Goal: Task Accomplishment & Management: Complete application form

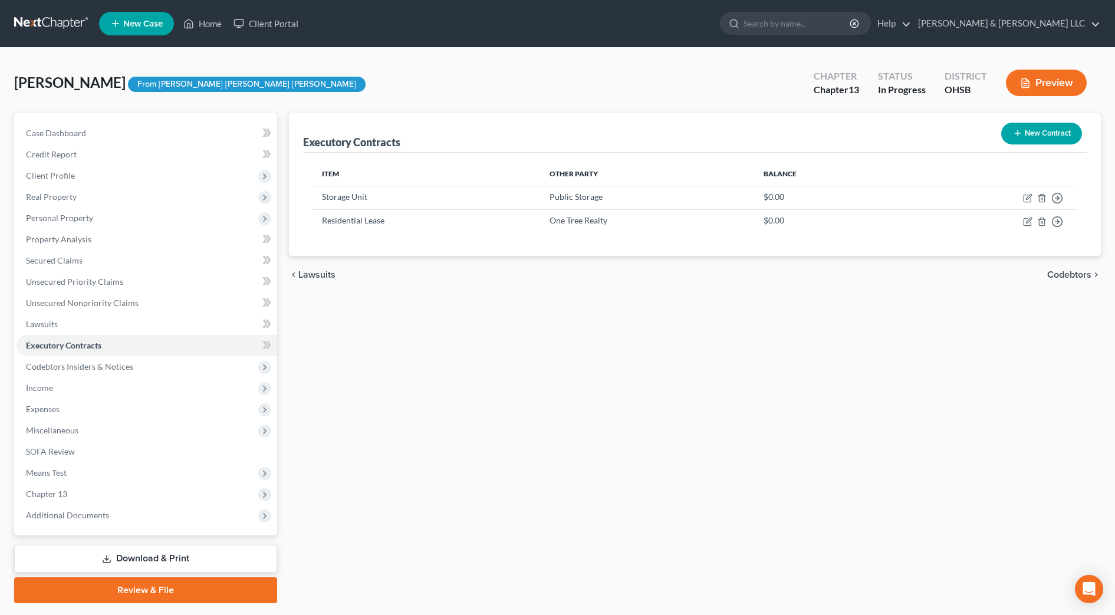
click at [1076, 272] on span "Codebtors" at bounding box center [1069, 274] width 44 height 9
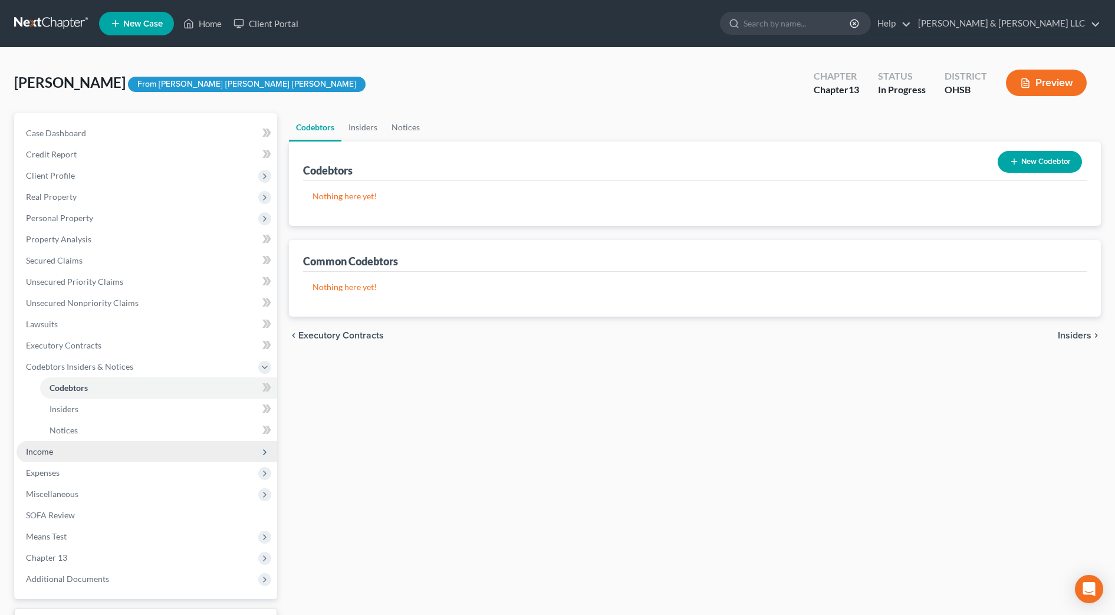
click at [106, 446] on span "Income" at bounding box center [147, 451] width 261 height 21
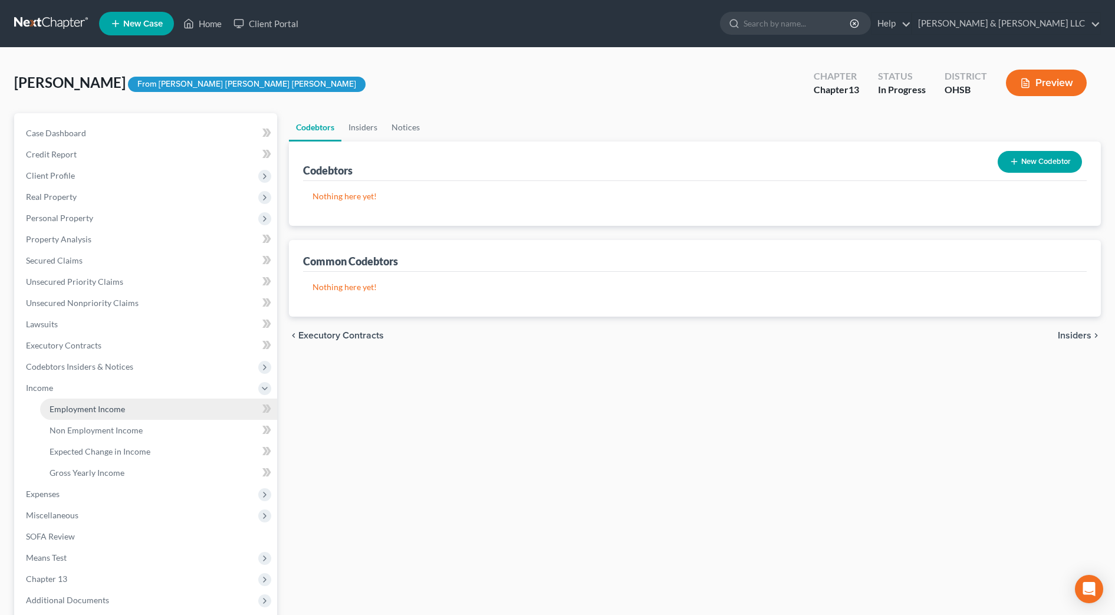
click at [111, 409] on span "Employment Income" at bounding box center [87, 409] width 75 height 10
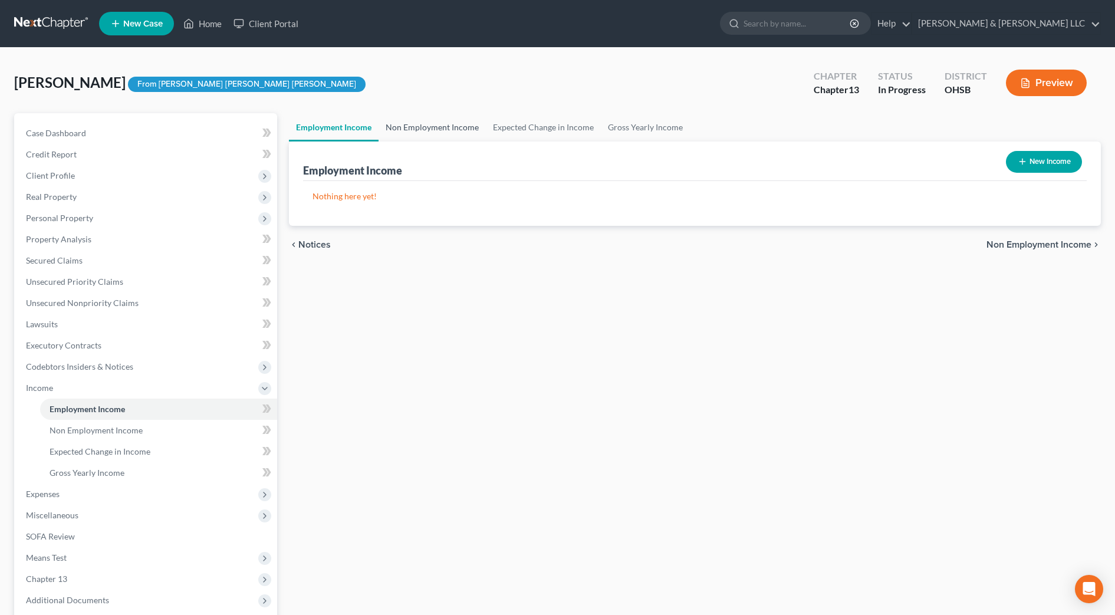
click at [439, 123] on link "Non Employment Income" at bounding box center [432, 127] width 107 height 28
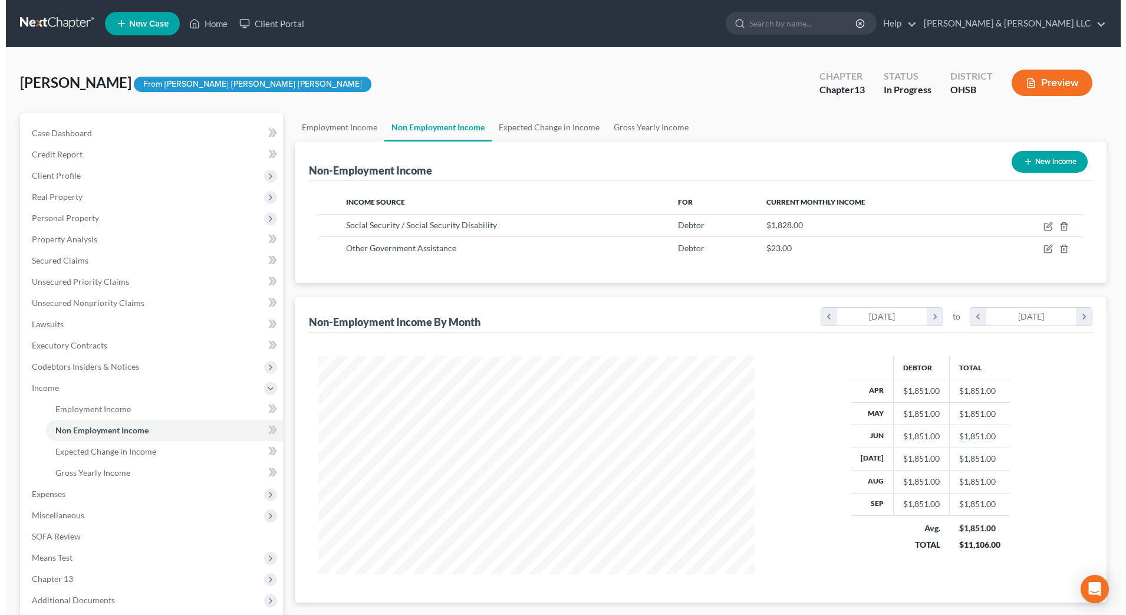
scroll to position [218, 460]
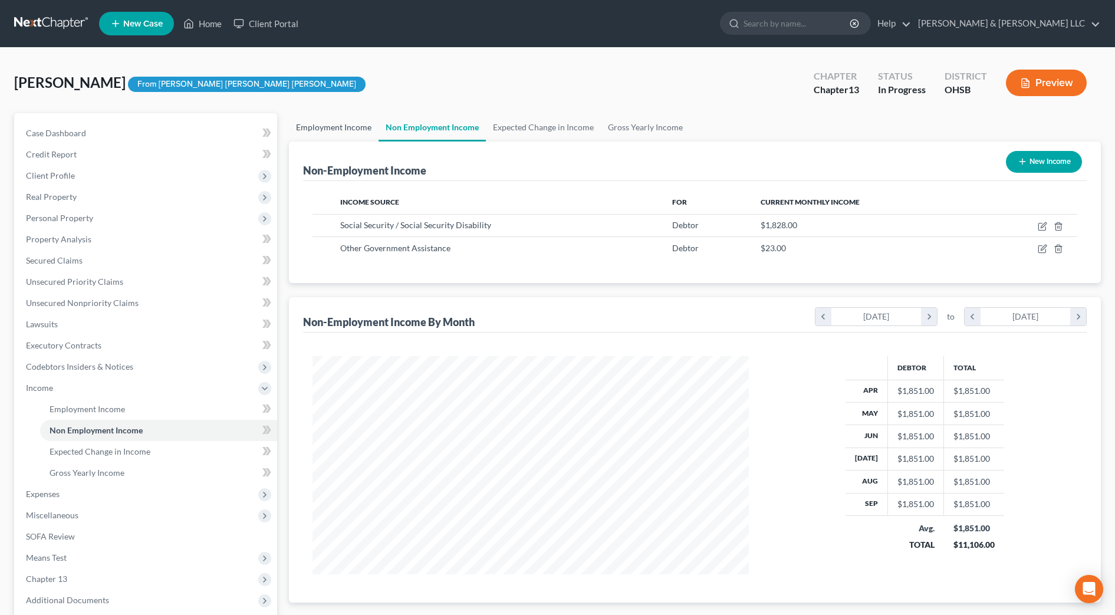
click at [338, 132] on link "Employment Income" at bounding box center [334, 127] width 90 height 28
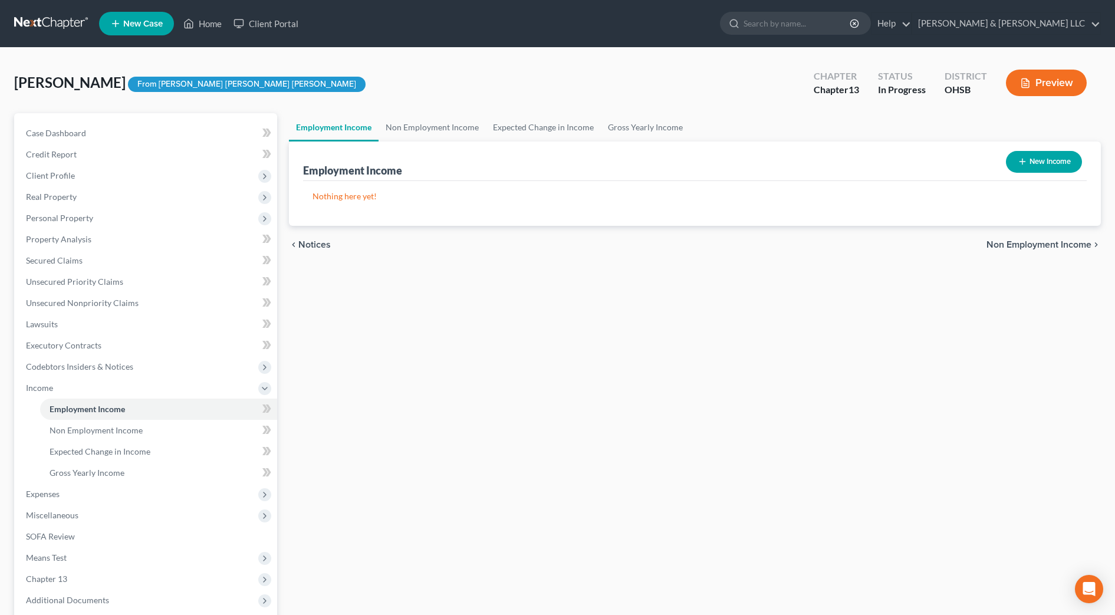
click at [1024, 159] on icon "button" at bounding box center [1022, 161] width 9 height 9
select select "0"
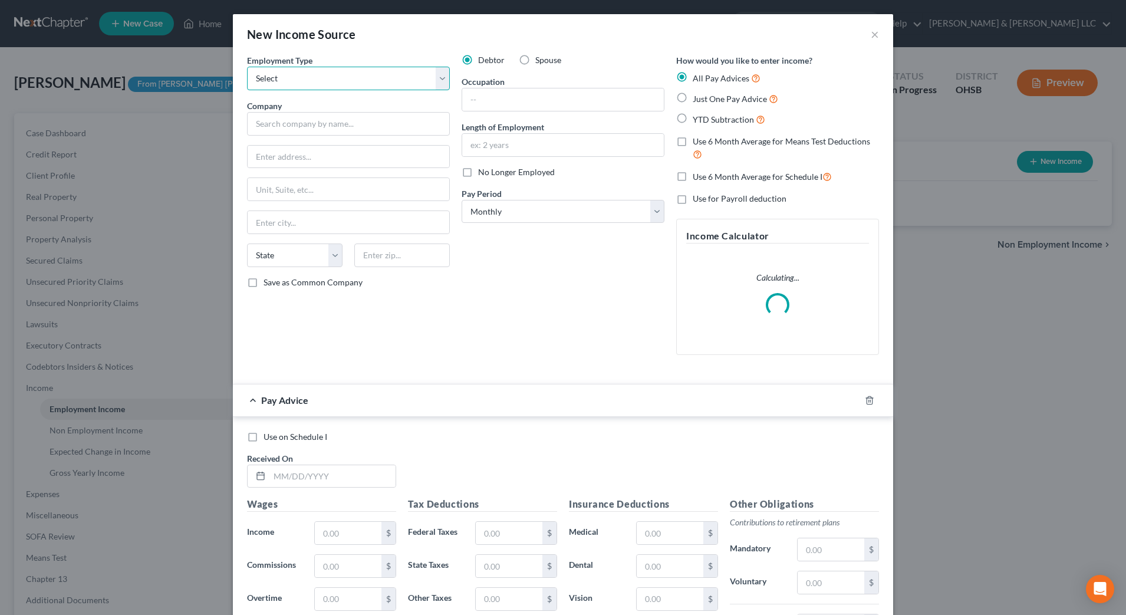
drag, startPoint x: 275, startPoint y: 81, endPoint x: 282, endPoint y: 88, distance: 10.0
click at [275, 81] on select "Select Full or Part Time Employment Self Employment" at bounding box center [348, 79] width 203 height 24
select select "0"
click at [247, 67] on select "Select Full or Part Time Employment Self Employment" at bounding box center [348, 79] width 203 height 24
click at [383, 128] on input "text" at bounding box center [348, 124] width 203 height 24
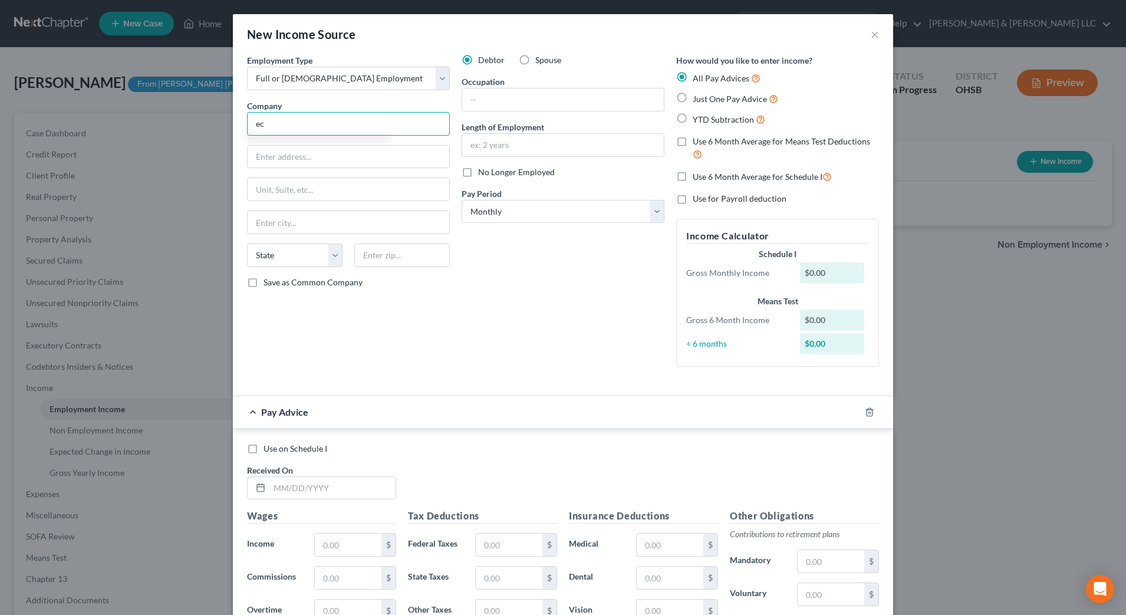
type input "e"
type input "ECHO Residential Support Inc"
type input "3535 Fishinger Blvd, Ste 105"
type input "43026"
type input "Hilliard"
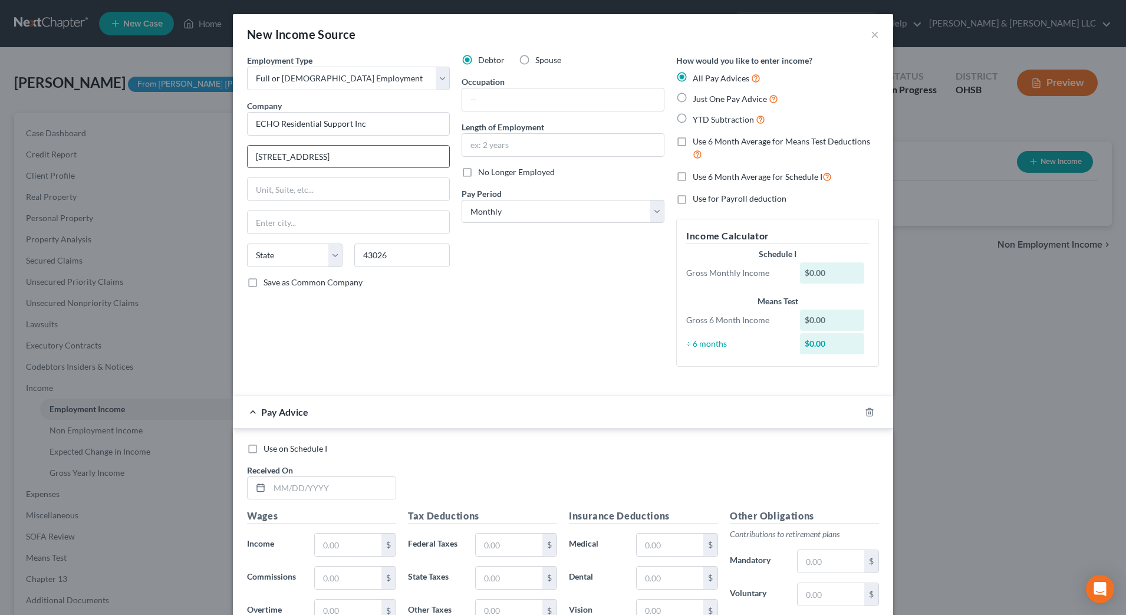
select select "36"
click at [528, 94] on input "text" at bounding box center [563, 99] width 202 height 22
type input "A"
type input "Customer Service"
click at [530, 152] on input "text" at bounding box center [563, 145] width 202 height 22
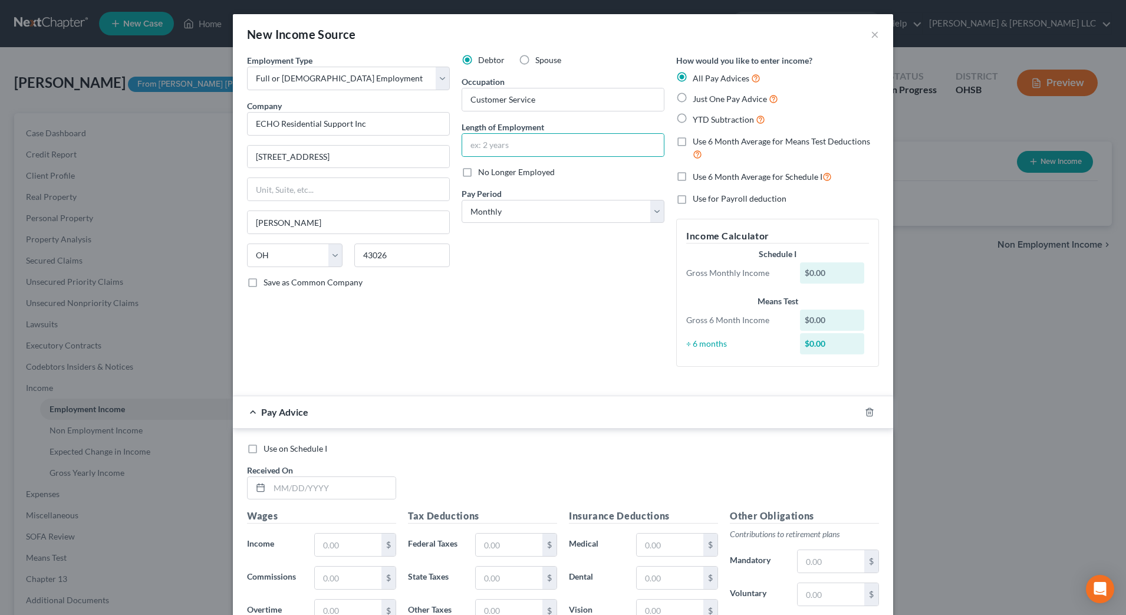
drag, startPoint x: 653, startPoint y: 261, endPoint x: 544, endPoint y: 180, distance: 136.1
click at [653, 261] on div "Debtor Spouse Occupation Customer Service Length of Employment No Longer Employ…" at bounding box center [563, 215] width 215 height 322
click at [504, 151] on input "text" at bounding box center [563, 145] width 202 height 22
type input "6 months"
click at [500, 206] on select "Select Monthly Twice Monthly Every Other Week Weekly" at bounding box center [563, 212] width 203 height 24
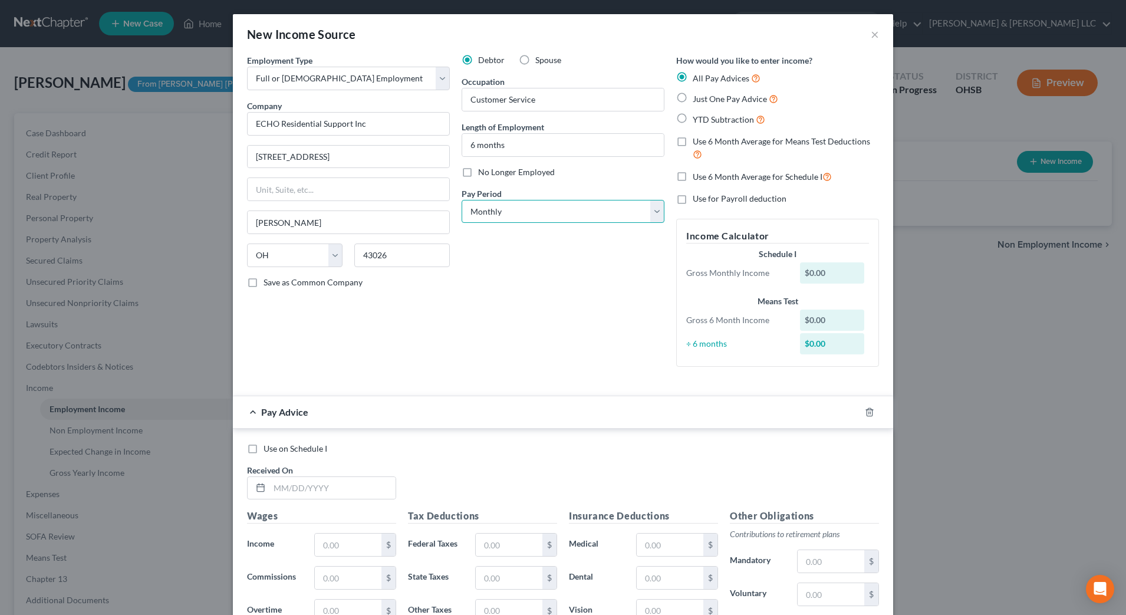
select select "3"
click at [462, 200] on select "Select Monthly Twice Monthly Every Other Week Weekly" at bounding box center [563, 212] width 203 height 24
click at [504, 305] on div "Debtor Spouse Occupation Customer Service Length of Employment 6 months No Long…" at bounding box center [563, 215] width 215 height 322
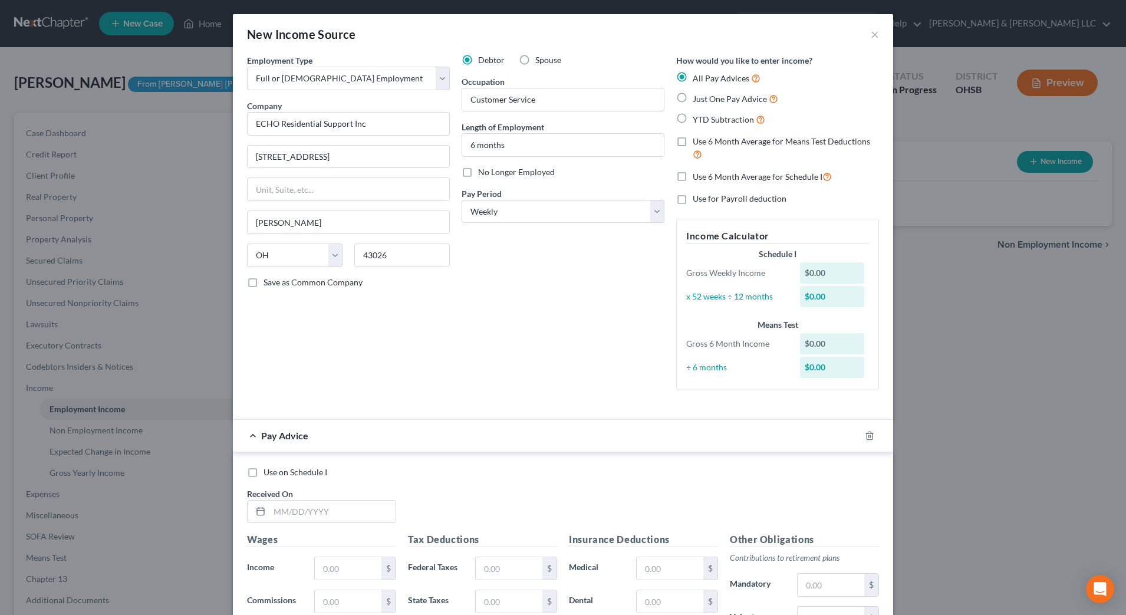
click at [708, 121] on span "YTD Subtraction" at bounding box center [723, 119] width 61 height 10
click at [705, 120] on input "YTD Subtraction" at bounding box center [702, 117] width 8 height 8
radio input "true"
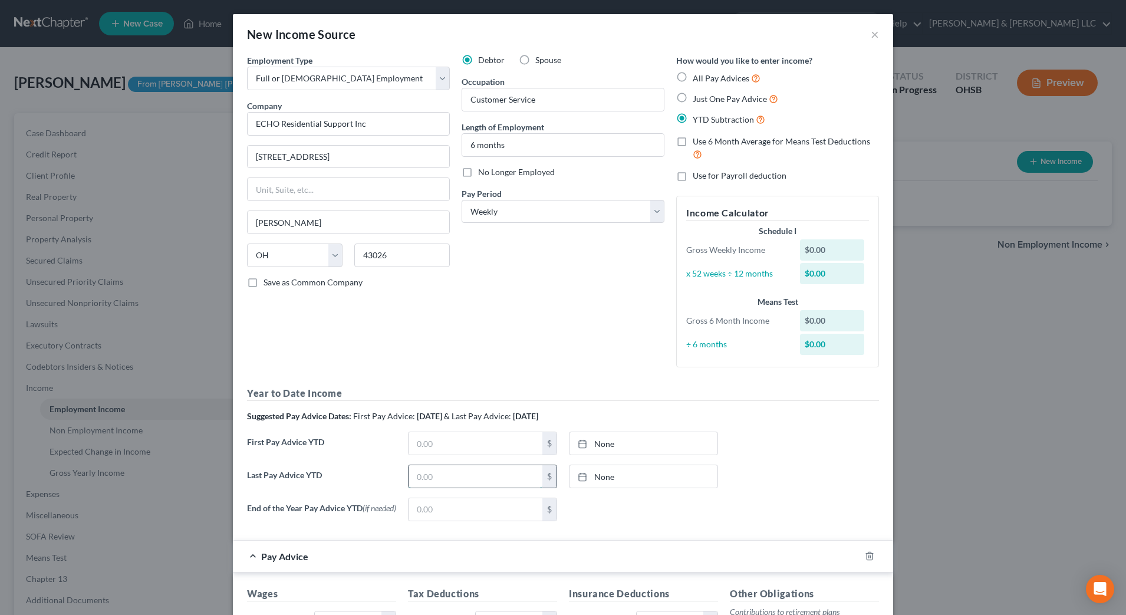
click at [464, 474] on input "text" at bounding box center [476, 476] width 134 height 22
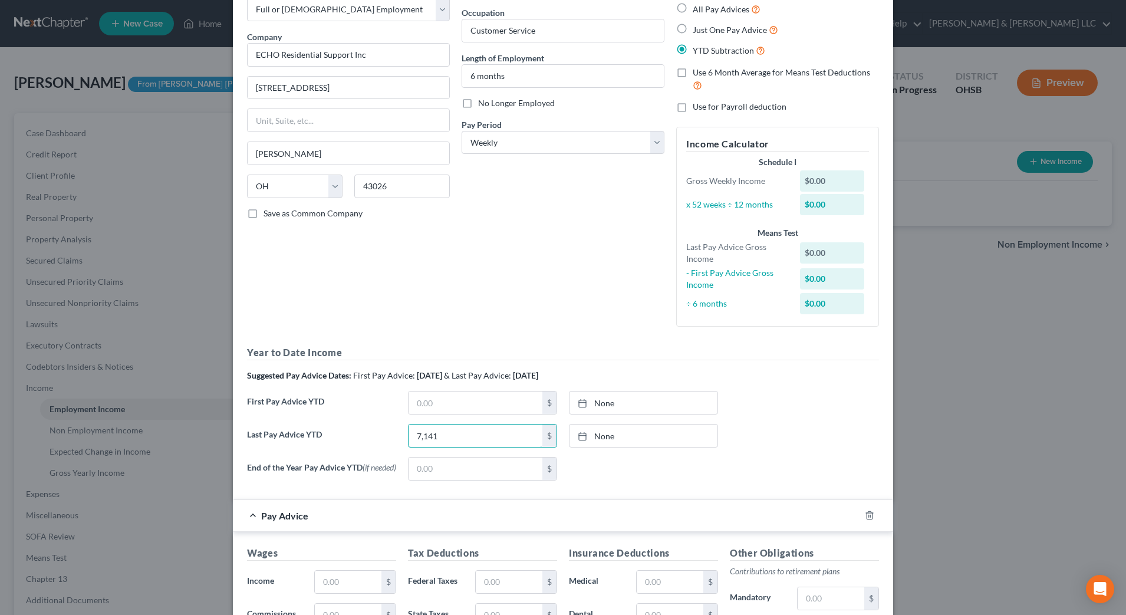
scroll to position [147, 0]
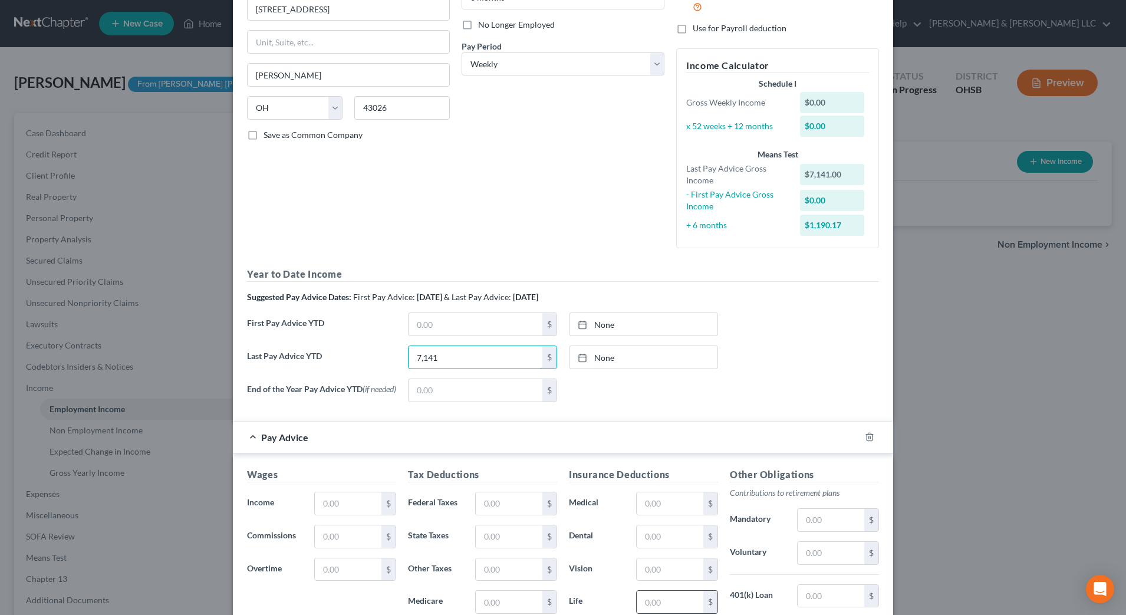
type input "7,141"
drag, startPoint x: 771, startPoint y: 304, endPoint x: 614, endPoint y: 144, distance: 223.9
click at [771, 296] on div "Year to Date Income Suggested Pay Advice Dates: First Pay Advice: April 2025 & …" at bounding box center [563, 339] width 632 height 144
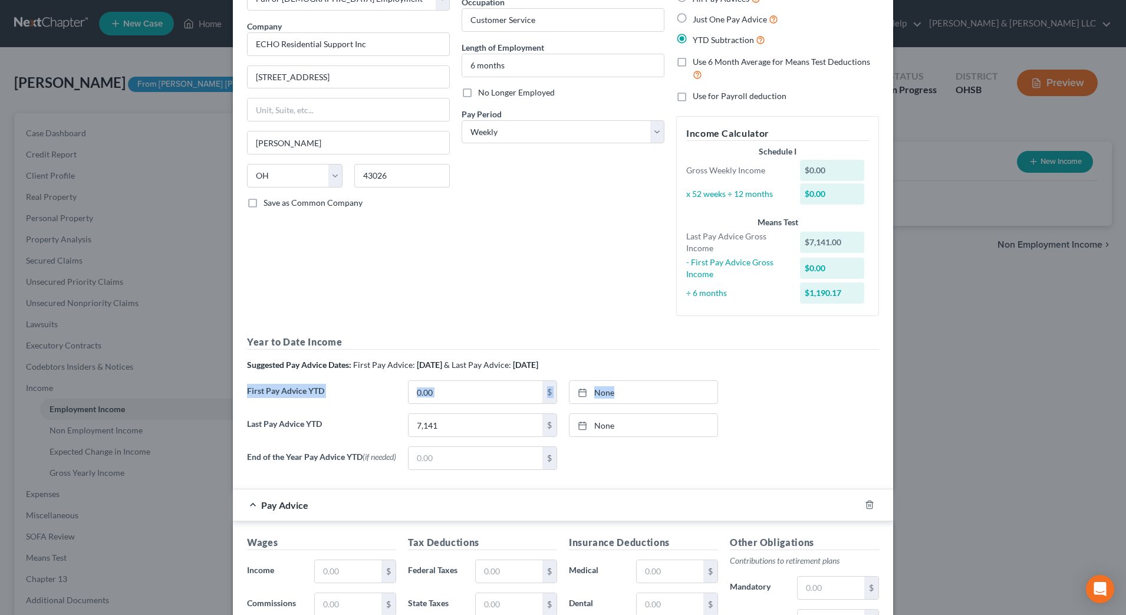
scroll to position [0, 0]
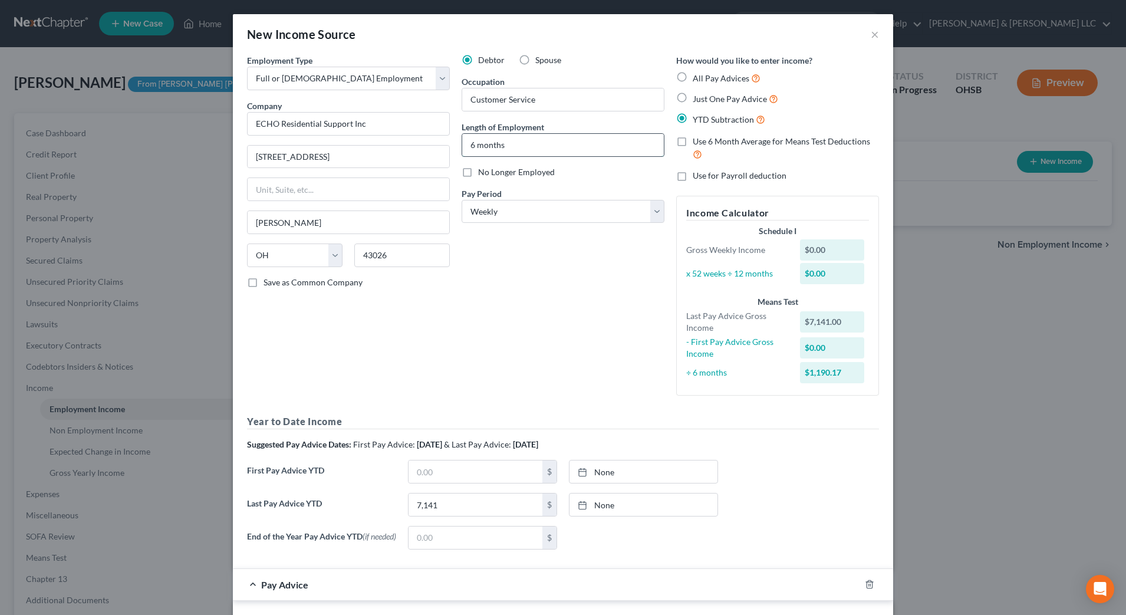
click at [472, 146] on input "6 months" at bounding box center [563, 145] width 202 height 22
type input "5 months"
click at [511, 295] on div "Debtor Spouse Occupation Customer Service Length of Employment 5 months No Long…" at bounding box center [563, 229] width 215 height 351
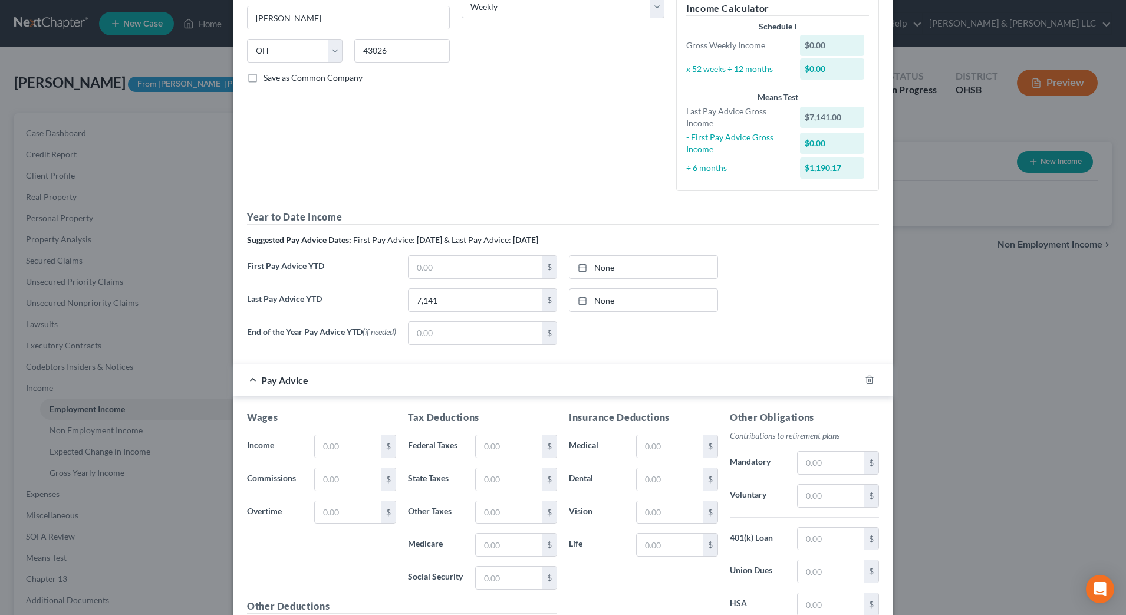
scroll to position [221, 0]
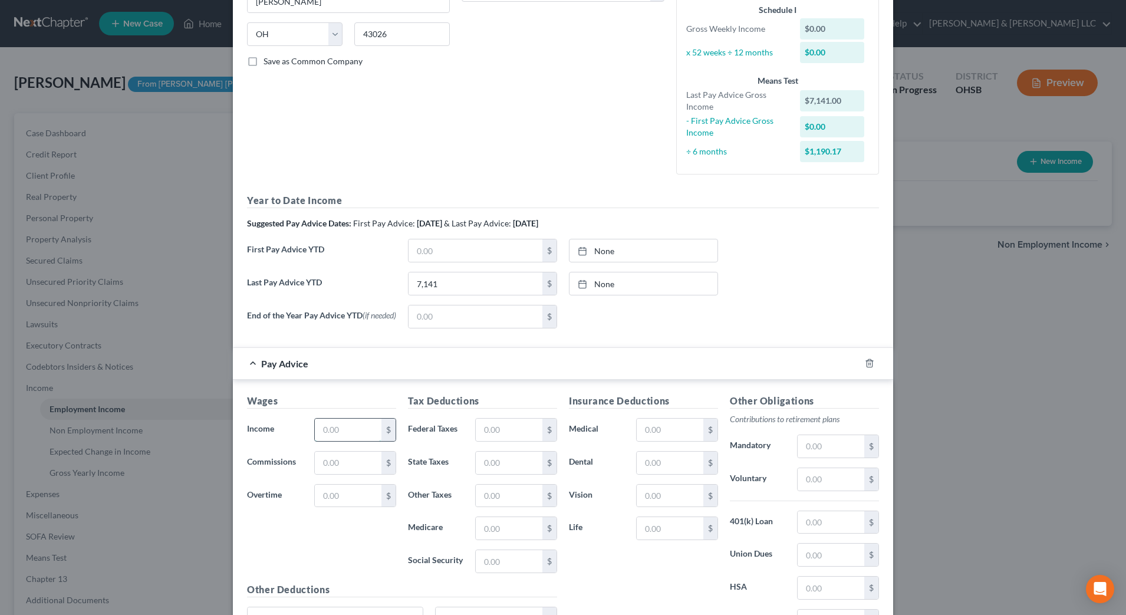
click at [345, 428] on input "text" at bounding box center [348, 430] width 67 height 22
type input "357.90"
click at [497, 435] on input "text" at bounding box center [509, 430] width 67 height 22
type input "35.43"
click at [619, 543] on div "Insurance Deductions Medical $ Dental $ Vision $ Life $" at bounding box center [643, 518] width 161 height 248
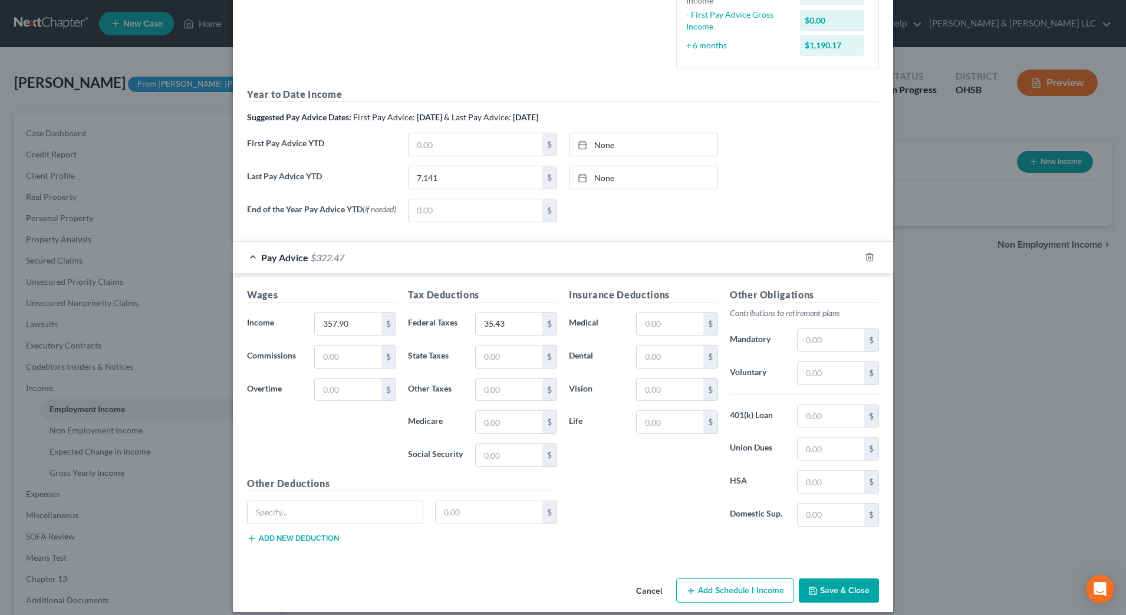
scroll to position [341, 0]
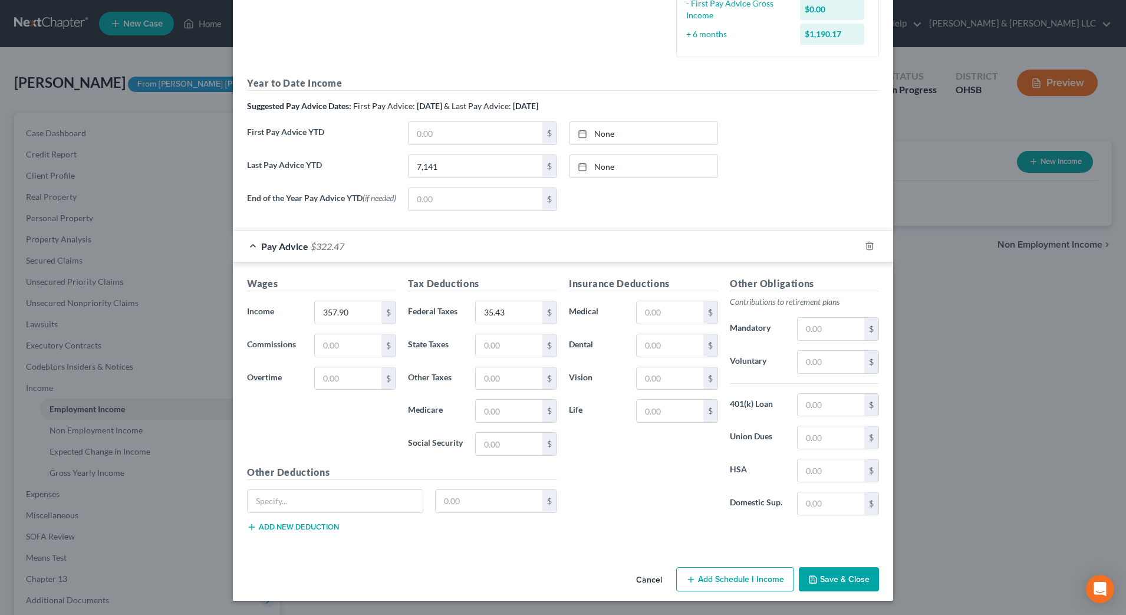
click at [807, 567] on button "Save & Close" at bounding box center [839, 579] width 80 height 25
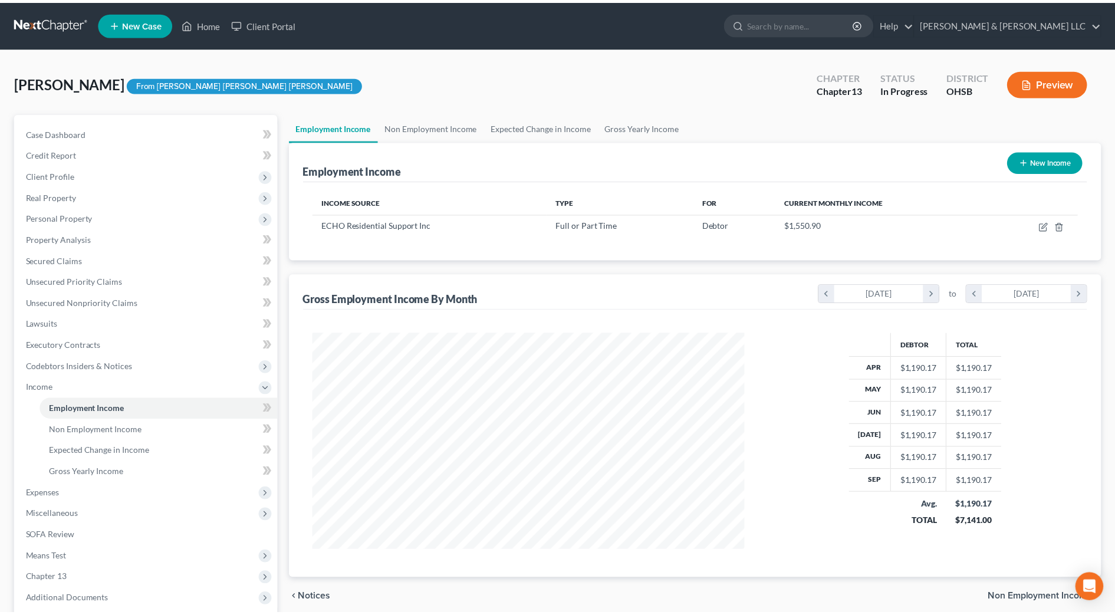
scroll to position [589543, 589301]
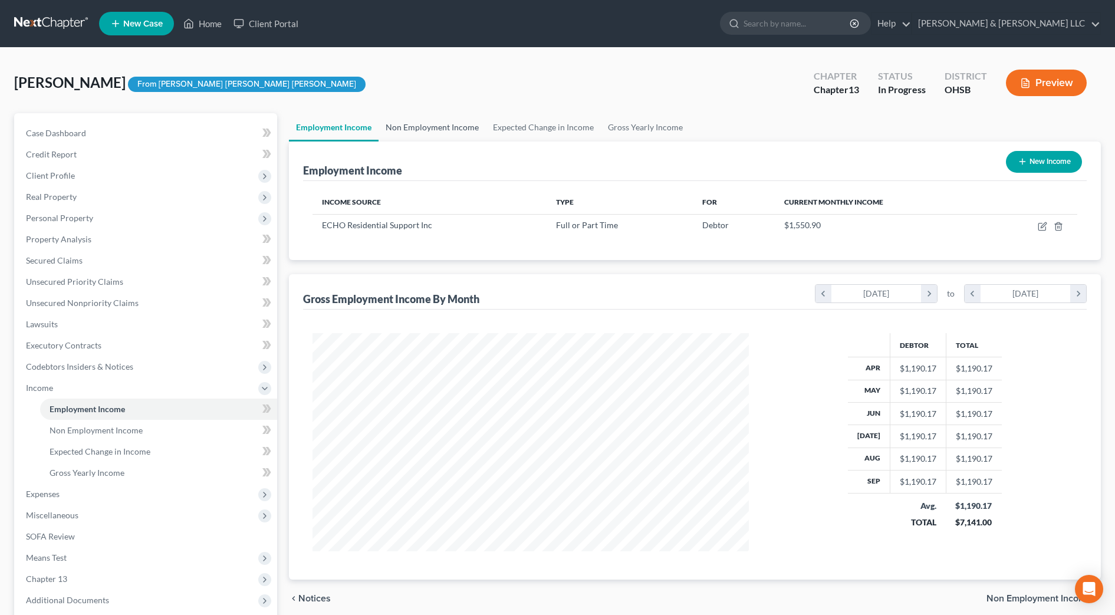
click at [412, 140] on link "Non Employment Income" at bounding box center [432, 127] width 107 height 28
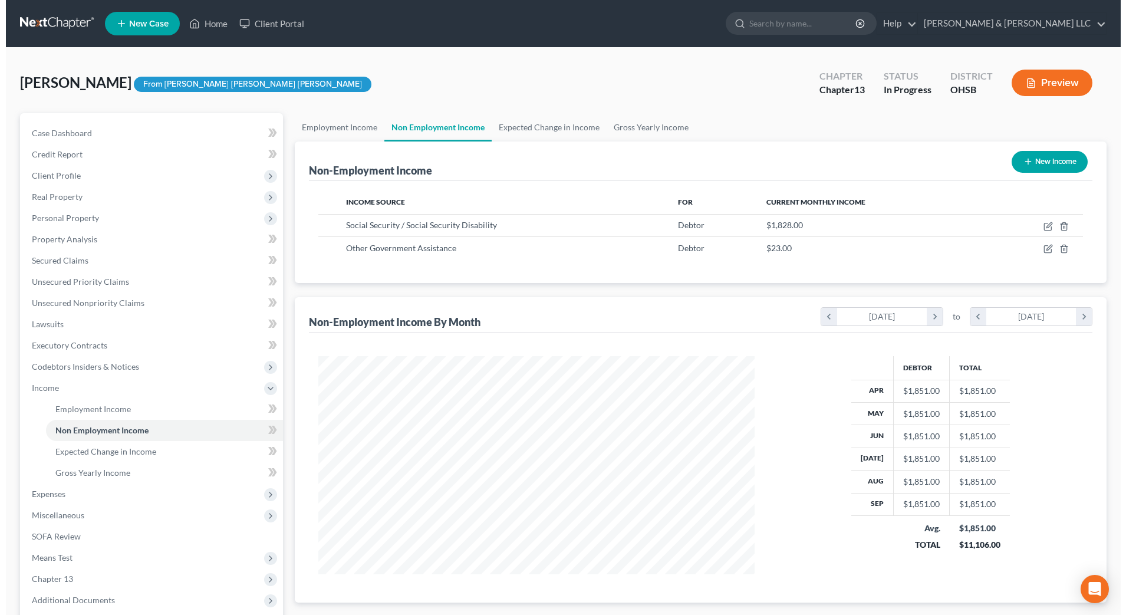
scroll to position [218, 460]
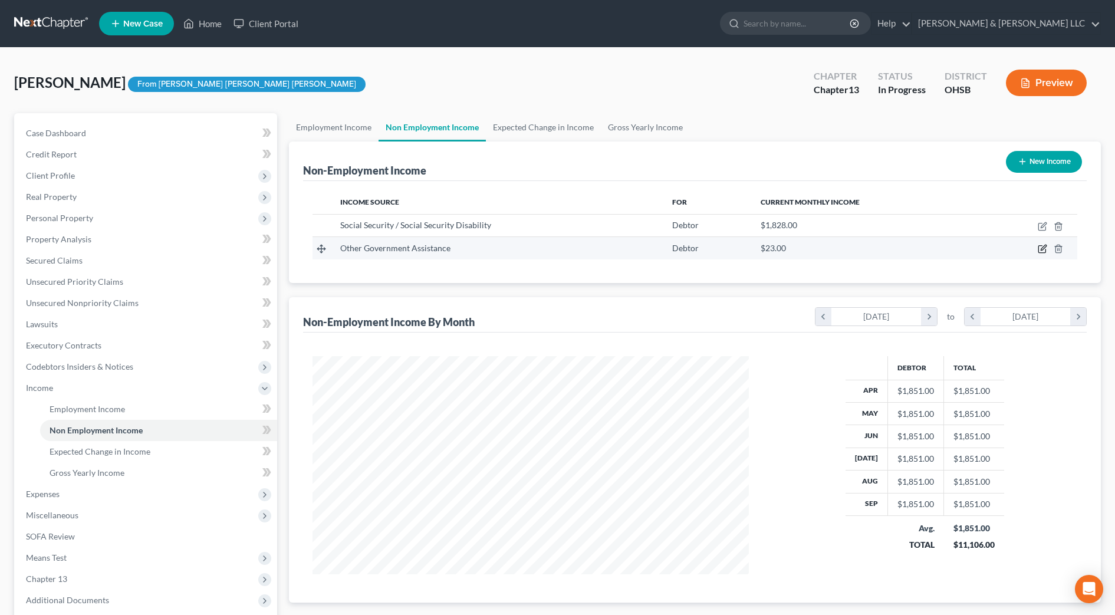
click at [1043, 247] on icon "button" at bounding box center [1042, 248] width 9 height 9
select select "5"
select select "0"
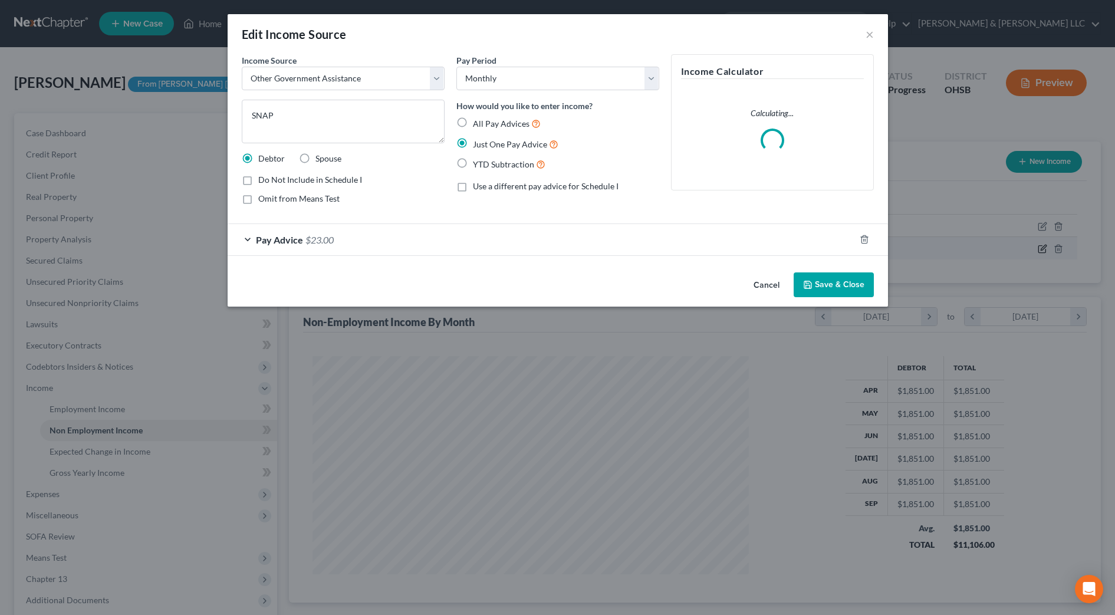
scroll to position [221, 465]
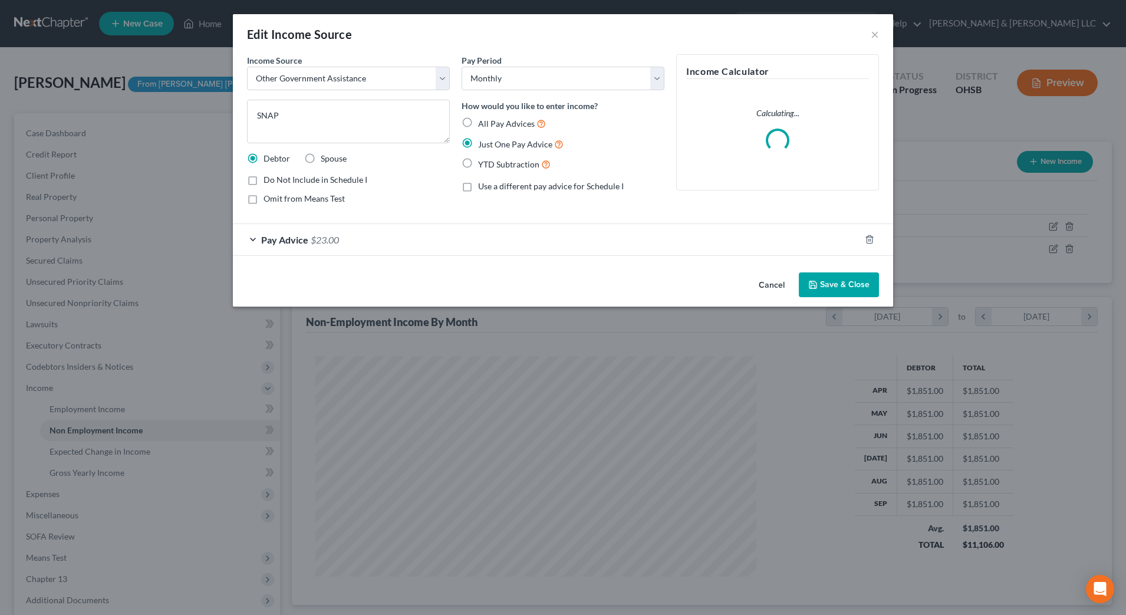
click at [865, 282] on button "Save & Close" at bounding box center [839, 284] width 80 height 25
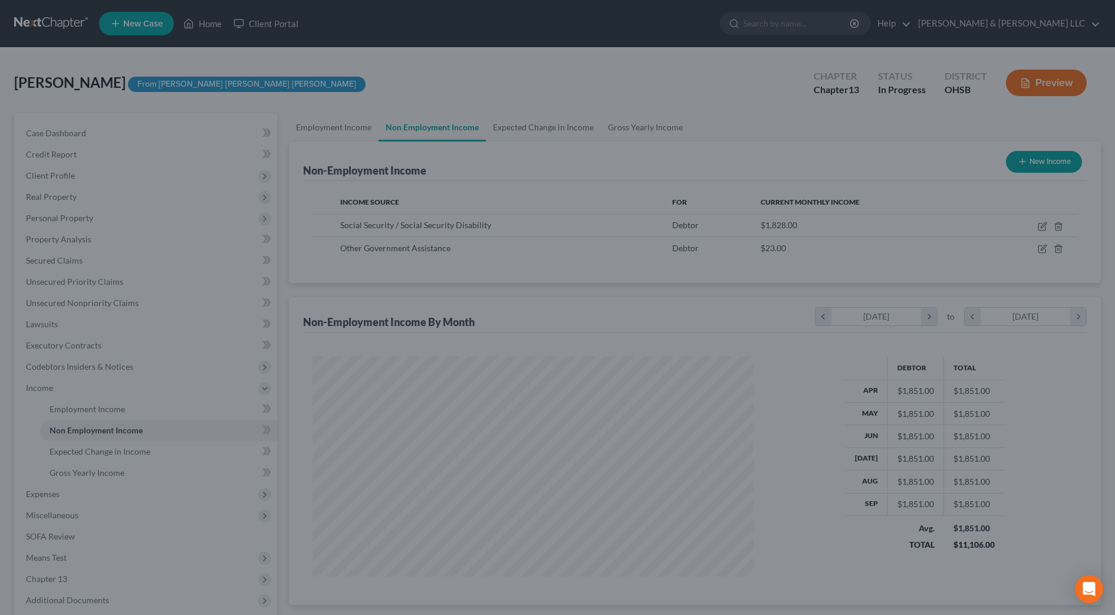
scroll to position [589543, 589301]
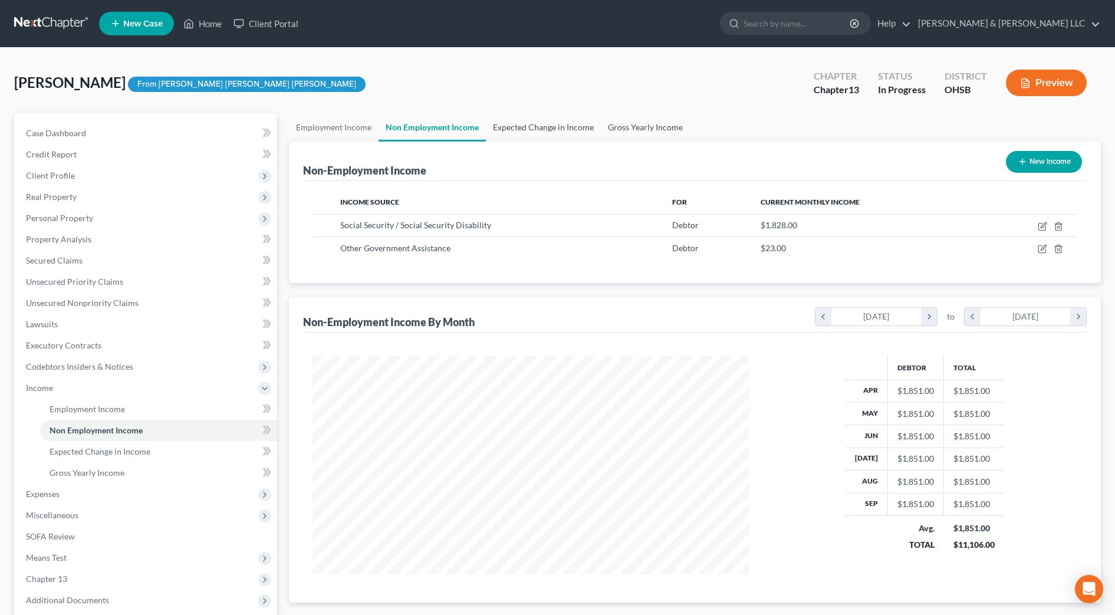
drag, startPoint x: 530, startPoint y: 135, endPoint x: 606, endPoint y: 133, distance: 76.1
click at [530, 135] on link "Expected Change in Income" at bounding box center [543, 127] width 115 height 28
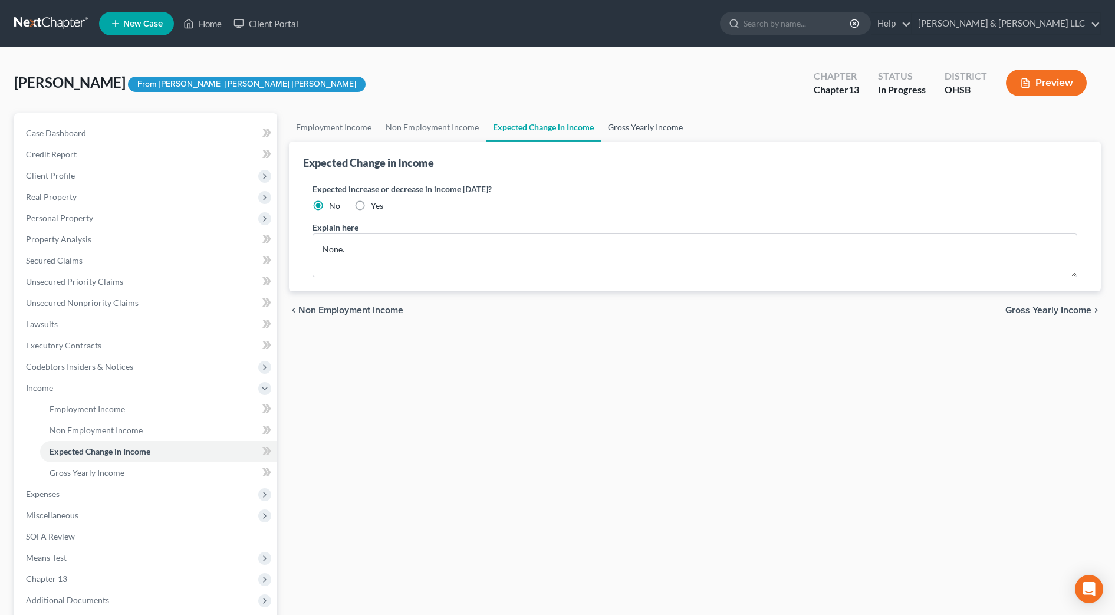
click at [634, 126] on link "Gross Yearly Income" at bounding box center [645, 127] width 89 height 28
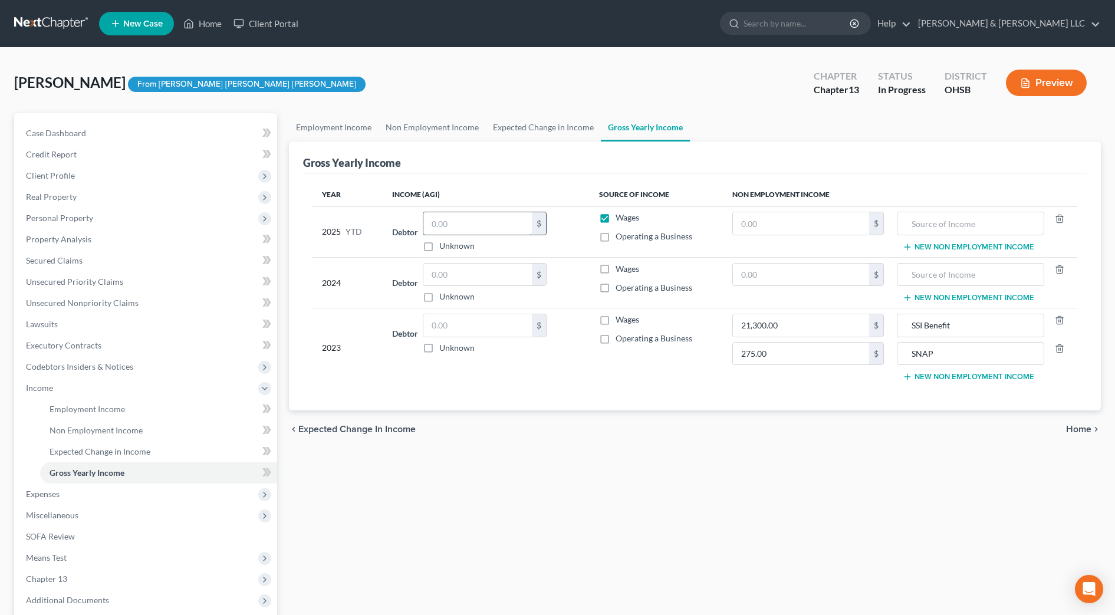
click at [487, 229] on input "text" at bounding box center [477, 223] width 109 height 22
type input "7,141"
click at [563, 383] on td "Debtor $ Unknown Balance Undetermined $ Unknown" at bounding box center [486, 347] width 207 height 78
click at [444, 126] on link "Non Employment Income" at bounding box center [432, 127] width 107 height 28
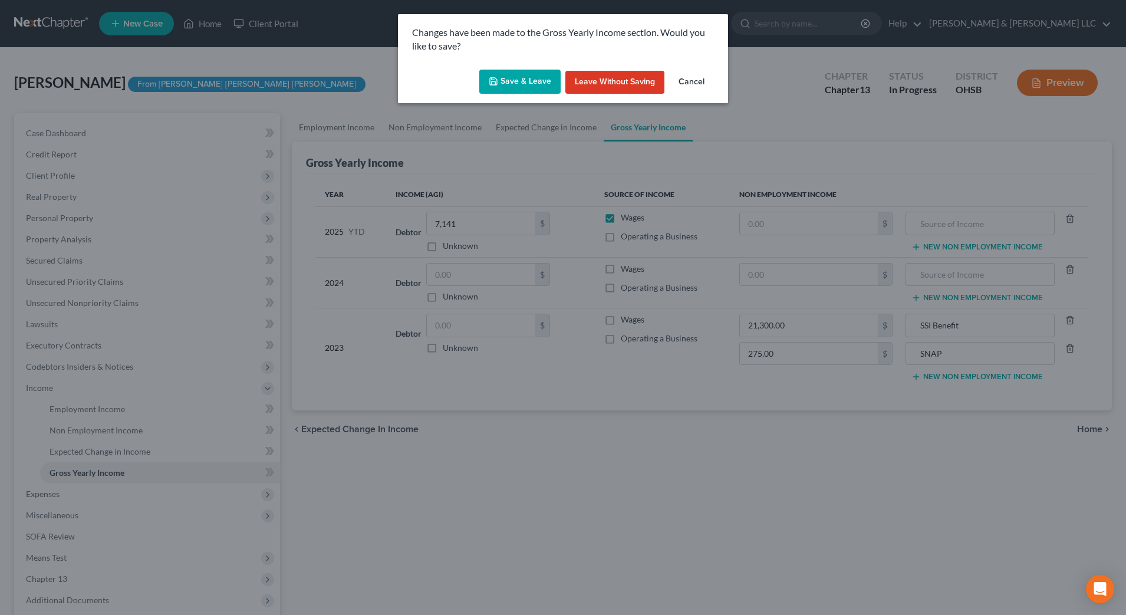
click at [522, 77] on button "Save & Leave" at bounding box center [519, 82] width 81 height 25
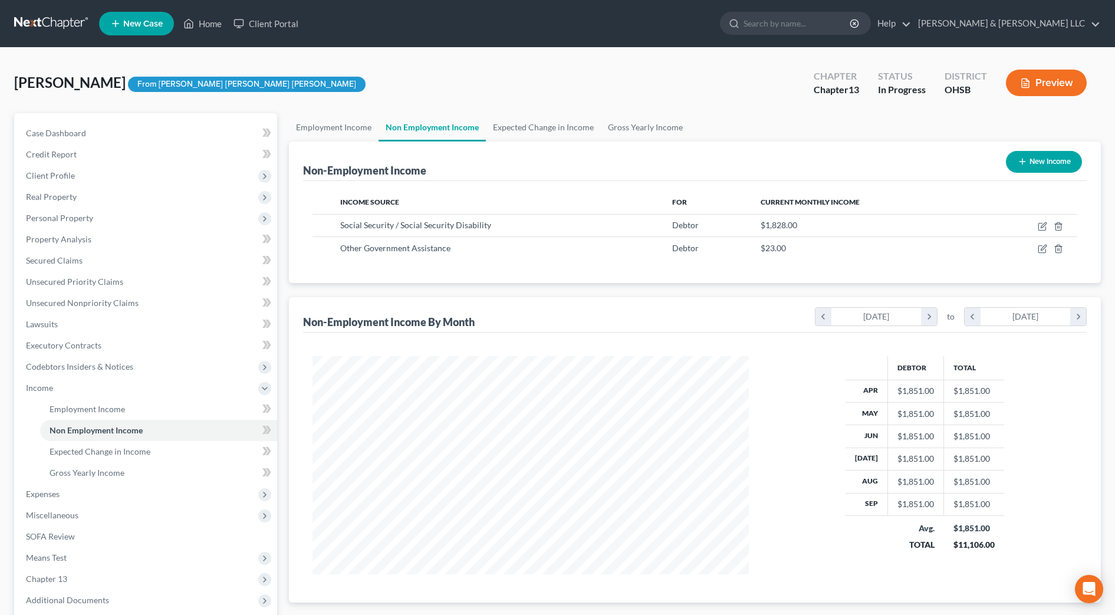
scroll to position [218, 460]
click at [632, 121] on link "Gross Yearly Income" at bounding box center [645, 127] width 89 height 28
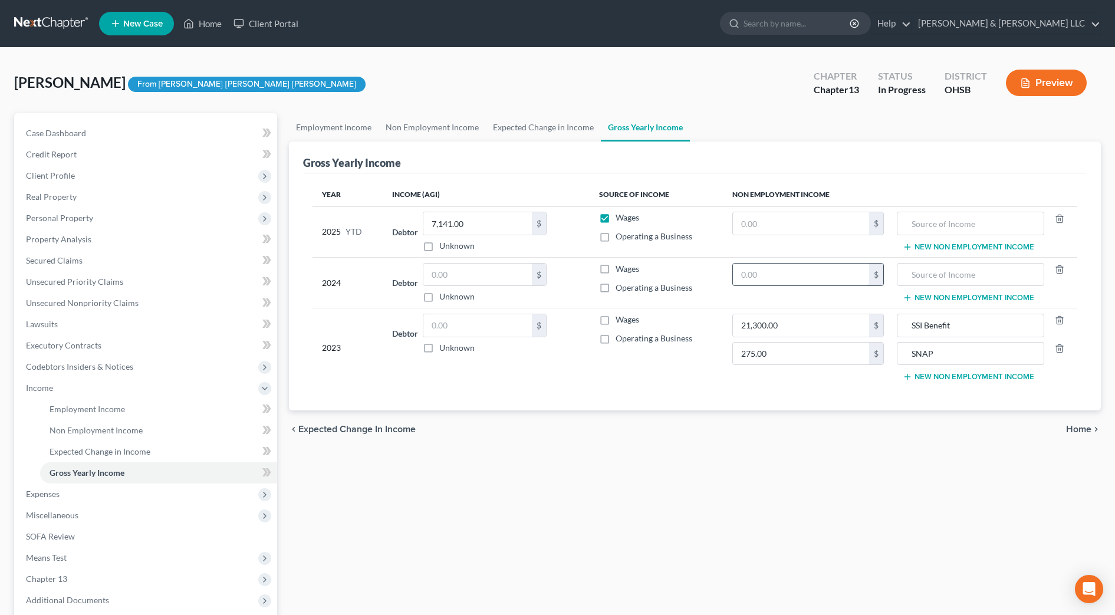
click at [833, 283] on input "text" at bounding box center [801, 275] width 136 height 22
type input "21,936"
type input "SSI Benefit"
click at [924, 295] on button "New Non Employment Income" at bounding box center [969, 297] width 132 height 9
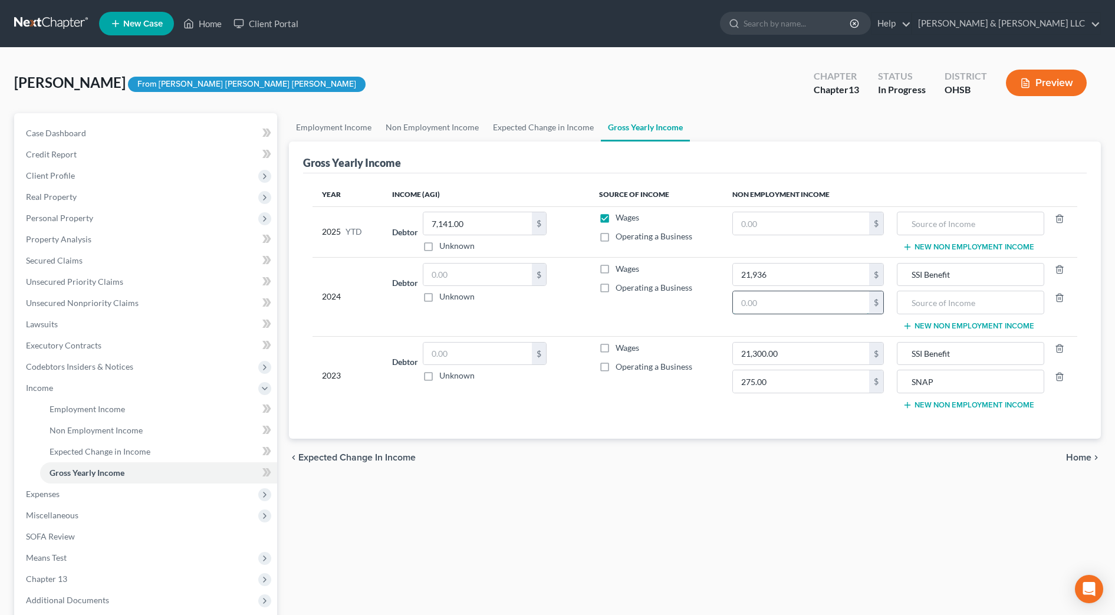
click at [823, 304] on input "text" at bounding box center [801, 302] width 136 height 22
type input "275"
click at [964, 308] on input "text" at bounding box center [971, 302] width 134 height 22
type input "SNAP"
click at [916, 213] on input "text" at bounding box center [971, 223] width 134 height 22
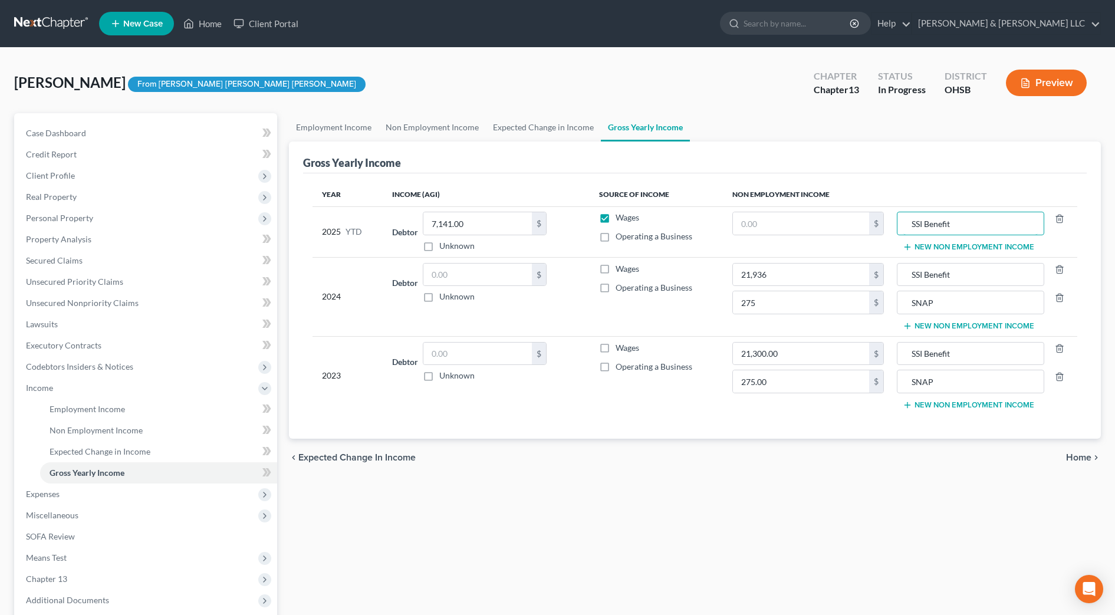
type input "SSI Benefit"
click at [660, 465] on div "chevron_left Expected Change in Income Home chevron_right" at bounding box center [695, 458] width 812 height 38
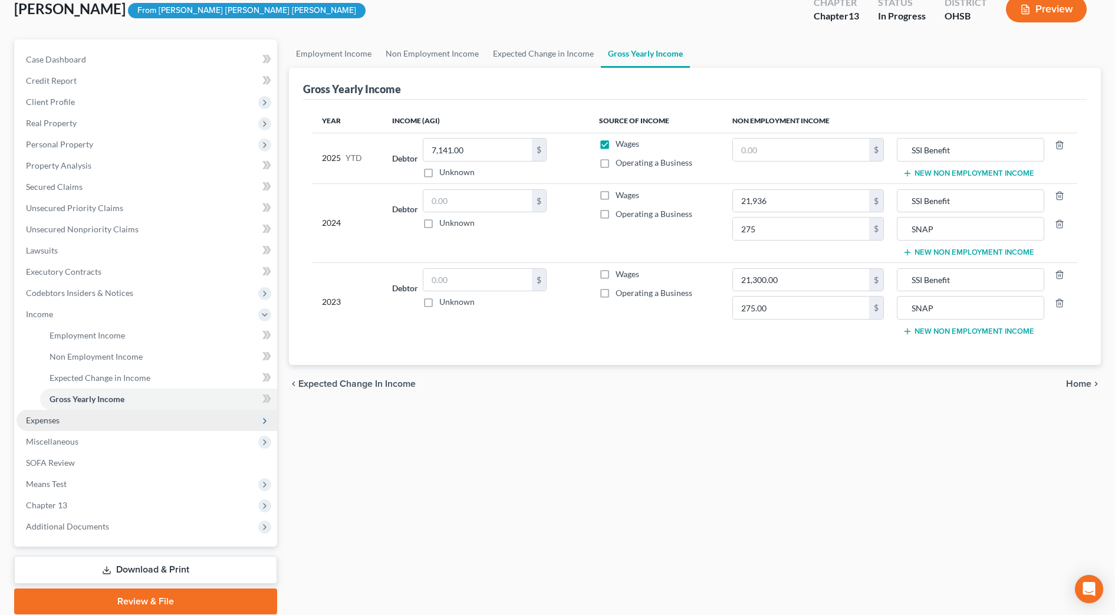
click at [74, 420] on span "Expenses" at bounding box center [147, 420] width 261 height 21
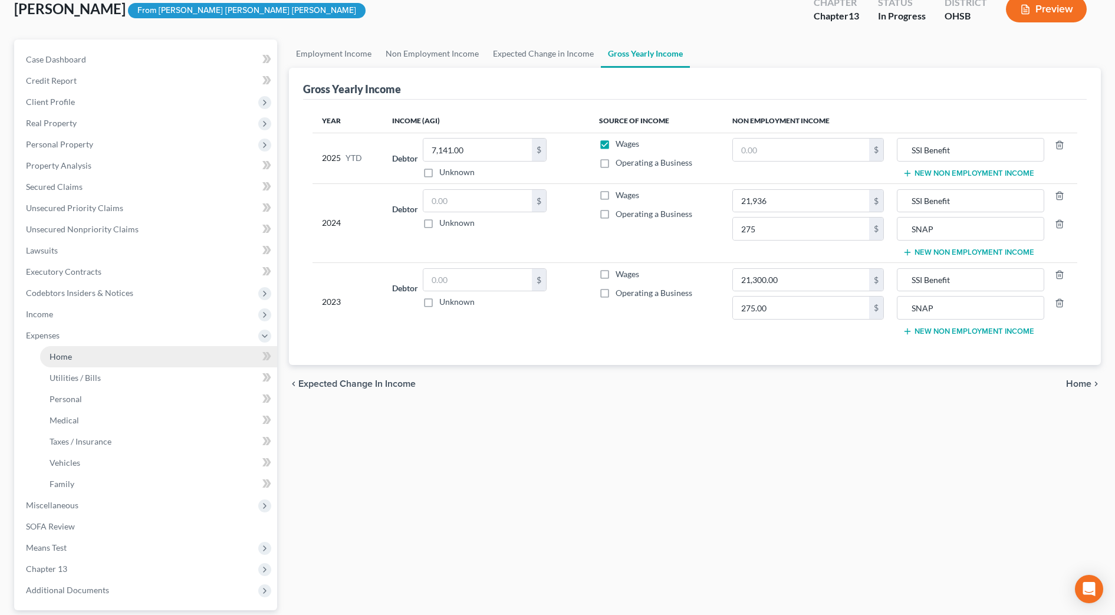
click at [64, 351] on span "Home" at bounding box center [61, 356] width 22 height 10
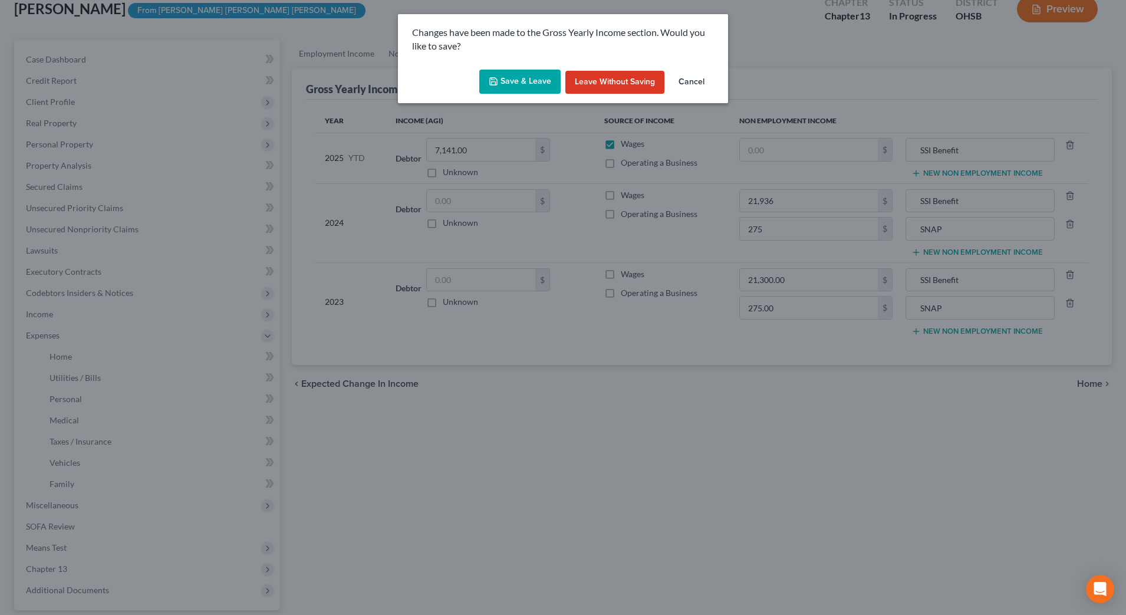
click at [492, 86] on button "Save & Leave" at bounding box center [519, 82] width 81 height 25
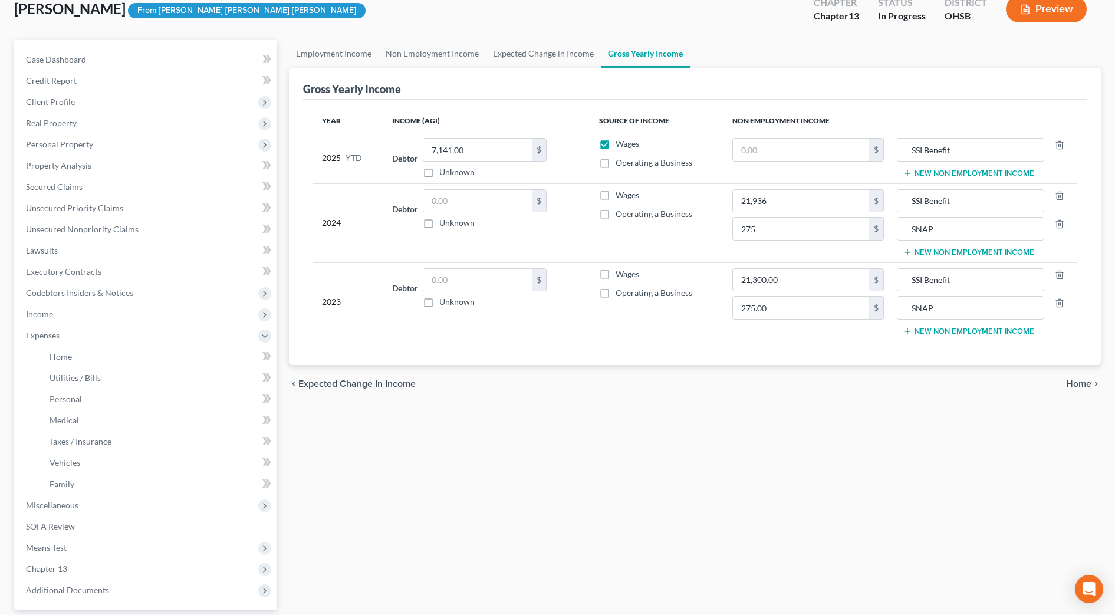
type input "275.00"
type input "SNAP"
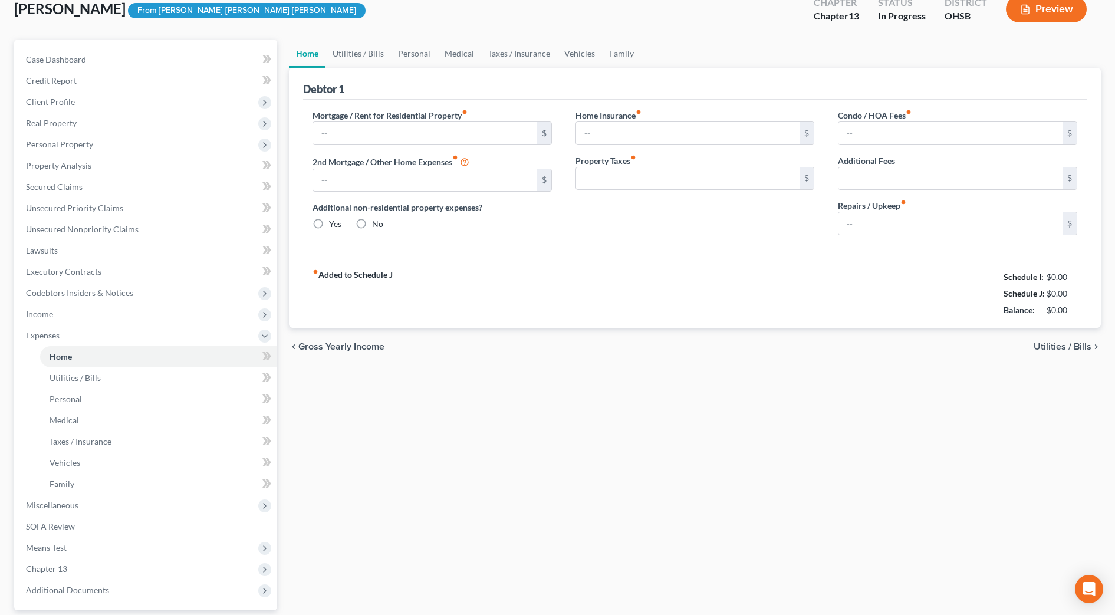
type input "700.00"
type input "0.00"
radio input "true"
type input "0.00"
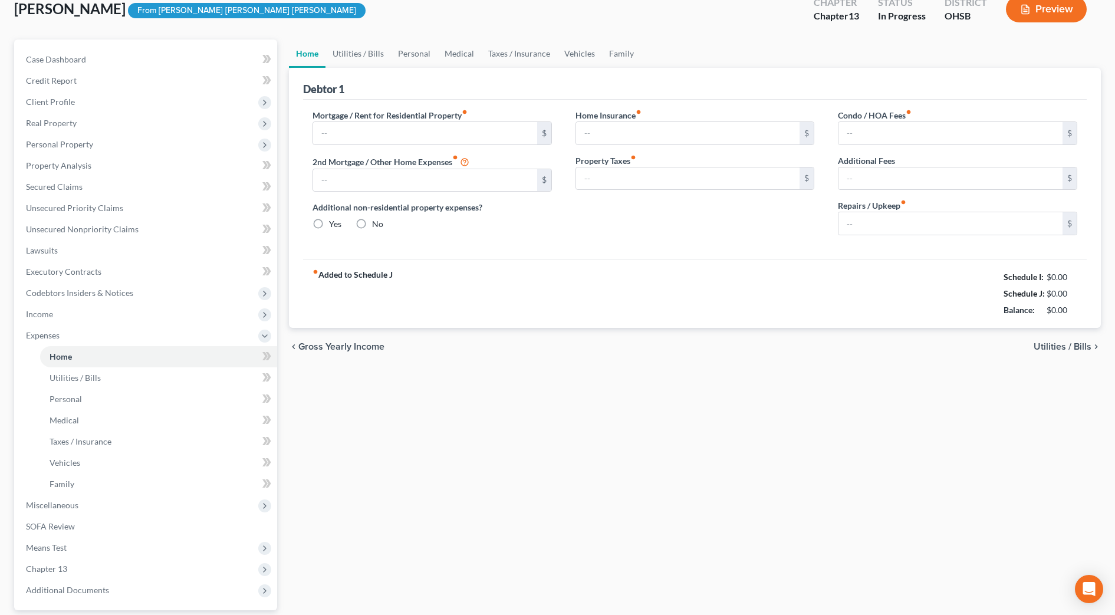
type input "0.00"
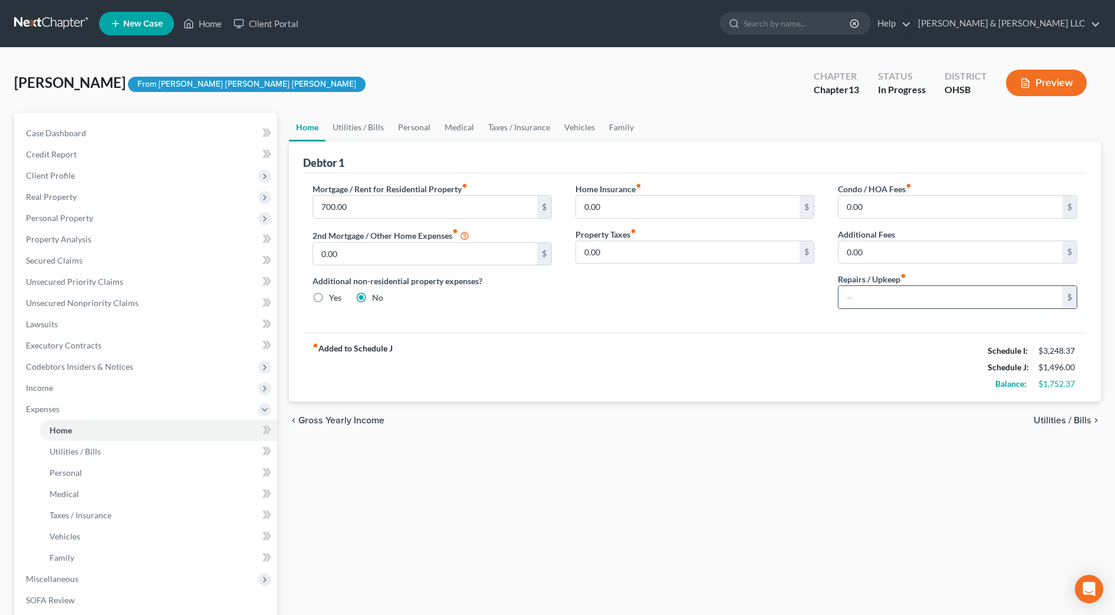
click at [866, 292] on input "text" at bounding box center [951, 297] width 224 height 22
type input "100"
drag, startPoint x: 725, startPoint y: 389, endPoint x: 472, endPoint y: 262, distance: 283.0
click at [724, 389] on div "fiber_manual_record Added to Schedule J Schedule I: $3,248.37 Schedule J: $1,59…" at bounding box center [695, 367] width 784 height 69
click at [357, 130] on link "Utilities / Bills" at bounding box center [358, 127] width 65 height 28
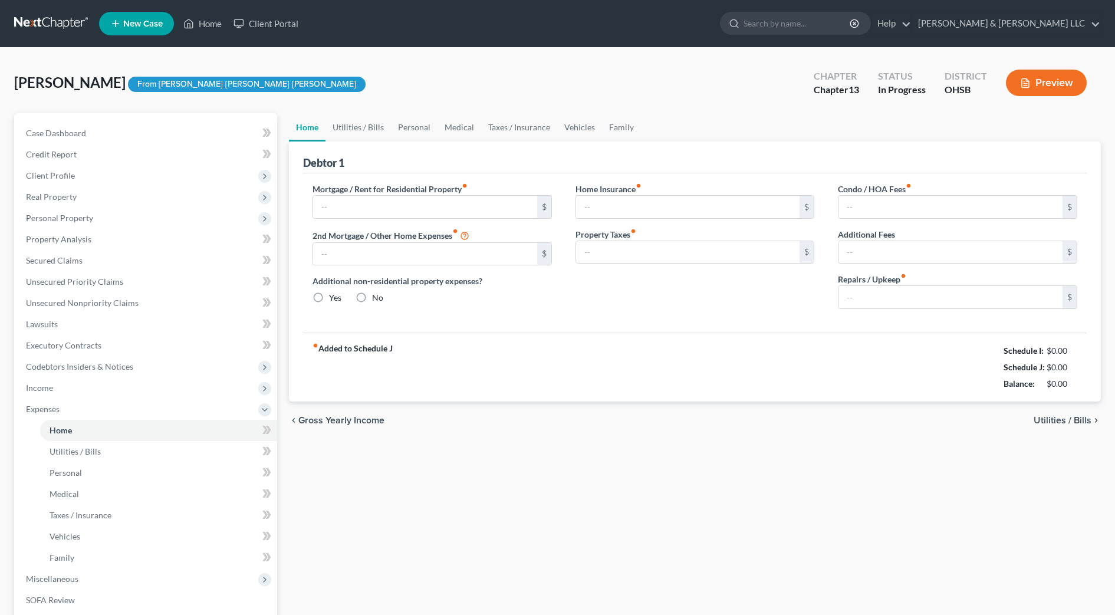
type input "700.00"
type input "0.00"
radio input "true"
type input "0.00"
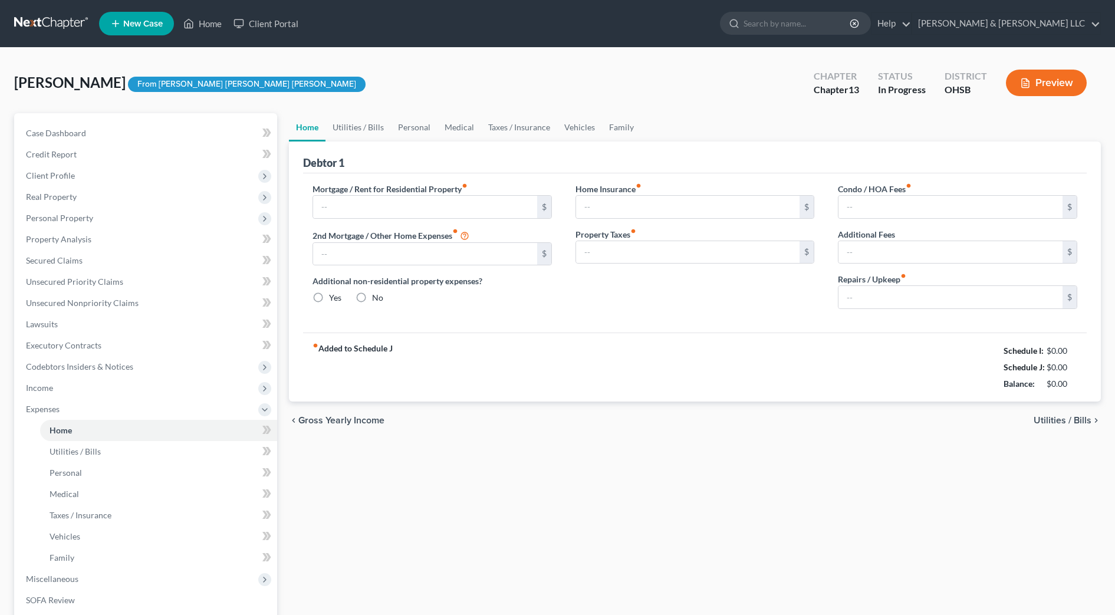
type input "0.00"
click at [360, 124] on link "Utilities / Bills" at bounding box center [358, 127] width 65 height 28
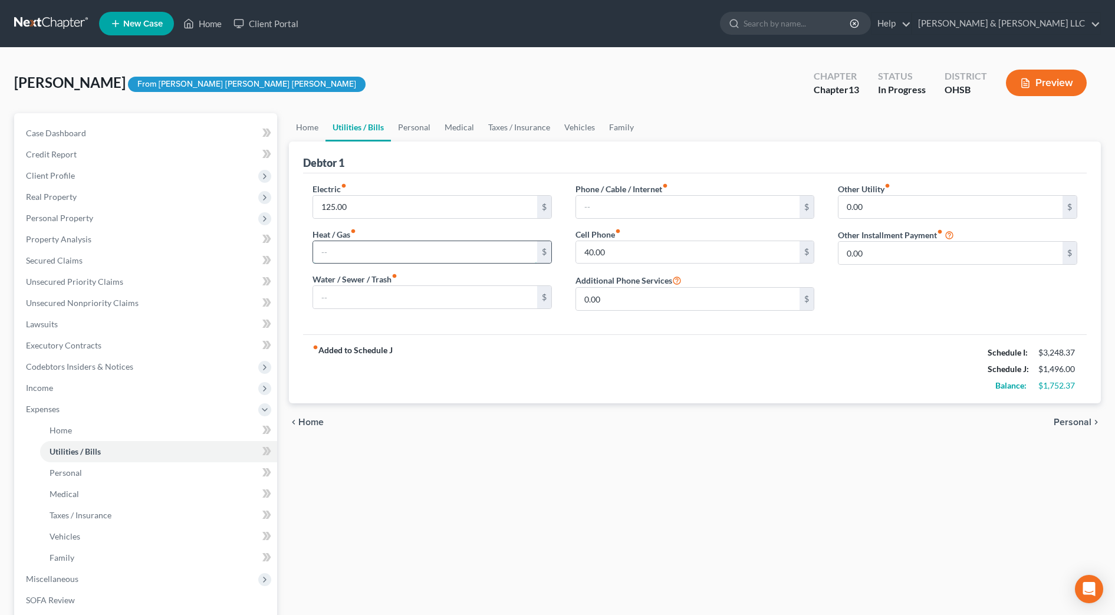
click at [349, 251] on input "text" at bounding box center [425, 252] width 224 height 22
type input "150"
click at [820, 348] on div "fiber_manual_record Added to Schedule J Schedule I: $3,248.37 Schedule J: $1,64…" at bounding box center [695, 368] width 784 height 69
click at [618, 207] on input "text" at bounding box center [688, 207] width 224 height 22
type input "100"
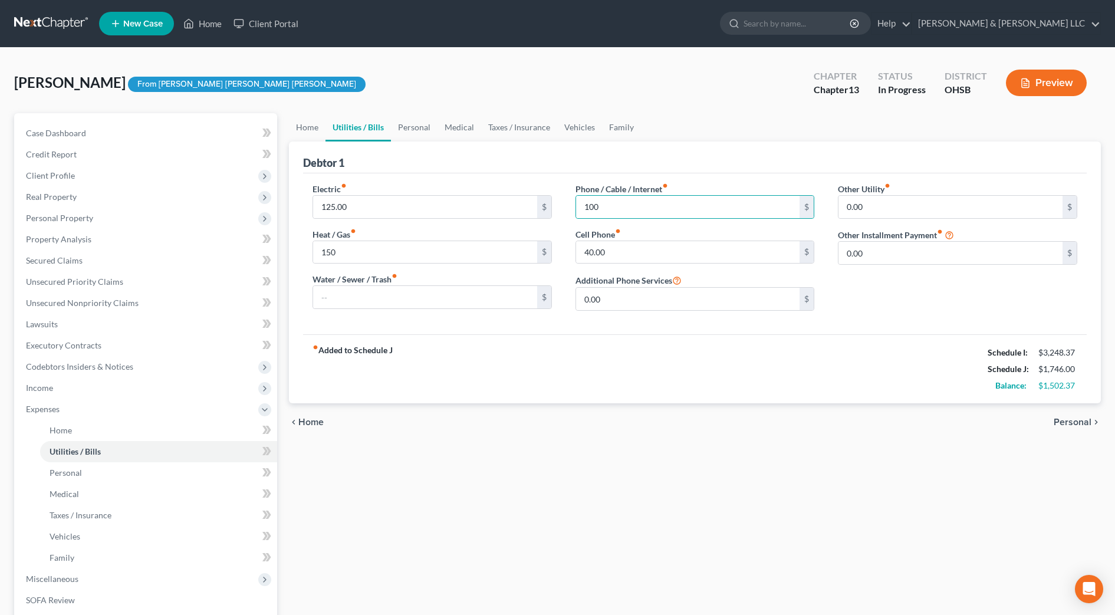
click at [734, 389] on div "fiber_manual_record Added to Schedule J Schedule I: $3,248.37 Schedule J: $1,74…" at bounding box center [695, 368] width 784 height 69
click at [409, 129] on link "Personal" at bounding box center [414, 127] width 47 height 28
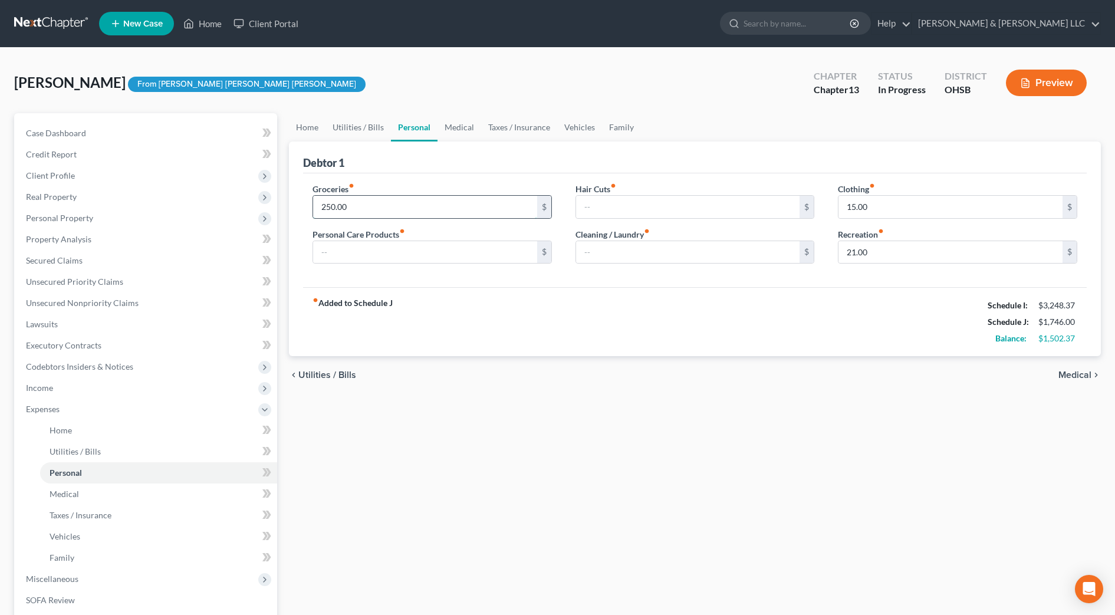
click at [366, 212] on input "250.00" at bounding box center [425, 207] width 224 height 22
type input "400"
click at [872, 211] on input "15.00" at bounding box center [951, 207] width 224 height 22
type input "50"
drag, startPoint x: 663, startPoint y: 360, endPoint x: 640, endPoint y: 297, distance: 66.8
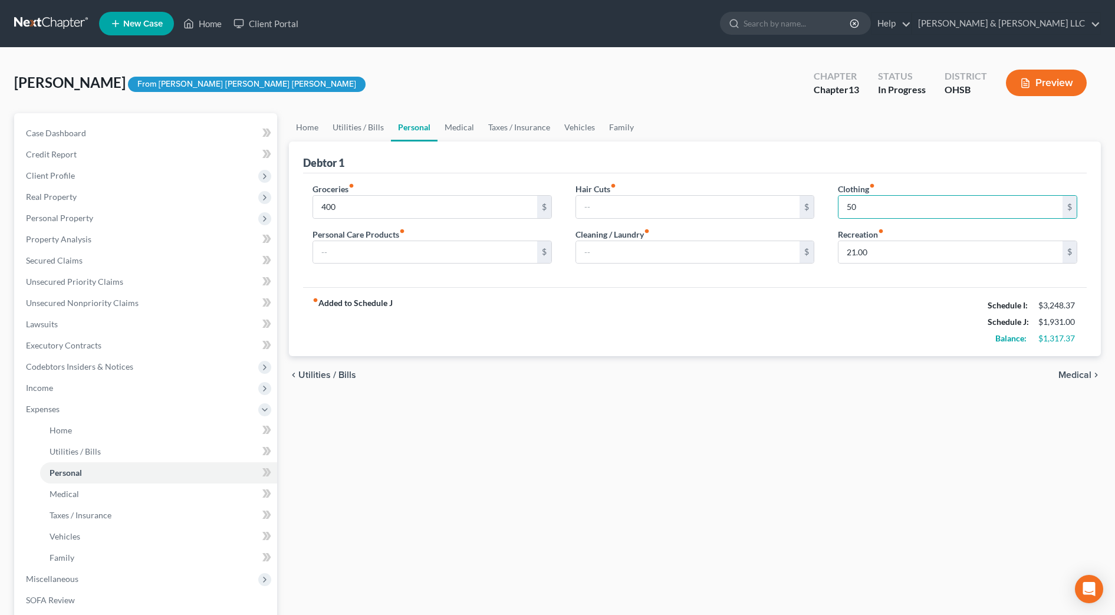
click at [663, 360] on div "chevron_left Utilities / Bills Medical chevron_right" at bounding box center [695, 375] width 812 height 38
click at [461, 123] on link "Medical" at bounding box center [460, 127] width 44 height 28
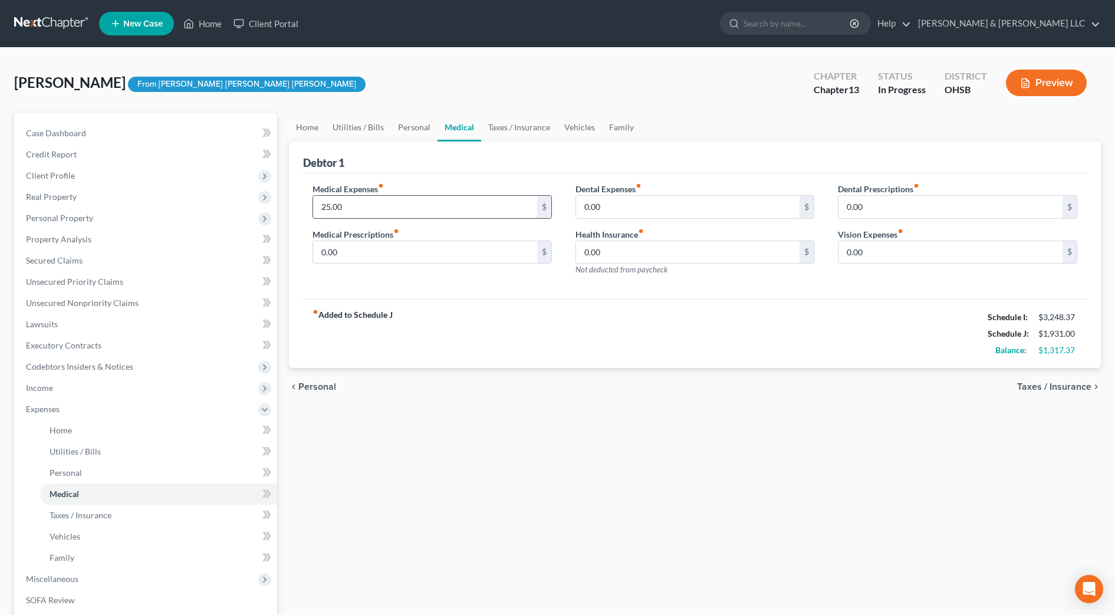
click at [416, 198] on input "25.00" at bounding box center [425, 207] width 224 height 22
type input "200"
click at [705, 387] on div "chevron_left Personal Taxes / Insurance chevron_right" at bounding box center [695, 387] width 812 height 38
click at [527, 126] on link "Taxes / Insurance" at bounding box center [519, 127] width 76 height 28
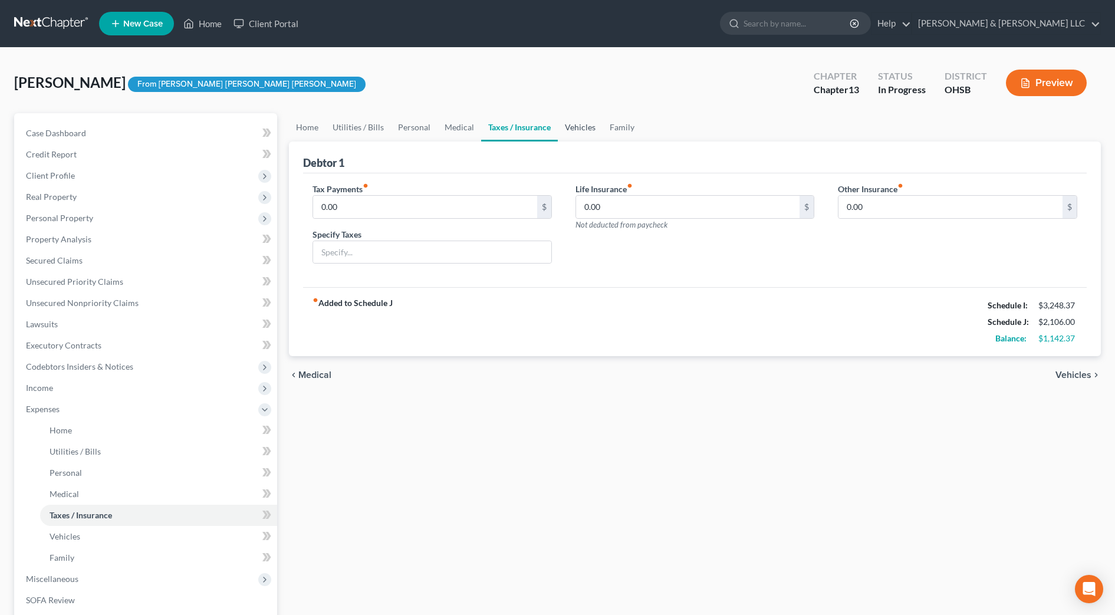
click at [582, 126] on link "Vehicles" at bounding box center [580, 127] width 45 height 28
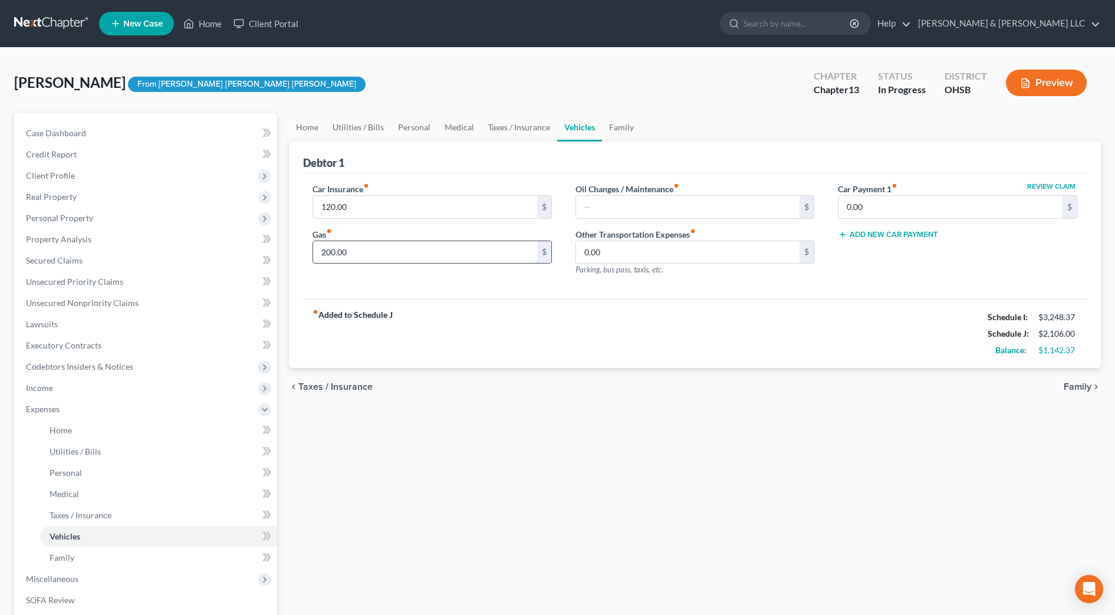
click at [391, 252] on input "200.00" at bounding box center [425, 252] width 224 height 22
type input "300"
drag, startPoint x: 691, startPoint y: 325, endPoint x: 690, endPoint y: 306, distance: 18.9
click at [691, 325] on div "fiber_manual_record Added to Schedule J Schedule I: $3,248.37 Schedule J: $2,20…" at bounding box center [695, 333] width 784 height 69
click at [609, 124] on link "Family" at bounding box center [621, 127] width 39 height 28
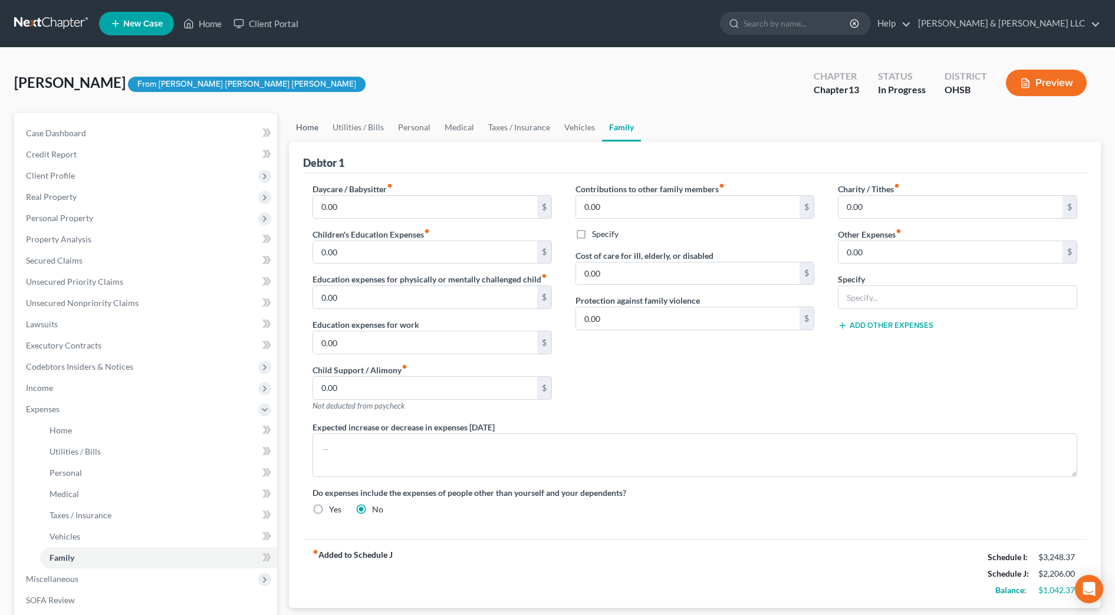
click at [317, 132] on link "Home" at bounding box center [307, 127] width 37 height 28
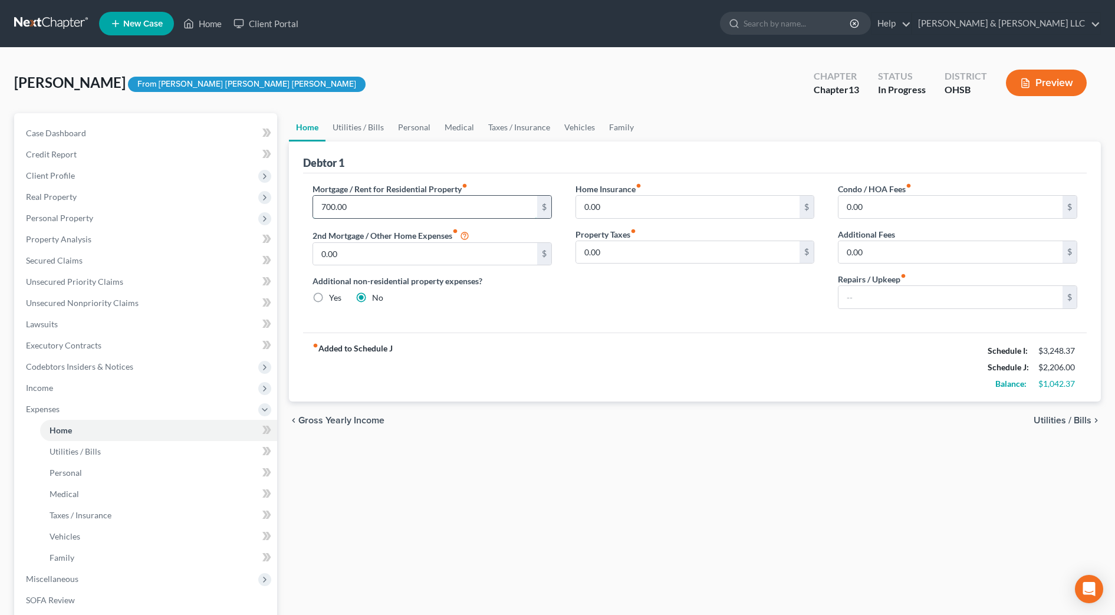
click at [360, 208] on input "700.00" at bounding box center [425, 207] width 224 height 22
type input "910"
click at [640, 391] on div "fiber_manual_record Added to Schedule J Schedule I: $3,248.37 Schedule J: $2,41…" at bounding box center [695, 367] width 784 height 69
click at [844, 297] on input "text" at bounding box center [951, 297] width 224 height 22
type input "100"
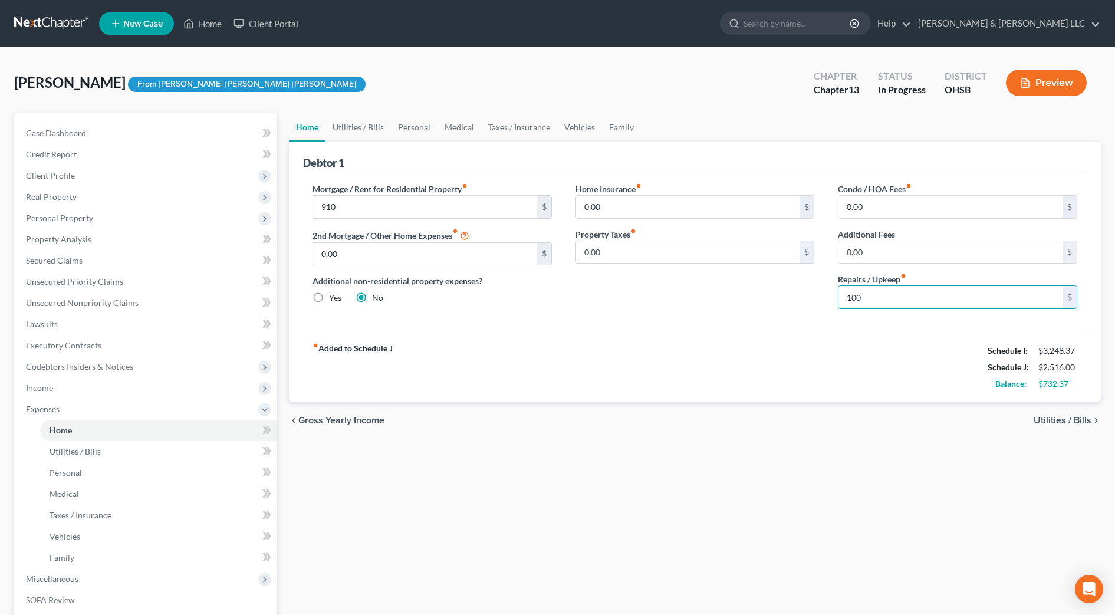
click at [817, 308] on div "Home Insurance fiber_manual_record 0.00 $ Property Taxes fiber_manual_record 0.…" at bounding box center [695, 251] width 263 height 136
click at [349, 132] on link "Utilities / Bills" at bounding box center [358, 127] width 65 height 28
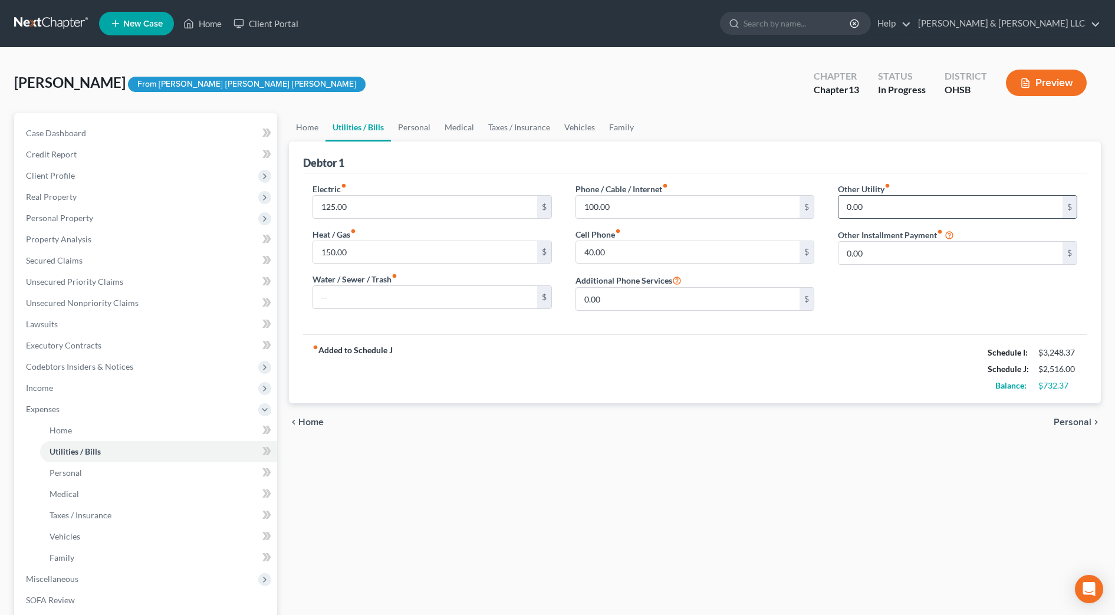
click at [919, 213] on input "0.00" at bounding box center [951, 207] width 224 height 22
type input "50"
click at [851, 238] on input "text" at bounding box center [958, 240] width 238 height 22
type input "streaming services"
click at [438, 124] on link "Medical" at bounding box center [460, 127] width 44 height 28
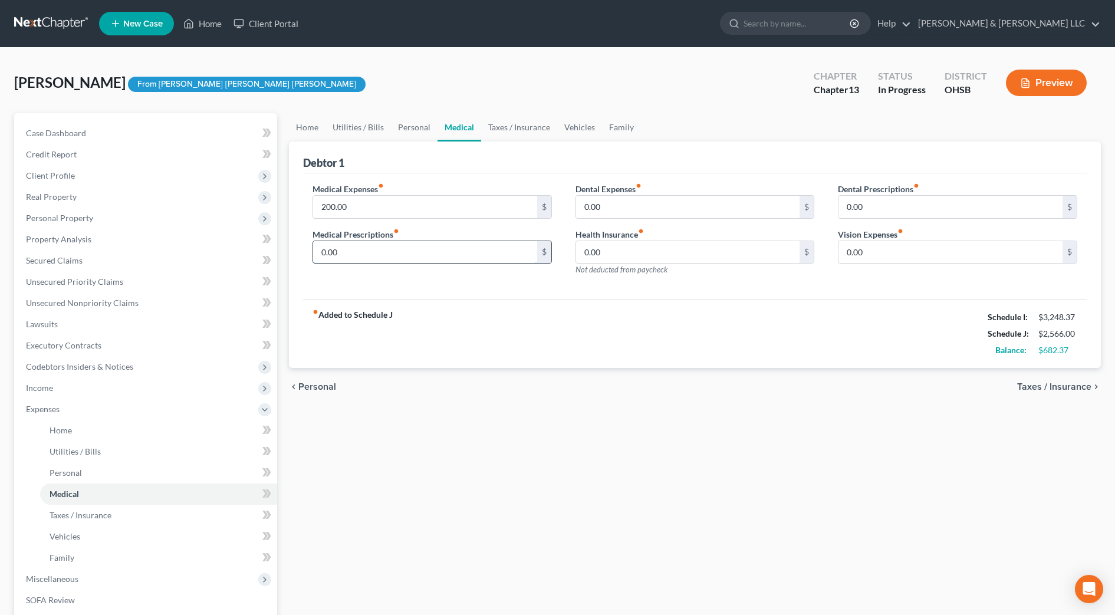
click at [355, 252] on input "0.00" at bounding box center [425, 252] width 224 height 22
type input "100"
click at [600, 362] on div "fiber_manual_record Added to Schedule J Schedule I: $3,248.37 Schedule J: $2,66…" at bounding box center [695, 333] width 784 height 69
click at [585, 134] on link "Vehicles" at bounding box center [579, 127] width 45 height 28
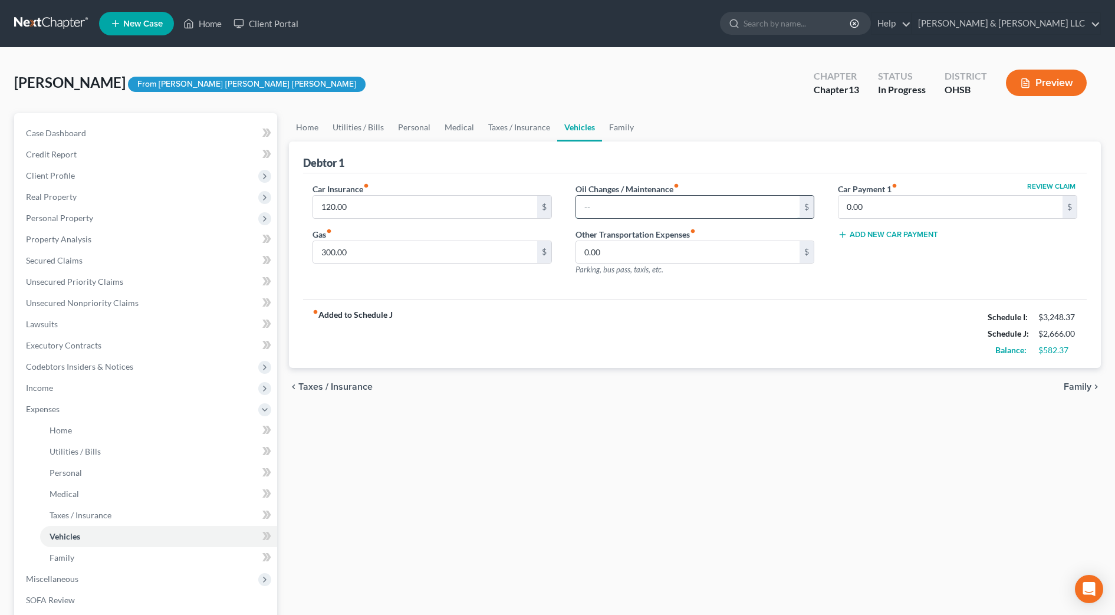
click at [600, 199] on input "text" at bounding box center [688, 207] width 224 height 22
type input "50"
click at [565, 294] on div "Car Insurance fiber_manual_record 120.00 $ Gas fiber_manual_record 300.00 $ Oil…" at bounding box center [695, 236] width 784 height 126
click at [418, 127] on link "Personal" at bounding box center [414, 127] width 47 height 28
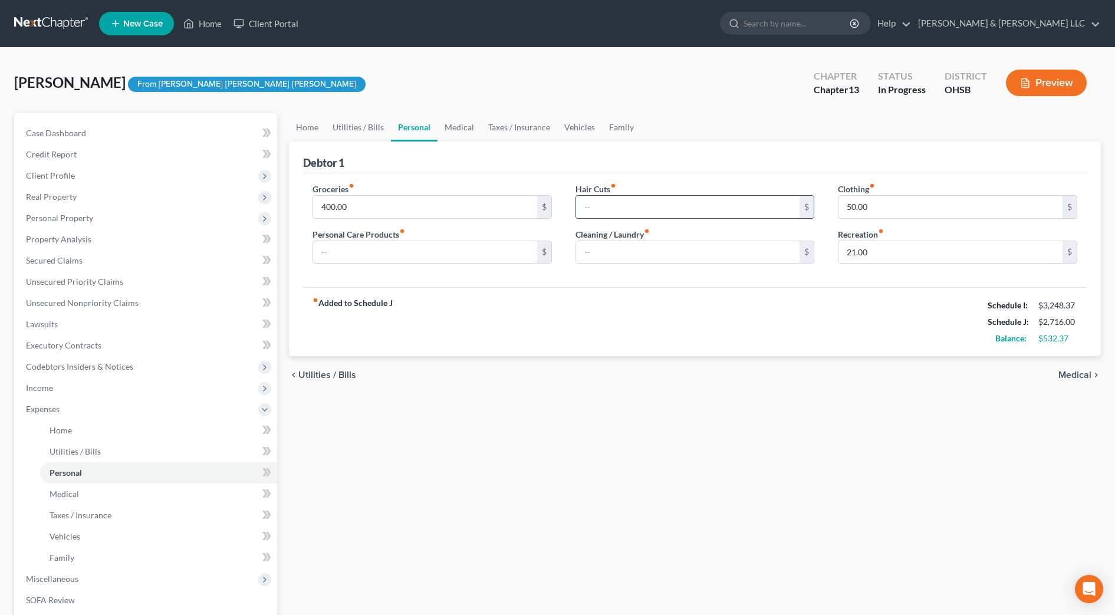
click at [606, 212] on input "text" at bounding box center [688, 207] width 224 height 22
type input "40"
click at [887, 213] on input "50.00" at bounding box center [951, 207] width 224 height 22
click at [881, 248] on input "21.00" at bounding box center [951, 252] width 224 height 22
type input "50"
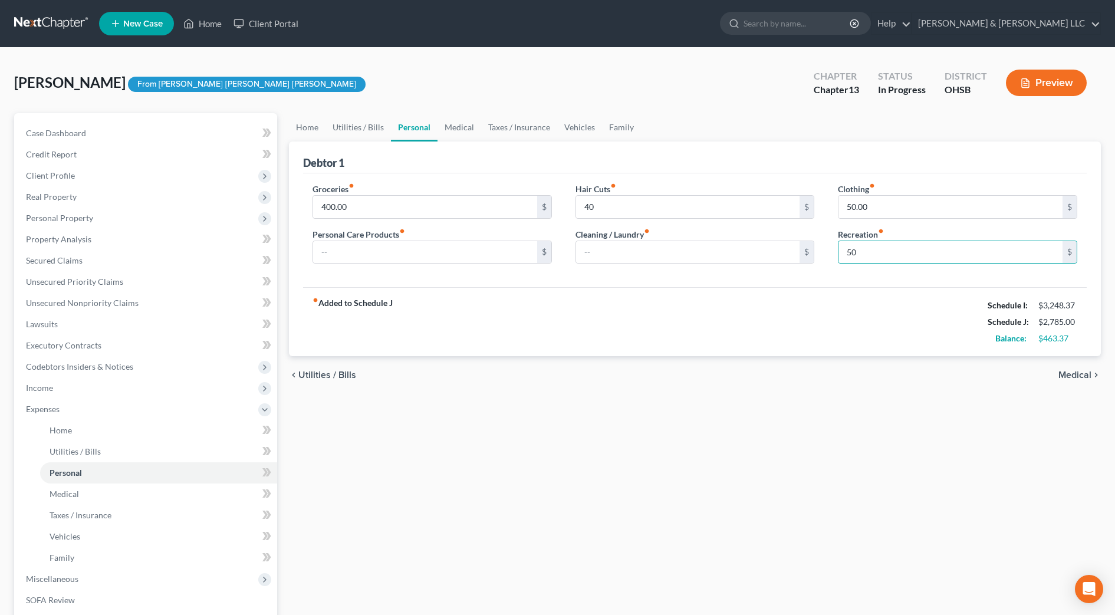
click at [738, 321] on div "fiber_manual_record Added to Schedule J Schedule I: $3,248.37 Schedule J: $2,78…" at bounding box center [695, 321] width 784 height 69
click at [866, 206] on input "50.00" at bounding box center [951, 207] width 224 height 22
type input "75"
click at [779, 326] on div "fiber_manual_record Added to Schedule J Schedule I: $3,248.37 Schedule J: $2,81…" at bounding box center [695, 321] width 784 height 69
click at [358, 253] on input "text" at bounding box center [425, 252] width 224 height 22
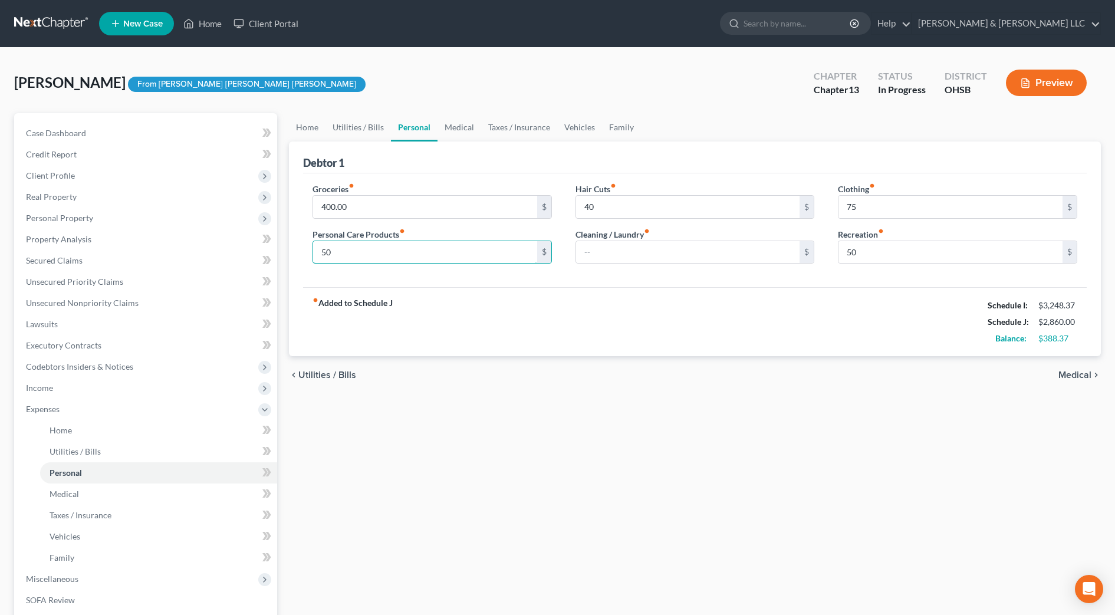
type input "50"
click at [715, 303] on div "fiber_manual_record Added to Schedule J Schedule I: $3,248.37 Schedule J: $2,86…" at bounding box center [695, 321] width 784 height 69
click at [316, 132] on link "Home" at bounding box center [307, 127] width 37 height 28
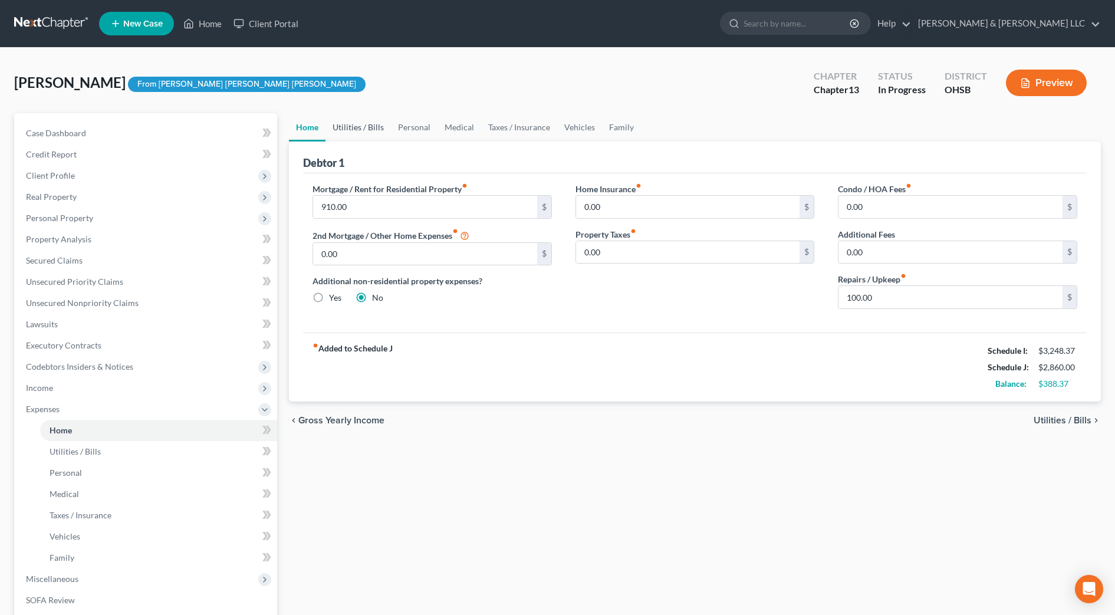
click at [354, 132] on link "Utilities / Bills" at bounding box center [358, 127] width 65 height 28
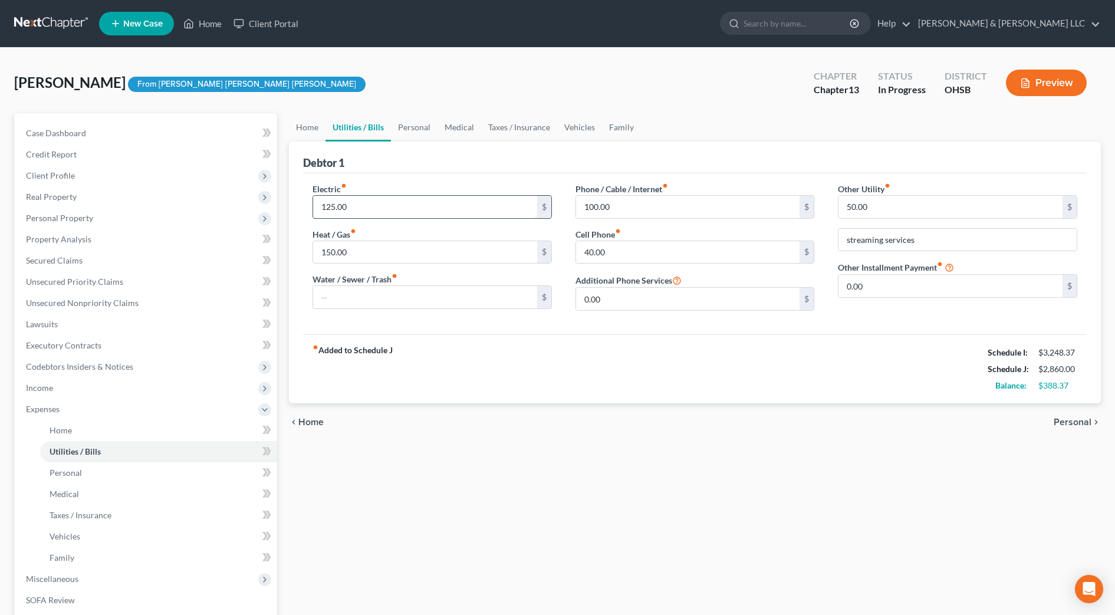
click at [362, 202] on input "125.00" at bounding box center [425, 207] width 224 height 22
click at [681, 255] on input "40.00" at bounding box center [688, 252] width 224 height 22
click at [681, 255] on input "50" at bounding box center [688, 252] width 224 height 22
type input "5"
type input "75"
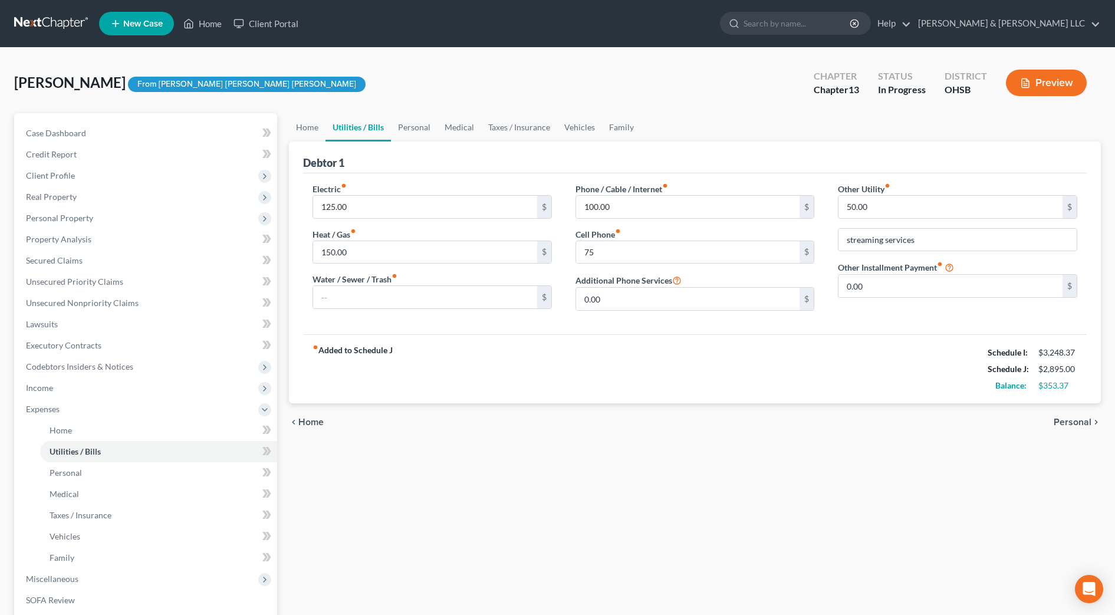
drag, startPoint x: 590, startPoint y: 407, endPoint x: 573, endPoint y: 253, distance: 154.9
click at [590, 406] on div "chevron_left Home Personal chevron_right" at bounding box center [695, 422] width 812 height 38
click at [405, 127] on link "Personal" at bounding box center [414, 127] width 47 height 28
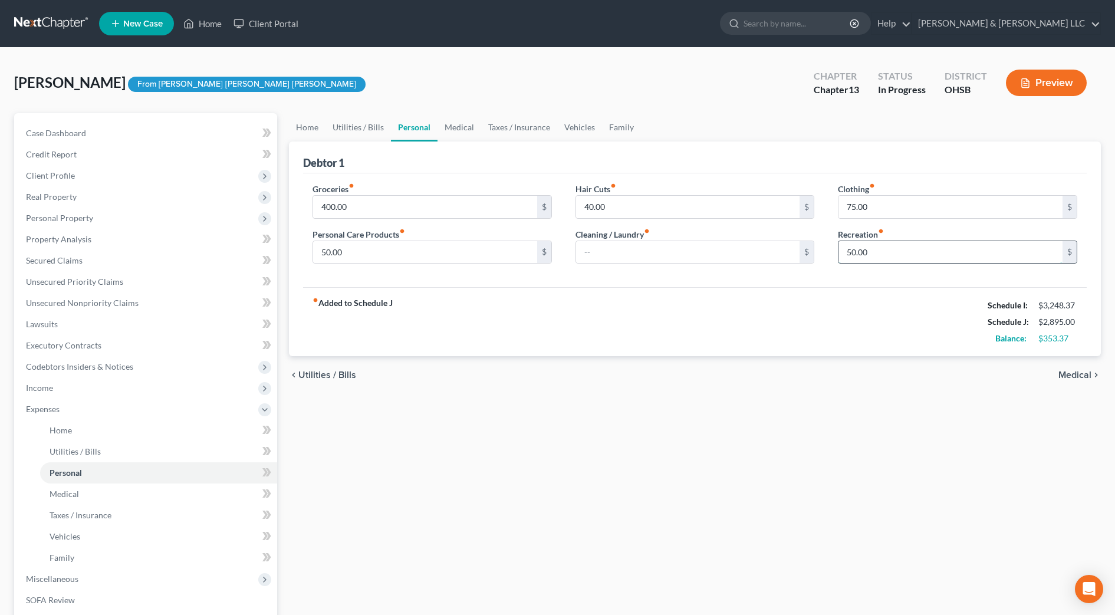
click at [913, 257] on input "50.00" at bounding box center [951, 252] width 224 height 22
type input "53.37"
click at [888, 339] on div "fiber_manual_record Added to Schedule J Schedule I: $3,248.37 Schedule J: $2,89…" at bounding box center [695, 321] width 784 height 69
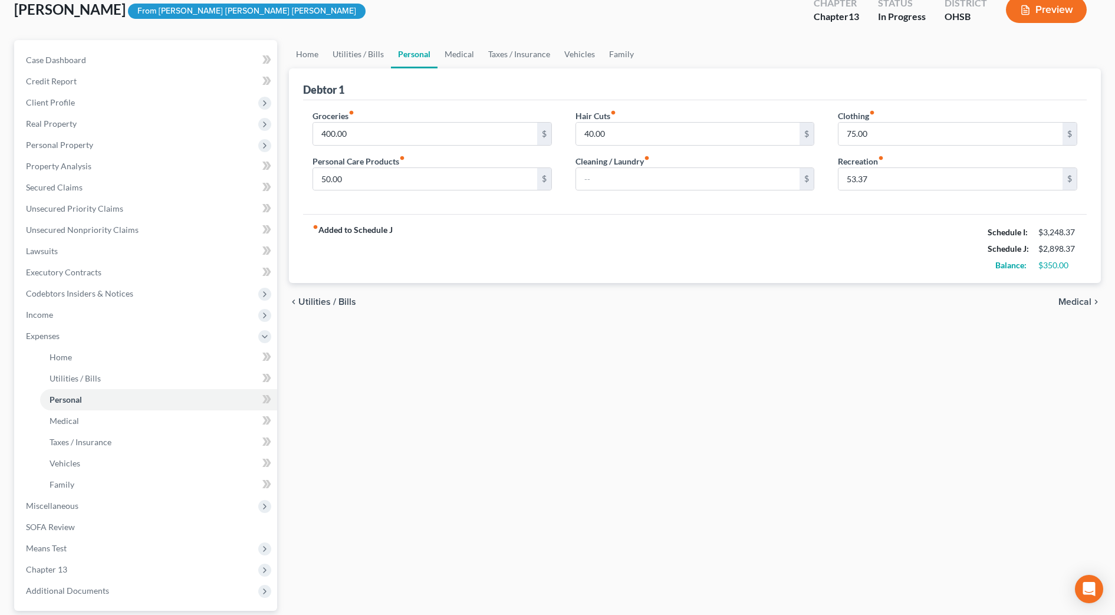
scroll to position [74, 0]
click at [109, 507] on span "Miscellaneous" at bounding box center [147, 505] width 261 height 21
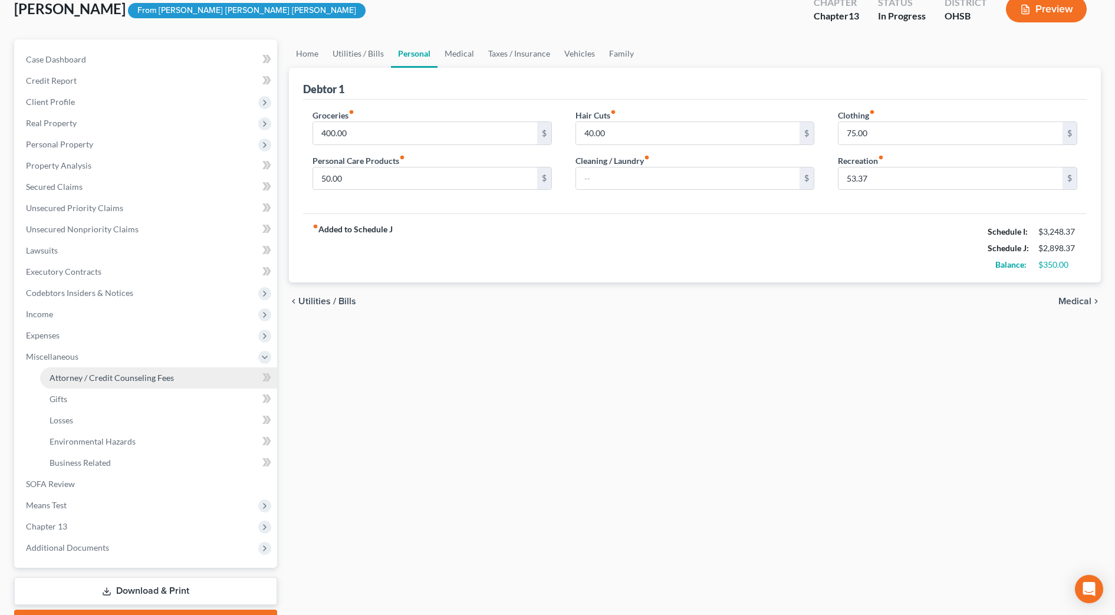
click at [126, 377] on span "Attorney / Credit Counseling Fees" at bounding box center [112, 378] width 124 height 10
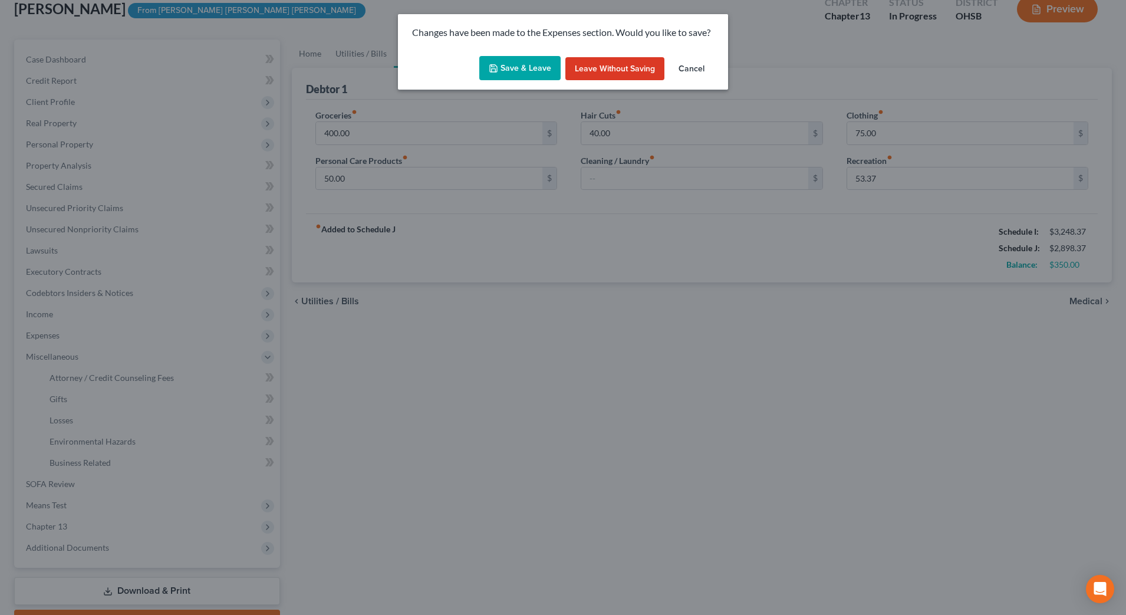
click at [531, 63] on button "Save & Leave" at bounding box center [519, 68] width 81 height 25
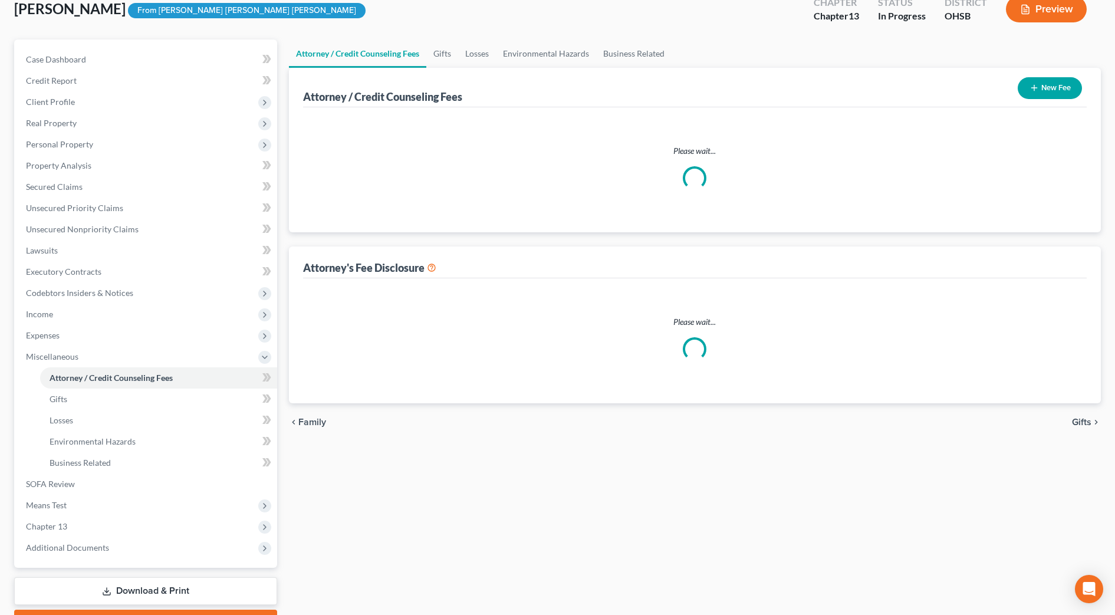
select select "1"
select select "2"
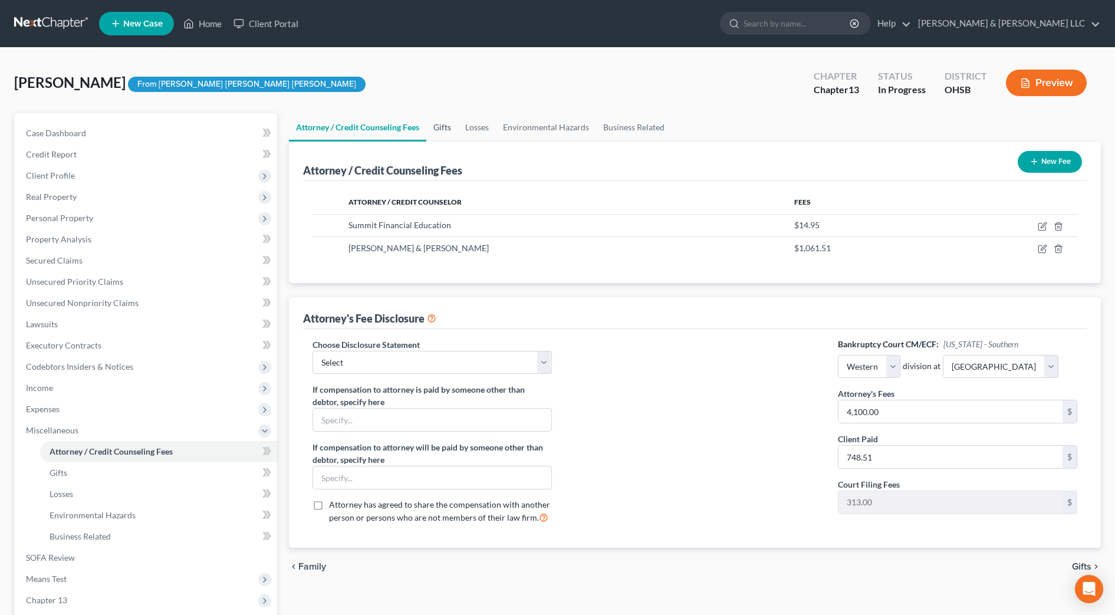
click at [447, 127] on link "Gifts" at bounding box center [442, 127] width 32 height 28
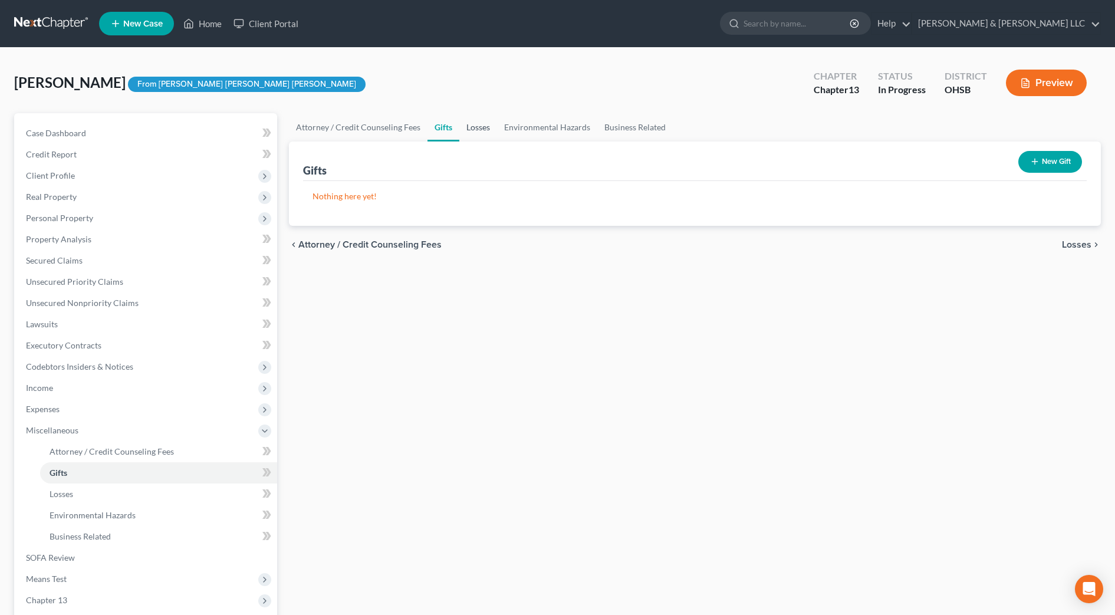
click at [474, 126] on link "Losses" at bounding box center [478, 127] width 38 height 28
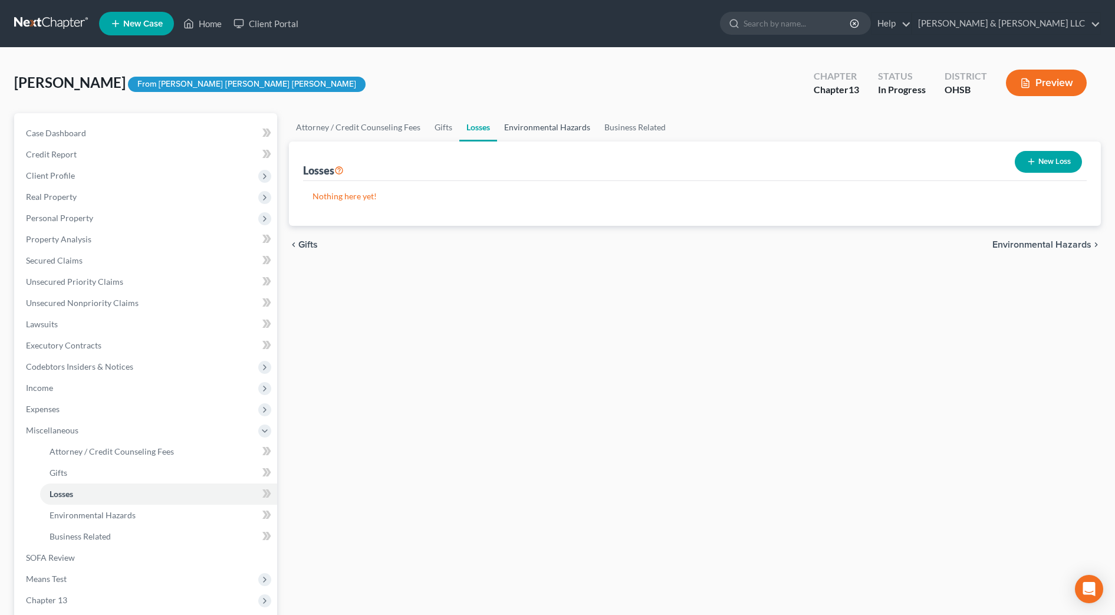
click at [541, 129] on link "Environmental Hazards" at bounding box center [547, 127] width 100 height 28
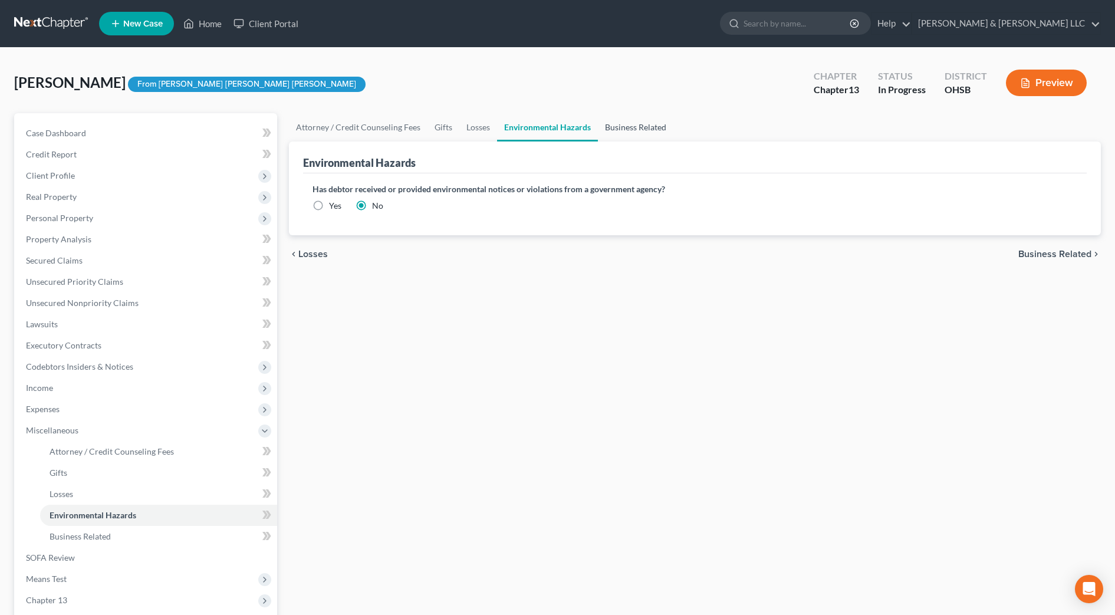
click at [655, 129] on link "Business Related" at bounding box center [635, 127] width 75 height 28
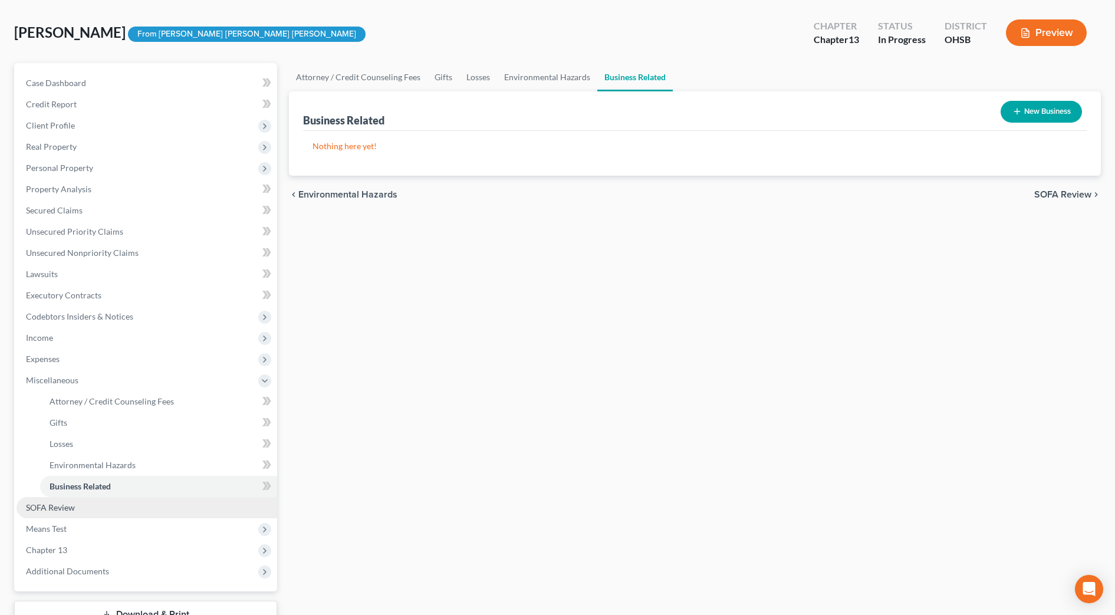
scroll to position [74, 0]
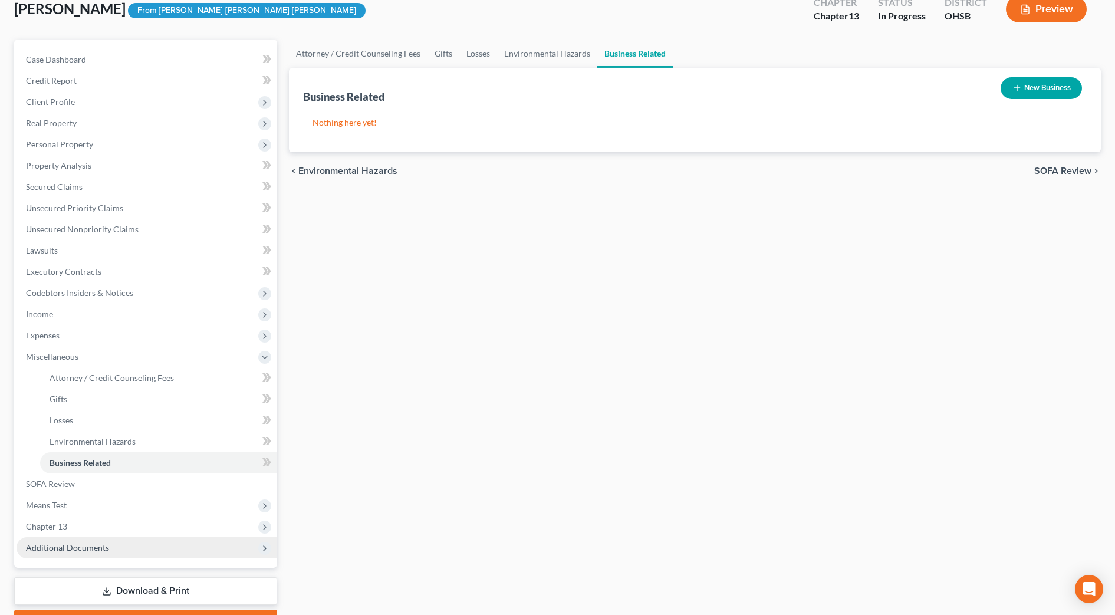
click at [70, 544] on span "Additional Documents" at bounding box center [67, 548] width 83 height 10
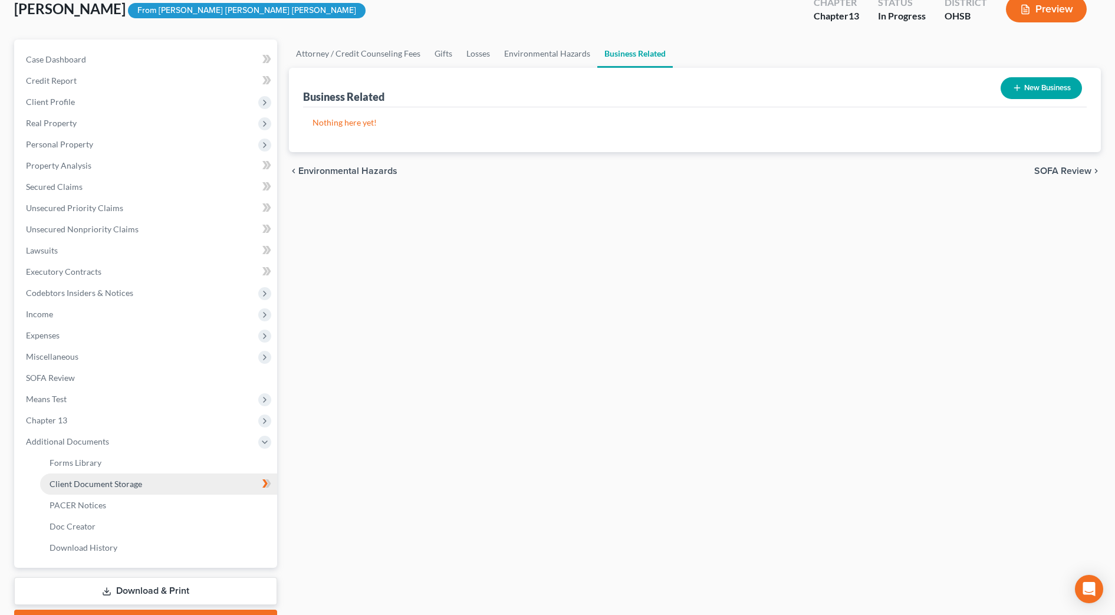
click at [152, 483] on link "Client Document Storage" at bounding box center [158, 484] width 237 height 21
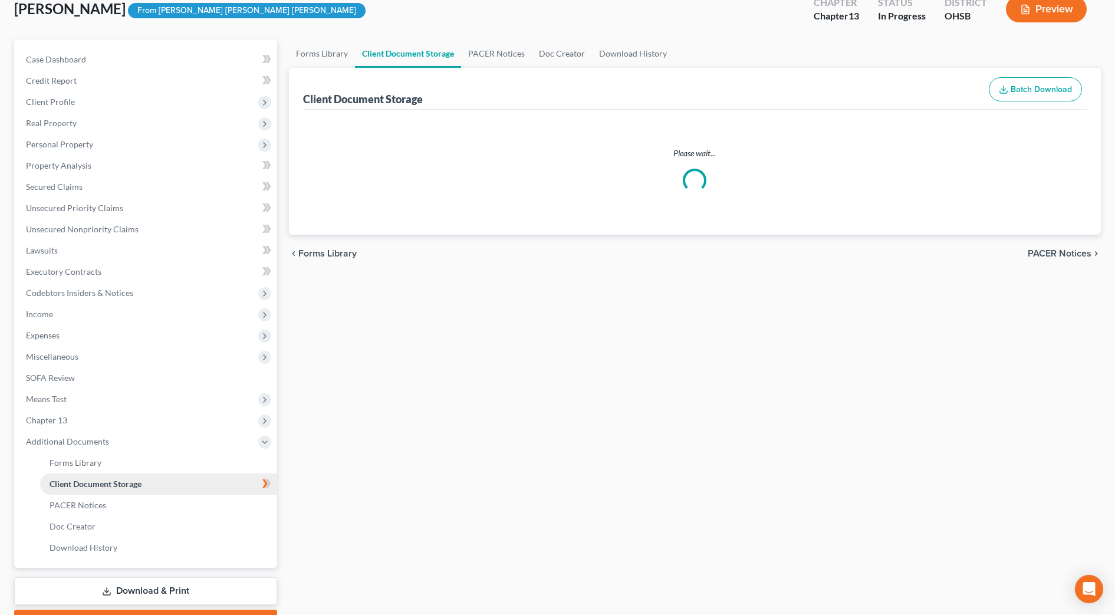
select select "52"
select select "37"
select select "7"
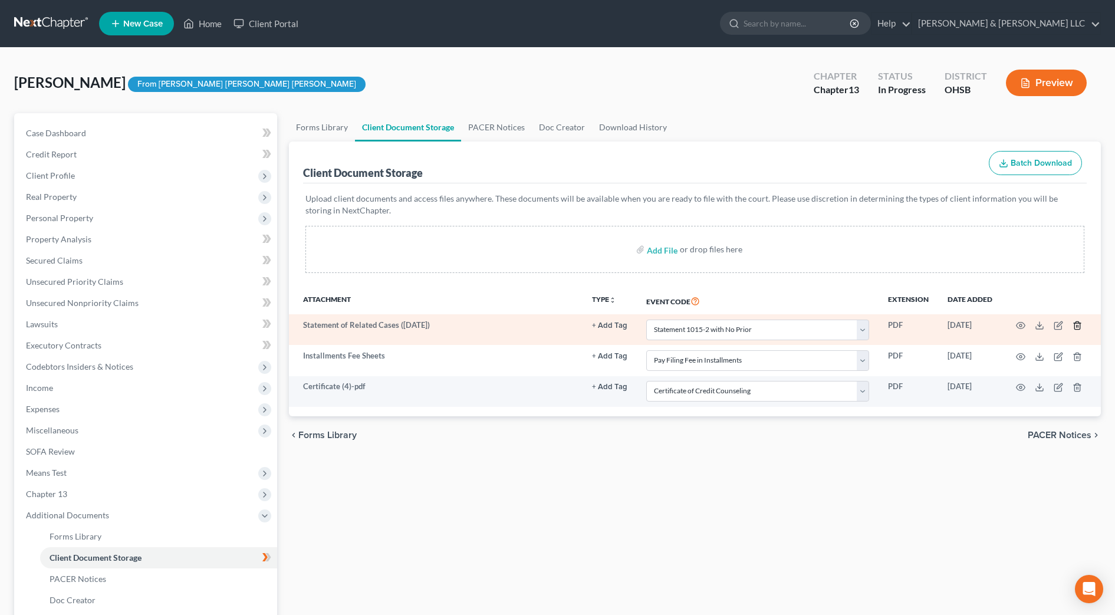
click at [1079, 326] on icon "button" at bounding box center [1077, 325] width 9 height 9
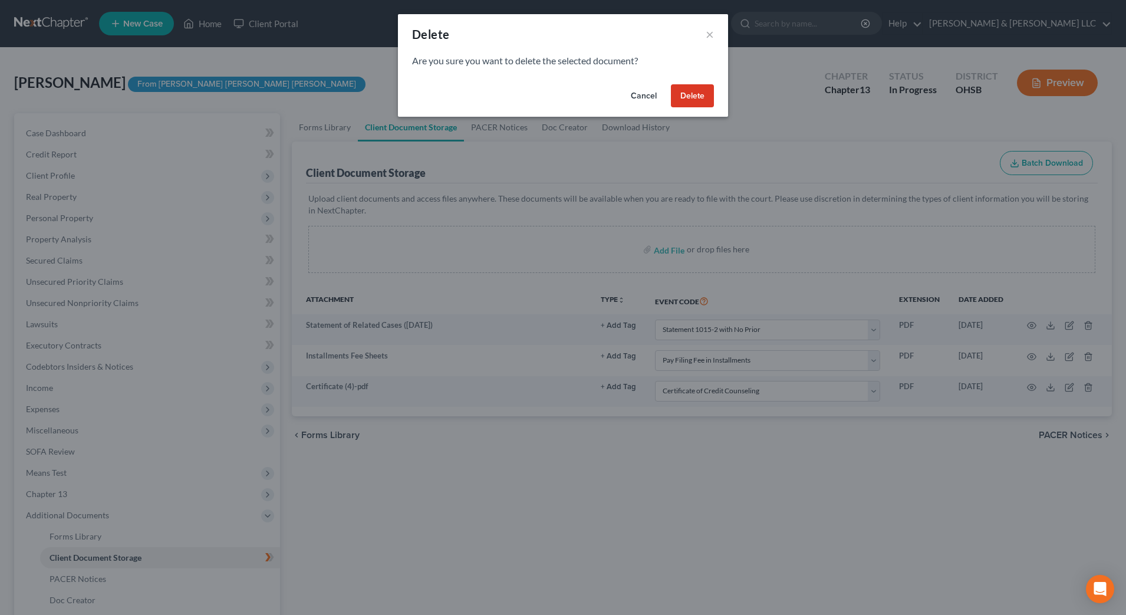
click at [698, 93] on button "Delete" at bounding box center [692, 96] width 43 height 24
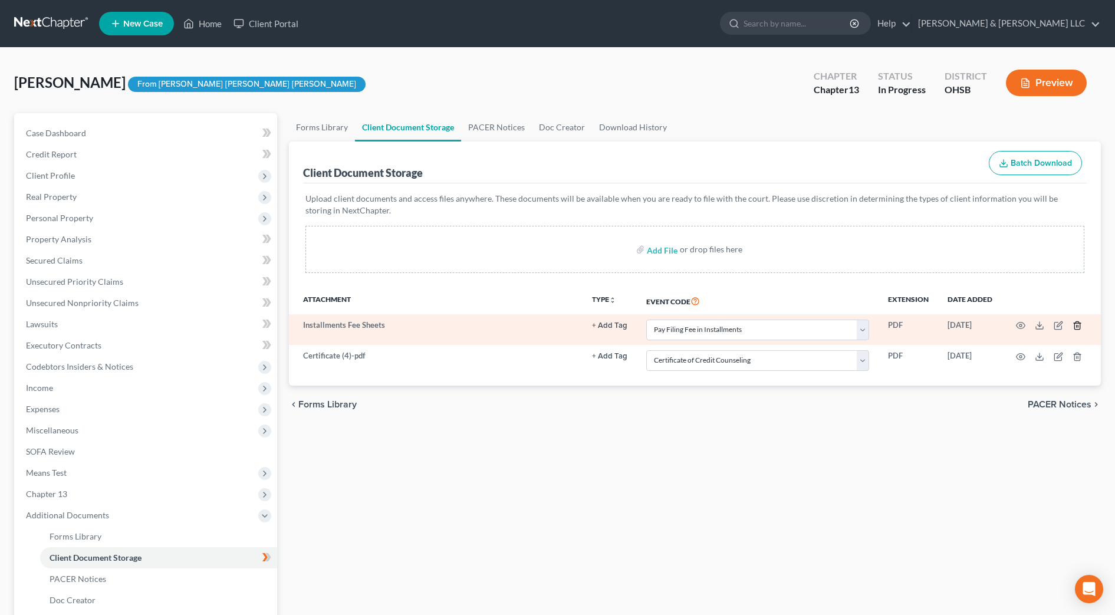
click at [1079, 326] on icon "button" at bounding box center [1077, 325] width 9 height 9
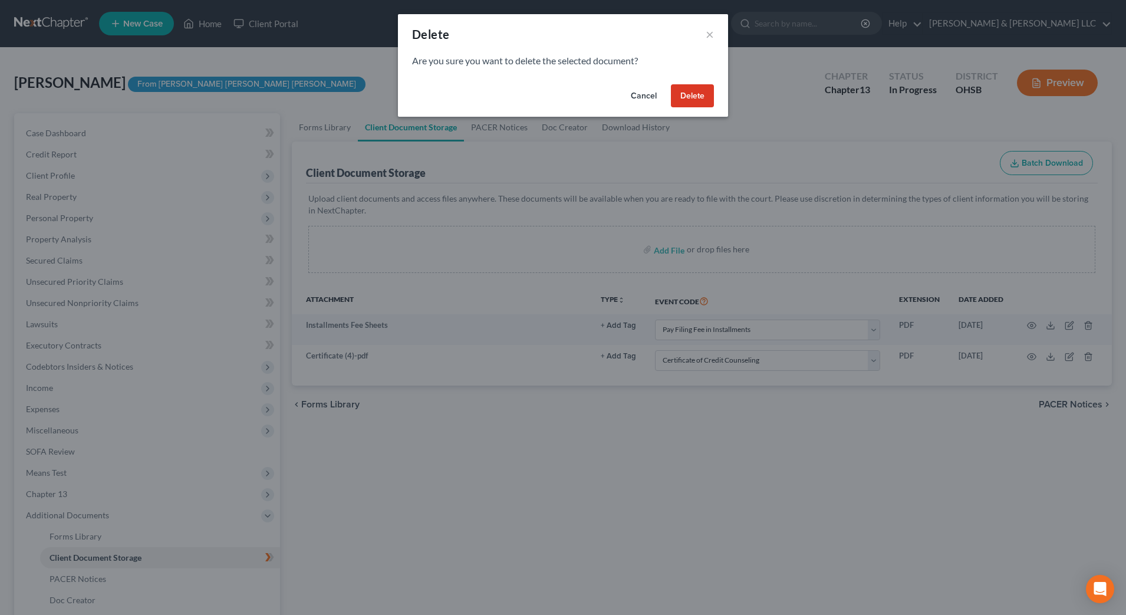
click at [689, 94] on button "Delete" at bounding box center [692, 96] width 43 height 24
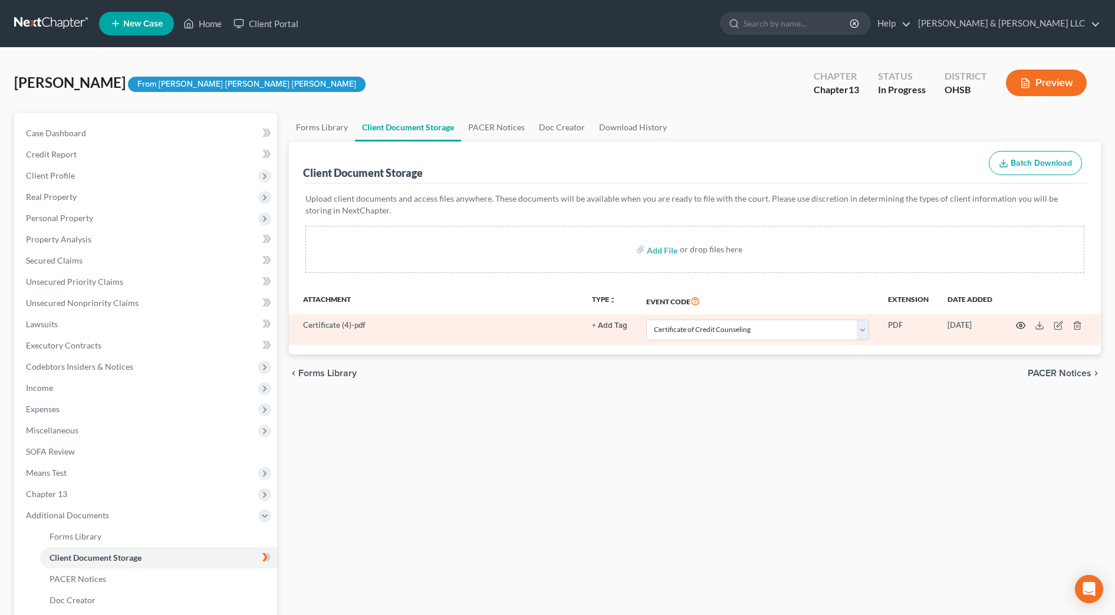
click at [1022, 324] on icon "button" at bounding box center [1020, 325] width 9 height 9
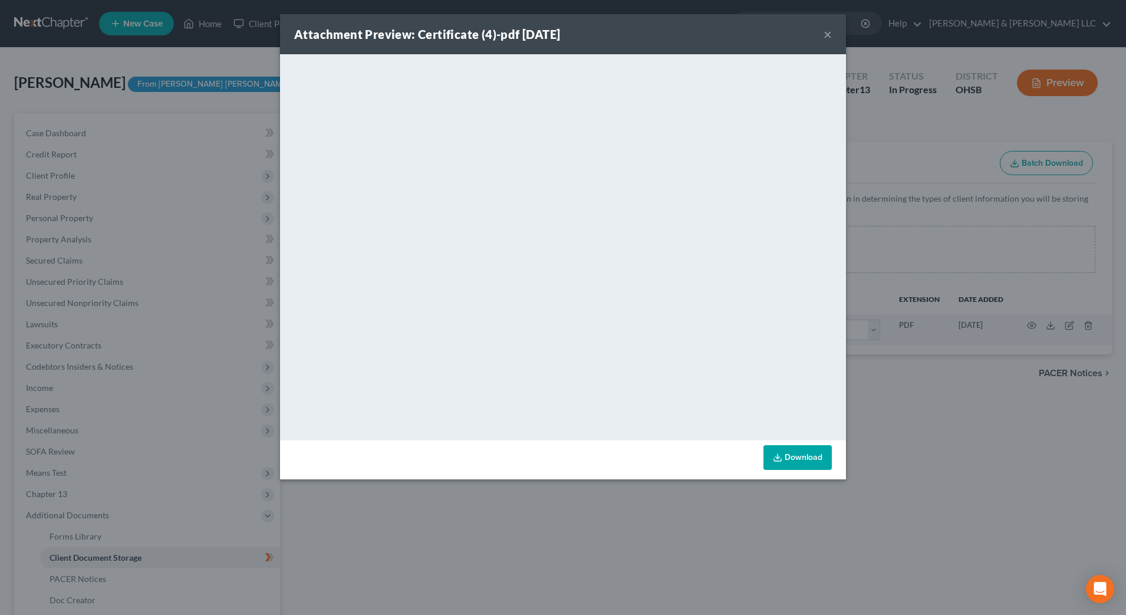
click at [828, 34] on button "×" at bounding box center [828, 34] width 8 height 14
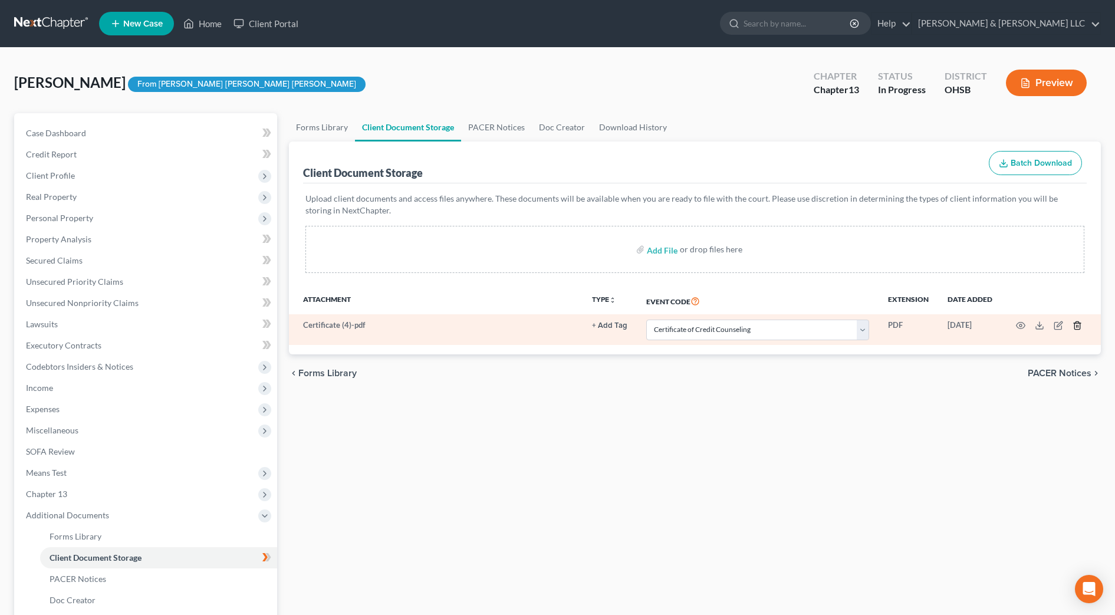
click at [1080, 323] on icon "button" at bounding box center [1077, 326] width 5 height 8
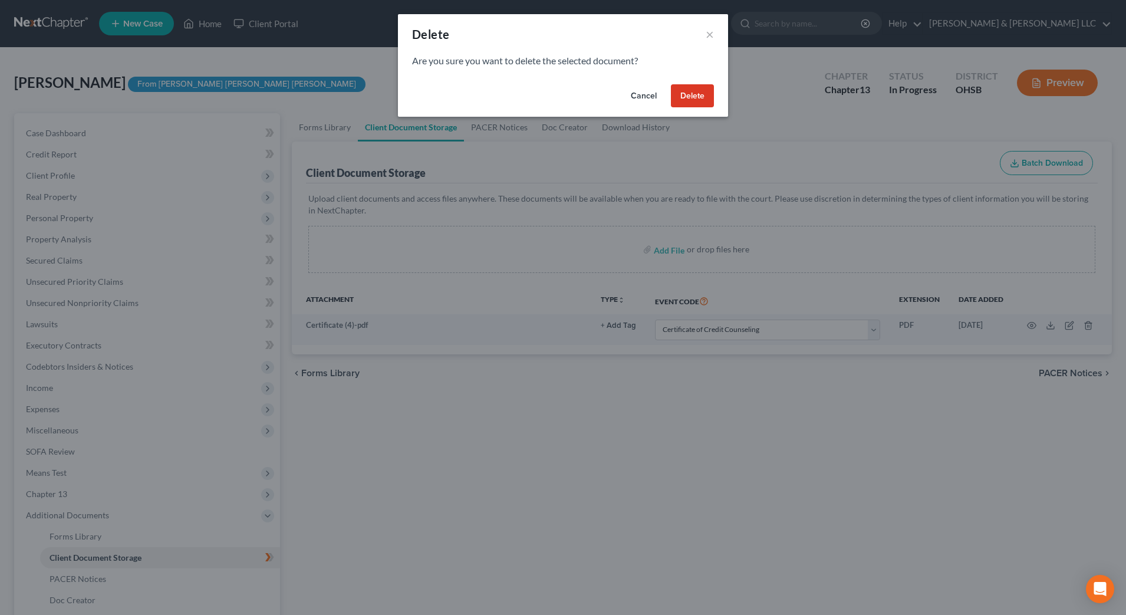
click at [680, 83] on div "Cancel Delete" at bounding box center [563, 99] width 330 height 38
click at [691, 96] on button "Delete" at bounding box center [692, 96] width 43 height 24
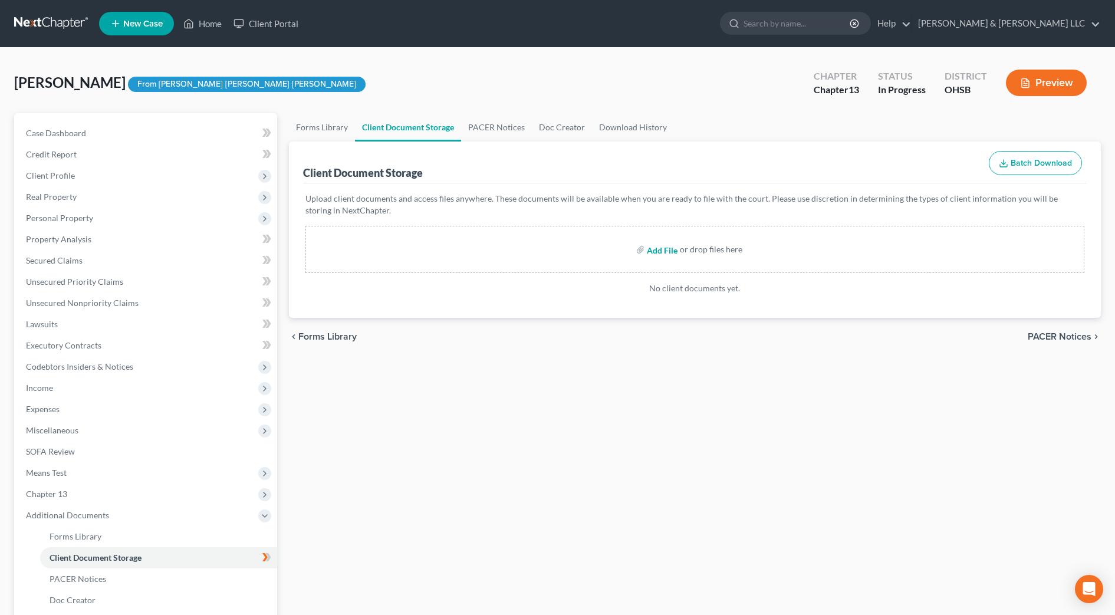
click at [662, 248] on input "file" at bounding box center [661, 249] width 28 height 21
type input "C:\fakepath\Certificate (1).pdf"
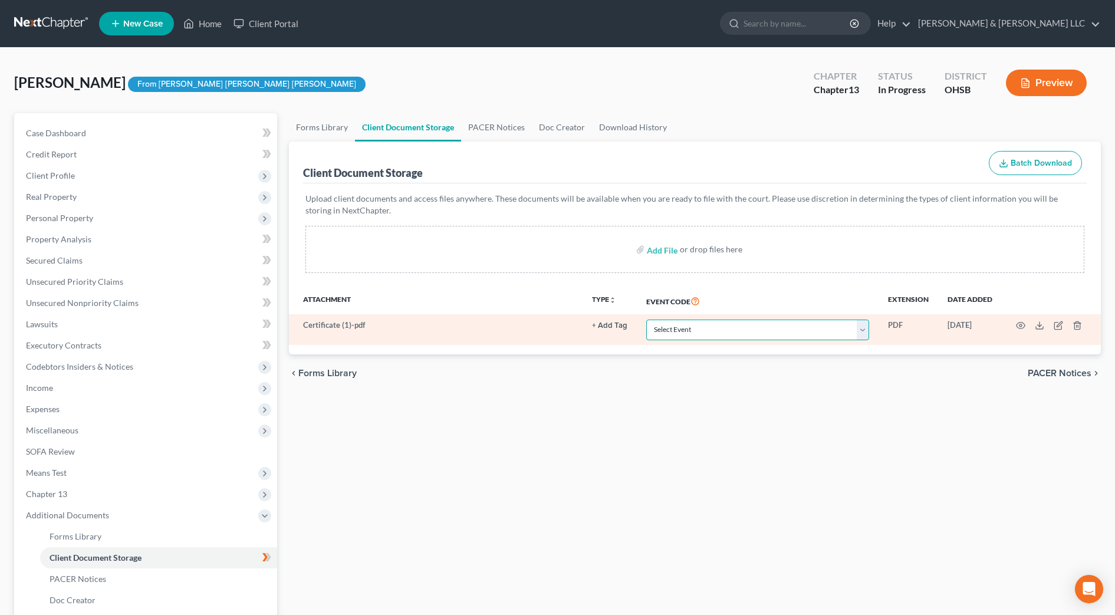
click at [737, 336] on select "Select Event 20 Largest Unsecured Creditors Amended Document Amended List of Cr…" at bounding box center [757, 330] width 223 height 21
select select "7"
click at [646, 320] on select "Select Event 20 Largest Unsecured Creditors Amended Document Amended List of Cr…" at bounding box center [757, 330] width 223 height 21
click at [1020, 328] on icon "button" at bounding box center [1020, 325] width 9 height 9
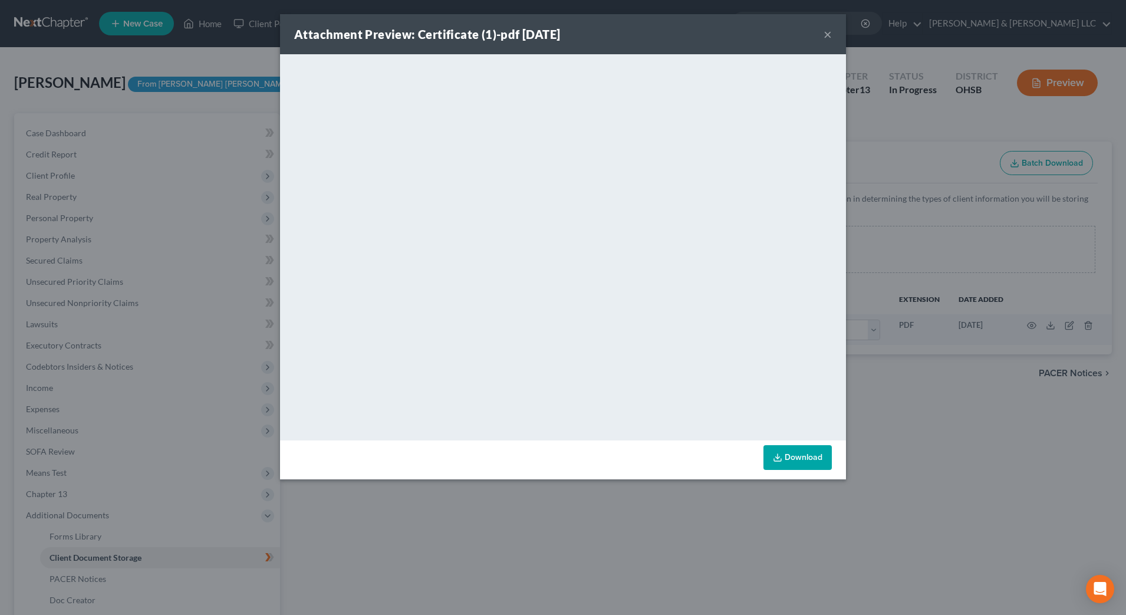
click at [830, 33] on button "×" at bounding box center [828, 34] width 8 height 14
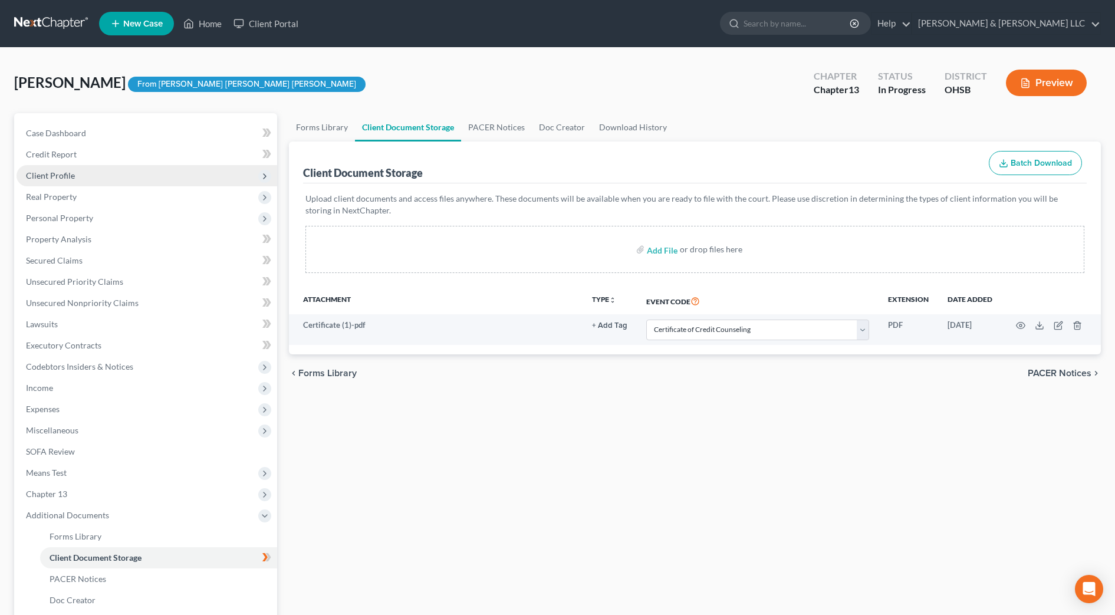
click at [71, 173] on span "Client Profile" at bounding box center [50, 175] width 49 height 10
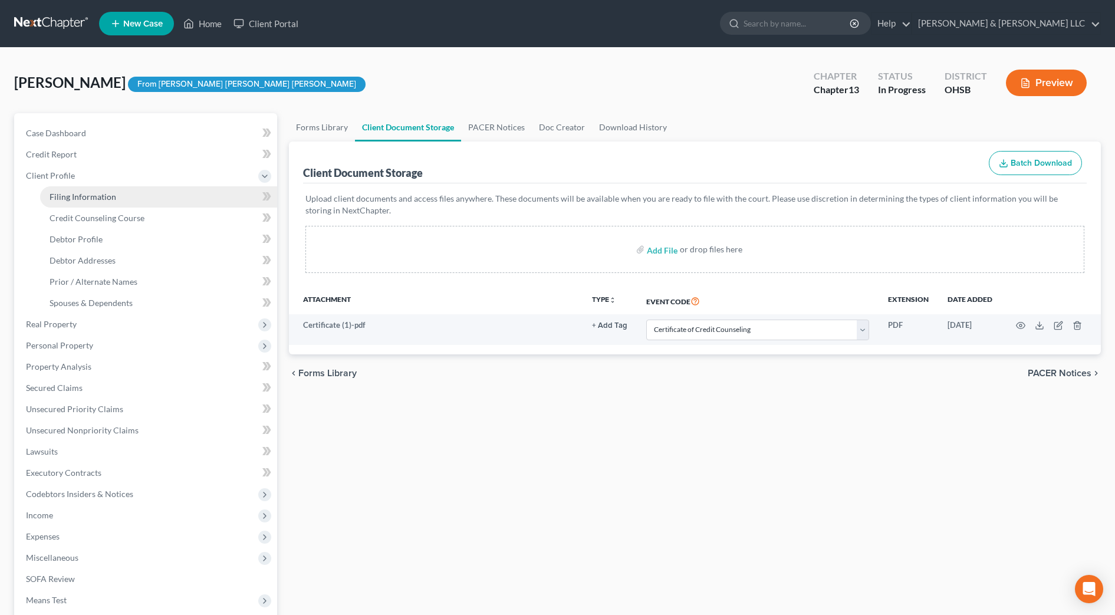
click at [75, 190] on link "Filing Information" at bounding box center [158, 196] width 237 height 21
select select "1"
select select "0"
select select "3"
select select "36"
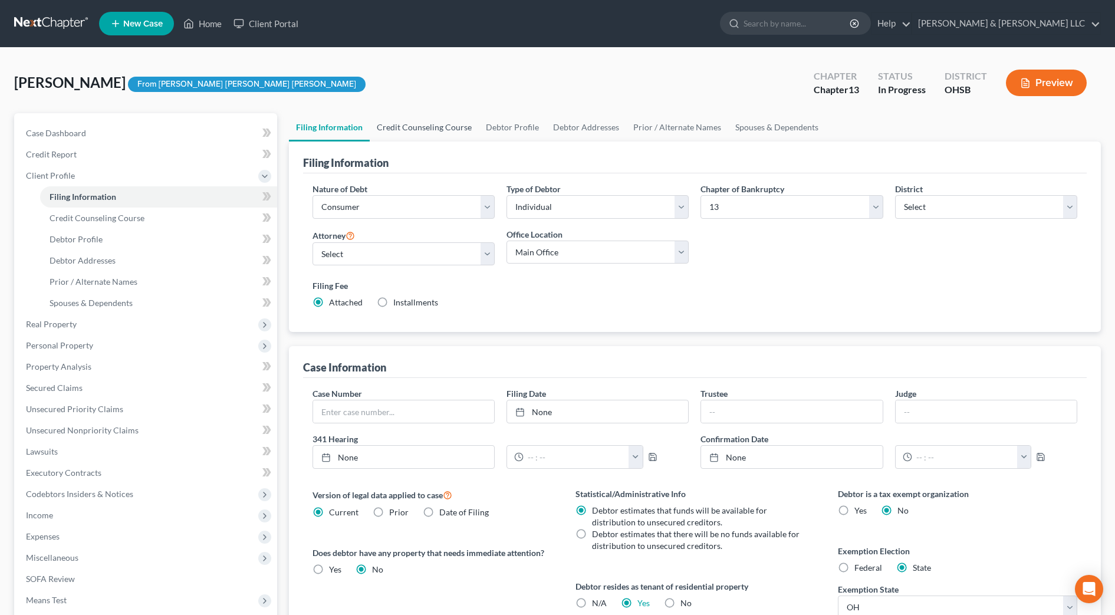
click at [409, 126] on link "Credit Counseling Course" at bounding box center [424, 127] width 109 height 28
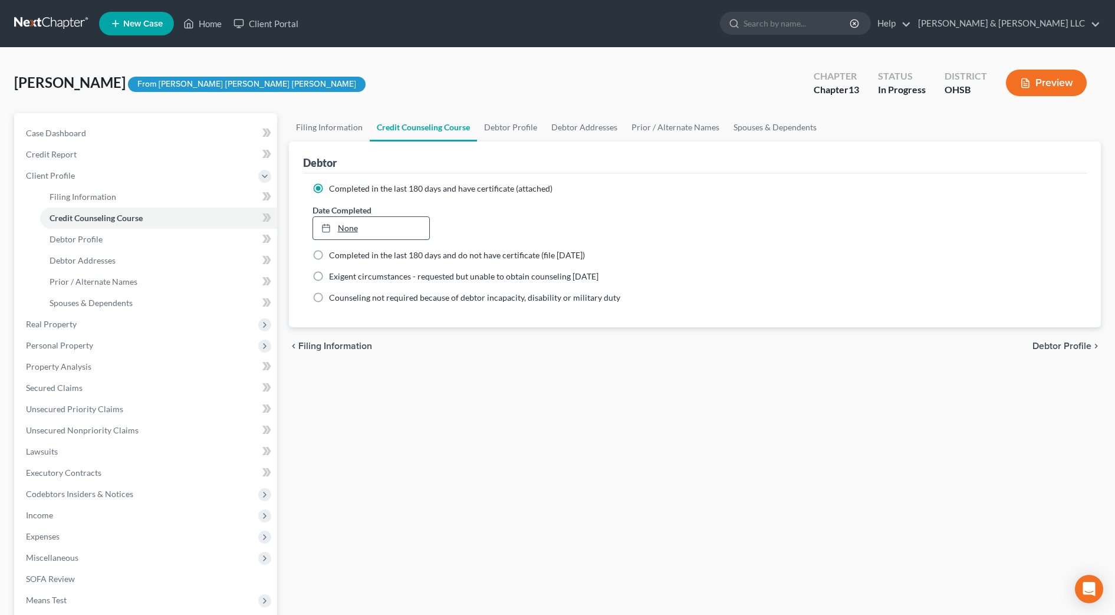
click at [384, 225] on link "None" at bounding box center [371, 228] width 117 height 22
click at [491, 133] on link "Debtor Profile" at bounding box center [510, 127] width 67 height 28
select select "3"
select select "0"
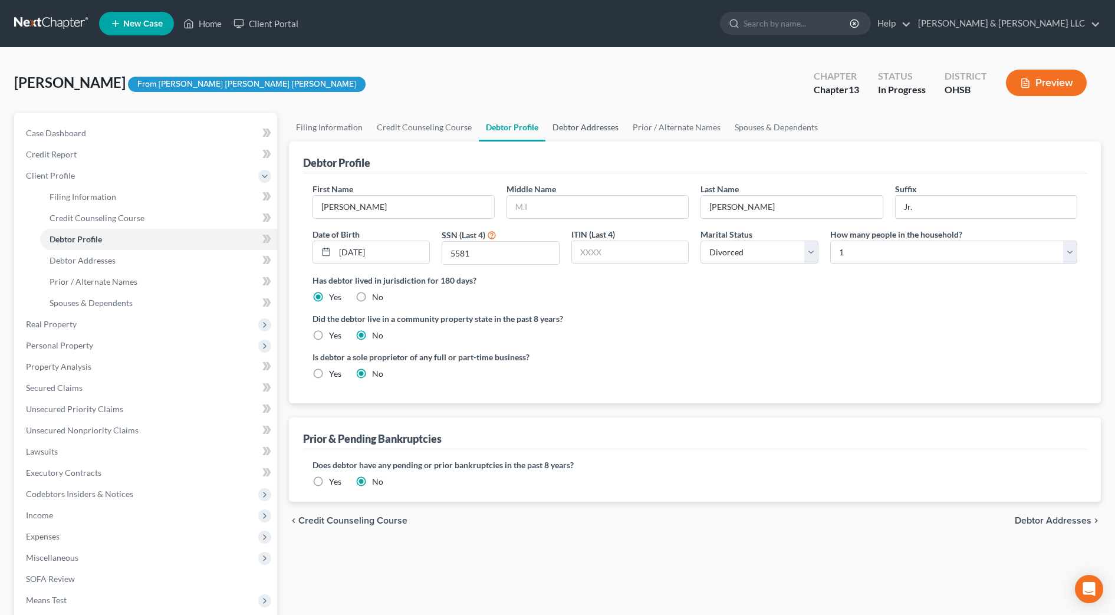
click at [559, 124] on link "Debtor Addresses" at bounding box center [586, 127] width 80 height 28
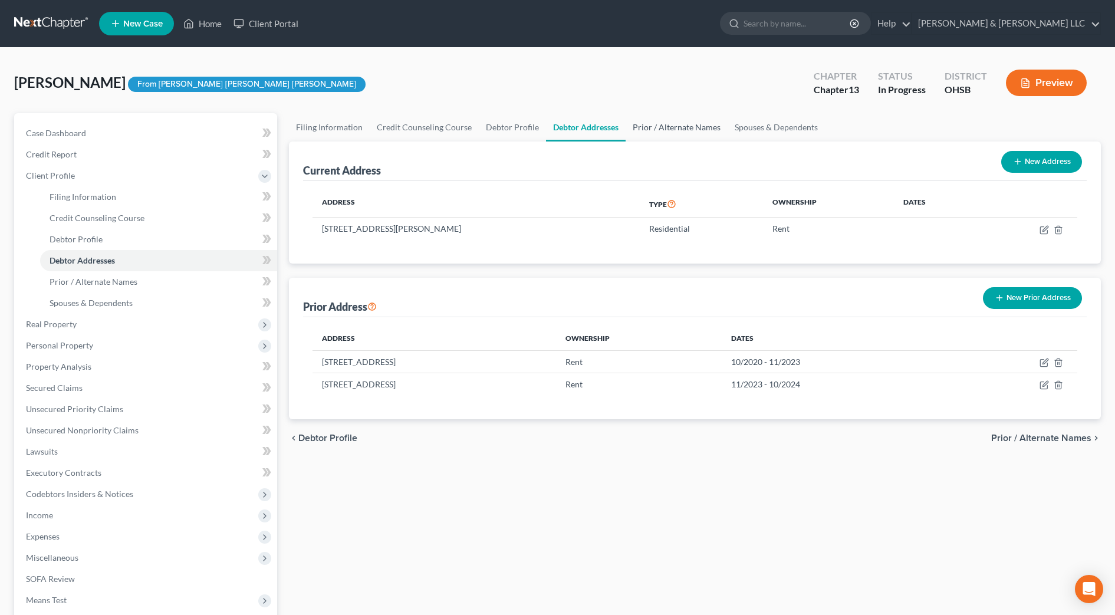
click at [649, 124] on link "Prior / Alternate Names" at bounding box center [677, 127] width 102 height 28
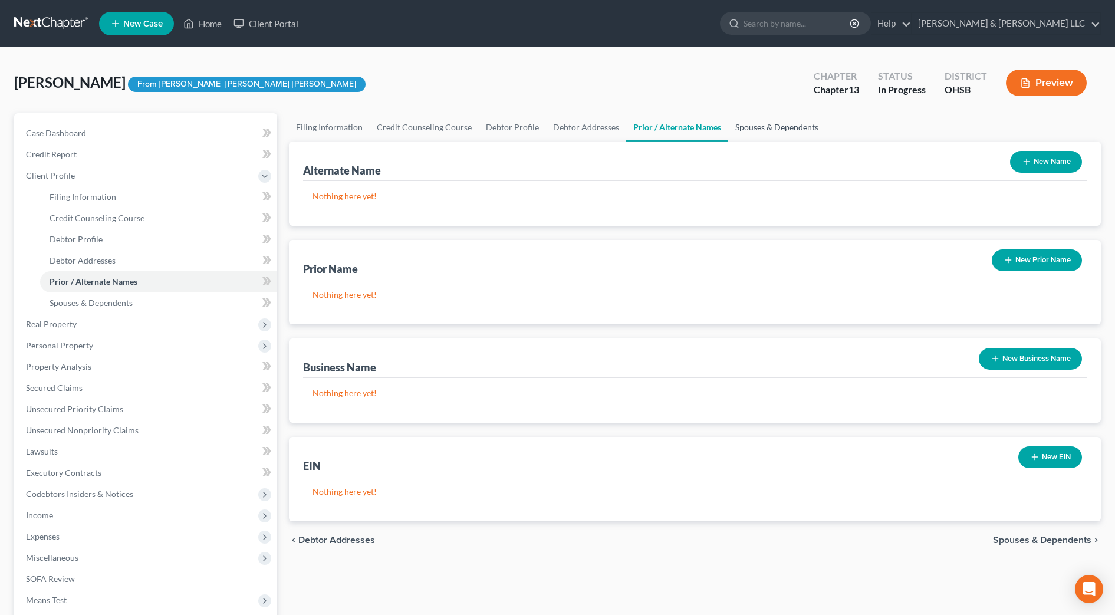
click at [730, 121] on link "Spouses & Dependents" at bounding box center [776, 127] width 97 height 28
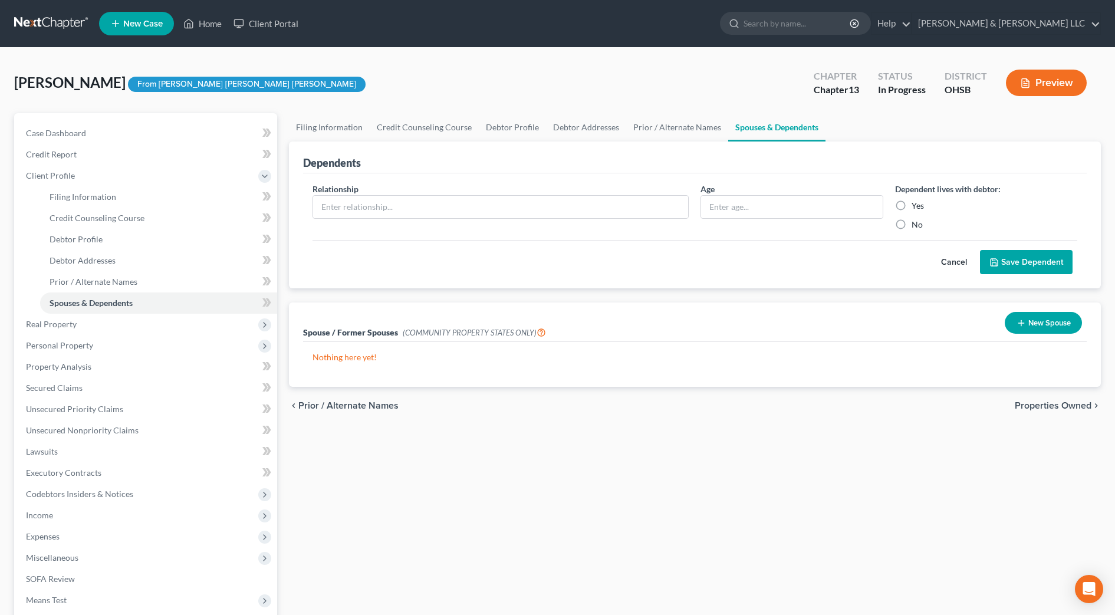
click at [1088, 404] on span "Properties Owned" at bounding box center [1053, 405] width 77 height 9
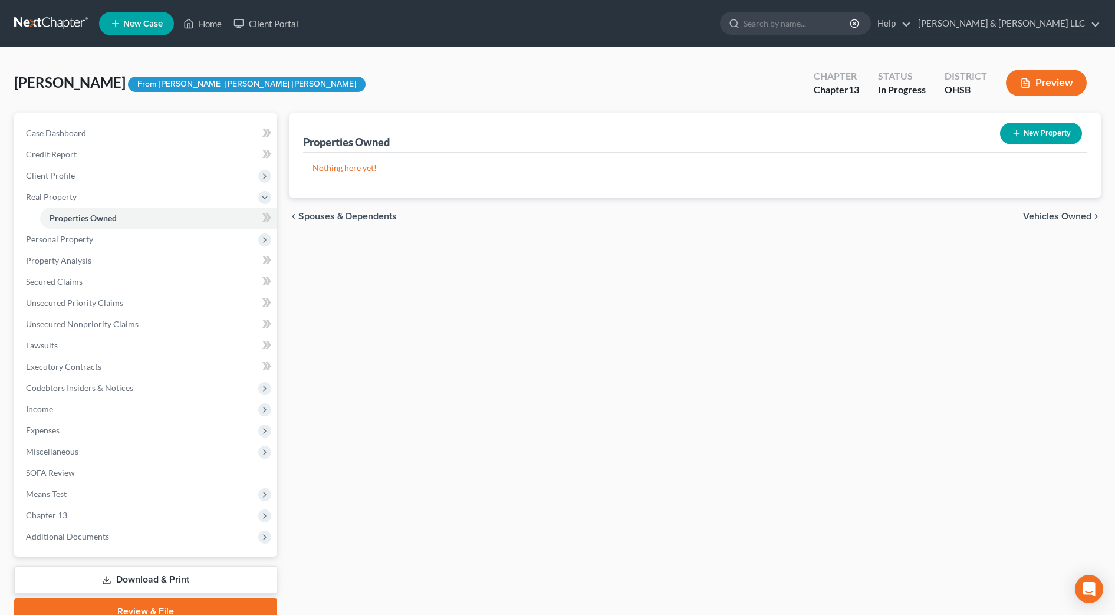
click at [1056, 218] on span "Vehicles Owned" at bounding box center [1057, 216] width 68 height 9
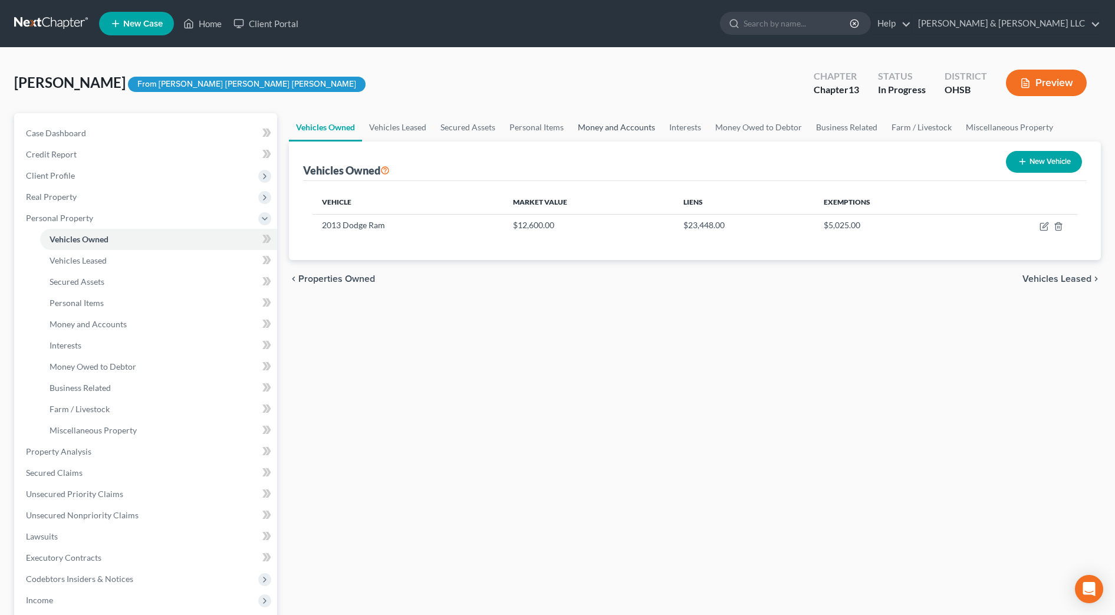
click at [625, 134] on link "Money and Accounts" at bounding box center [616, 127] width 91 height 28
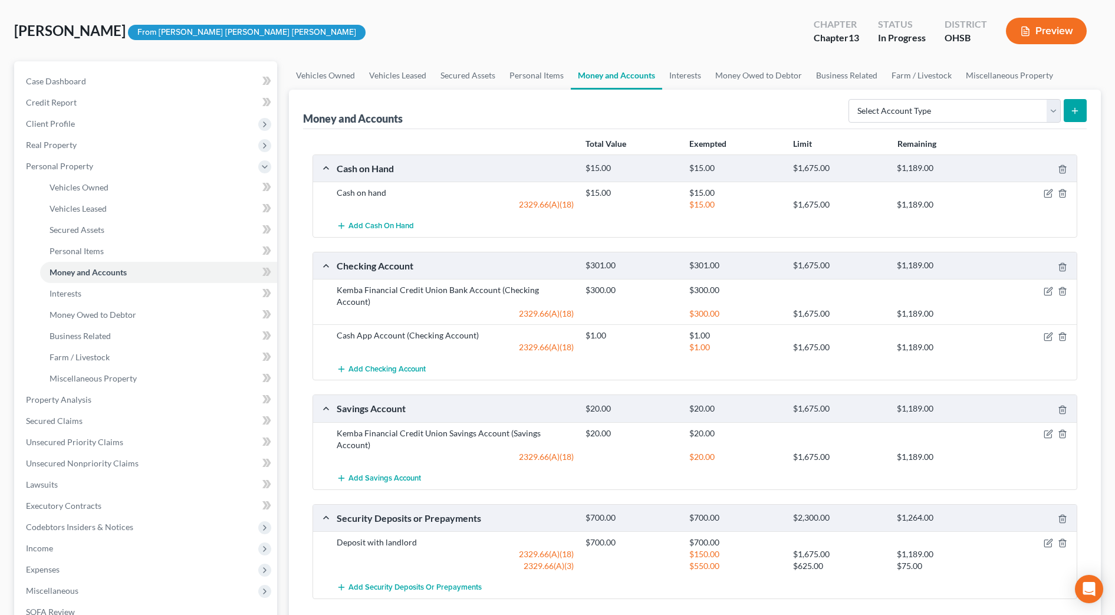
scroll to position [74, 0]
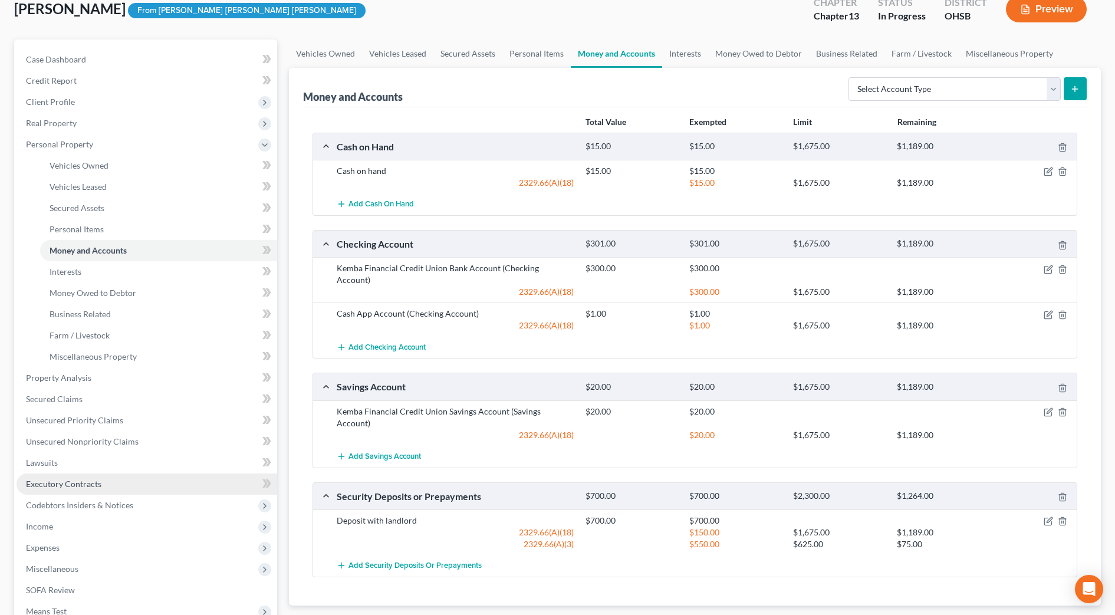
click at [87, 482] on span "Executory Contracts" at bounding box center [63, 484] width 75 height 10
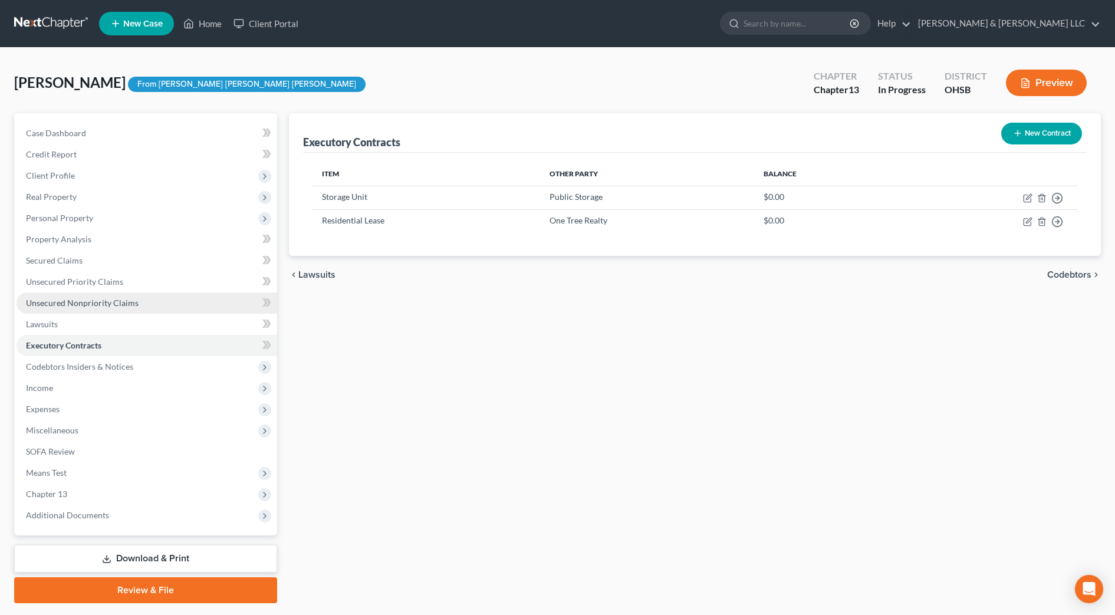
click at [104, 307] on span "Unsecured Nonpriority Claims" at bounding box center [82, 303] width 113 height 10
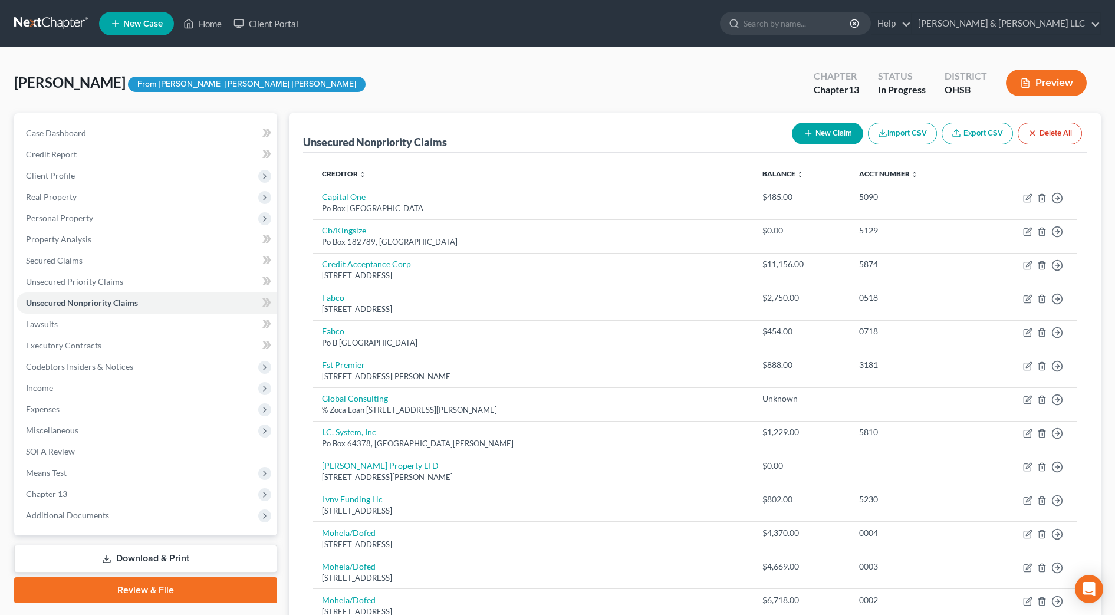
click at [817, 125] on button "New Claim" at bounding box center [827, 134] width 71 height 22
select select "0"
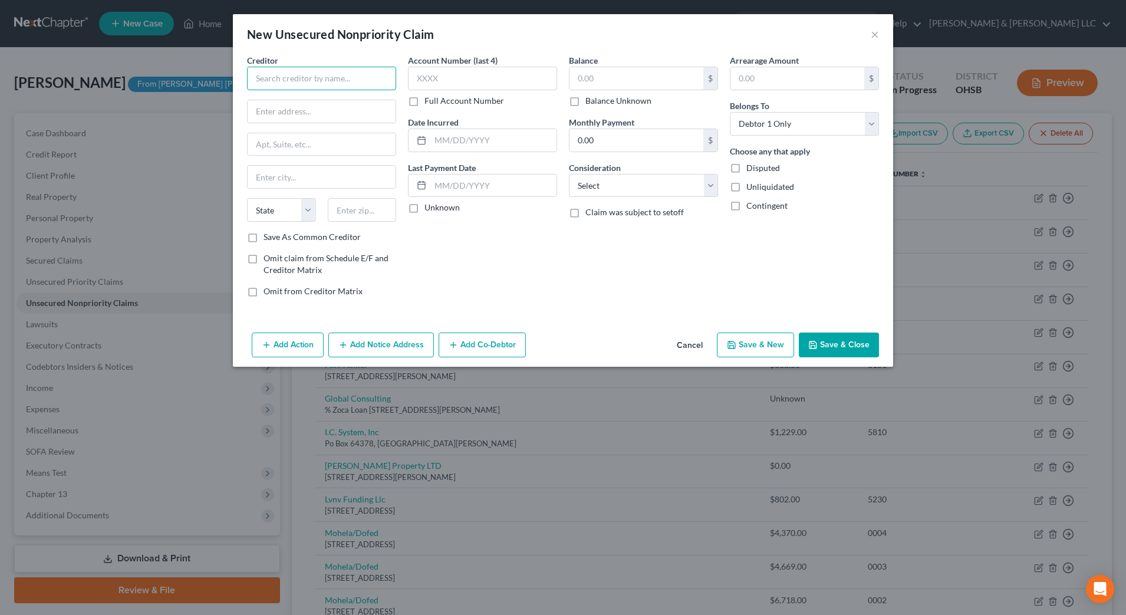
click at [306, 78] on input "text" at bounding box center [321, 79] width 149 height 24
type input "Hometown Appts/ [GEOGRAPHIC_DATA]"
click at [357, 117] on input "text" at bounding box center [322, 111] width 148 height 22
type input "% [PERSON_NAME]"
type input "[STREET_ADDRESS]"
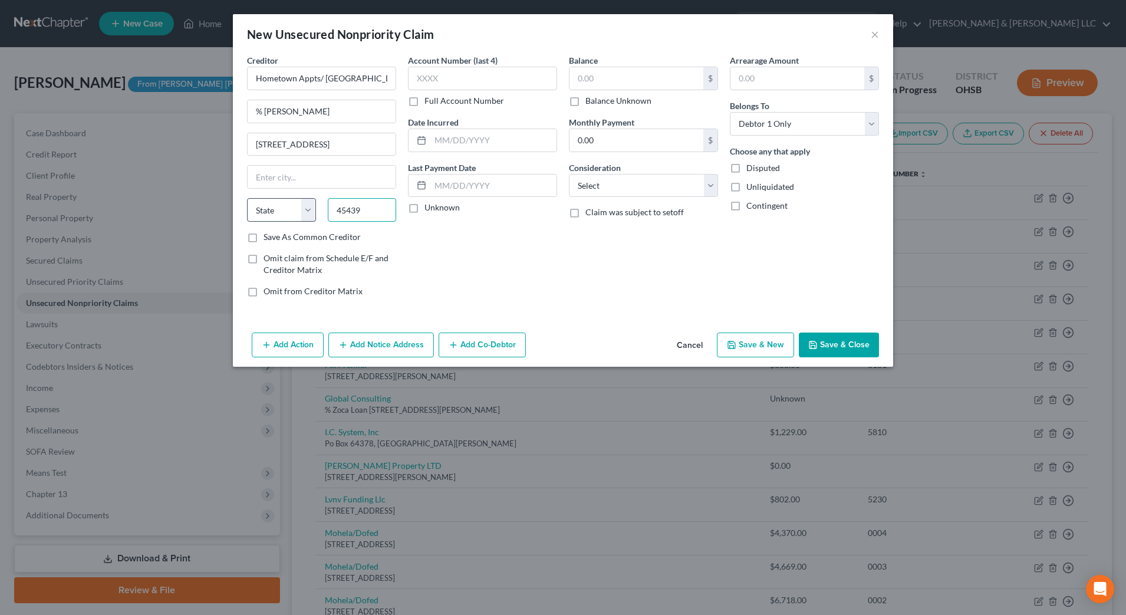
type input "45439"
type input "[GEOGRAPHIC_DATA]"
select select "36"
drag, startPoint x: 612, startPoint y: 98, endPoint x: 652, endPoint y: 186, distance: 95.8
click at [612, 99] on label "Balance Unknown" at bounding box center [619, 101] width 66 height 12
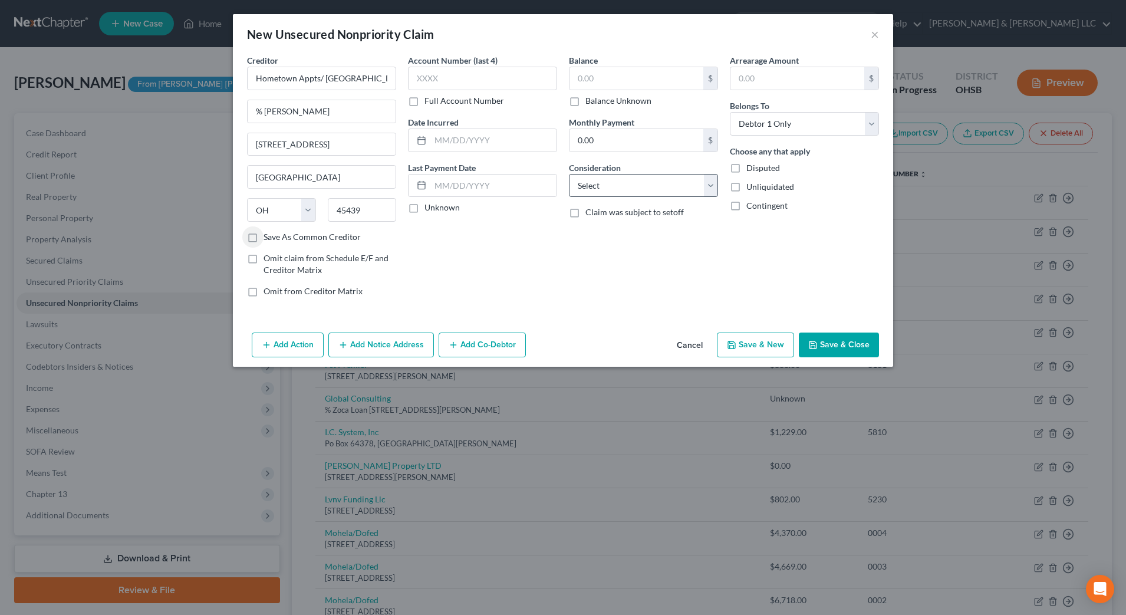
click at [598, 99] on input "Balance Unknown" at bounding box center [594, 99] width 8 height 8
checkbox input "true"
type input "0.00"
click at [652, 186] on select "Select Cable / Satellite Services Collection Agency Credit Card Debt Debt Couns…" at bounding box center [643, 186] width 149 height 24
select select "4"
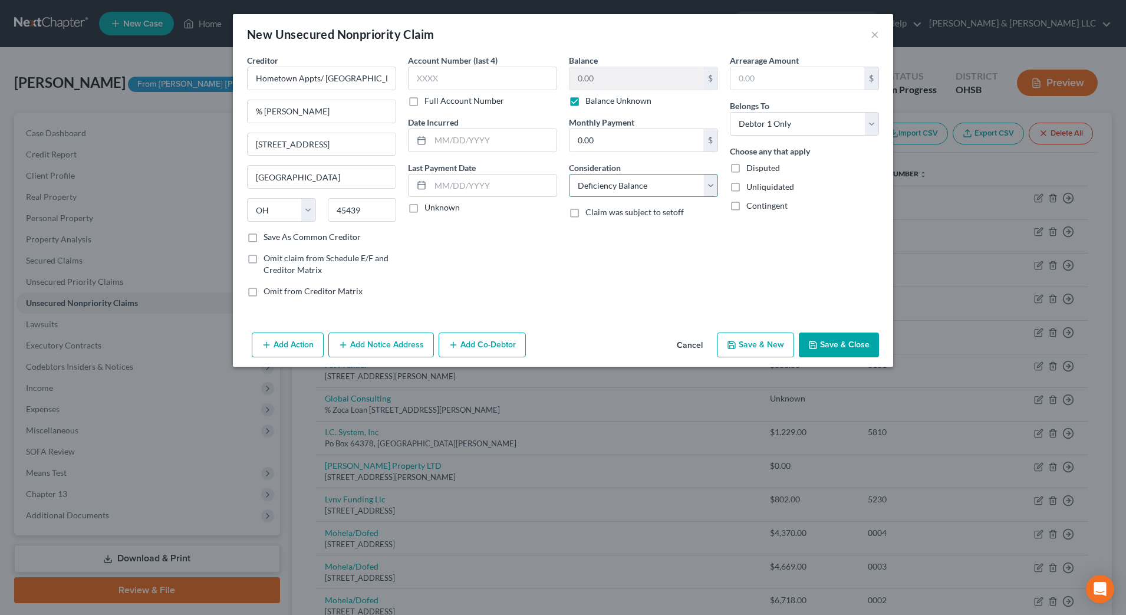
click at [569, 174] on select "Select Cable / Satellite Services Collection Agency Credit Card Debt Debt Couns…" at bounding box center [643, 186] width 149 height 24
click at [830, 348] on button "Save & Close" at bounding box center [839, 345] width 80 height 25
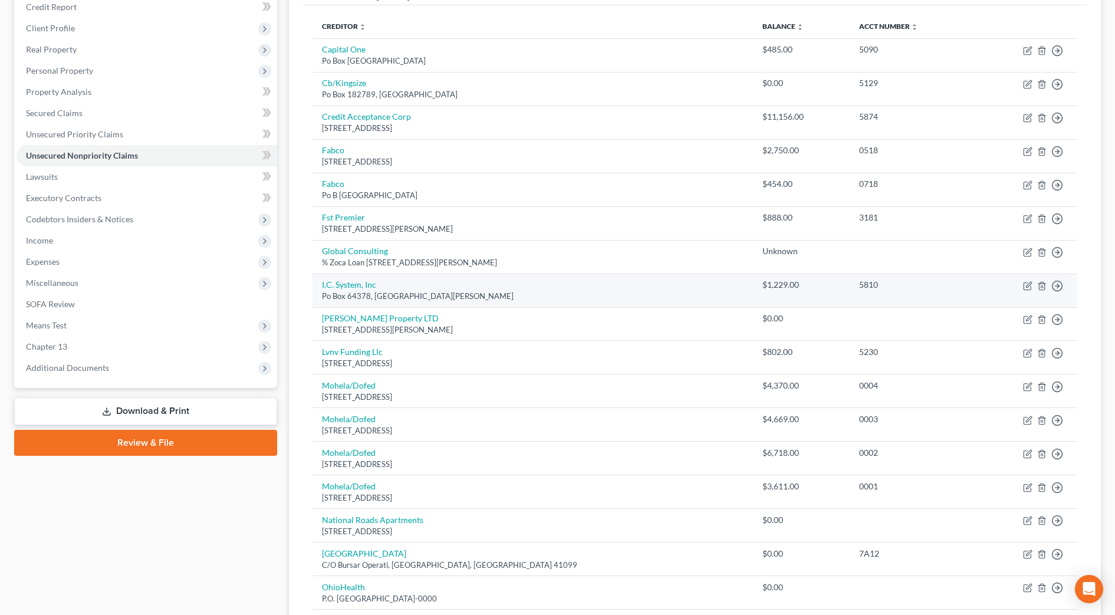
scroll to position [295, 0]
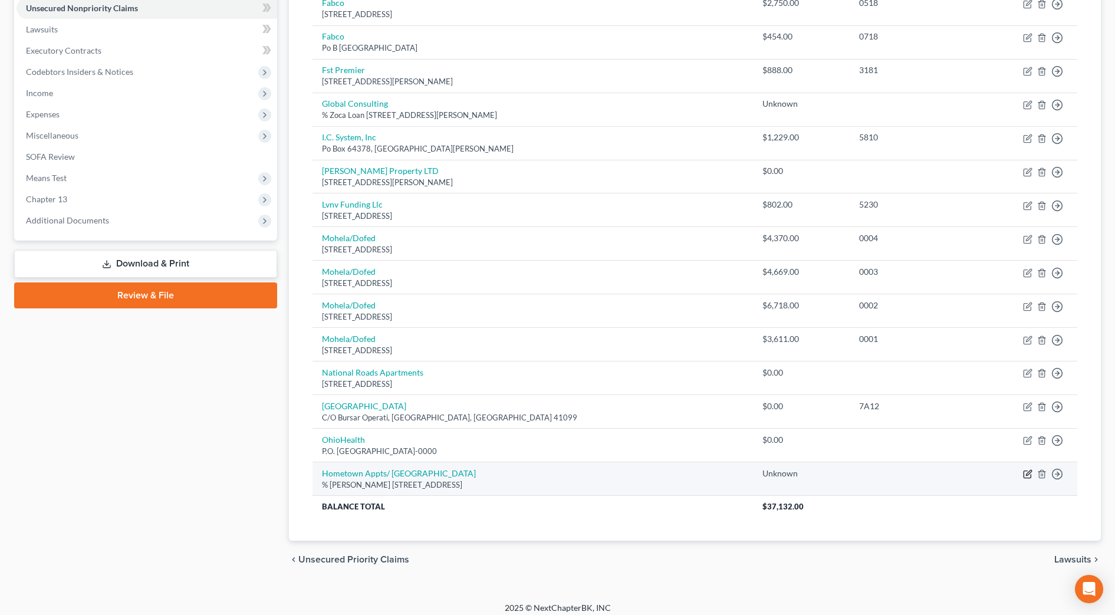
click at [1027, 474] on icon "button" at bounding box center [1027, 473] width 9 height 9
select select "36"
select select "4"
select select "0"
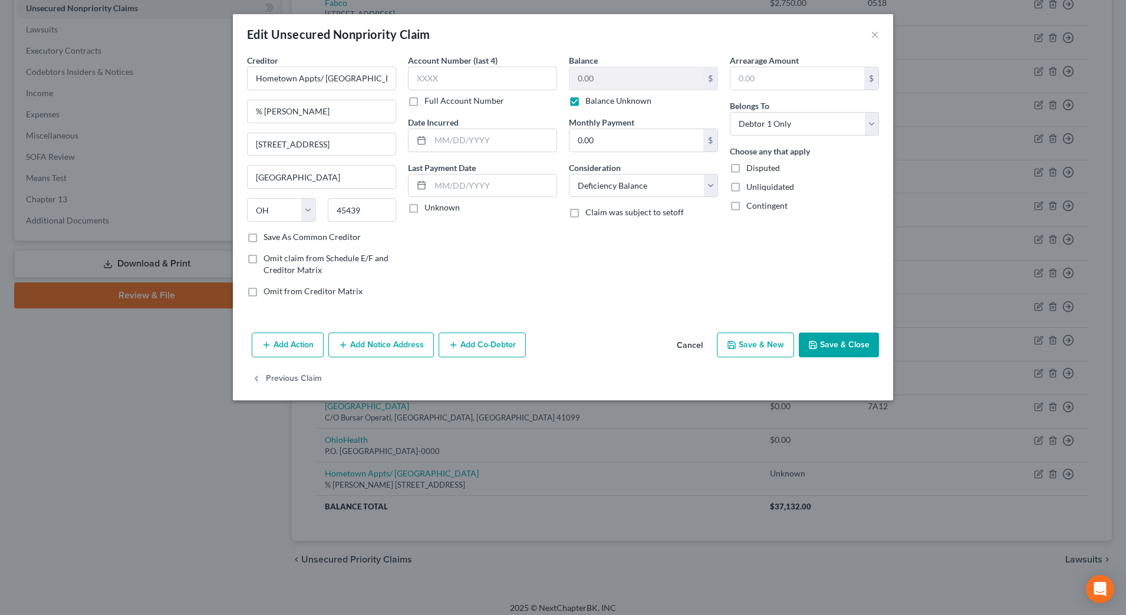
click at [369, 344] on button "Add Notice Address" at bounding box center [381, 345] width 106 height 25
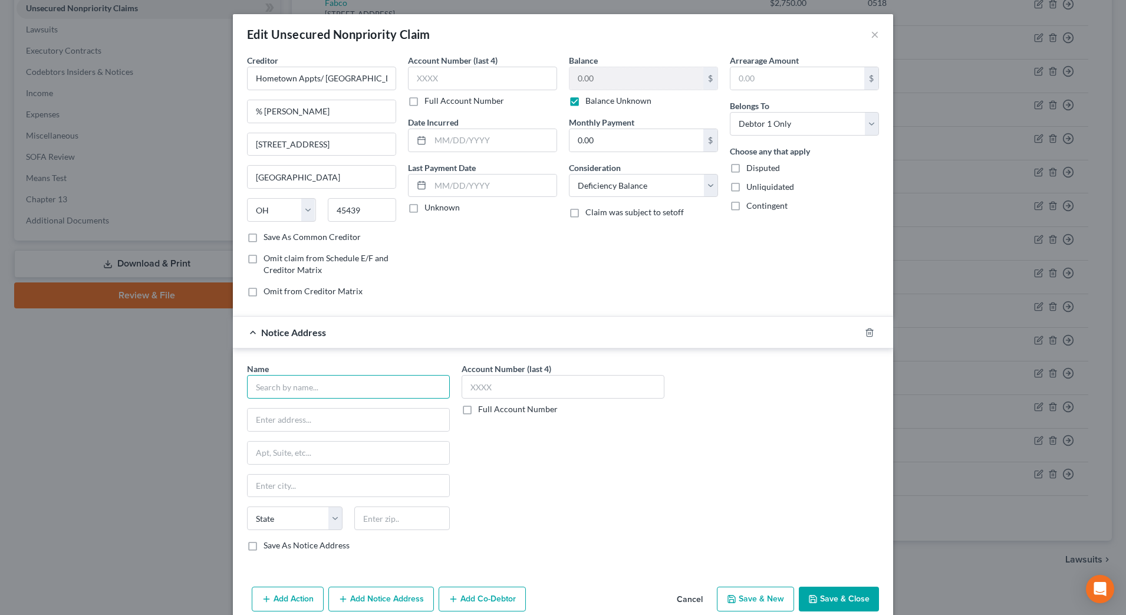
click at [341, 383] on input "text" at bounding box center [348, 387] width 203 height 24
type input "[GEOGRAPHIC_DATA]"
type input "[STREET_ADDRESS]"
type input "45324"
type input "Fairborn"
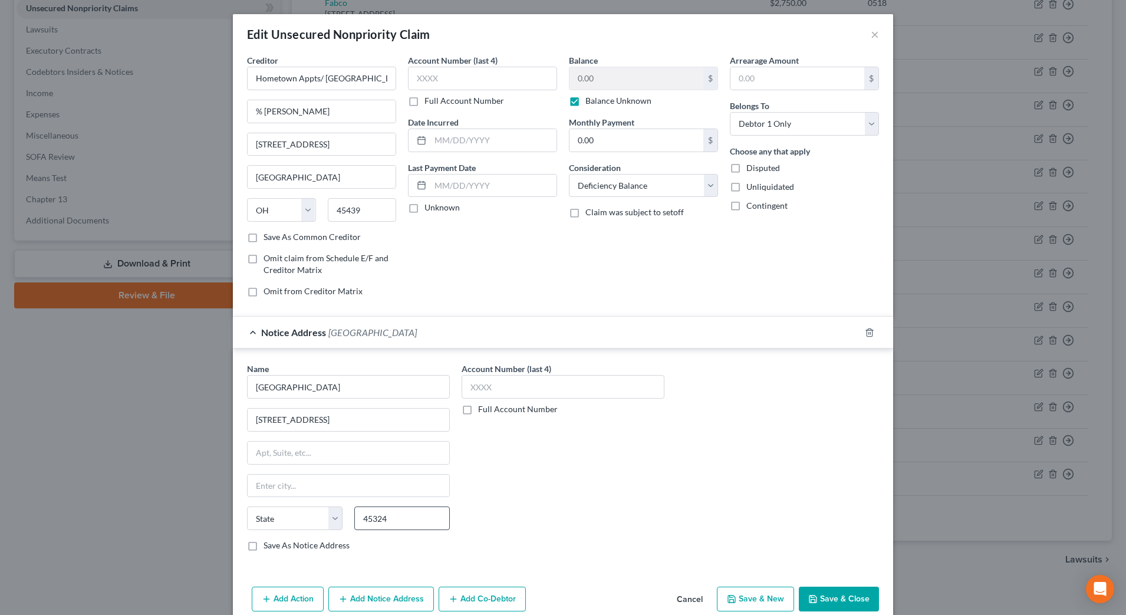
select select "36"
click at [833, 600] on button "Save & Close" at bounding box center [839, 599] width 80 height 25
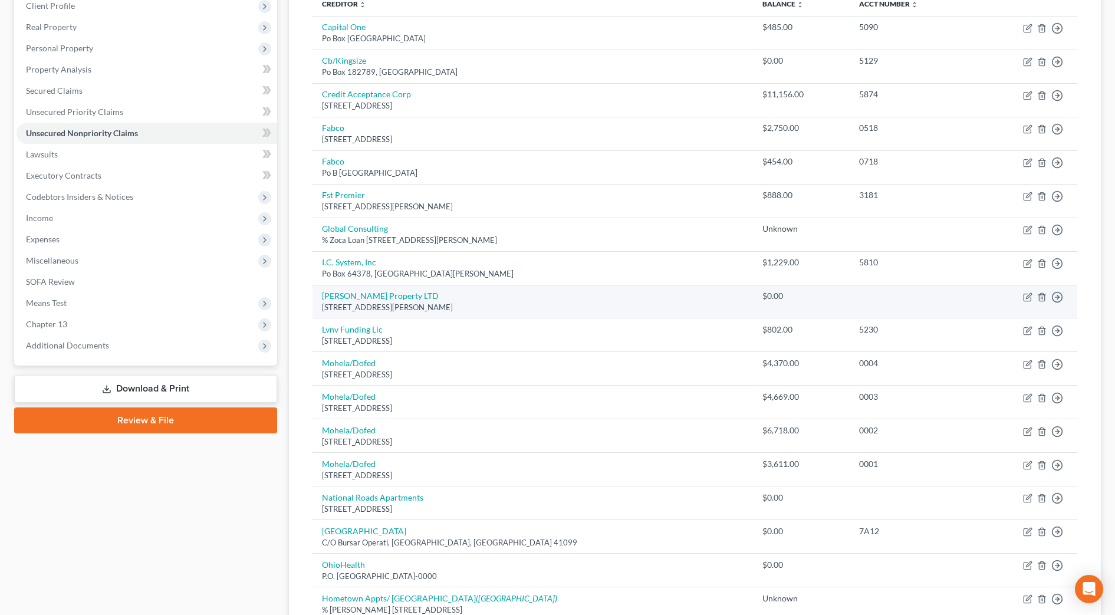
scroll to position [74, 0]
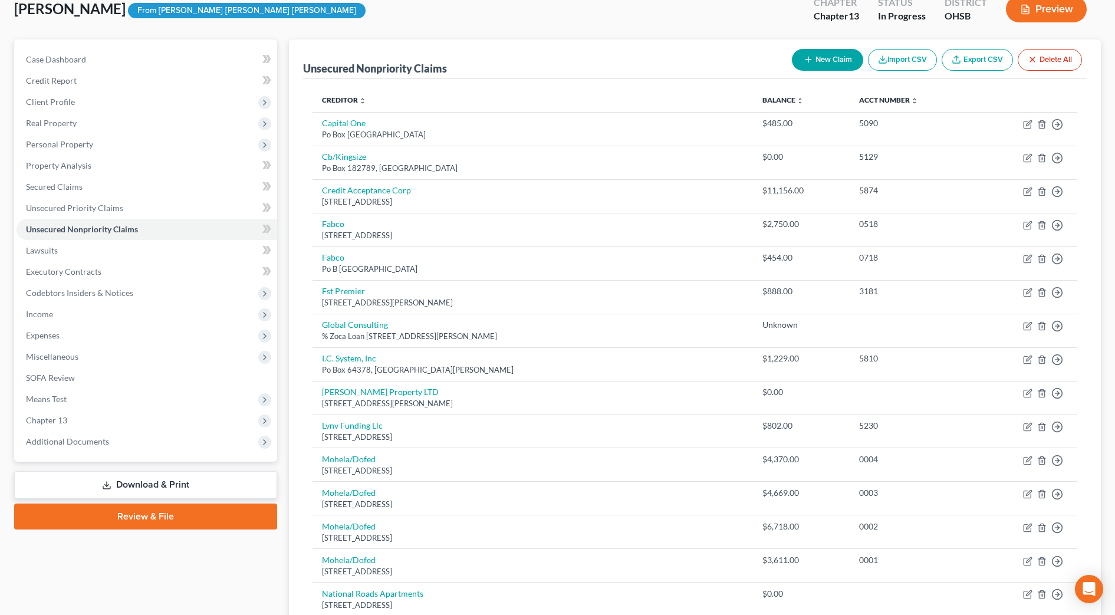
click at [833, 63] on button "New Claim" at bounding box center [827, 60] width 71 height 22
select select "0"
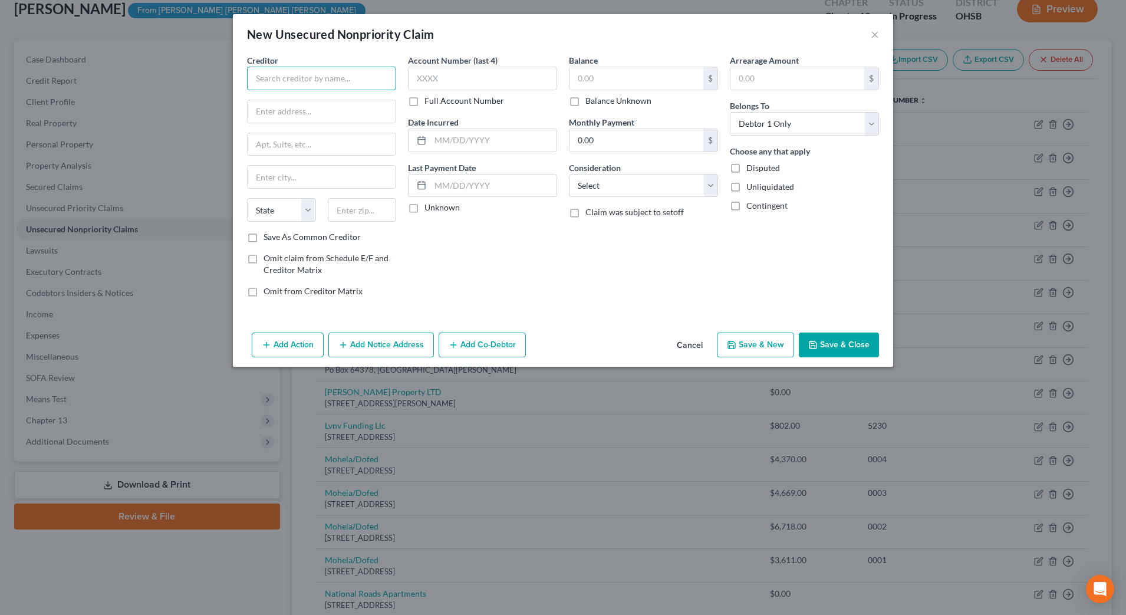
click at [306, 85] on input "text" at bounding box center [321, 79] width 149 height 24
type input "Midland Credit"
type input "PO Box 2037"
click at [388, 215] on input "text" at bounding box center [362, 210] width 69 height 24
type input "48090"
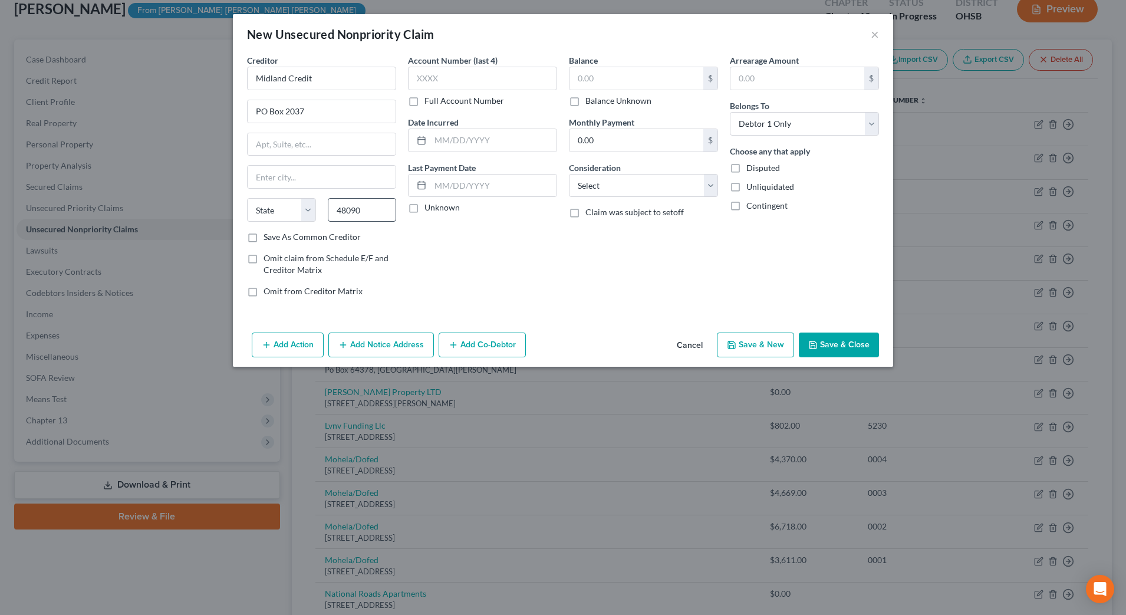
type input "[PERSON_NAME]"
select select "23"
drag, startPoint x: 622, startPoint y: 73, endPoint x: 625, endPoint y: 67, distance: 6.6
click at [622, 73] on input "text" at bounding box center [637, 78] width 134 height 22
type input "1,020"
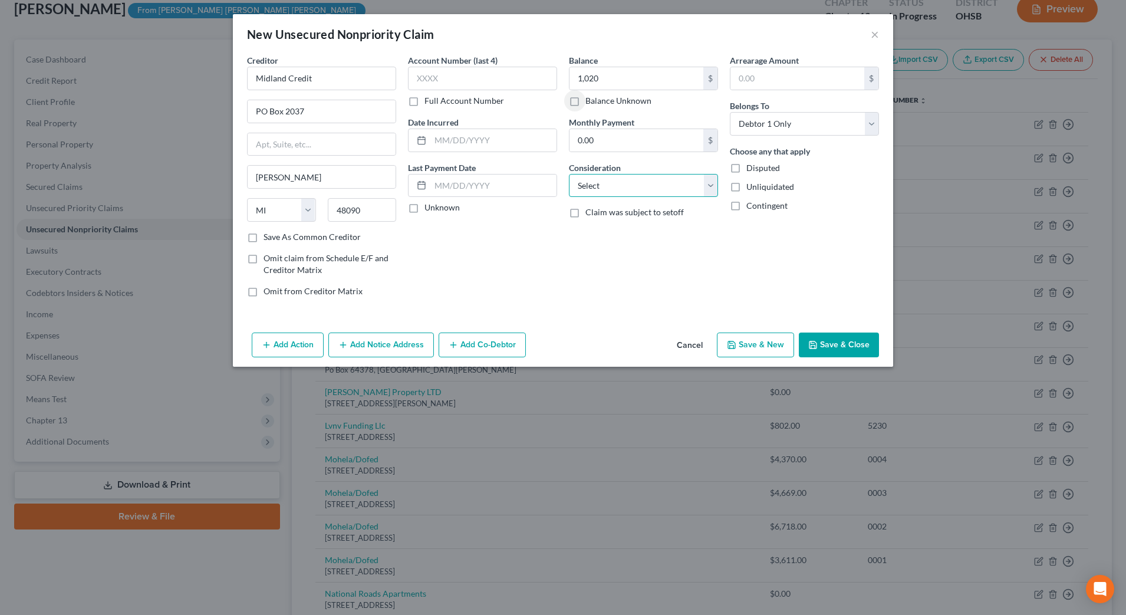
drag, startPoint x: 633, startPoint y: 180, endPoint x: 633, endPoint y: 199, distance: 18.9
click at [633, 180] on select "Select Cable / Satellite Services Collection Agency Credit Card Debt Debt Couns…" at bounding box center [643, 186] width 149 height 24
select select "1"
click at [569, 174] on select "Select Cable / Satellite Services Collection Agency Credit Card Debt Debt Couns…" at bounding box center [643, 186] width 149 height 24
click at [838, 343] on button "Save & Close" at bounding box center [839, 345] width 80 height 25
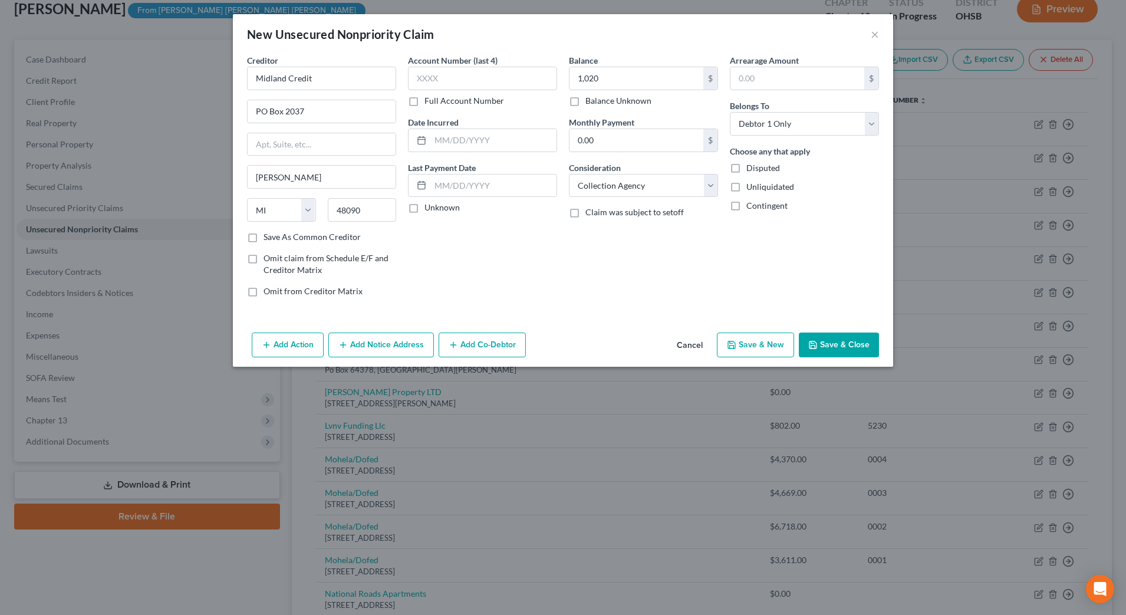
type input "1,020.00"
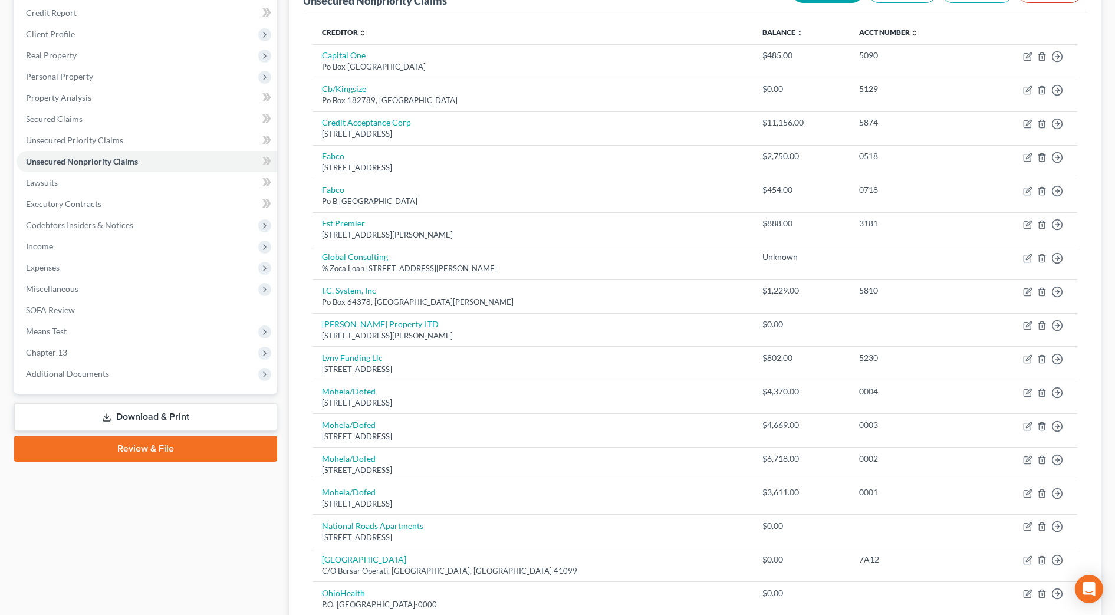
scroll to position [42, 0]
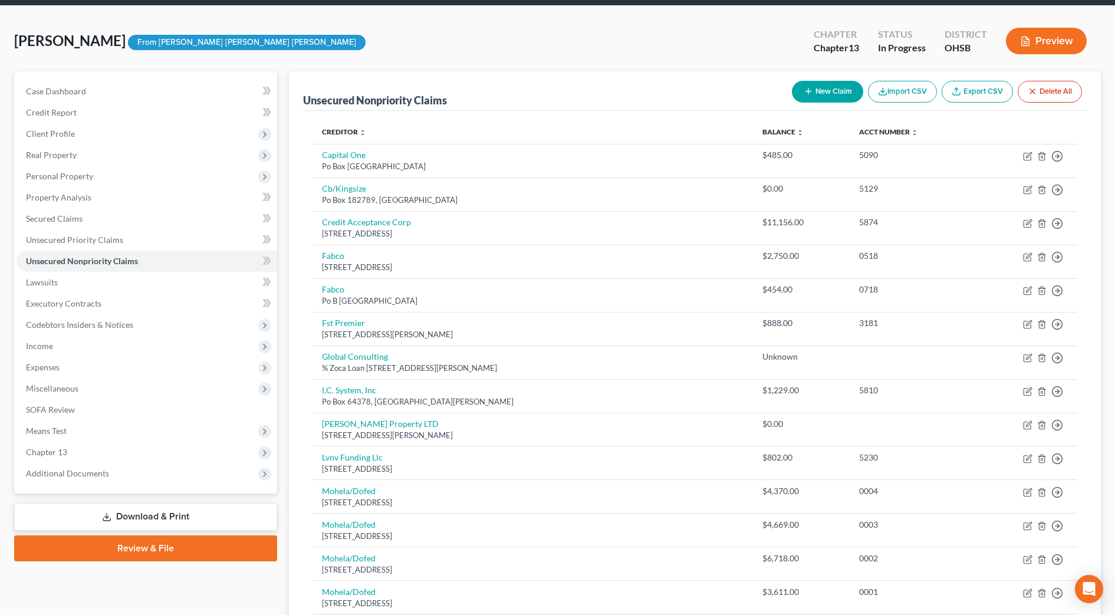
click at [810, 84] on button "New Claim" at bounding box center [827, 92] width 71 height 22
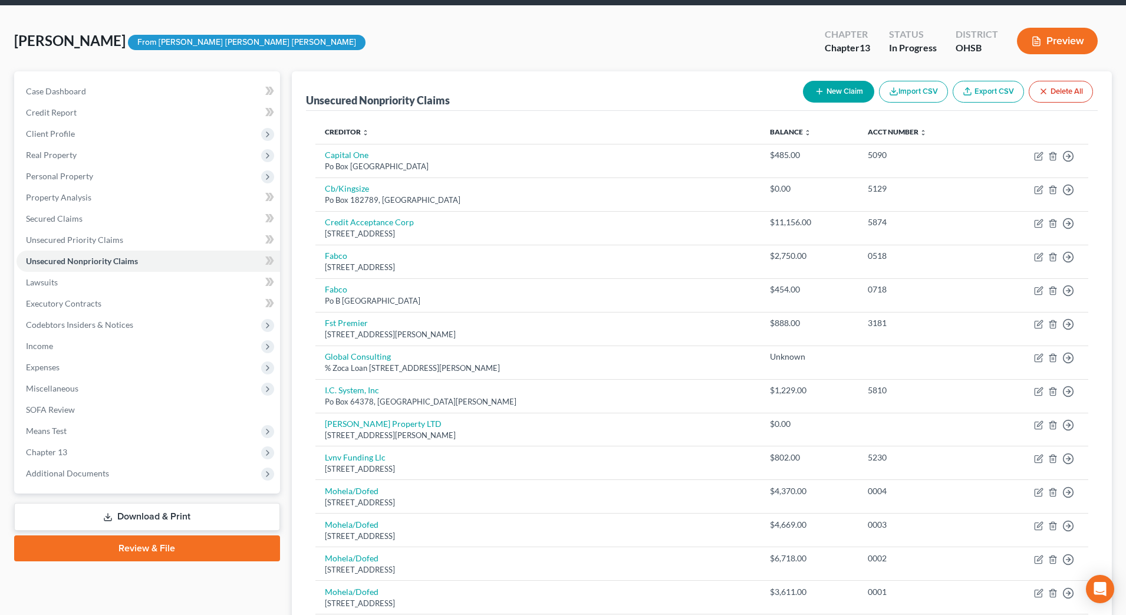
select select "0"
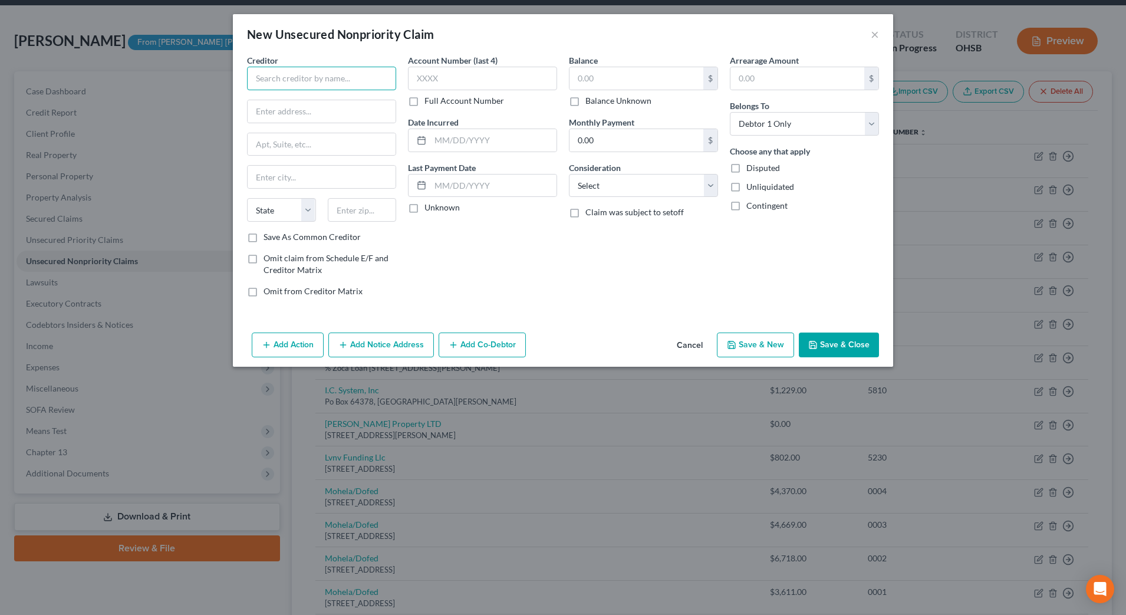
click at [300, 83] on input "text" at bounding box center [321, 79] width 149 height 24
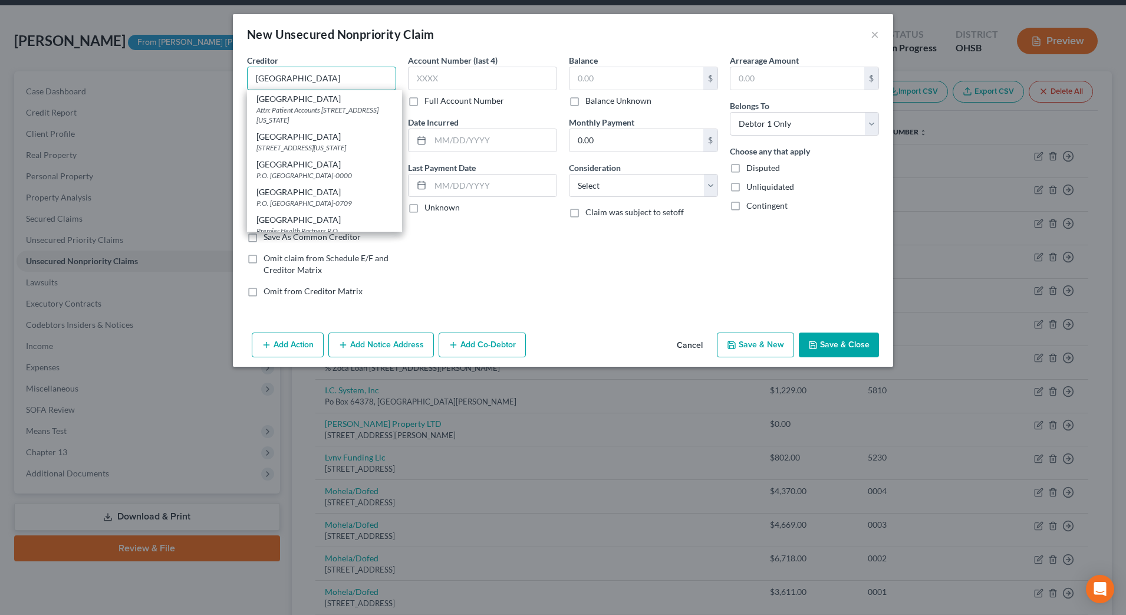
type input "[GEOGRAPHIC_DATA]"
click at [367, 112] on div "Attn: Patient Accounts [STREET_ADDRESS][US_STATE]" at bounding box center [325, 115] width 136 height 20
type input "Attn: Patient Accounts"
type input "[STREET_ADDRESS][US_STATE]"
type input "[GEOGRAPHIC_DATA]"
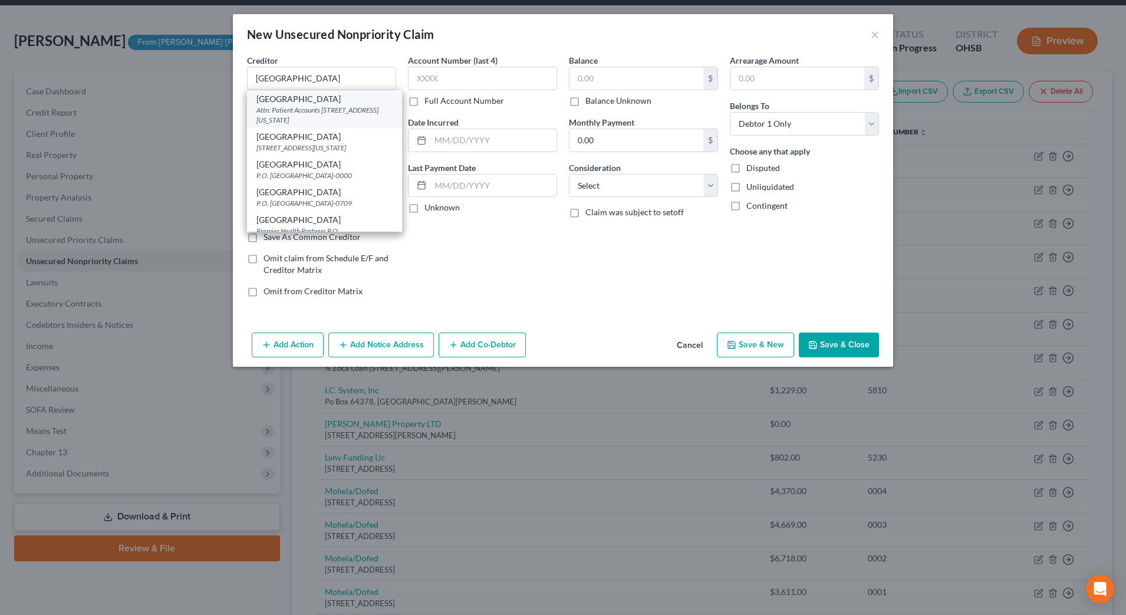
select select "36"
type input "45409-0000"
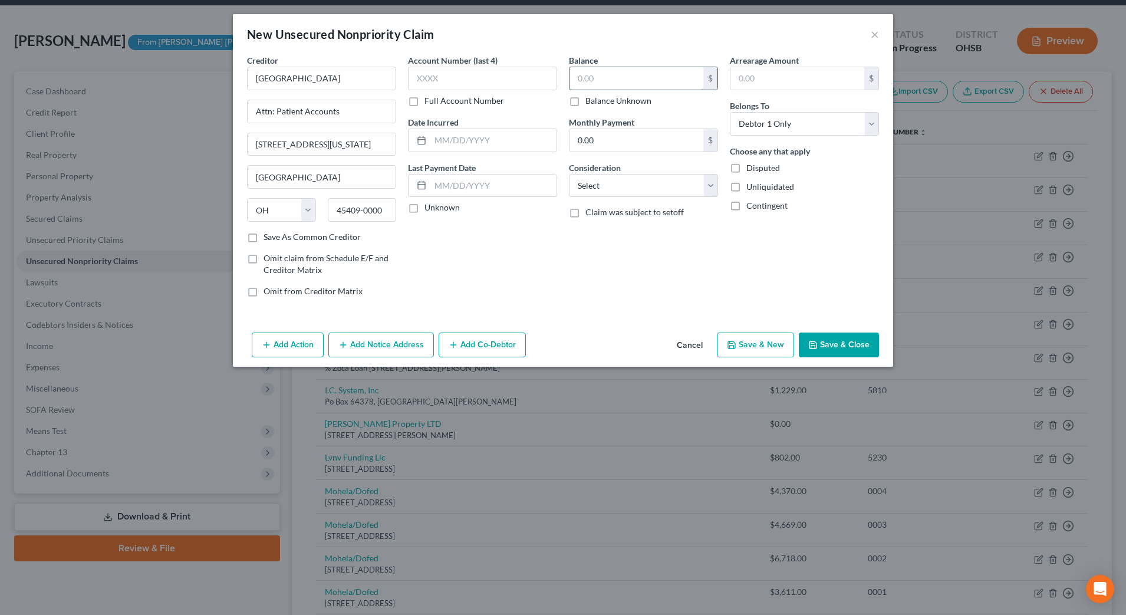
click at [673, 81] on input "text" at bounding box center [637, 78] width 134 height 22
type input "2,080"
click at [681, 180] on select "Select Cable / Satellite Services Collection Agency Credit Card Debt Debt Couns…" at bounding box center [643, 186] width 149 height 24
select select "9"
click at [569, 174] on select "Select Cable / Satellite Services Collection Agency Credit Card Debt Debt Couns…" at bounding box center [643, 186] width 149 height 24
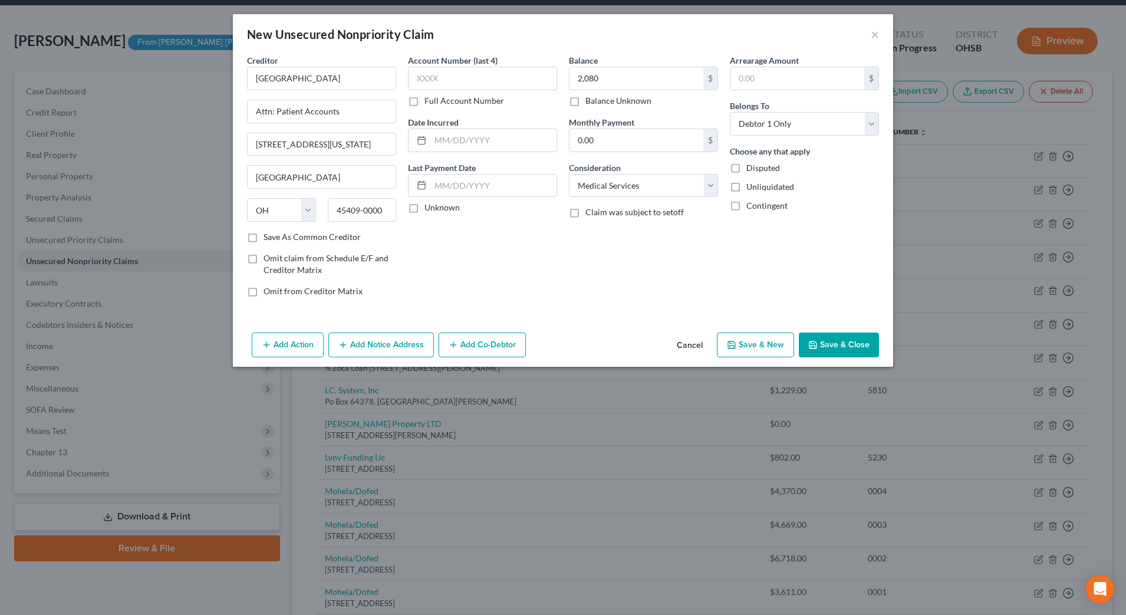
click at [866, 335] on button "Save & Close" at bounding box center [839, 345] width 80 height 25
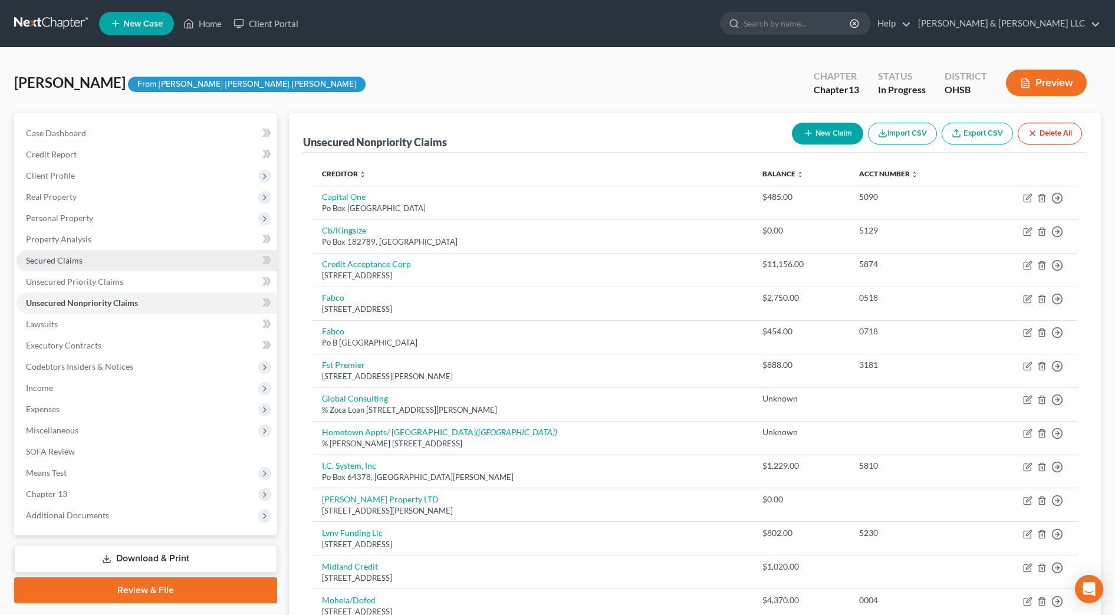
click at [66, 258] on span "Secured Claims" at bounding box center [54, 260] width 57 height 10
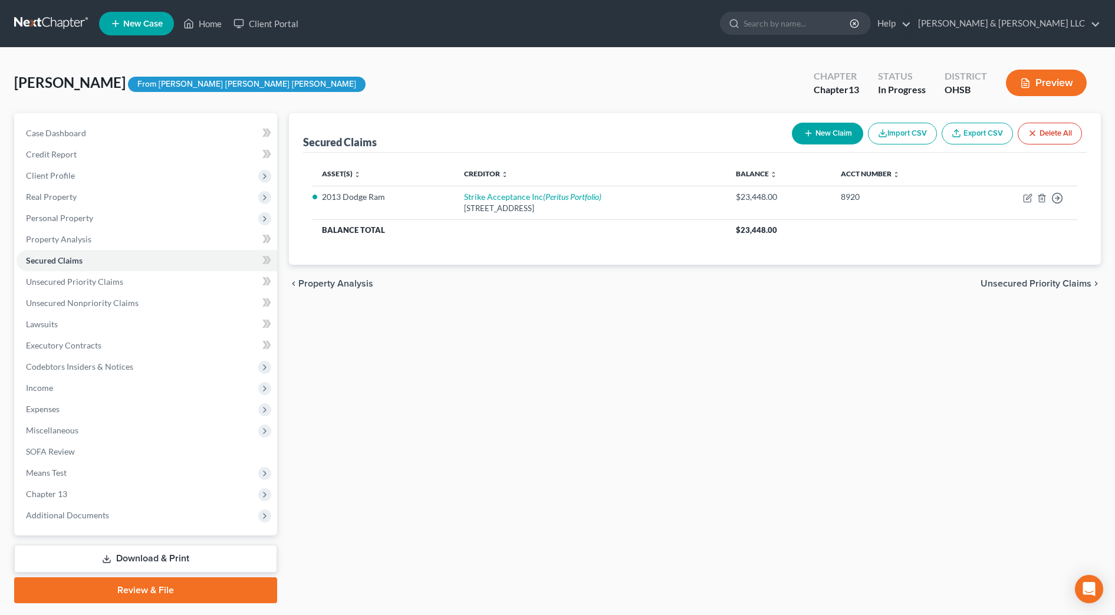
click at [1054, 281] on span "Unsecured Priority Claims" at bounding box center [1036, 283] width 111 height 9
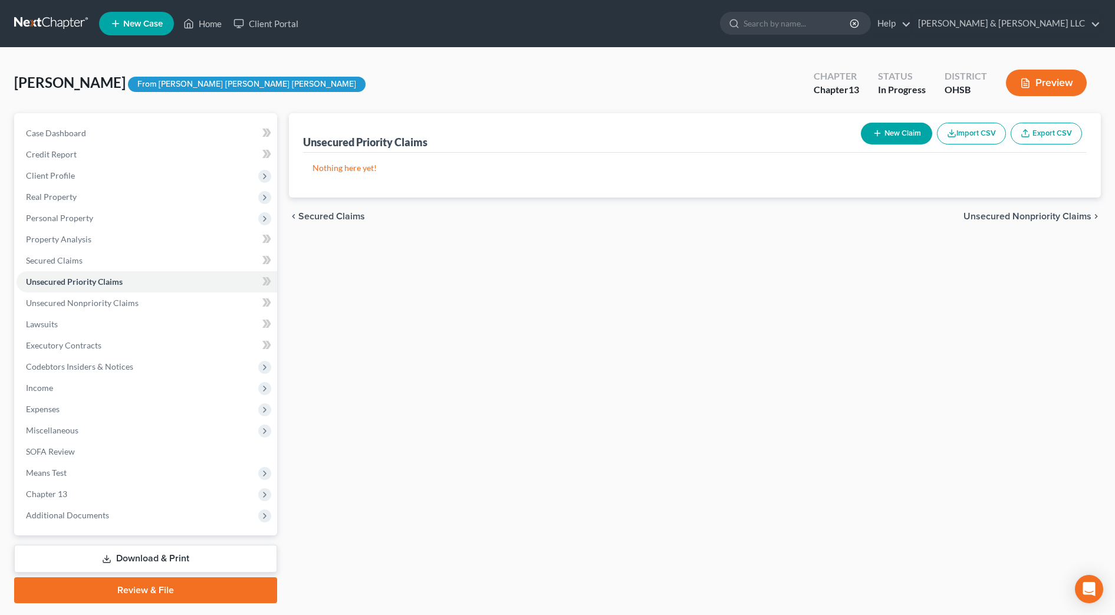
click at [1050, 221] on span "Unsecured Nonpriority Claims" at bounding box center [1028, 216] width 128 height 9
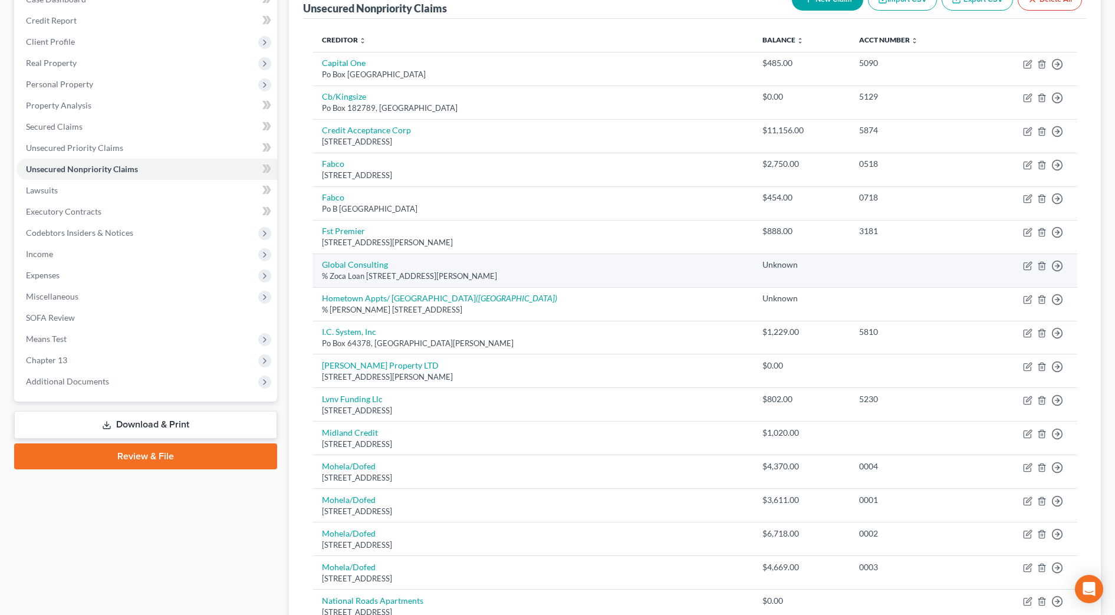
scroll to position [221, 0]
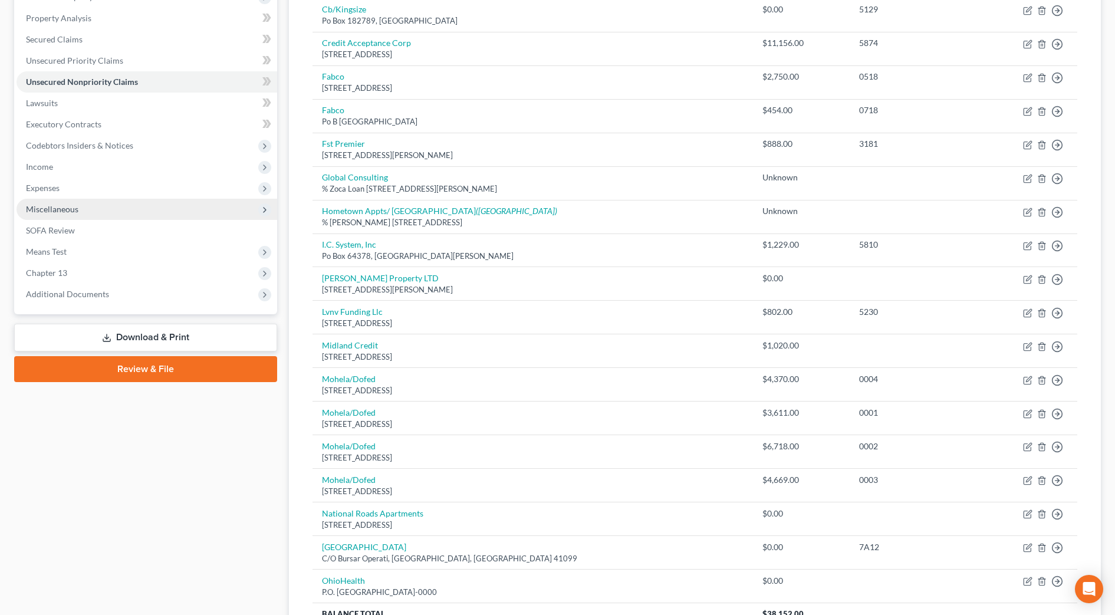
click at [67, 215] on span "Miscellaneous" at bounding box center [147, 209] width 261 height 21
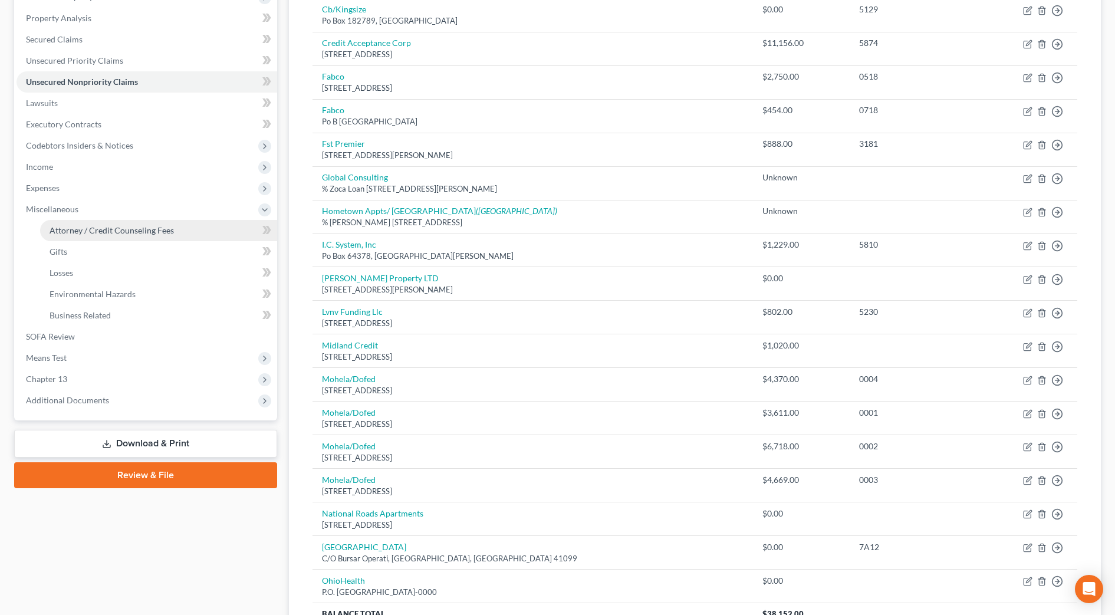
click at [76, 225] on span "Attorney / Credit Counseling Fees" at bounding box center [112, 230] width 124 height 10
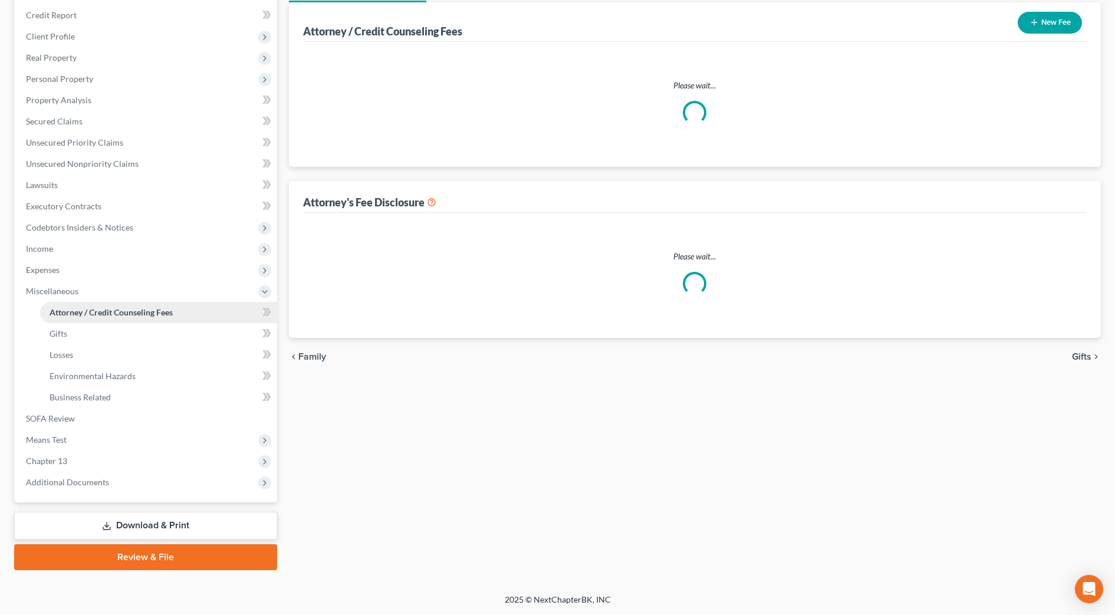
scroll to position [138, 0]
select select "1"
select select "2"
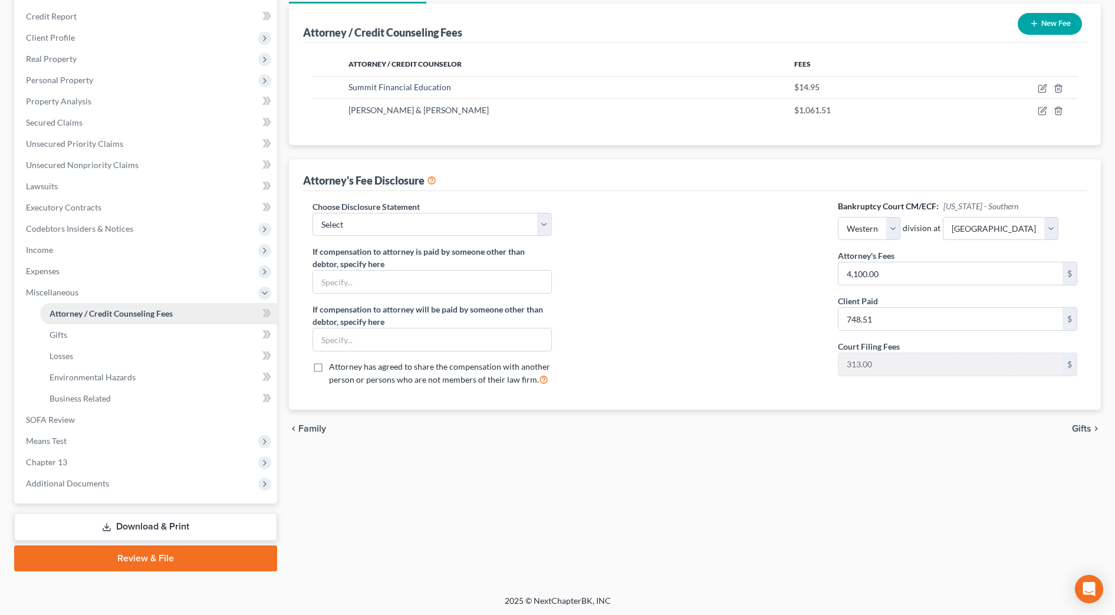
scroll to position [0, 0]
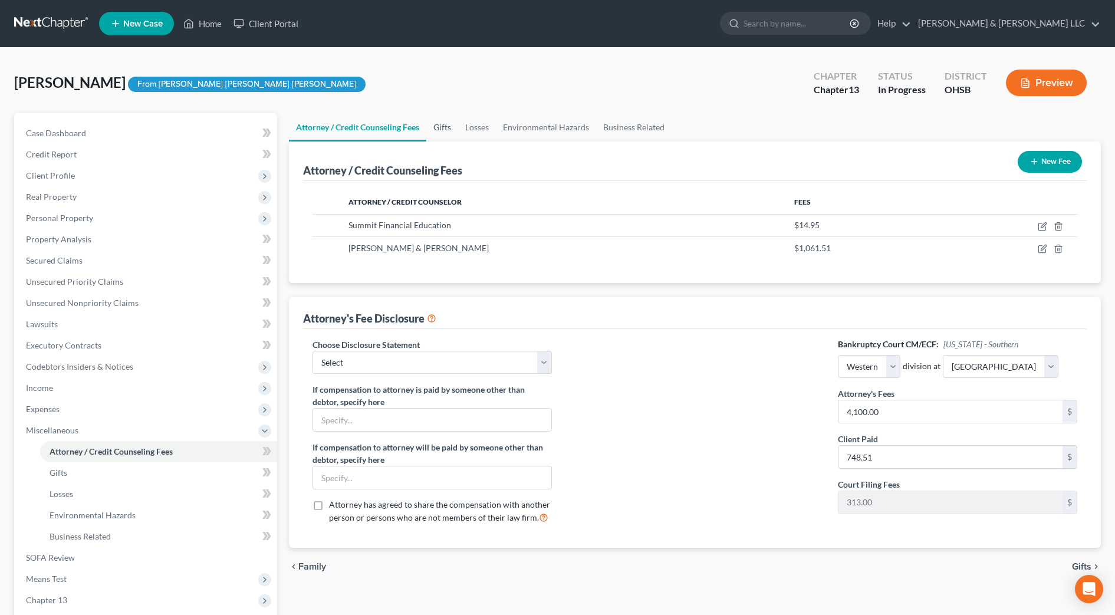
click at [448, 127] on link "Gifts" at bounding box center [442, 127] width 32 height 28
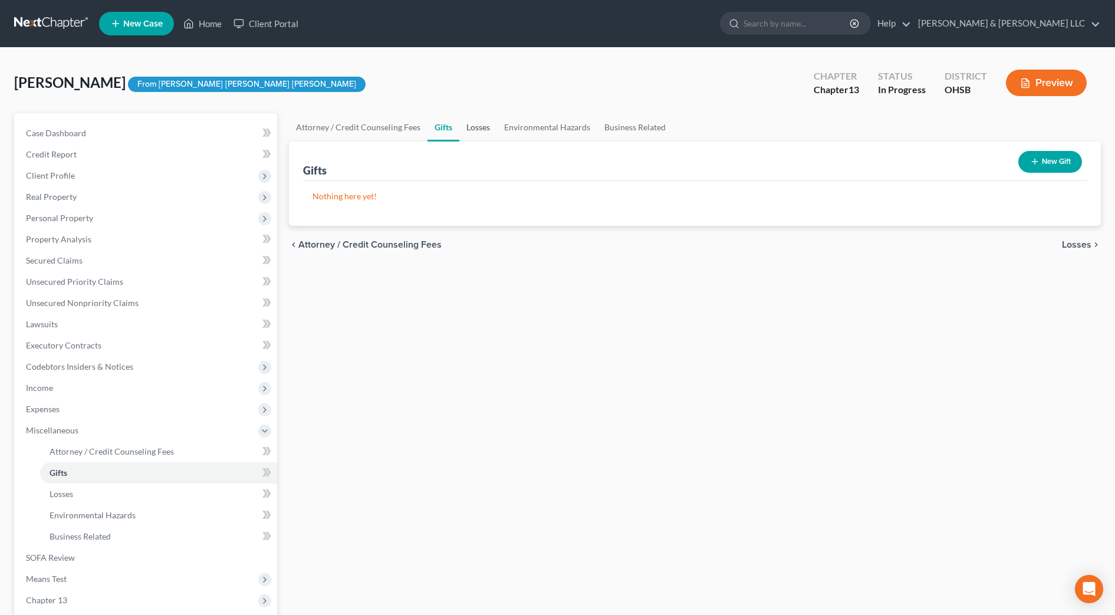
click at [482, 126] on link "Losses" at bounding box center [478, 127] width 38 height 28
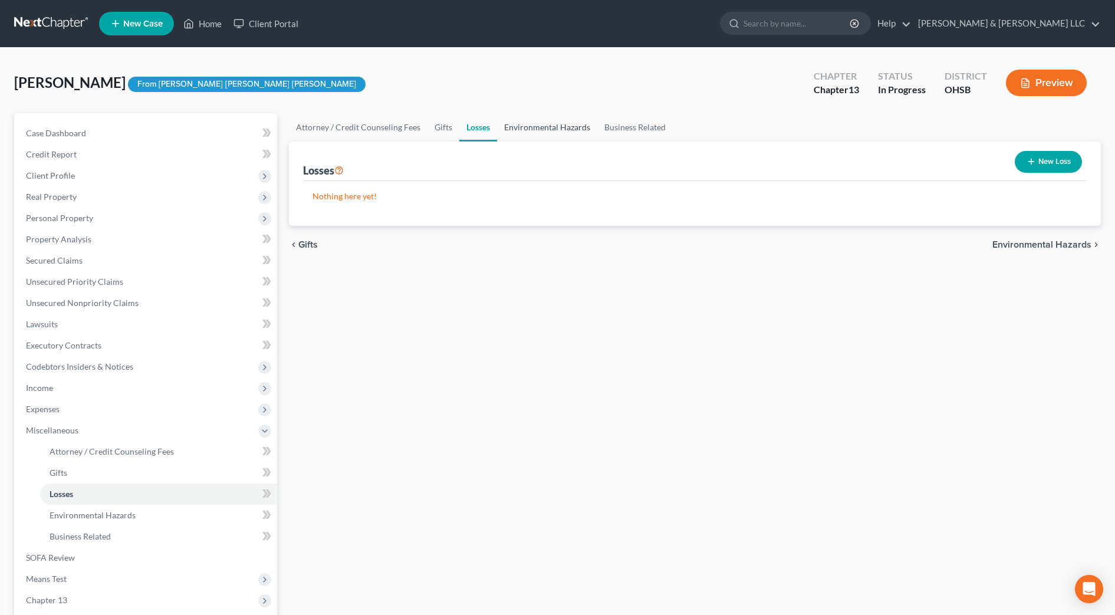
click at [524, 121] on link "Environmental Hazards" at bounding box center [547, 127] width 100 height 28
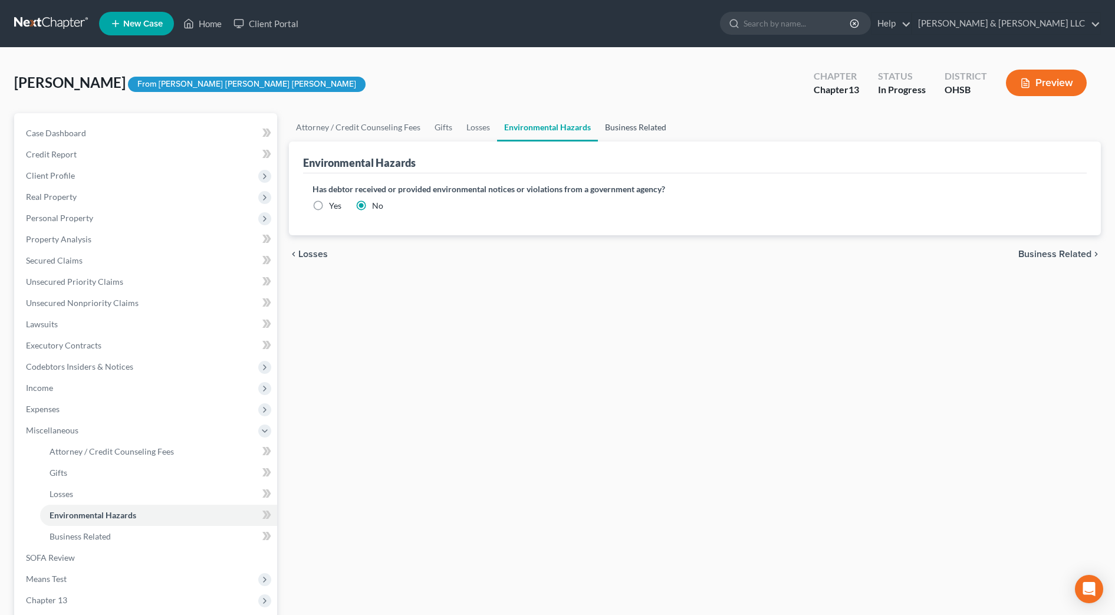
click at [611, 127] on link "Business Related" at bounding box center [635, 127] width 75 height 28
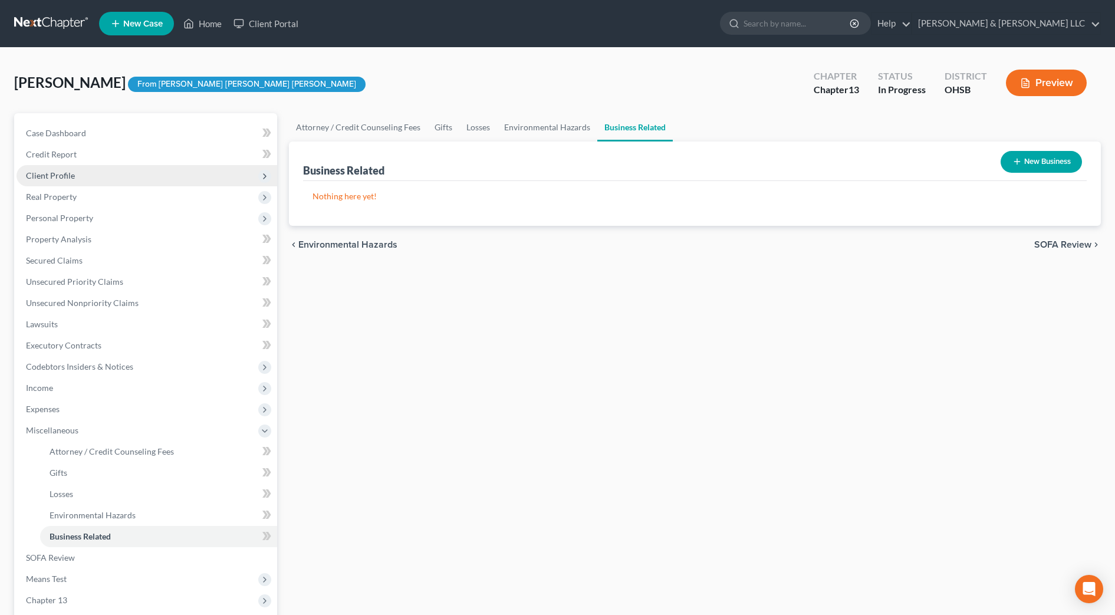
click at [50, 176] on span "Client Profile" at bounding box center [50, 175] width 49 height 10
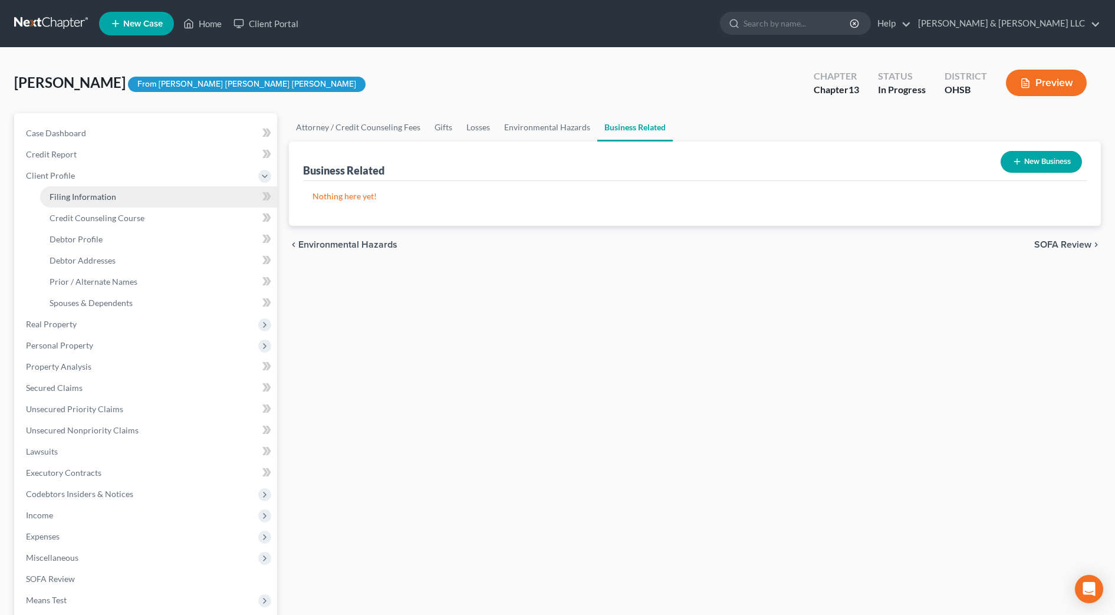
click at [61, 196] on span "Filing Information" at bounding box center [83, 197] width 67 height 10
select select "1"
select select "0"
select select "3"
select select "36"
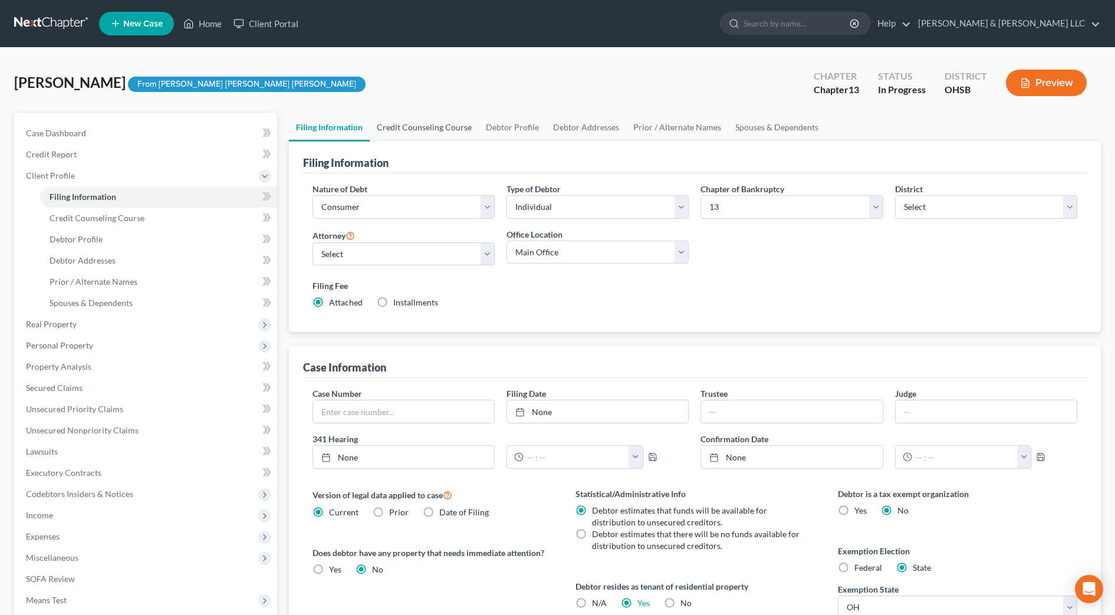
click at [393, 131] on link "Credit Counseling Course" at bounding box center [424, 127] width 109 height 28
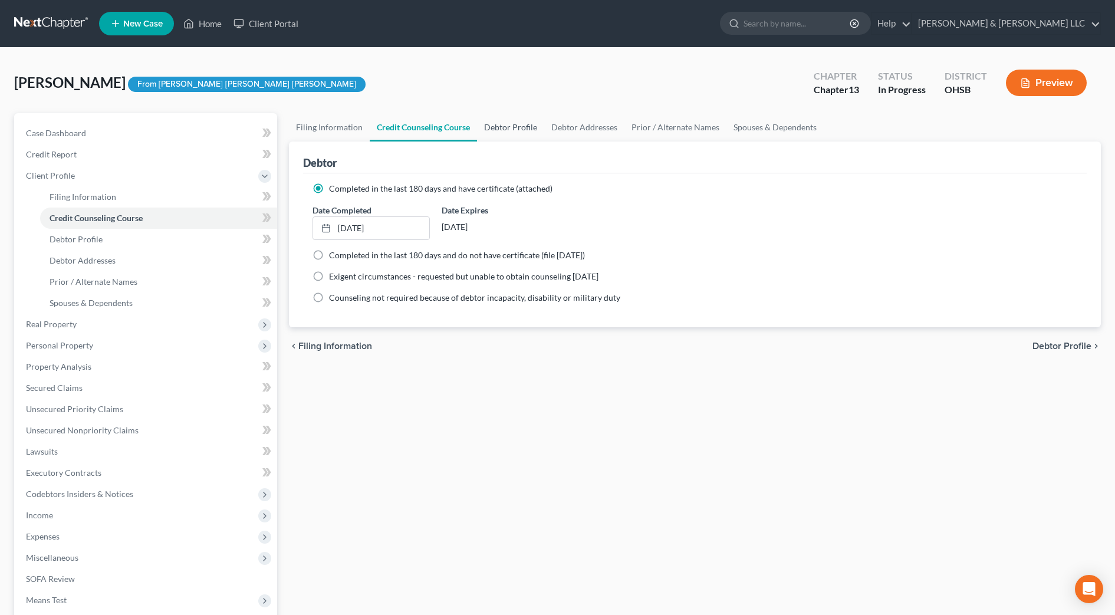
click at [519, 130] on link "Debtor Profile" at bounding box center [510, 127] width 67 height 28
select select "3"
select select "0"
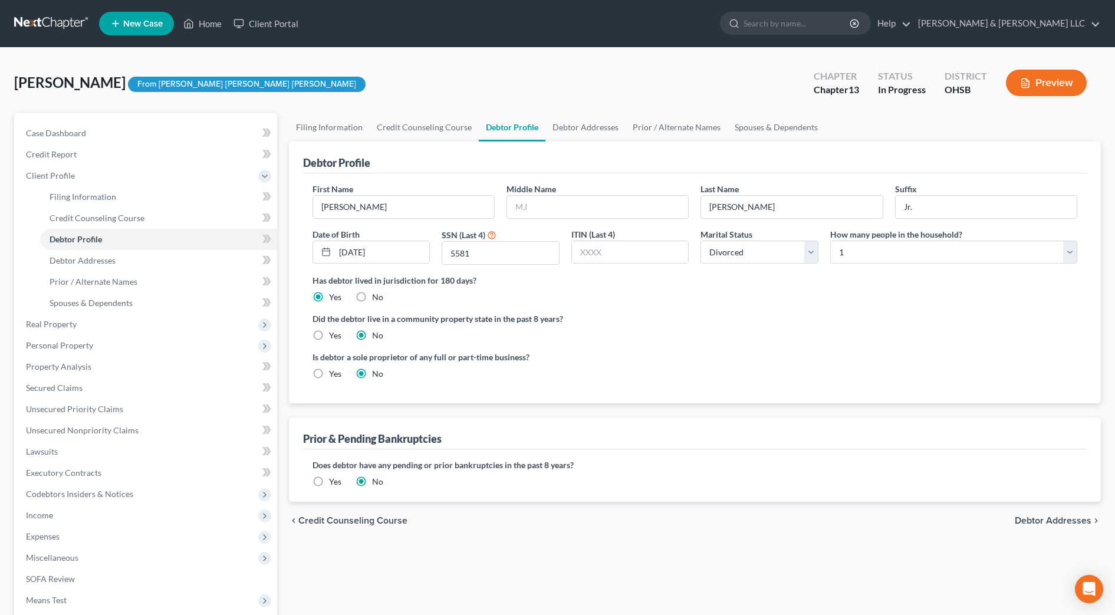
click at [329, 479] on label "Yes" at bounding box center [335, 482] width 12 height 12
click at [334, 479] on input "Yes" at bounding box center [338, 480] width 8 height 8
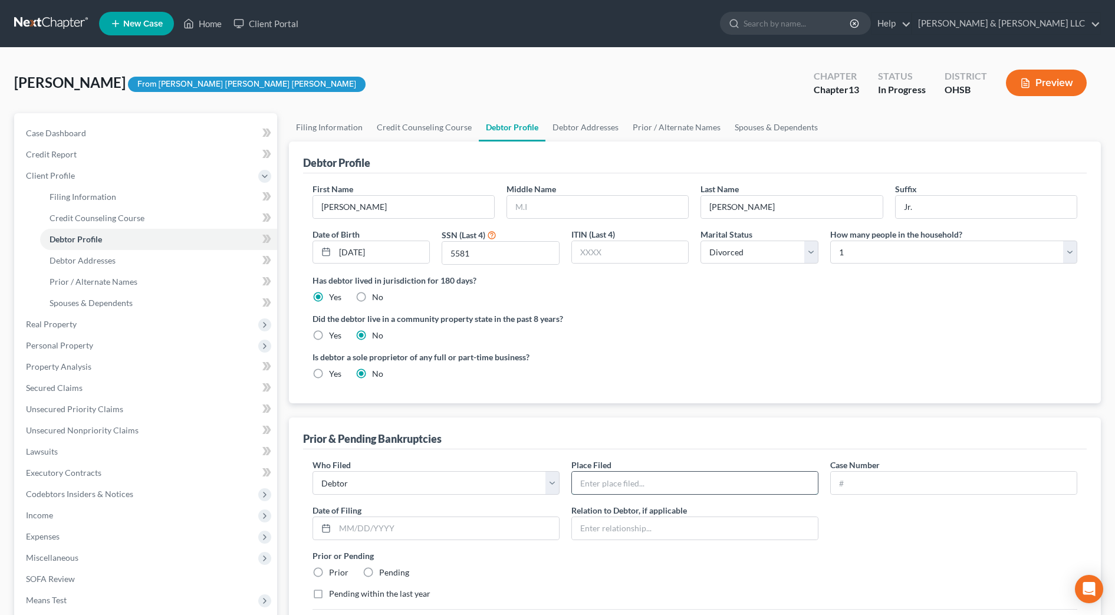
click at [608, 483] on input "text" at bounding box center [695, 483] width 246 height 22
type input "Southern District of OH- Western"
click at [861, 479] on input "text" at bounding box center [954, 483] width 246 height 22
type input "24-30241"
click at [482, 525] on input "text" at bounding box center [447, 528] width 224 height 22
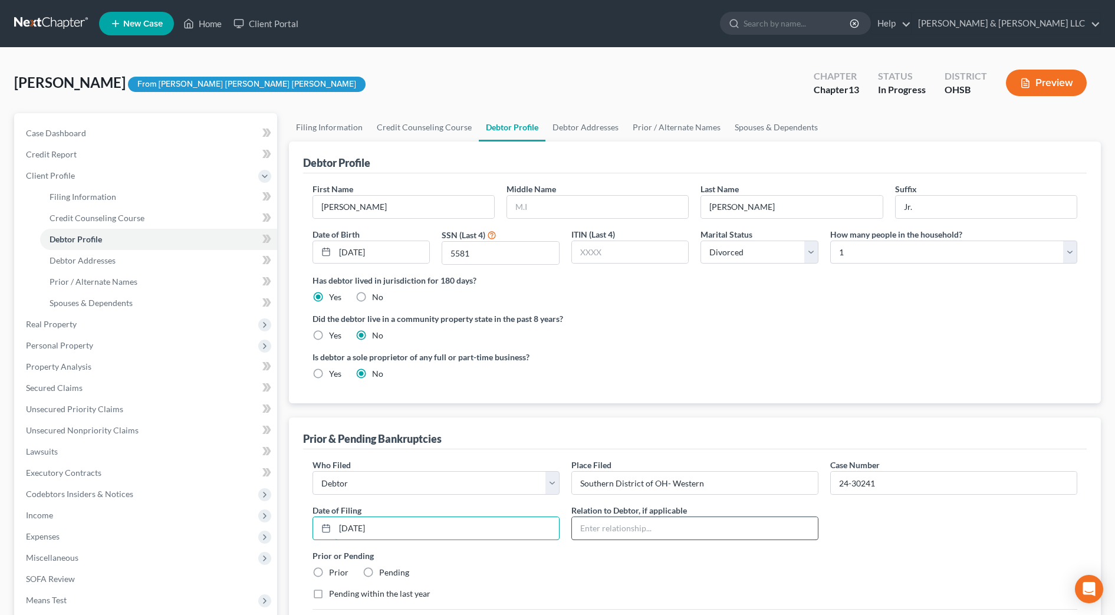
scroll to position [74, 0]
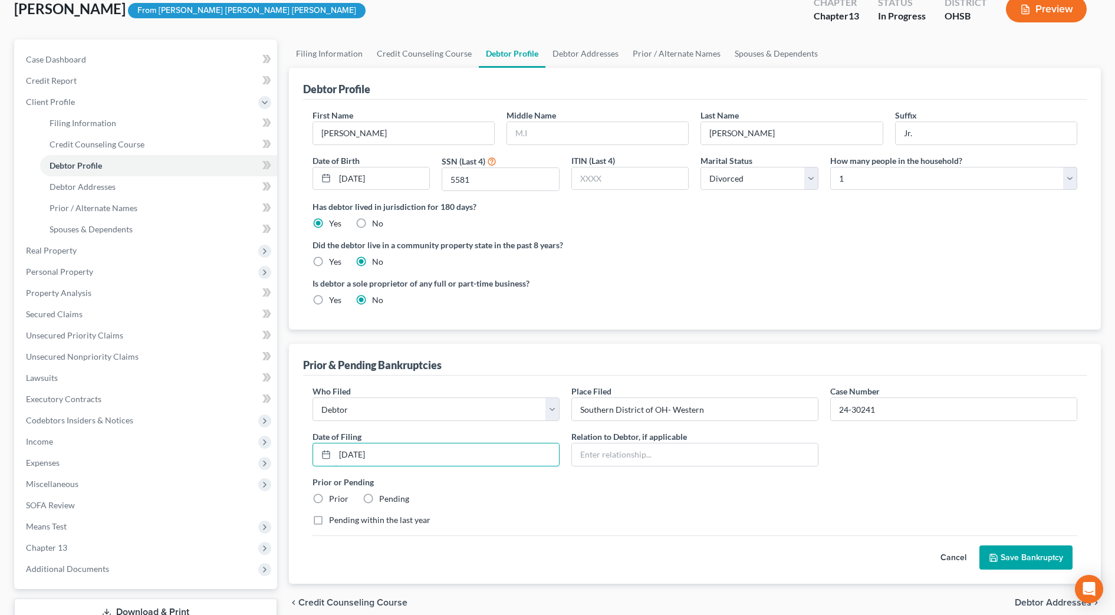
type input "02/12/2024"
click at [329, 497] on label "Prior" at bounding box center [338, 499] width 19 height 12
click at [334, 497] on input "Prior" at bounding box center [338, 497] width 8 height 8
radio input "true"
drag, startPoint x: 336, startPoint y: 520, endPoint x: 528, endPoint y: 533, distance: 192.1
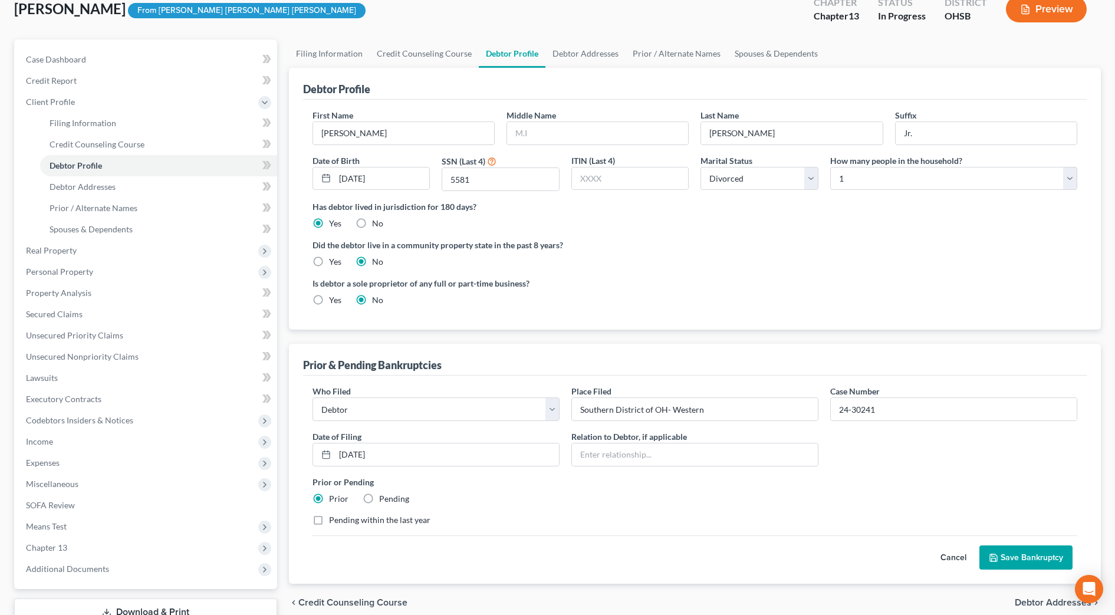
click at [337, 521] on label "Pending within the last year" at bounding box center [379, 520] width 101 height 12
click at [337, 521] on input "Pending within the last year" at bounding box center [338, 518] width 8 height 8
checkbox input "true"
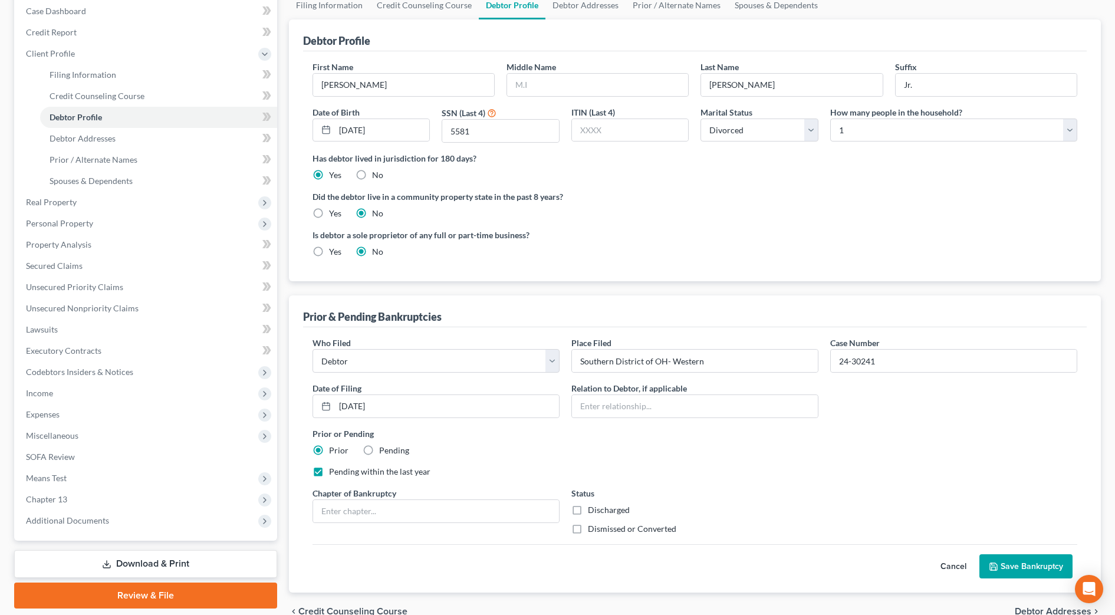
scroll to position [147, 0]
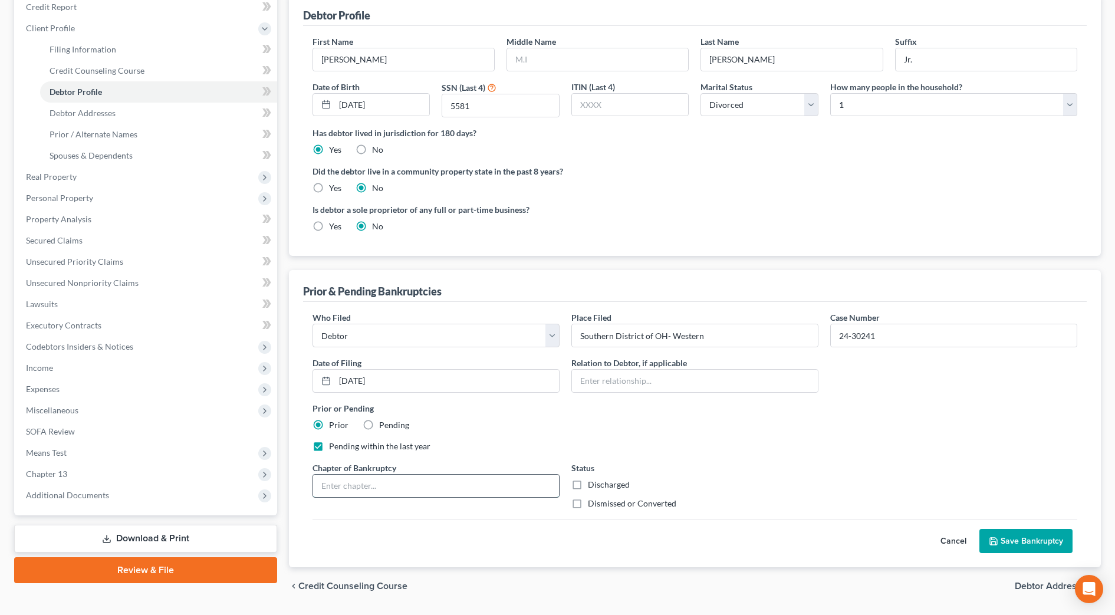
click at [407, 484] on input "text" at bounding box center [436, 486] width 246 height 22
type input "13"
click at [588, 502] on label "Dismissed or Converted" at bounding box center [632, 504] width 88 height 12
click at [593, 502] on input "Dismissed or Converted" at bounding box center [597, 502] width 8 height 8
checkbox input "true"
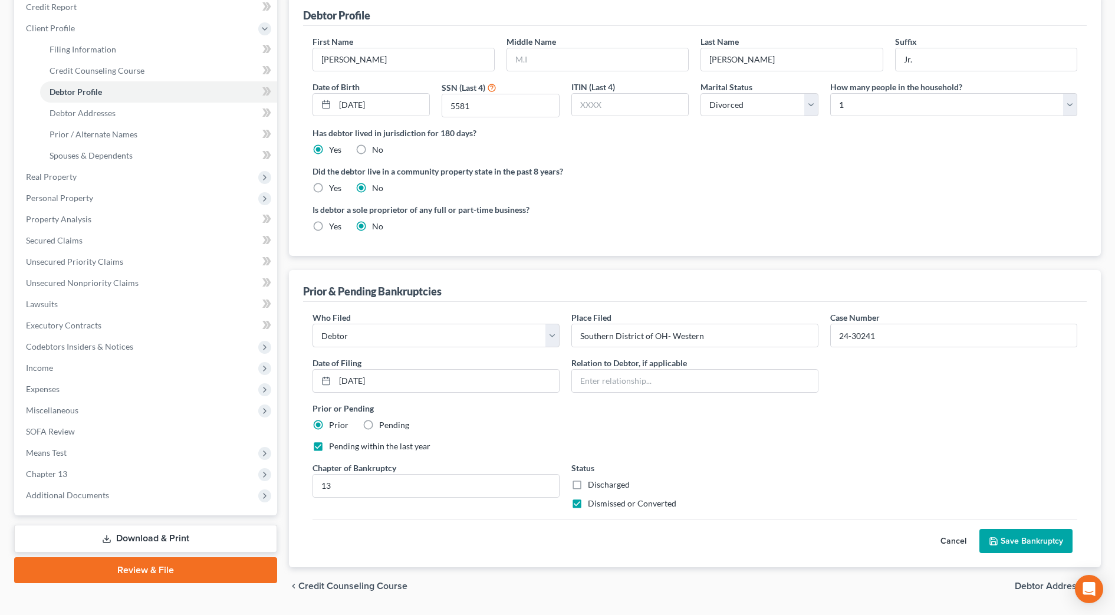
click at [1038, 538] on button "Save Bankruptcy" at bounding box center [1026, 541] width 93 height 25
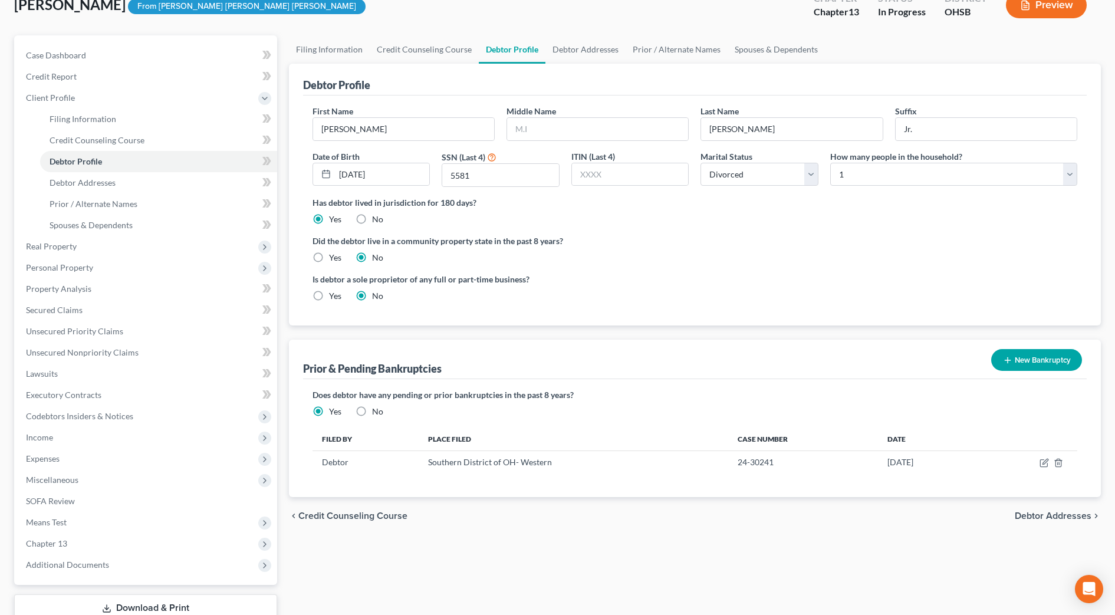
scroll to position [0, 0]
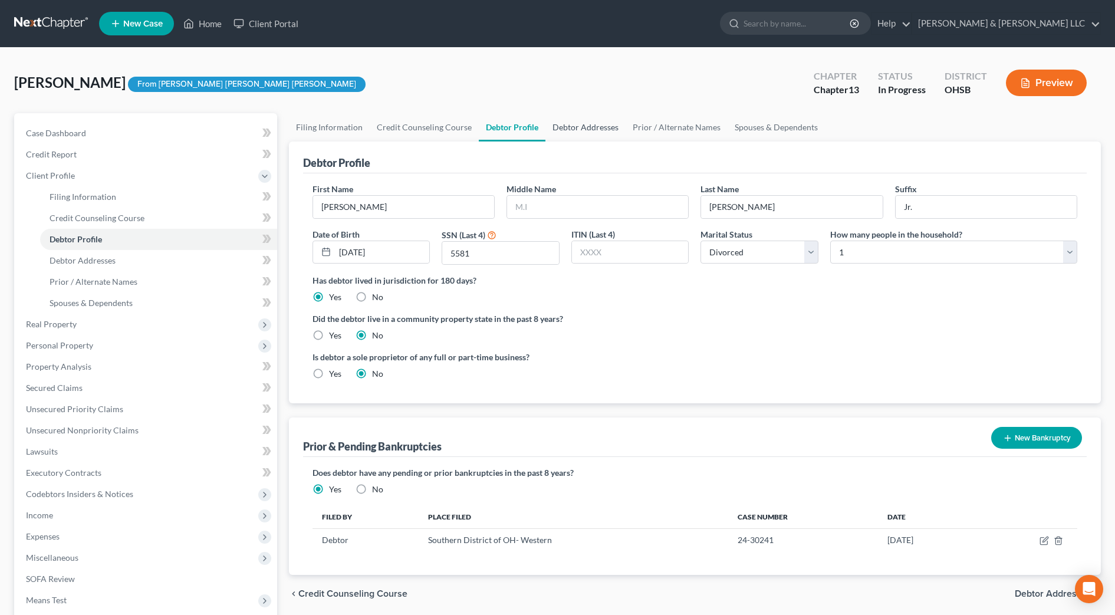
click at [606, 132] on link "Debtor Addresses" at bounding box center [586, 127] width 80 height 28
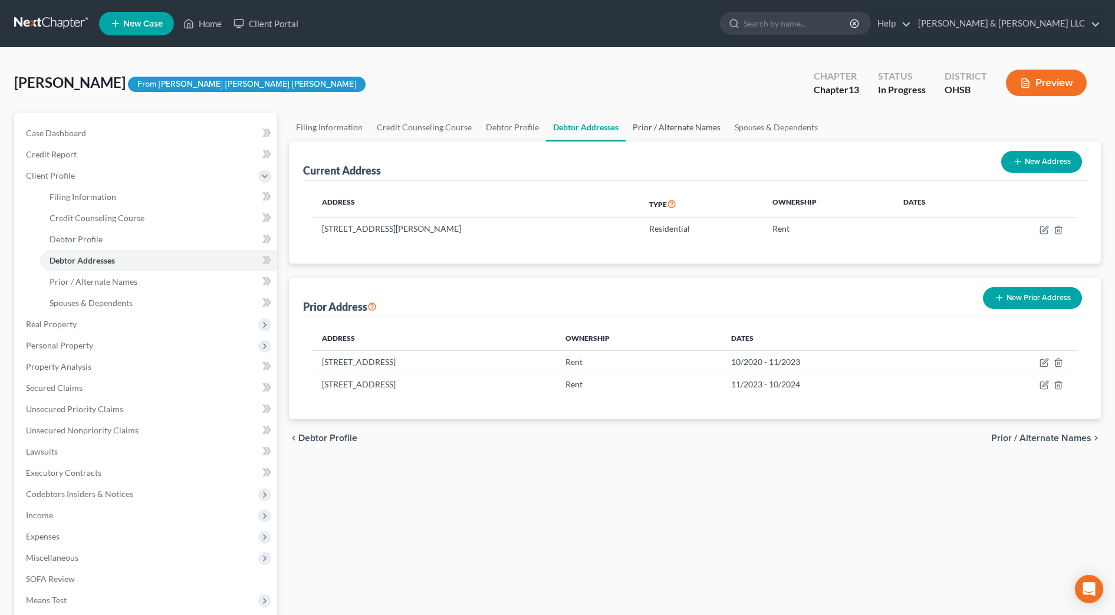
click at [654, 130] on link "Prior / Alternate Names" at bounding box center [677, 127] width 102 height 28
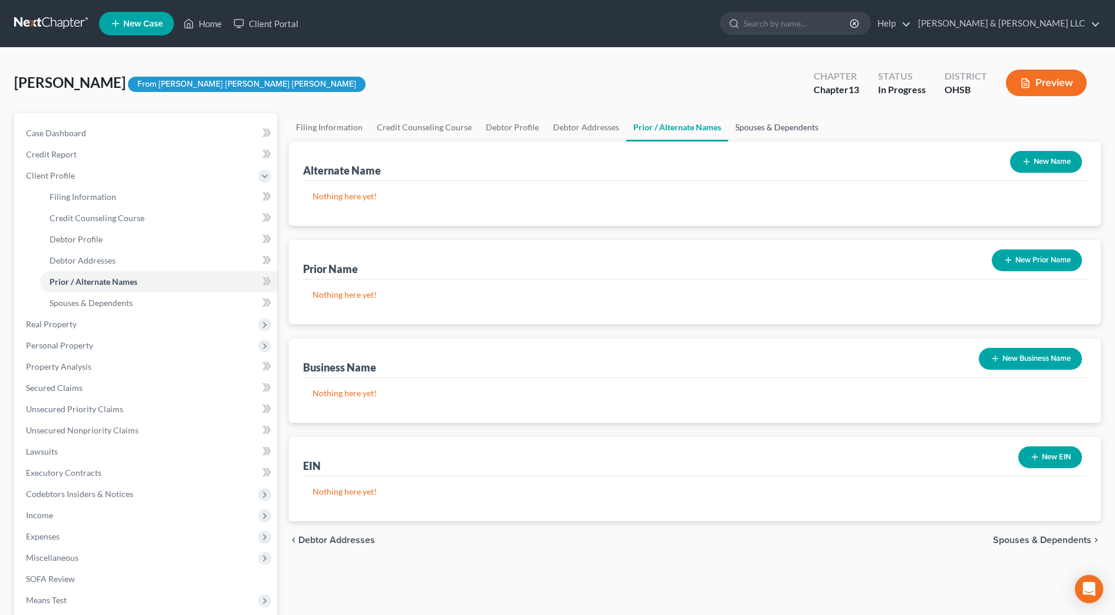
click at [777, 131] on link "Spouses & Dependents" at bounding box center [776, 127] width 97 height 28
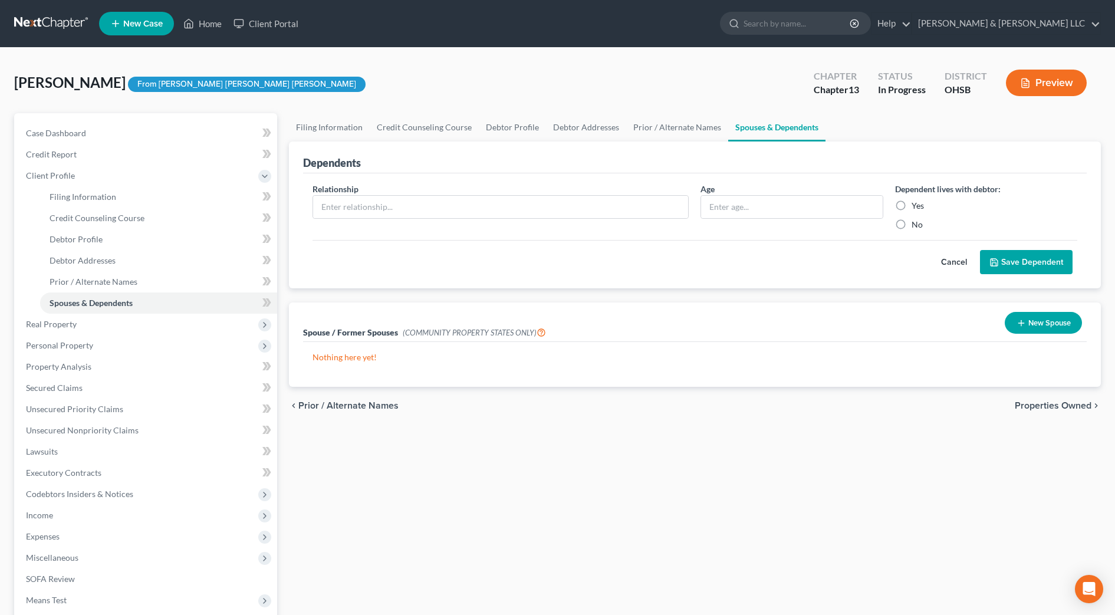
scroll to position [160, 0]
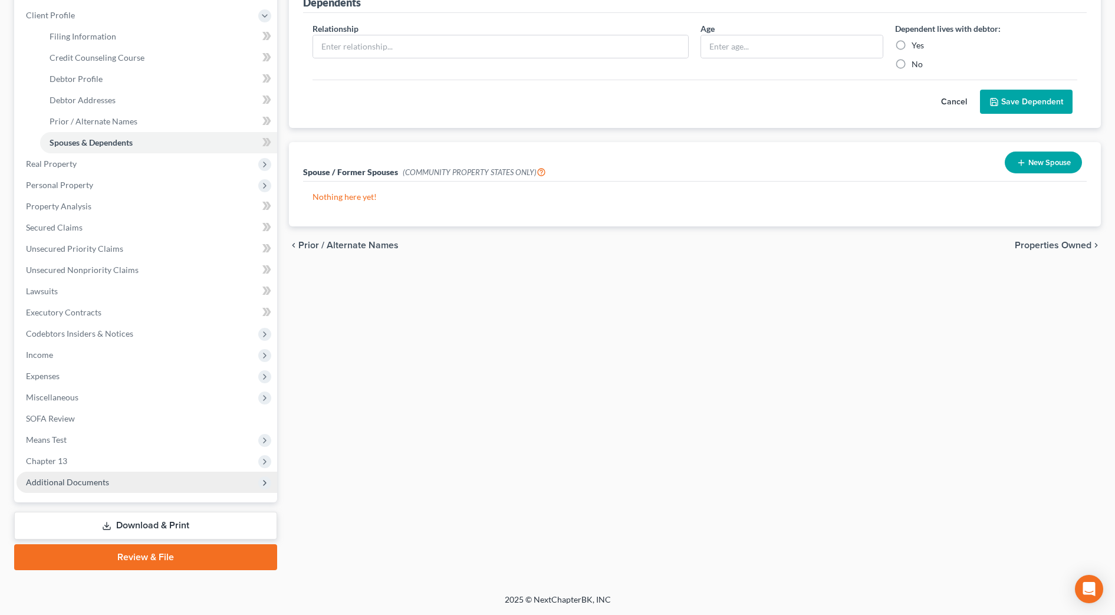
click at [63, 477] on span "Additional Documents" at bounding box center [67, 482] width 83 height 10
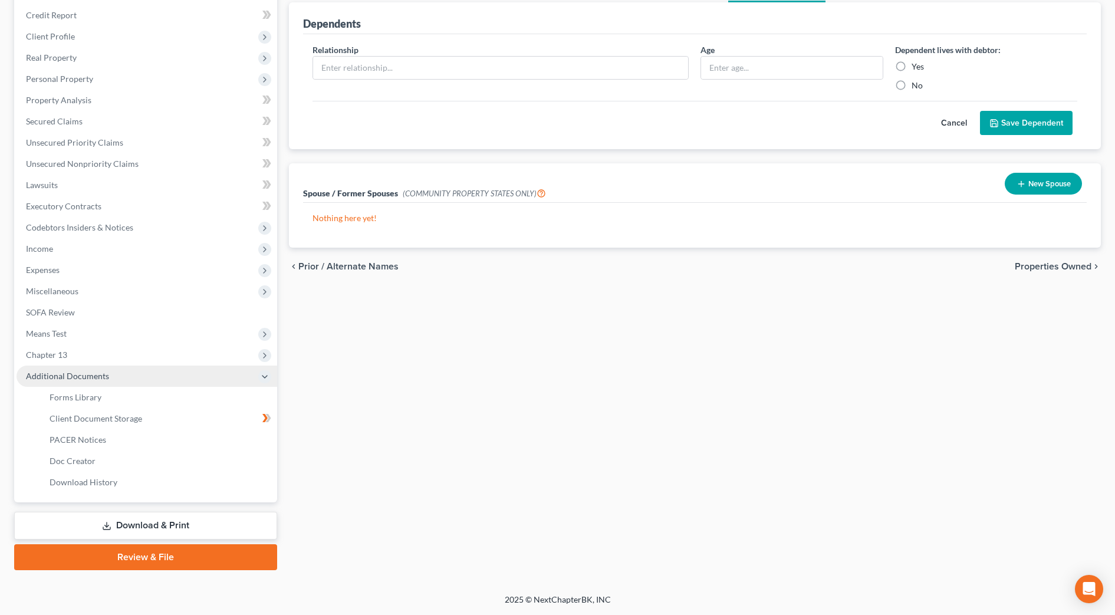
scroll to position [139, 0]
click at [115, 396] on link "Forms Library" at bounding box center [158, 397] width 237 height 21
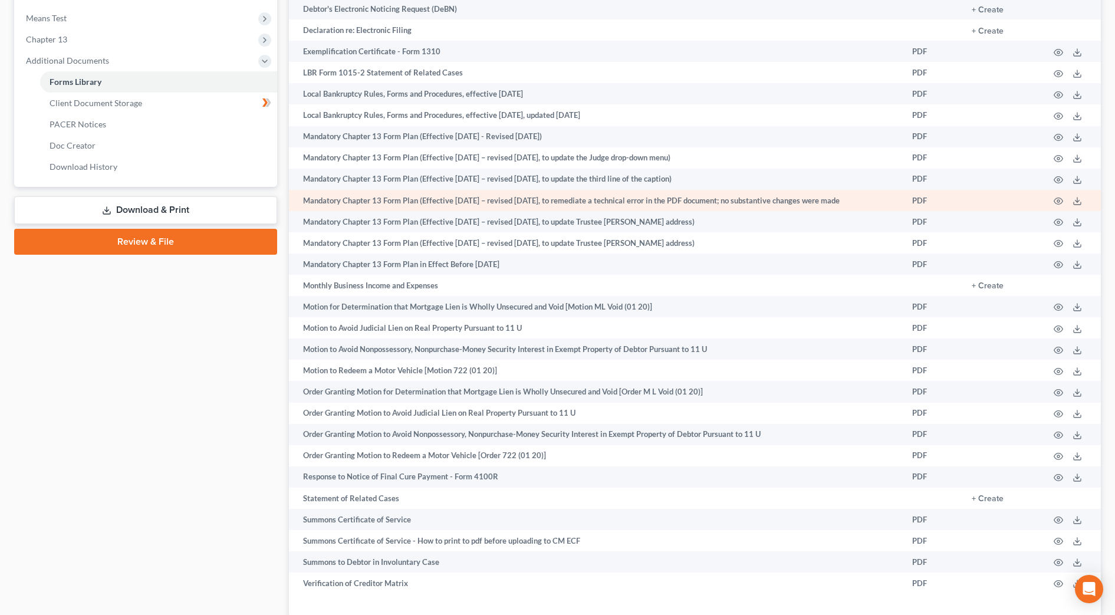
scroll to position [551, 0]
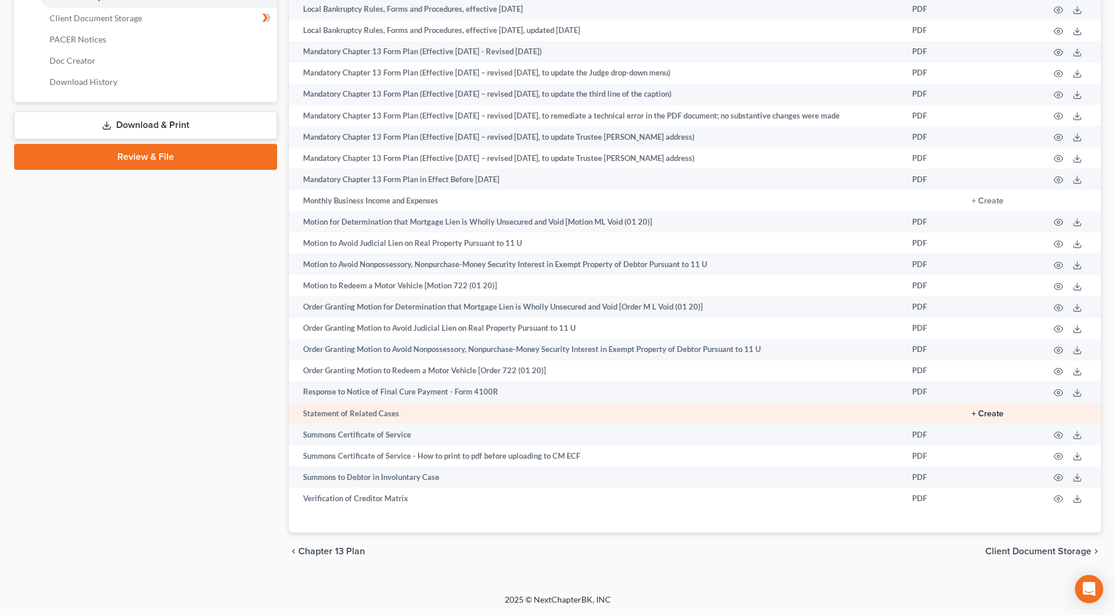
click at [993, 414] on button "+ Create" at bounding box center [988, 414] width 32 height 8
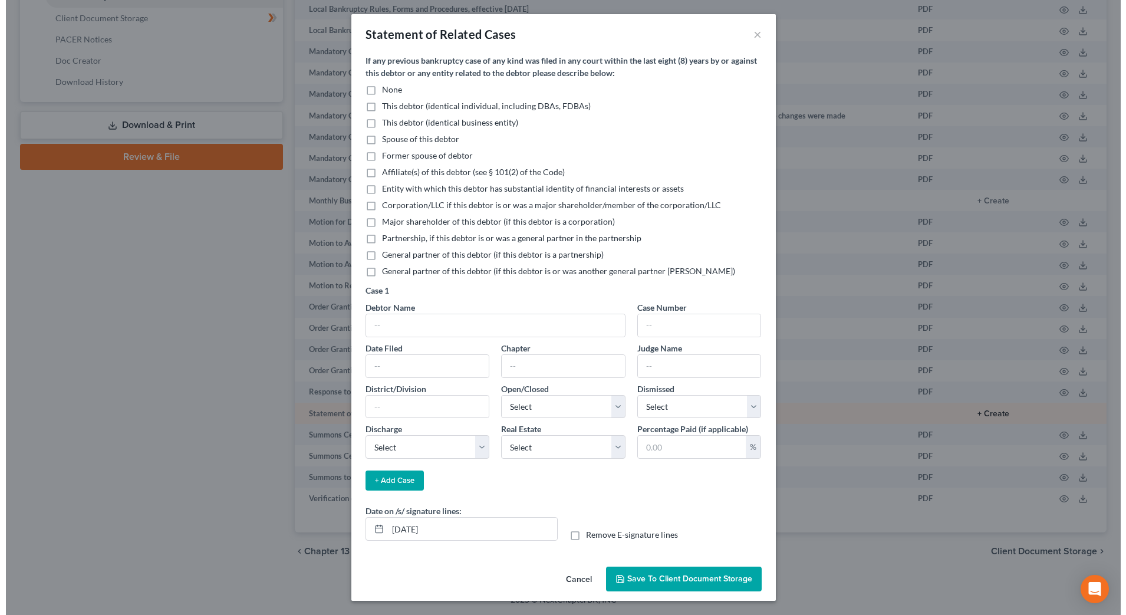
scroll to position [540, 0]
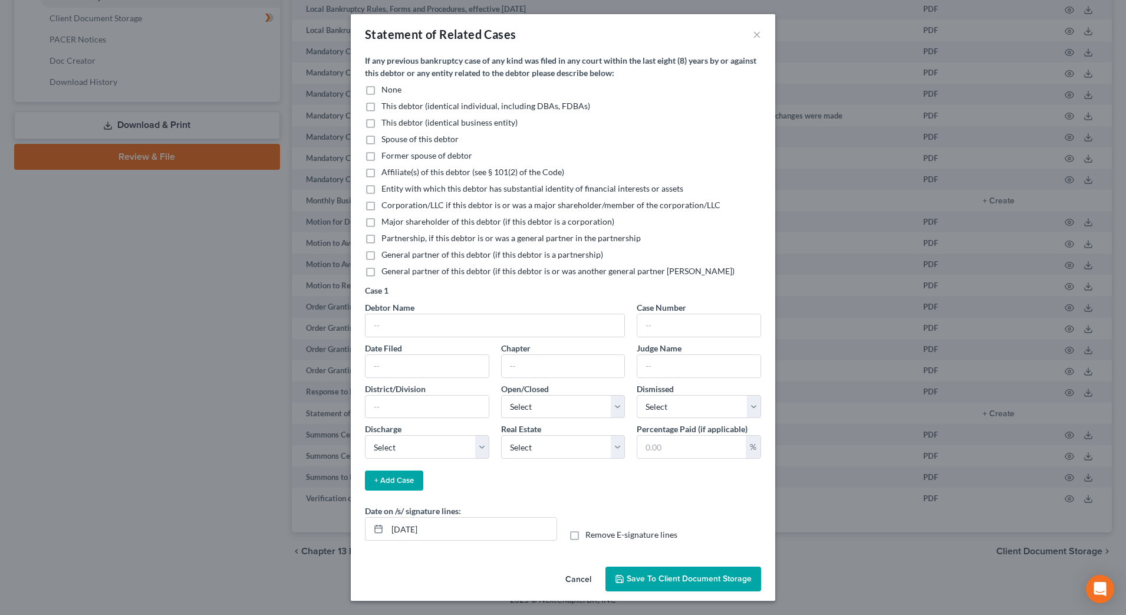
click at [382, 101] on label "This debtor (identical individual, including DBAs, FDBAs)" at bounding box center [486, 106] width 209 height 12
click at [386, 101] on input "This debtor (identical individual, including DBAs, FDBAs)" at bounding box center [390, 104] width 8 height 8
checkbox input "true"
click at [397, 319] on input "text" at bounding box center [495, 325] width 259 height 22
click at [520, 325] on input "Michael Evans Jr." at bounding box center [495, 325] width 259 height 22
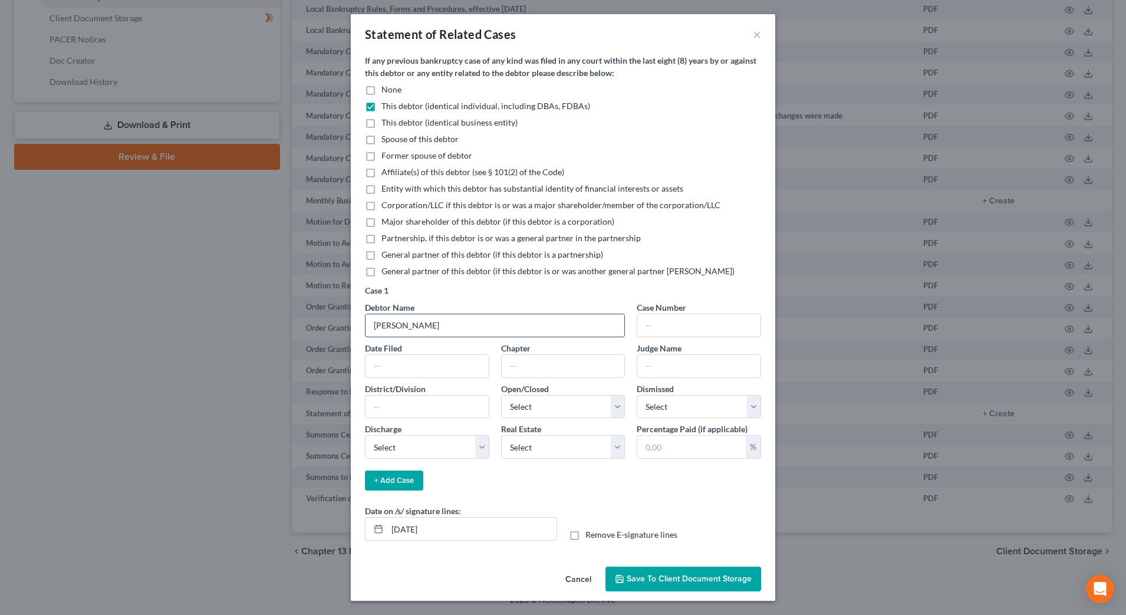
type input "Michael Evans"
type input "24-30241"
click at [467, 362] on input "text" at bounding box center [427, 366] width 123 height 22
type input "02/12/2024"
type input "13"
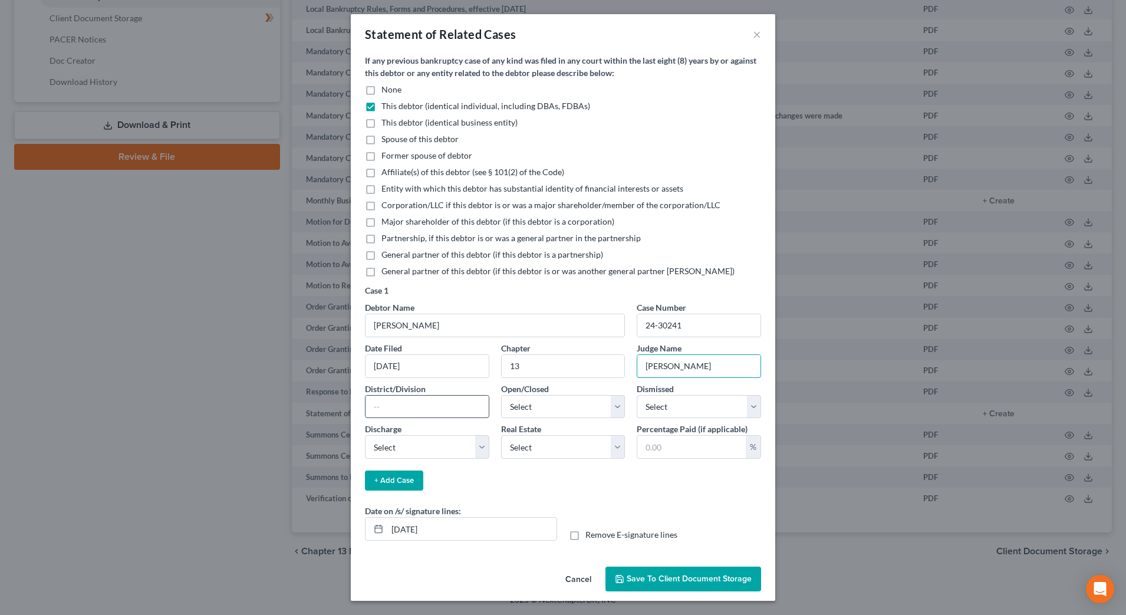
type input "Humphrey"
click at [449, 400] on input "text" at bounding box center [427, 407] width 123 height 22
type input "S"
type input "Southern District OH/Western"
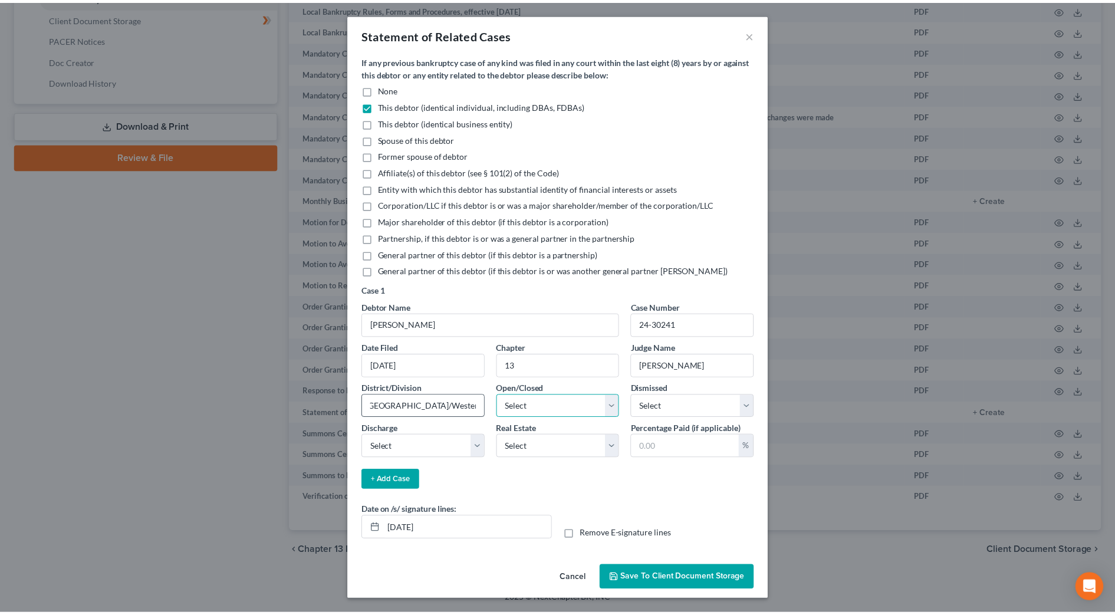
scroll to position [0, 0]
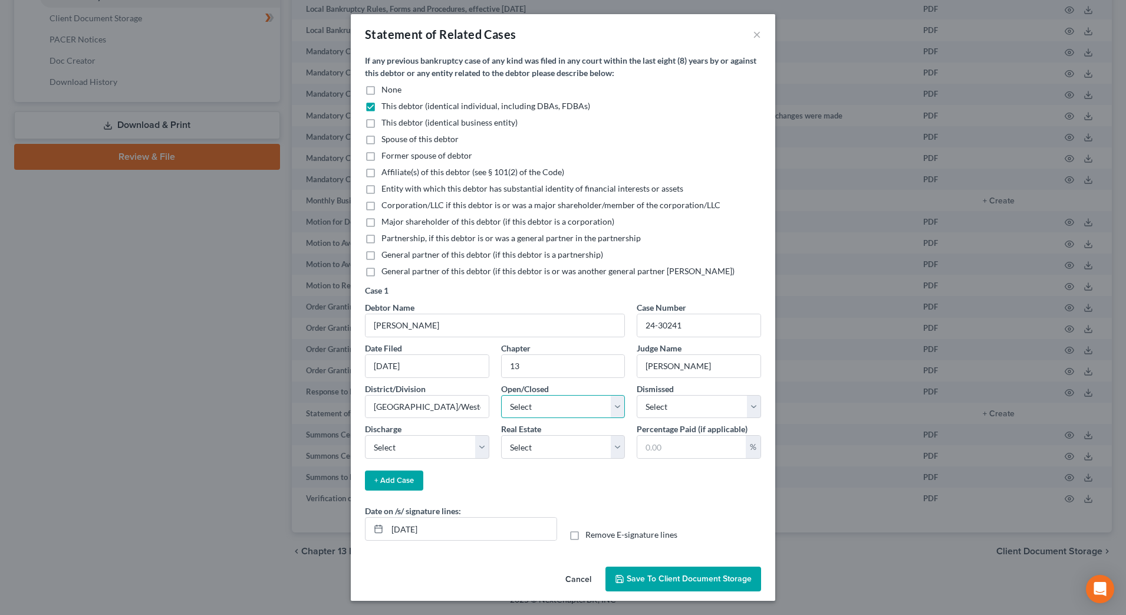
click at [602, 410] on select "Select Open Closed" at bounding box center [563, 407] width 124 height 24
select select "1"
click at [501, 395] on select "Select Open Closed" at bounding box center [563, 407] width 124 height 24
click at [698, 406] on select "Select Yes No" at bounding box center [699, 407] width 124 height 24
select select "0"
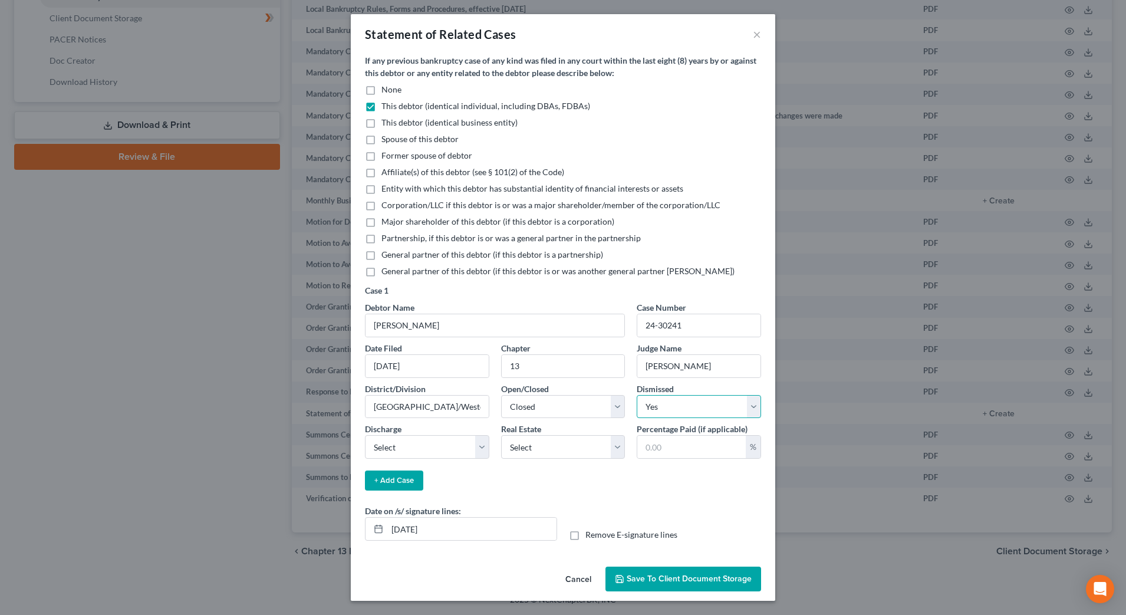
click at [637, 395] on select "Select Yes No" at bounding box center [699, 407] width 124 height 24
click at [478, 441] on select "Select Granted Denied Revoked None" at bounding box center [427, 447] width 124 height 24
select select "1"
click at [365, 435] on select "Select Granted Denied Revoked None" at bounding box center [427, 447] width 124 height 24
click at [570, 455] on select "Select Yes No" at bounding box center [563, 447] width 124 height 24
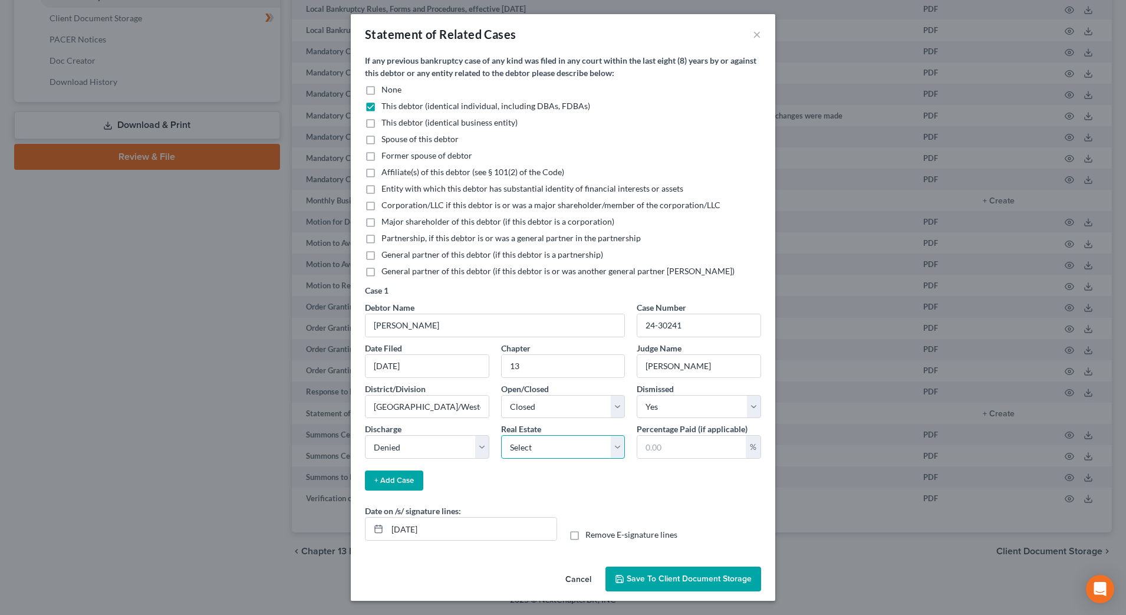
select select "1"
click at [501, 435] on select "Select Yes No" at bounding box center [563, 447] width 124 height 24
click at [672, 444] on input "text" at bounding box center [692, 447] width 109 height 22
type input "0.00"
drag, startPoint x: 449, startPoint y: 527, endPoint x: 344, endPoint y: 526, distance: 105.6
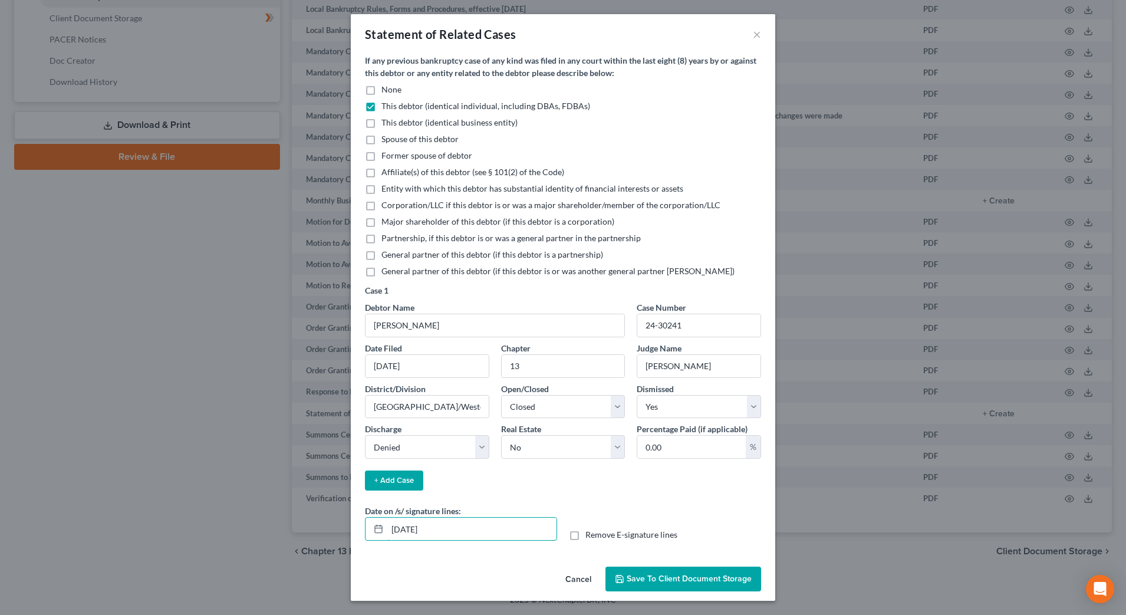
click at [344, 526] on div "Statement of Related Cases × If any previous bankruptcy case of any kind was fi…" at bounding box center [563, 307] width 1126 height 615
type input "10/14/2025"
click at [701, 583] on span "Save to Client Document Storage" at bounding box center [689, 579] width 125 height 10
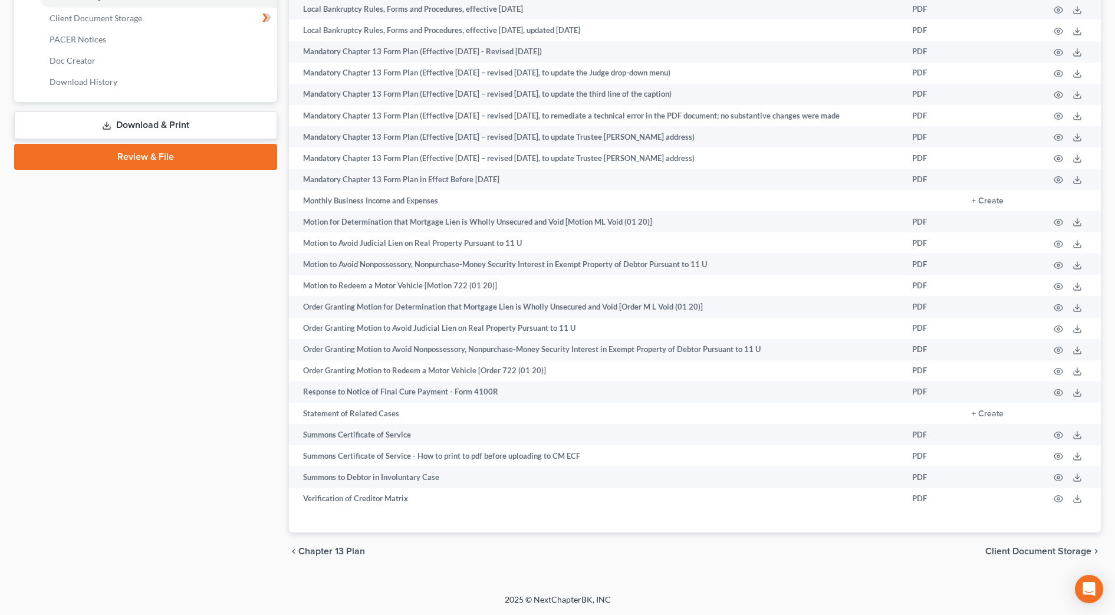
click at [113, 375] on div "Case Dashboard Payments Invoices Payments Payments Credit Report Client Profile" at bounding box center [145, 72] width 275 height 997
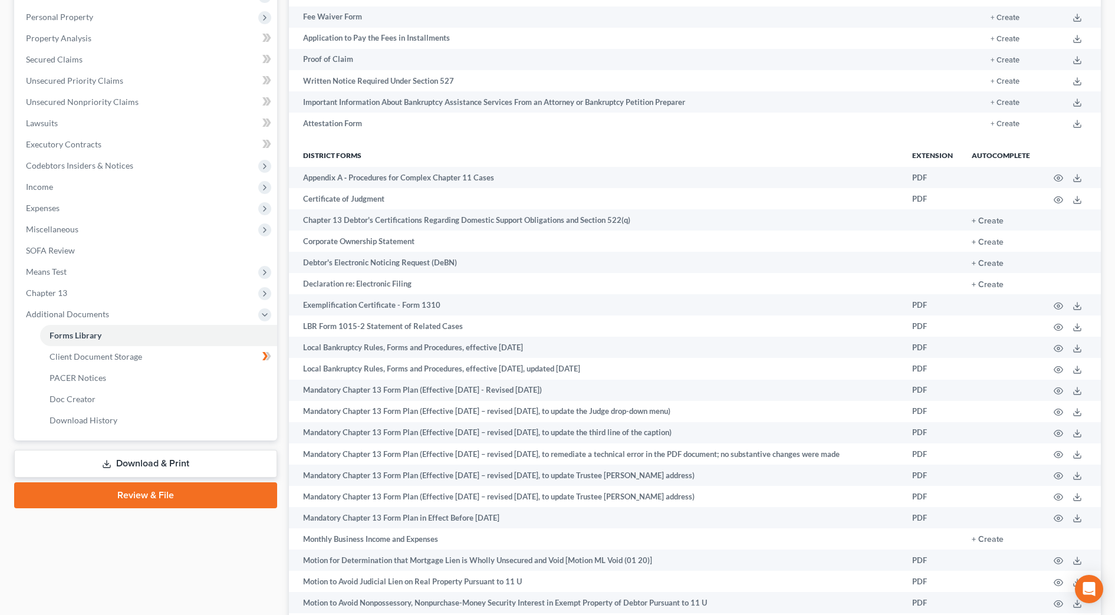
scroll to position [97, 0]
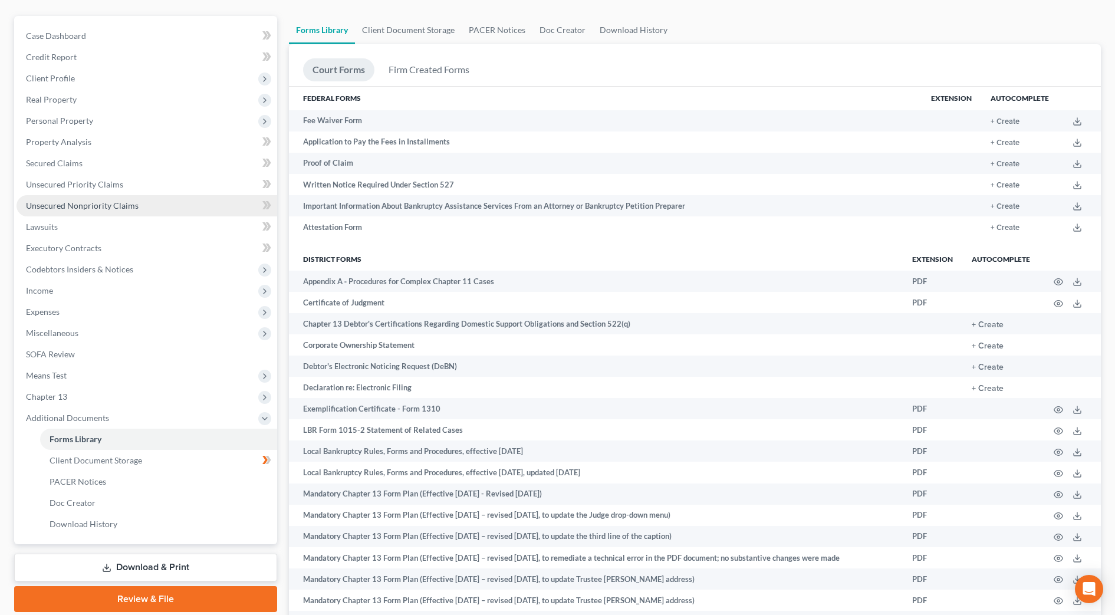
click at [165, 204] on link "Unsecured Nonpriority Claims" at bounding box center [147, 205] width 261 height 21
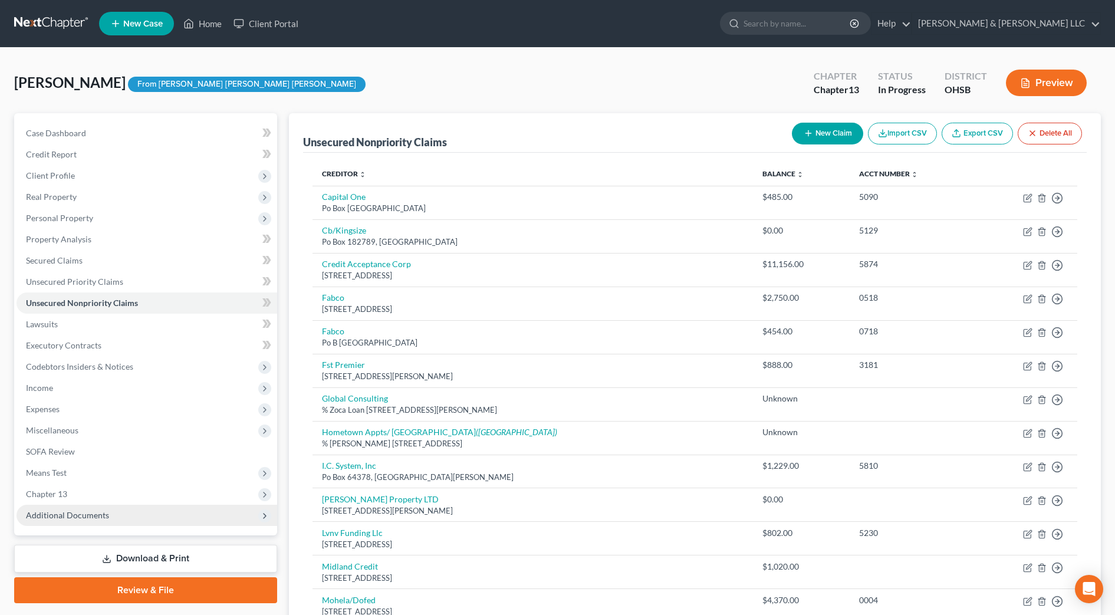
click at [132, 514] on span "Additional Documents" at bounding box center [147, 515] width 261 height 21
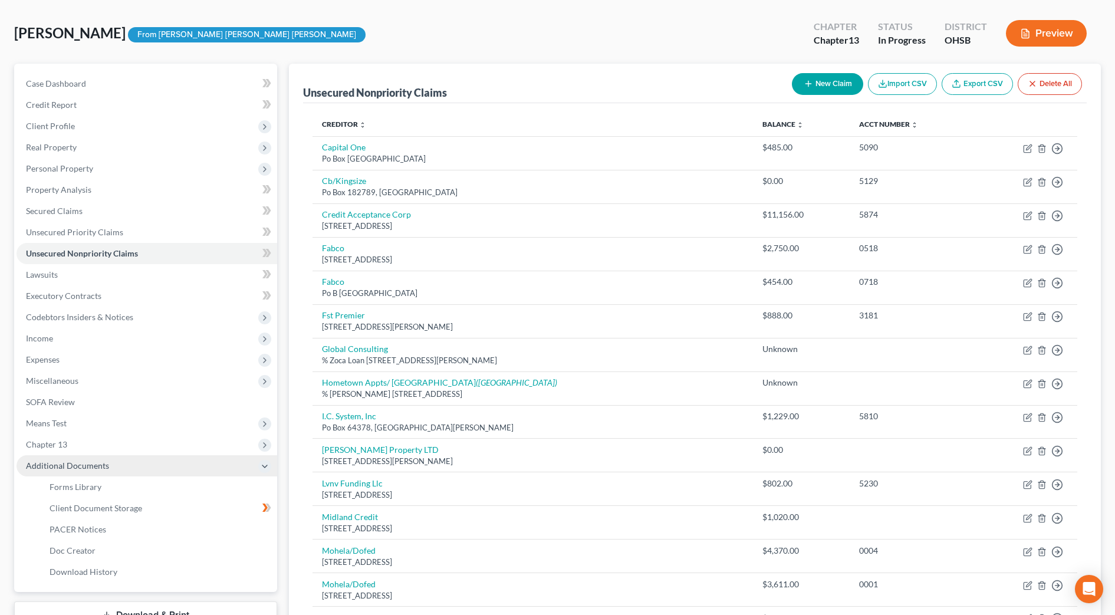
scroll to position [74, 0]
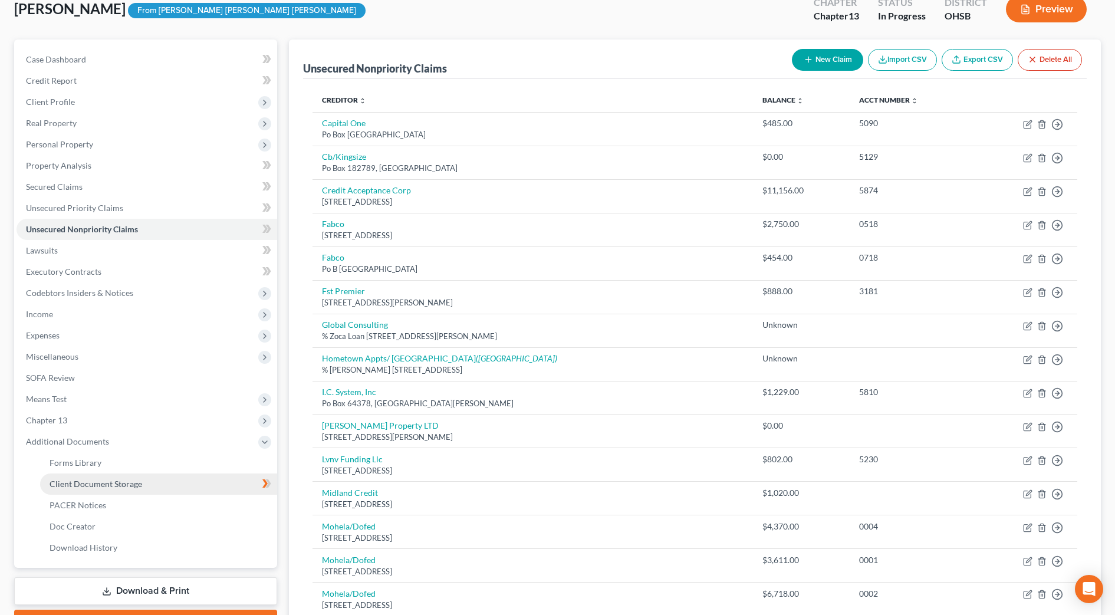
click at [128, 489] on link "Client Document Storage" at bounding box center [158, 484] width 237 height 21
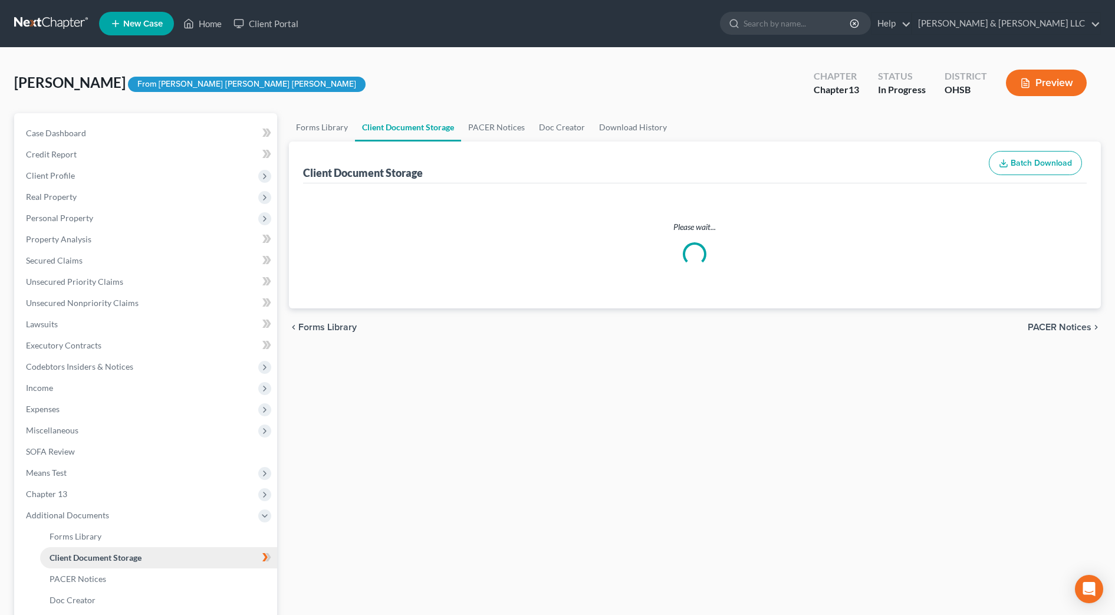
select select "7"
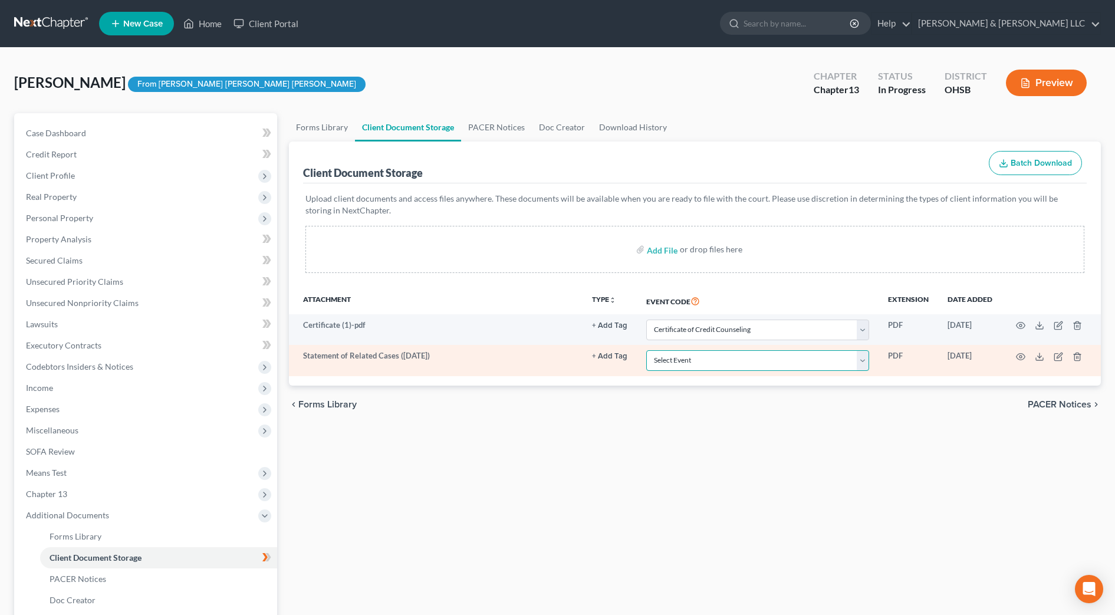
click at [688, 366] on select "Select Event 20 Largest Unsecured Creditors Amended Document Amended List of Cr…" at bounding box center [757, 360] width 223 height 21
select select "53"
click at [646, 350] on select "Select Event 20 Largest Unsecured Creditors Amended Document Amended List of Cr…" at bounding box center [757, 360] width 223 height 21
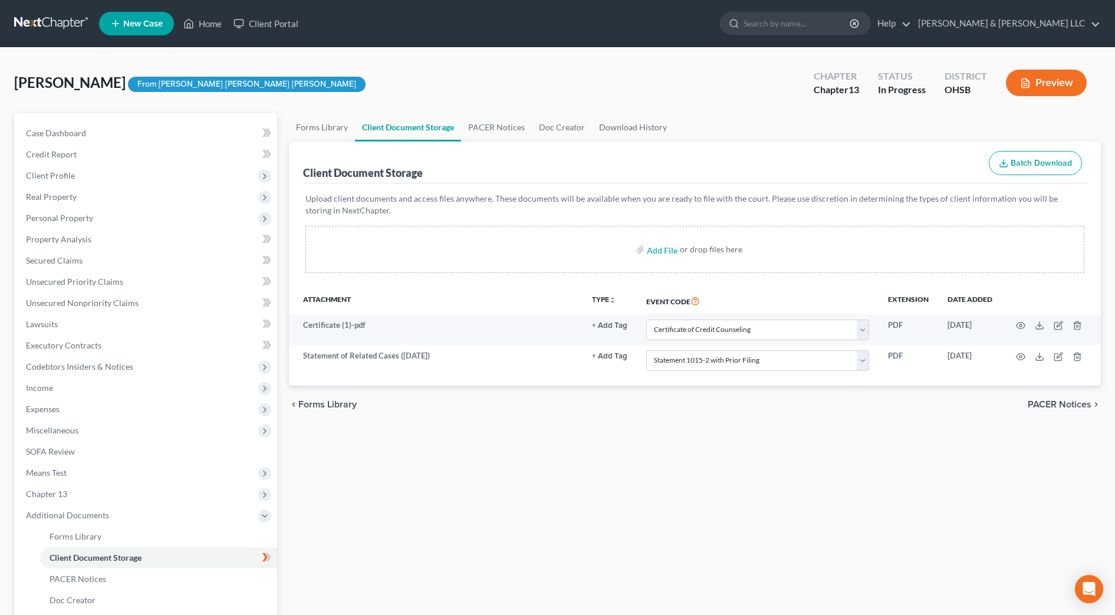
click at [743, 479] on div "Forms Library Client Document Storage PACER Notices Doc Creator Download Histor…" at bounding box center [695, 411] width 824 height 596
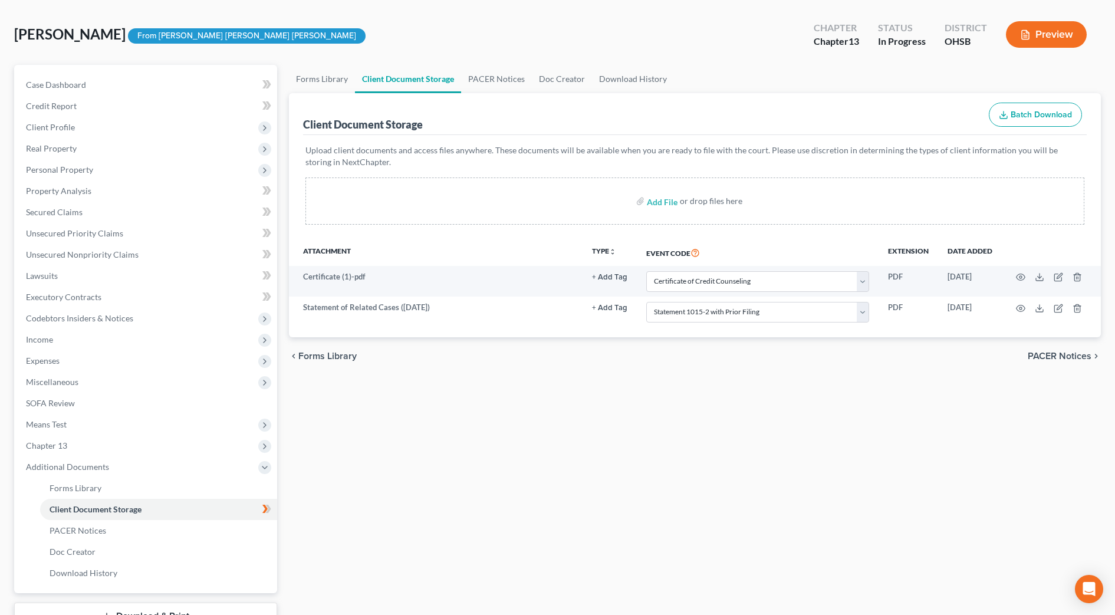
scroll to position [74, 0]
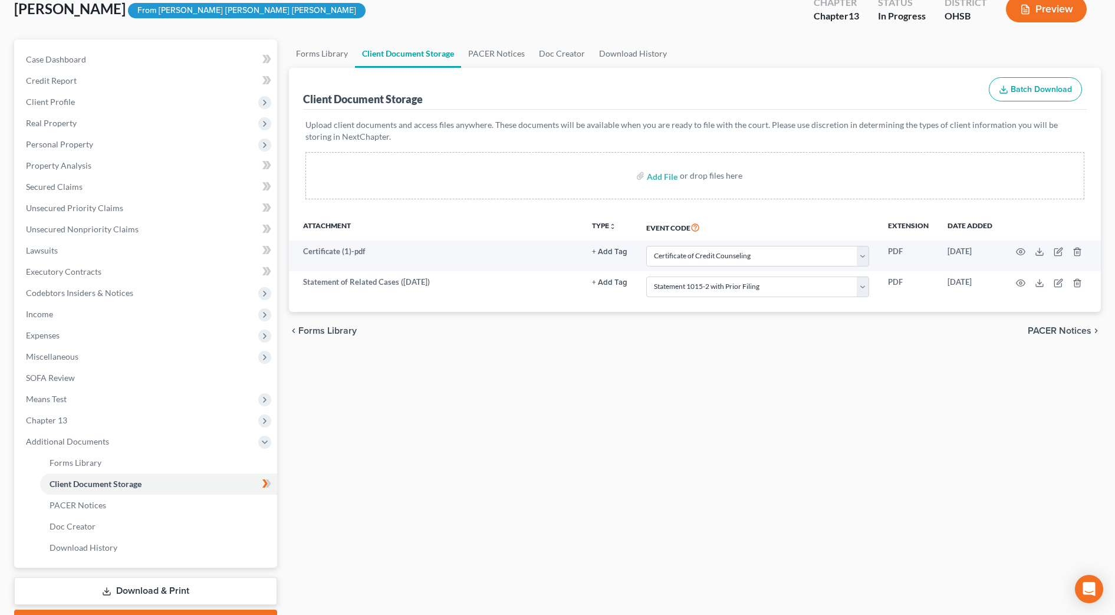
click at [457, 485] on div "Forms Library Client Document Storage PACER Notices Doc Creator Download Histor…" at bounding box center [695, 338] width 824 height 596
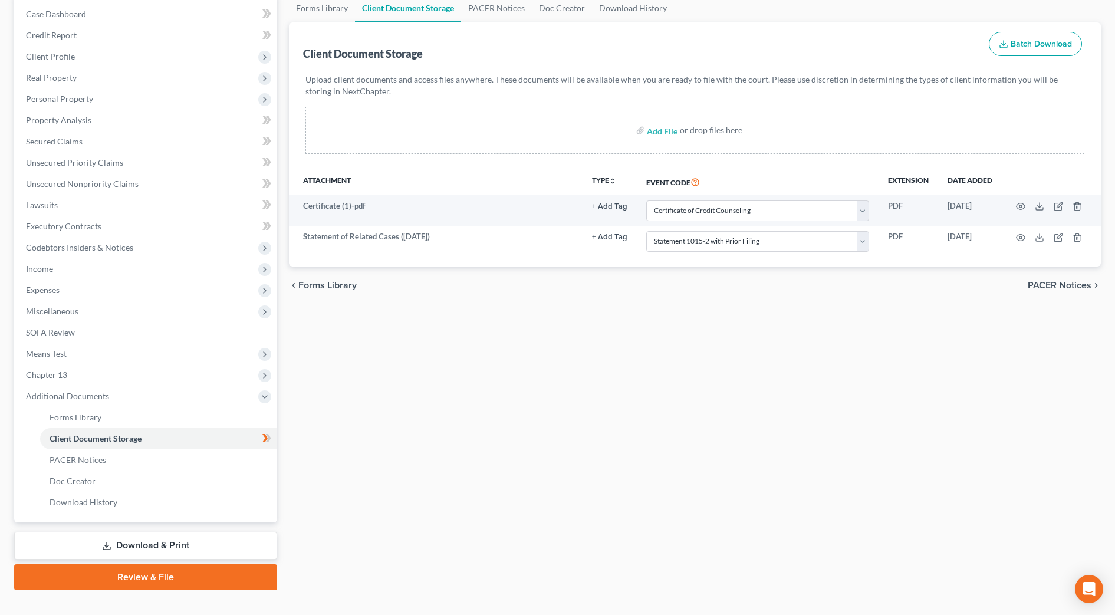
scroll to position [139, 0]
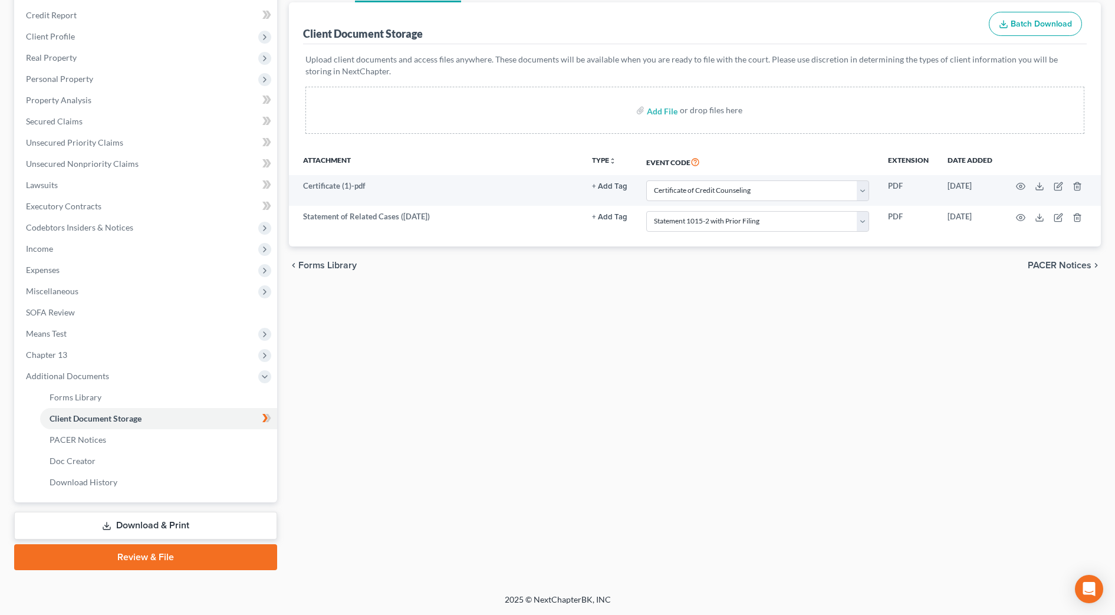
click at [198, 531] on link "Download & Print" at bounding box center [145, 526] width 263 height 28
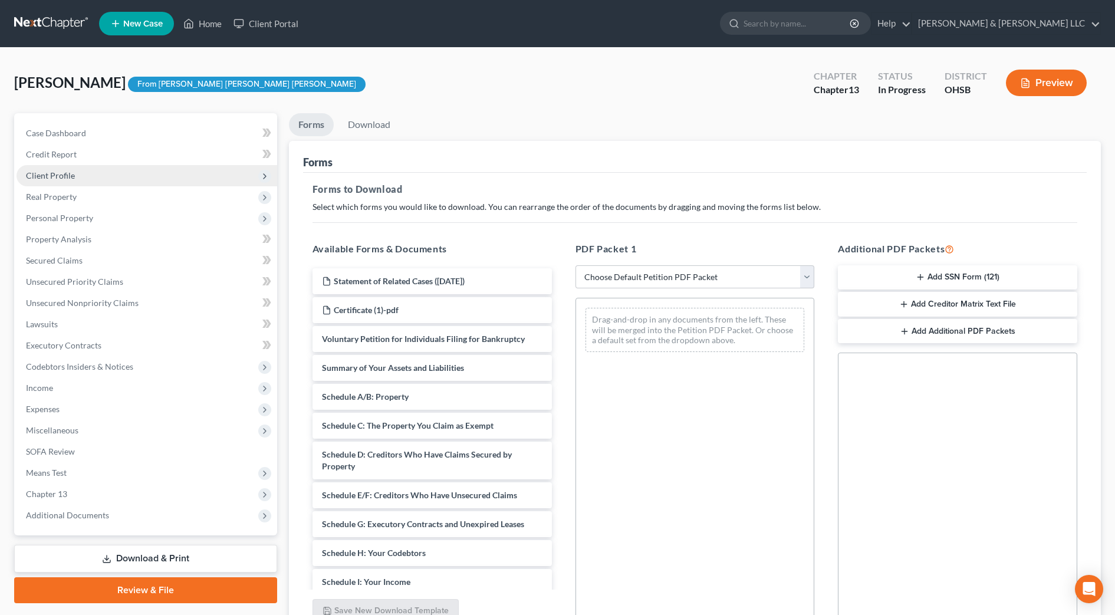
click at [96, 170] on span "Client Profile" at bounding box center [147, 175] width 261 height 21
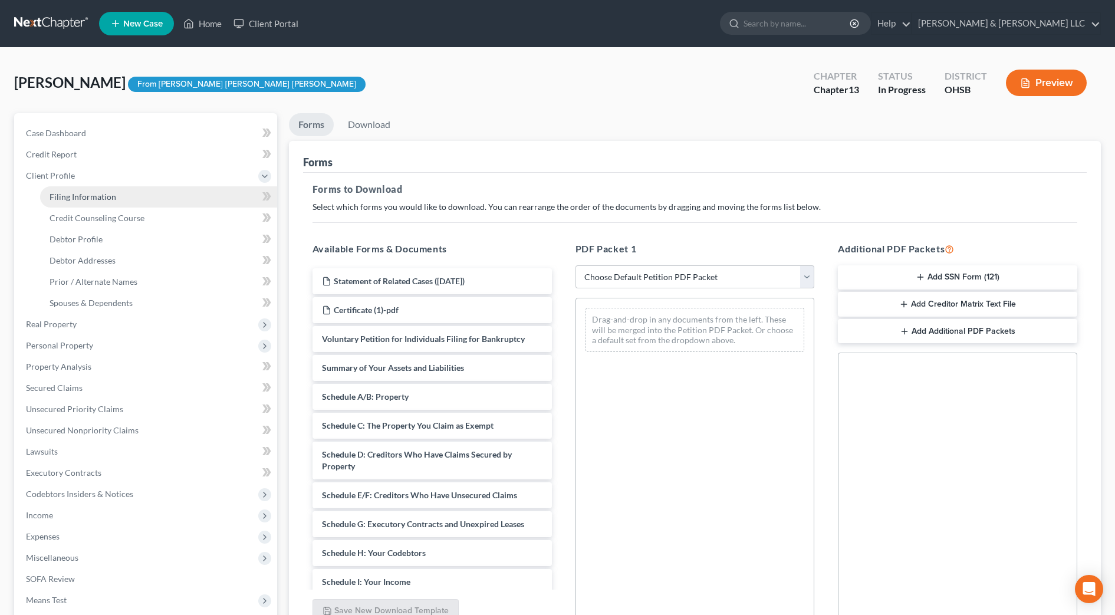
click at [106, 195] on span "Filing Information" at bounding box center [83, 197] width 67 height 10
select select "1"
select select "0"
select select "3"
select select "62"
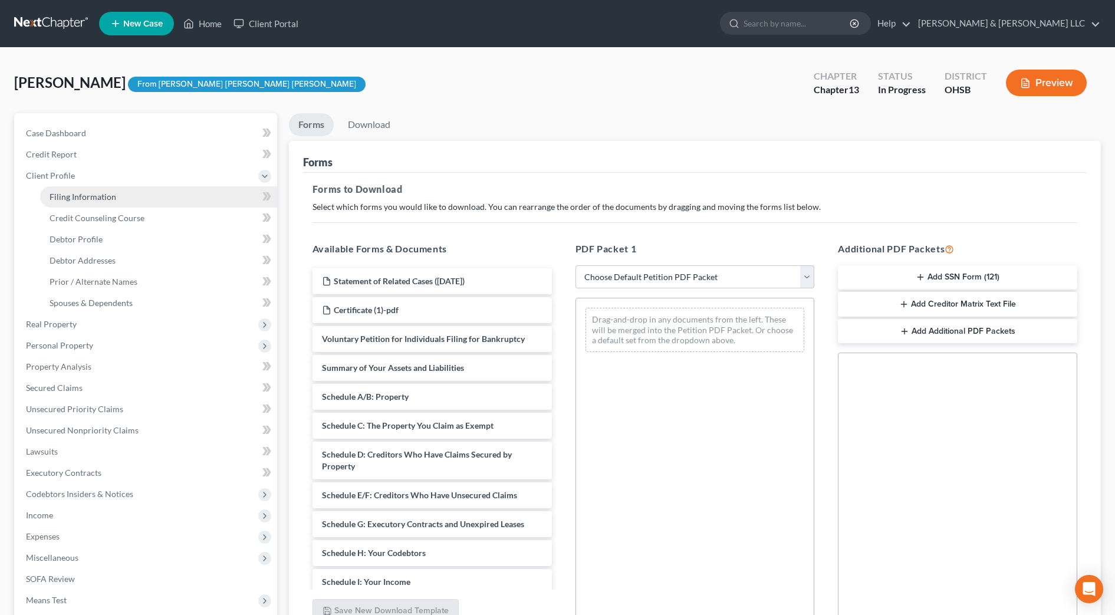
select select "2"
select select "36"
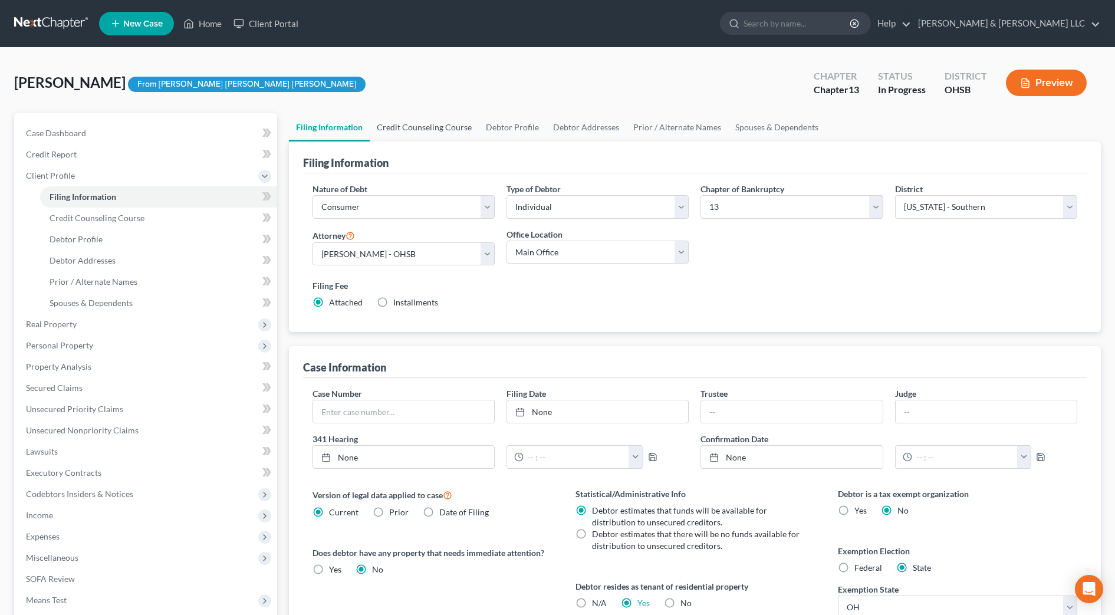
click at [391, 131] on link "Credit Counseling Course" at bounding box center [424, 127] width 109 height 28
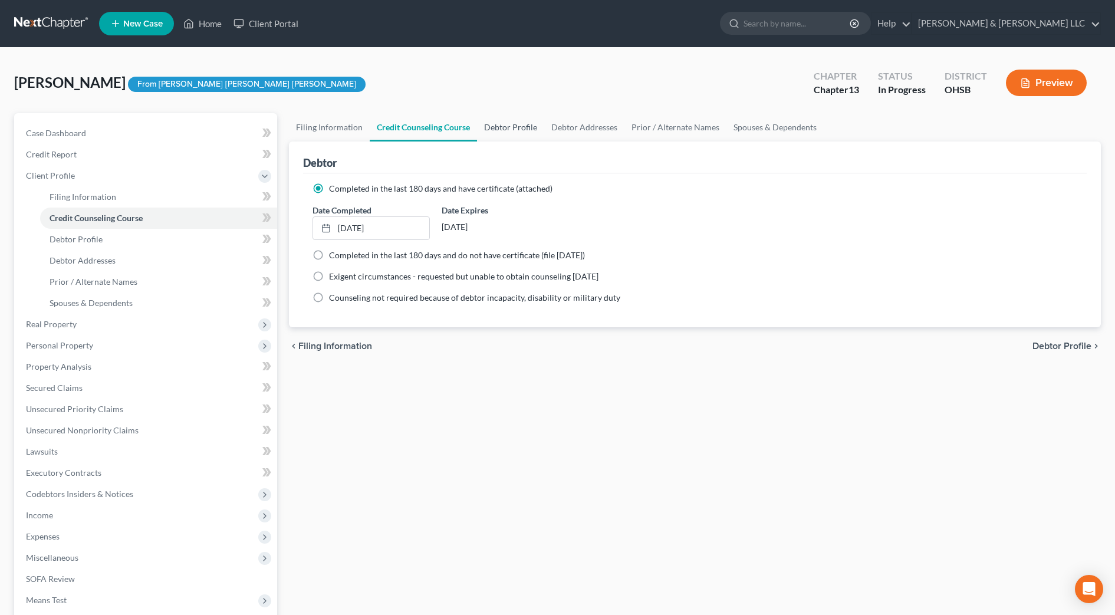
click at [505, 132] on link "Debtor Profile" at bounding box center [510, 127] width 67 height 28
select select "3"
select select "0"
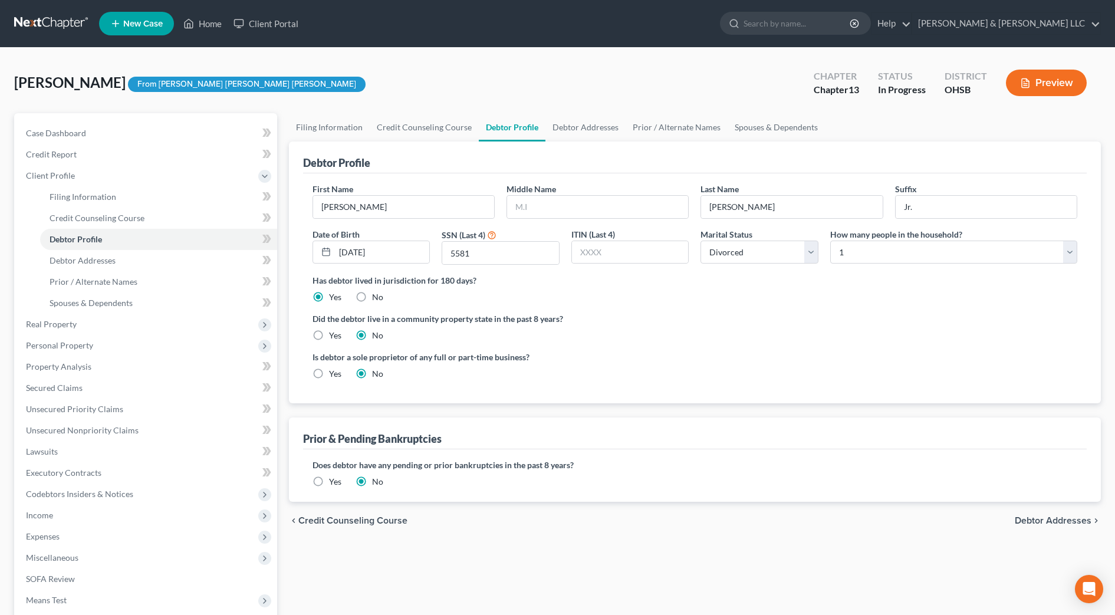
radio input "true"
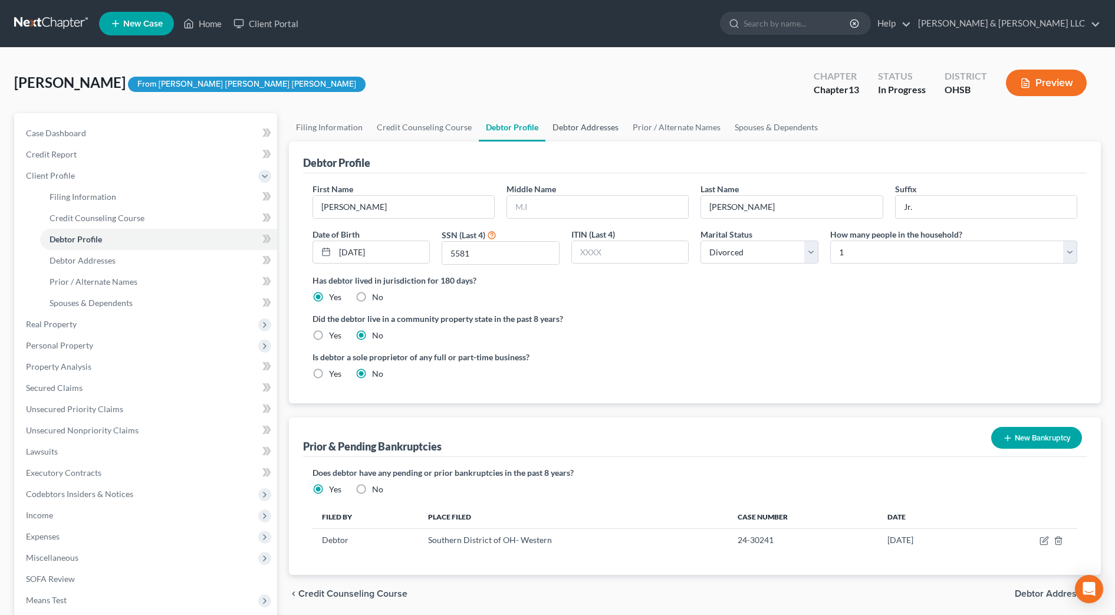
click at [584, 125] on link "Debtor Addresses" at bounding box center [586, 127] width 80 height 28
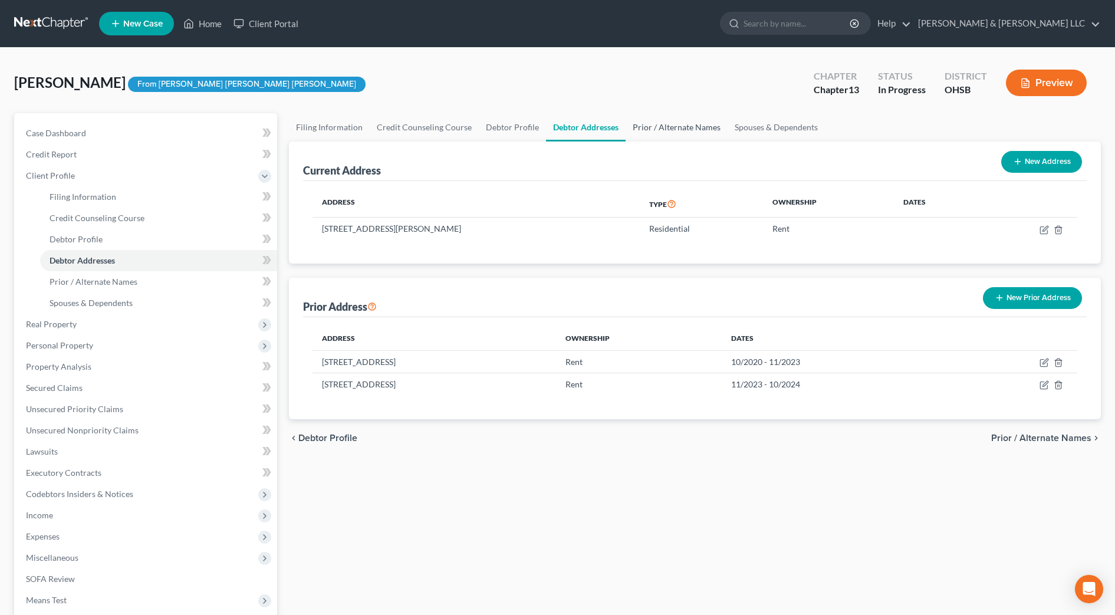
click at [654, 124] on link "Prior / Alternate Names" at bounding box center [677, 127] width 102 height 28
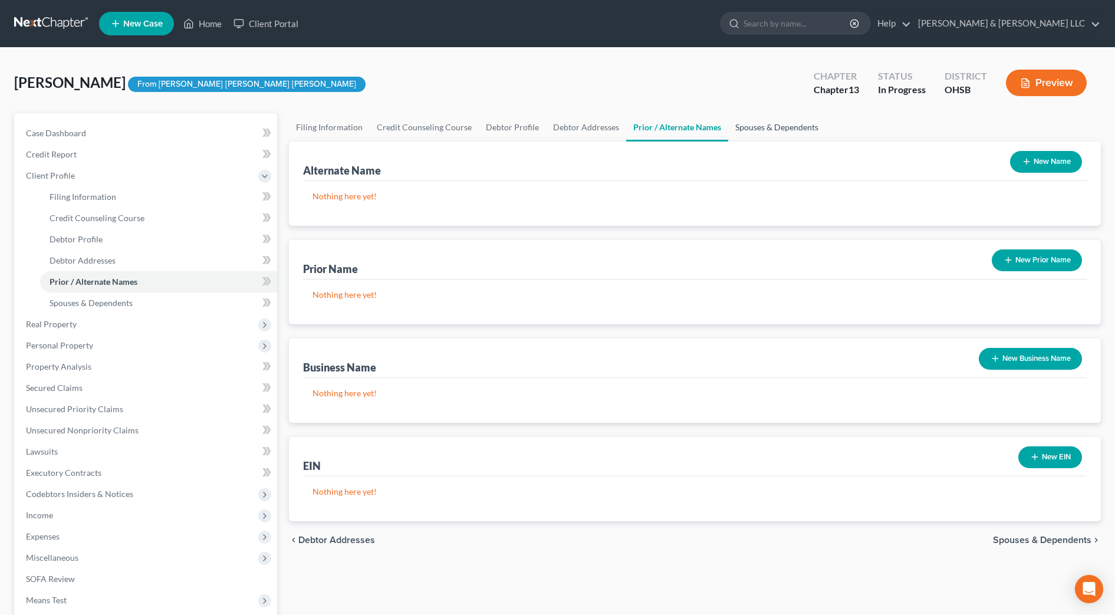
click at [753, 126] on link "Spouses & Dependents" at bounding box center [776, 127] width 97 height 28
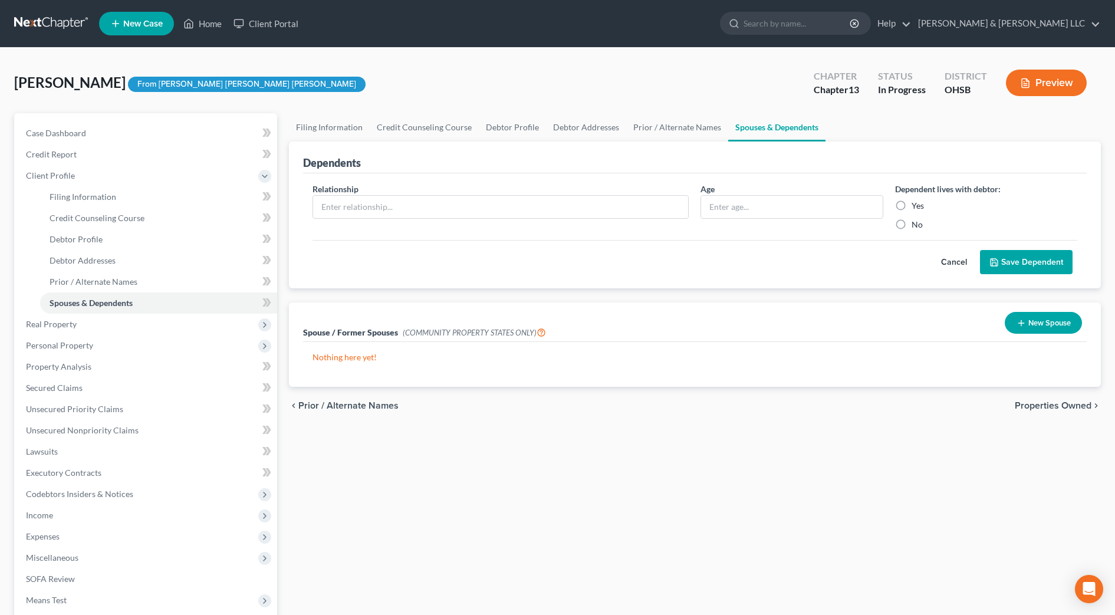
click at [1085, 405] on span "Properties Owned" at bounding box center [1053, 405] width 77 height 9
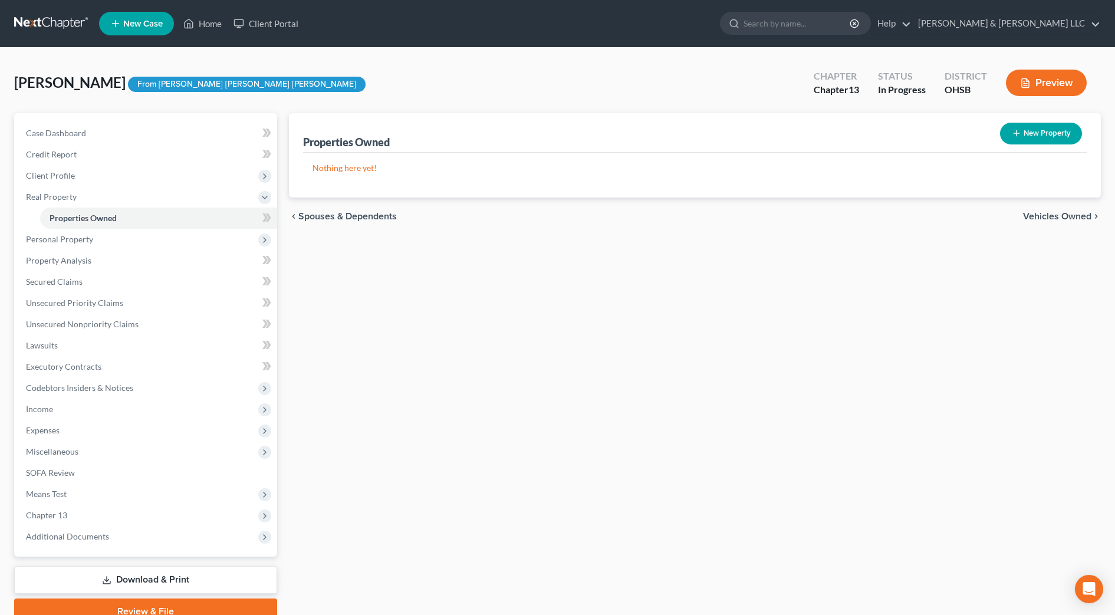
click at [1071, 214] on span "Vehicles Owned" at bounding box center [1057, 216] width 68 height 9
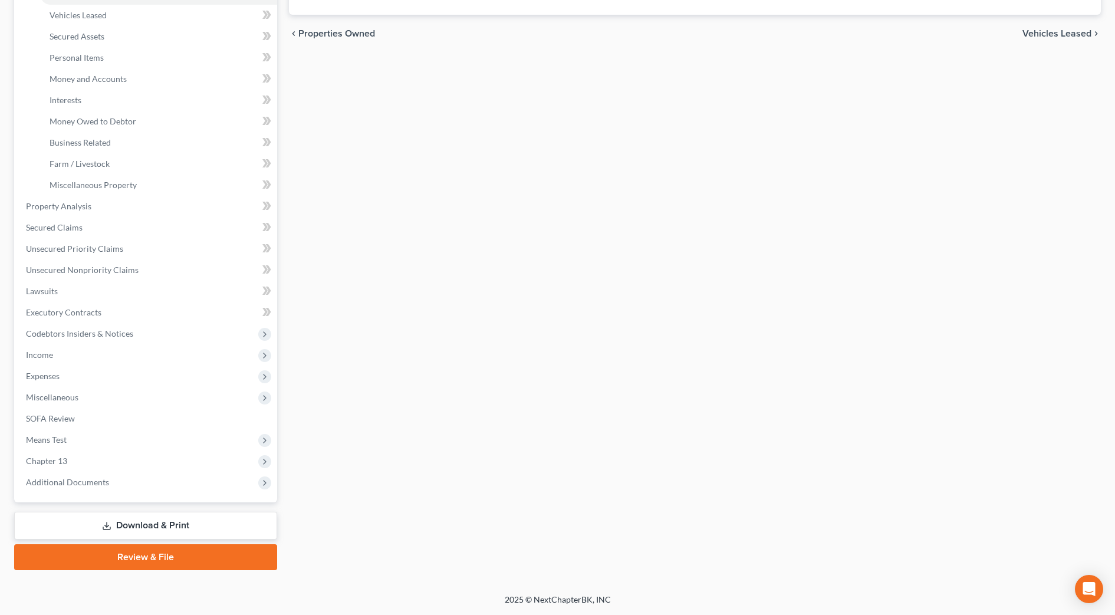
click at [197, 530] on link "Download & Print" at bounding box center [145, 526] width 263 height 28
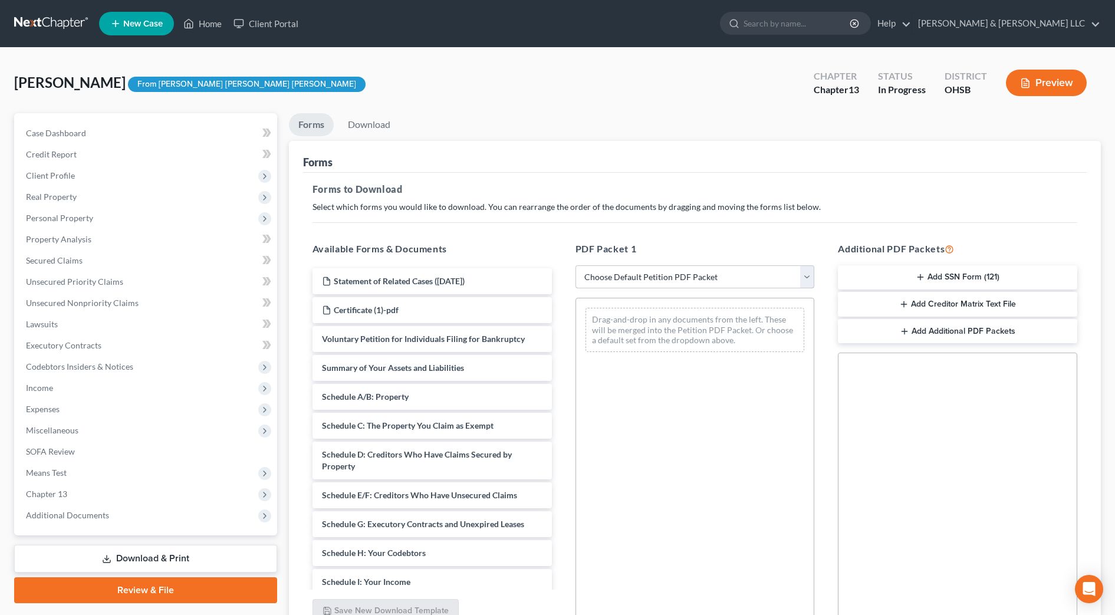
click at [661, 277] on select "Choose Default Petition PDF Packet Complete Bankruptcy Petition (all forms and …" at bounding box center [695, 277] width 239 height 24
select select "0"
click at [576, 265] on select "Choose Default Petition PDF Packet Complete Bankruptcy Petition (all forms and …" at bounding box center [695, 277] width 239 height 24
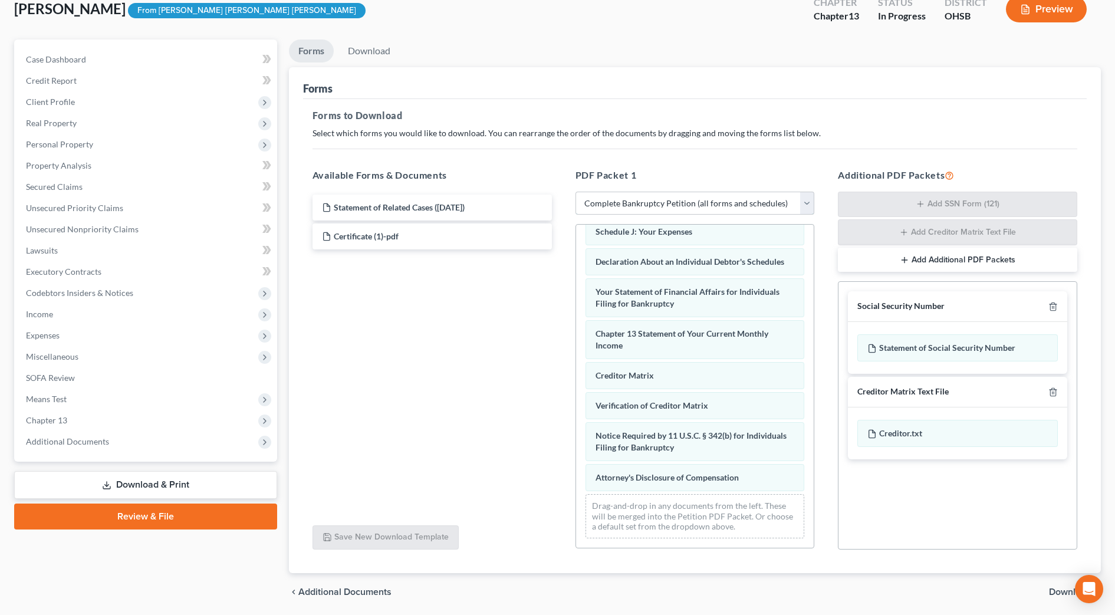
scroll to position [346, 0]
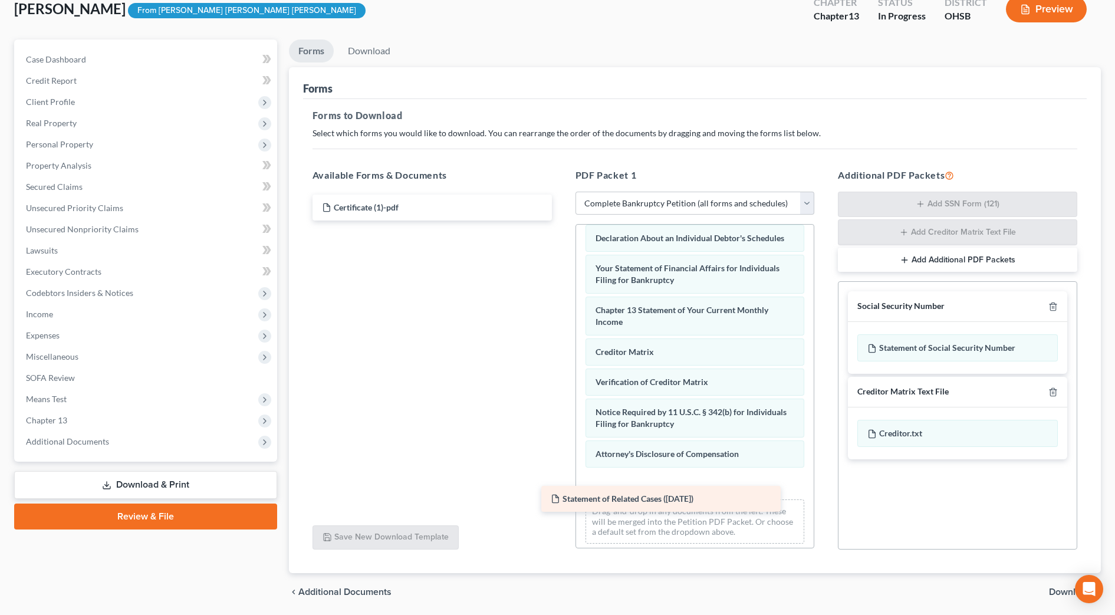
drag, startPoint x: 507, startPoint y: 207, endPoint x: 735, endPoint y: 498, distance: 370.5
click at [561, 221] on div "Statement of Related Cases (10/10/2025) Statement of Related Cases (10/10/2025)…" at bounding box center [432, 208] width 258 height 26
click at [1052, 591] on span "Download" at bounding box center [1070, 591] width 42 height 9
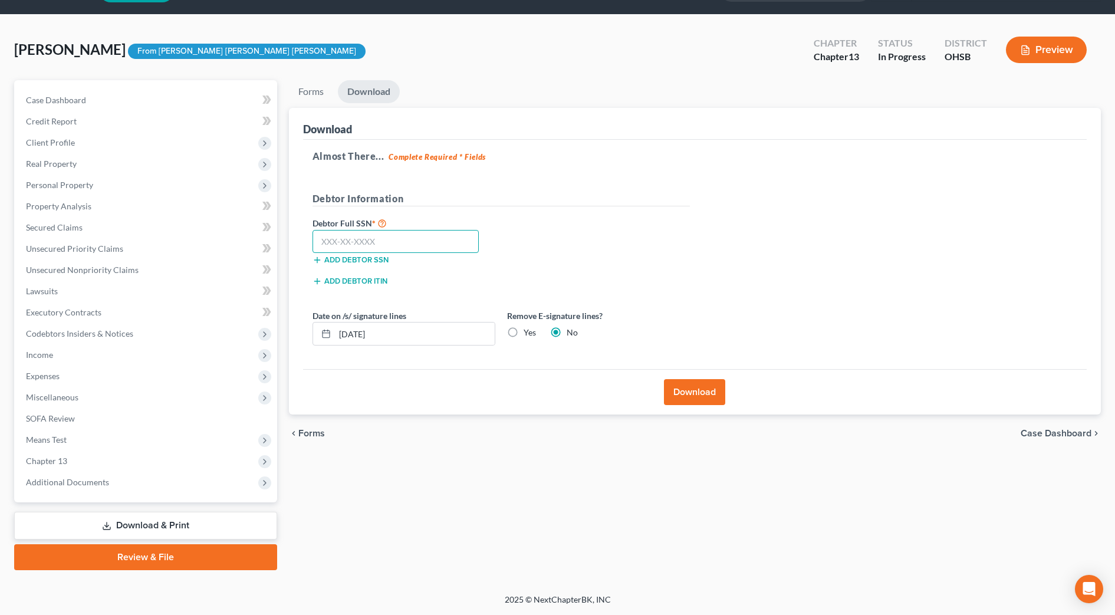
click at [467, 239] on input "text" at bounding box center [396, 242] width 167 height 24
type input "299-76-5581"
click at [360, 331] on input "[DATE]" at bounding box center [415, 334] width 160 height 22
type input "10/13/2025"
click at [699, 391] on button "Download" at bounding box center [694, 392] width 61 height 26
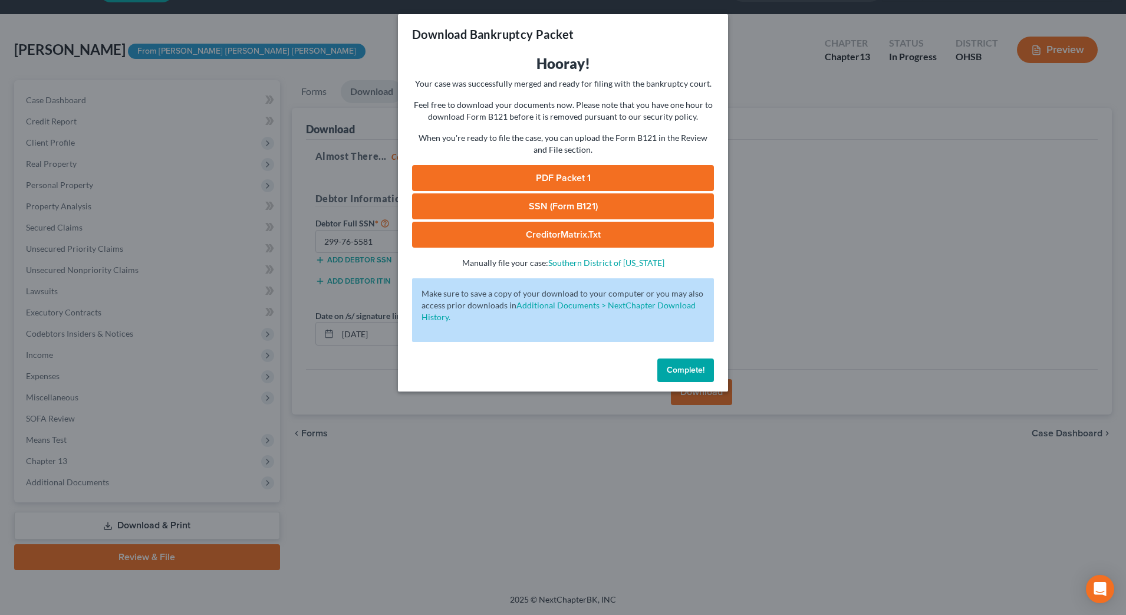
click at [609, 179] on link "PDF Packet 1" at bounding box center [563, 178] width 302 height 26
click at [589, 211] on link "SSN (Form B121)" at bounding box center [563, 206] width 302 height 26
click at [666, 362] on button "Complete!" at bounding box center [686, 371] width 57 height 24
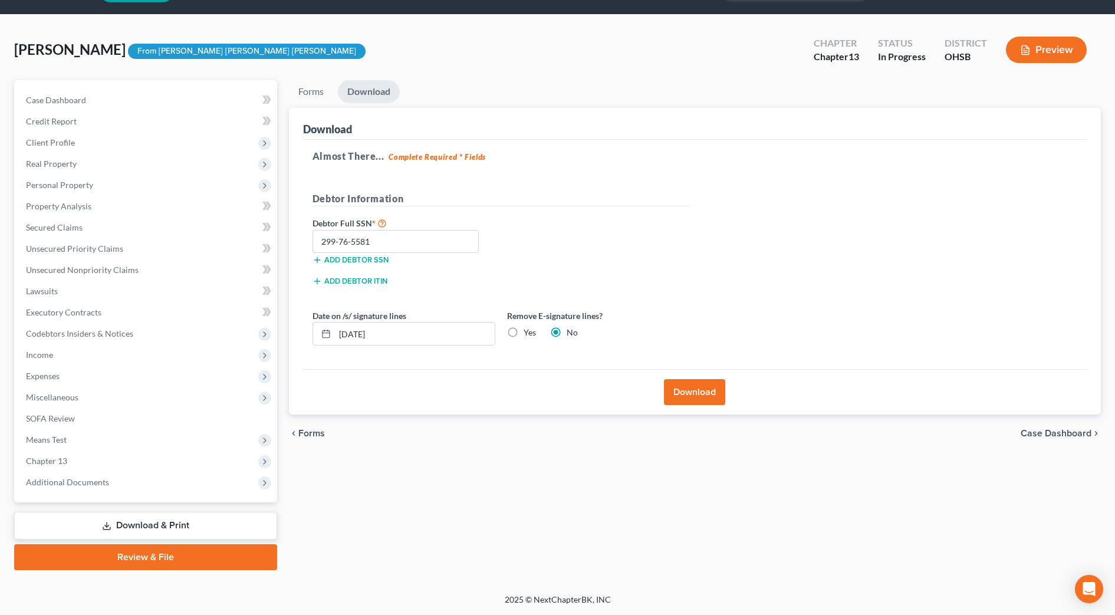
click at [538, 498] on div "Forms Download Forms Forms to Download Select which forms you would like to dow…" at bounding box center [695, 325] width 824 height 490
click at [143, 530] on link "Download & Print" at bounding box center [145, 526] width 263 height 28
click at [103, 469] on span "Chapter 13" at bounding box center [147, 461] width 261 height 21
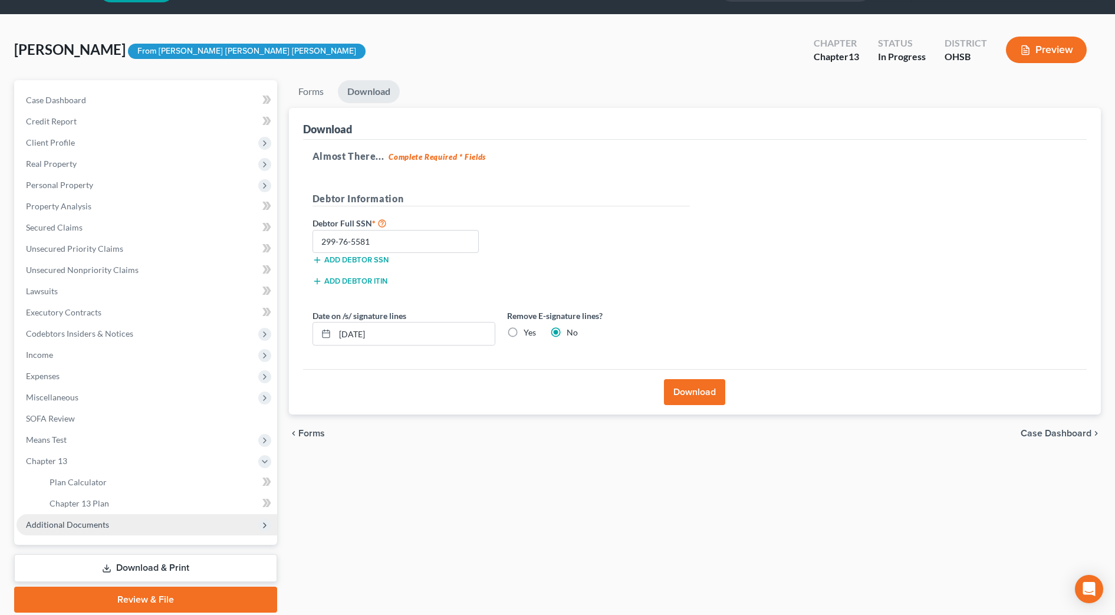
click at [101, 523] on span "Additional Documents" at bounding box center [67, 525] width 83 height 10
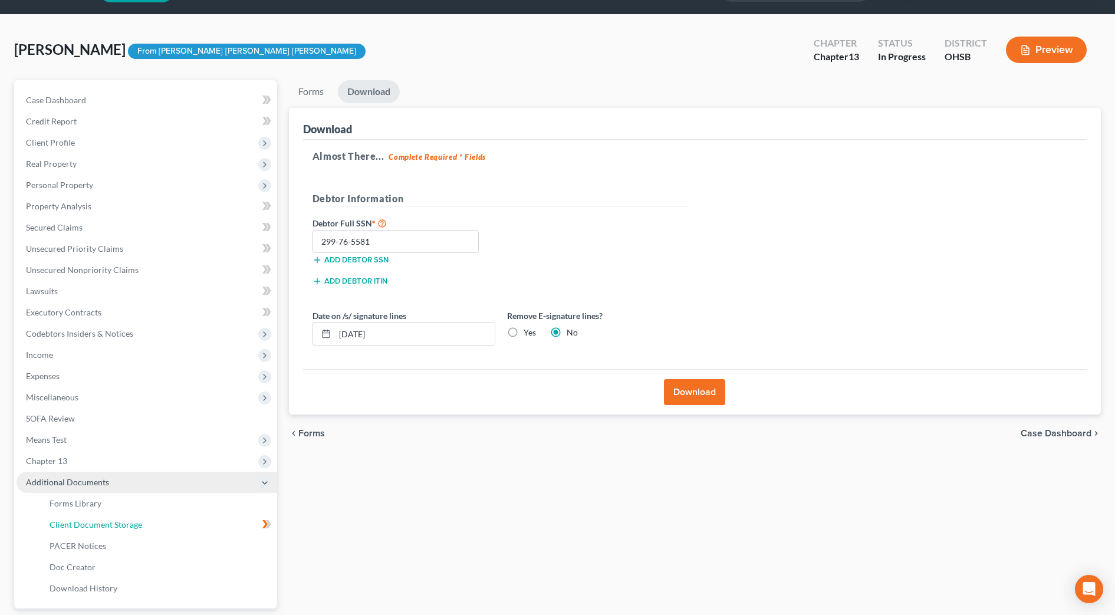
click at [101, 522] on span "Client Document Storage" at bounding box center [96, 525] width 93 height 10
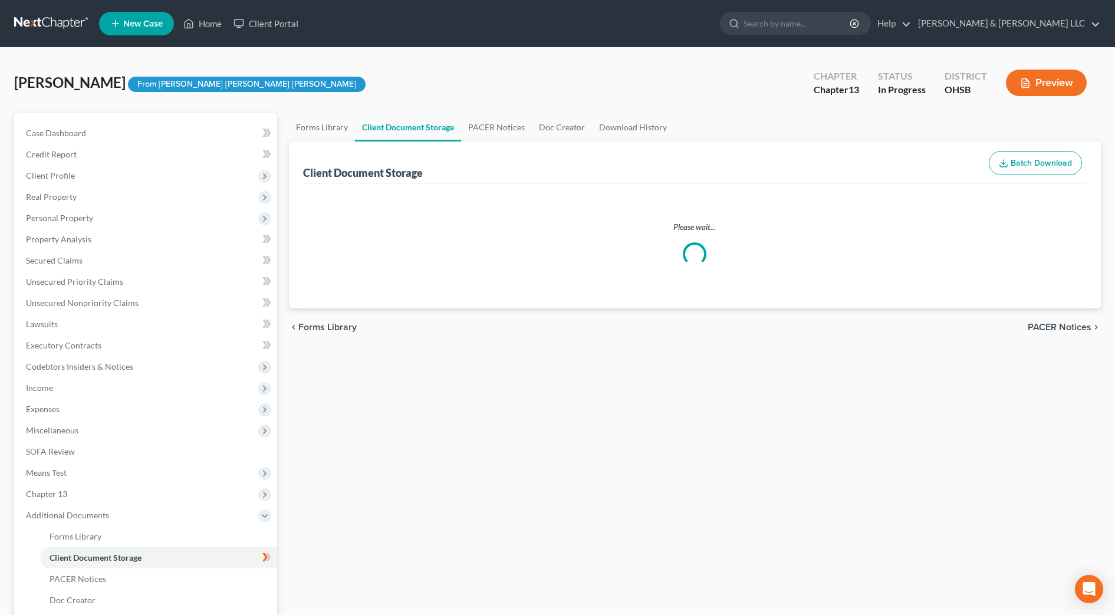
select select "7"
select select "53"
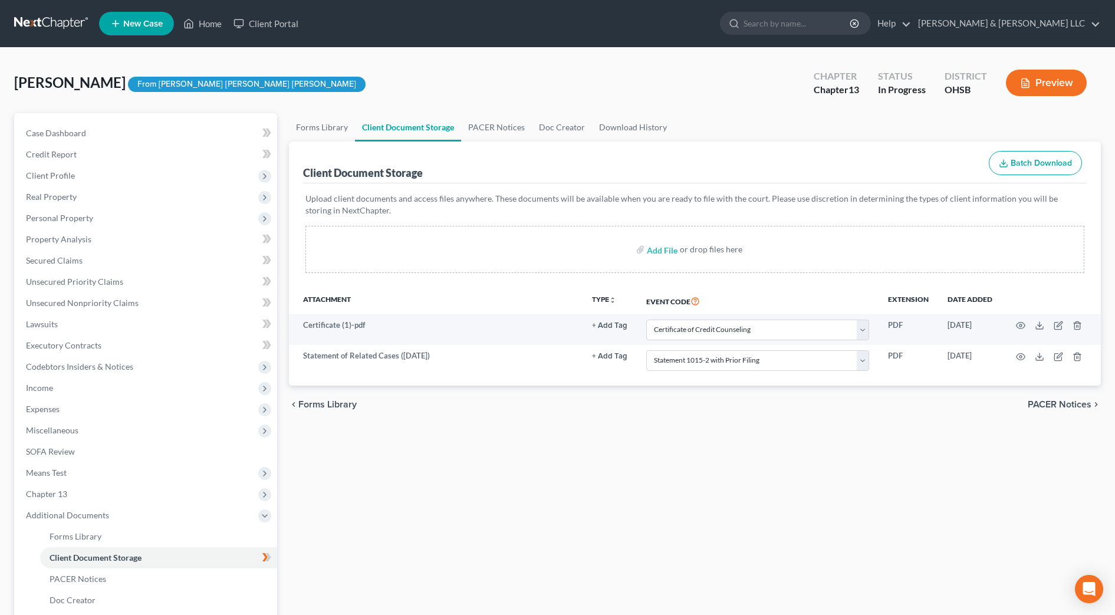
scroll to position [139, 0]
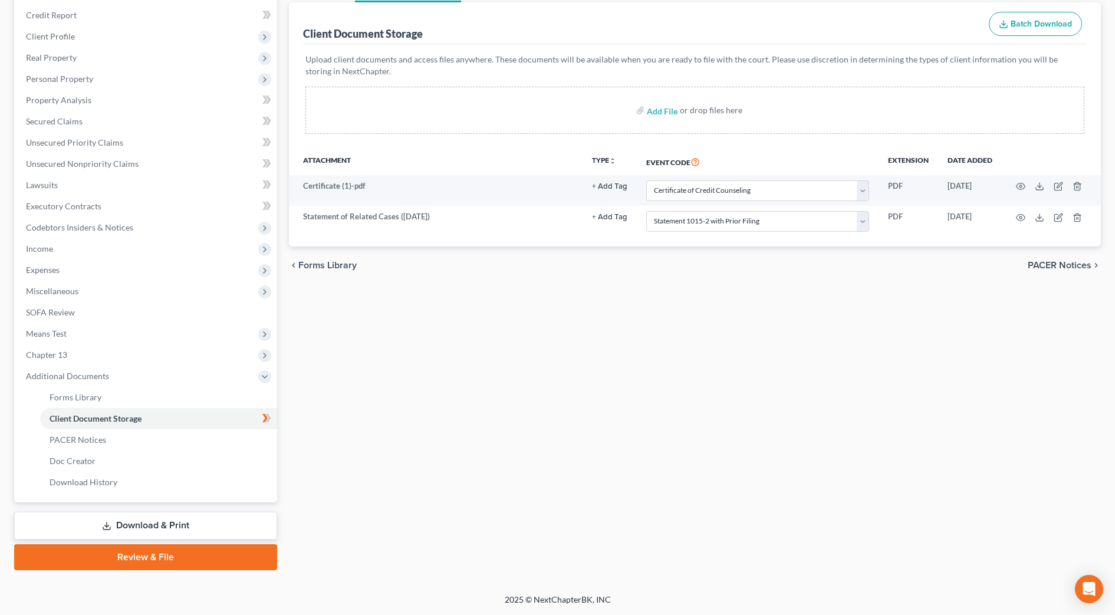
click at [218, 521] on link "Download & Print" at bounding box center [145, 526] width 263 height 28
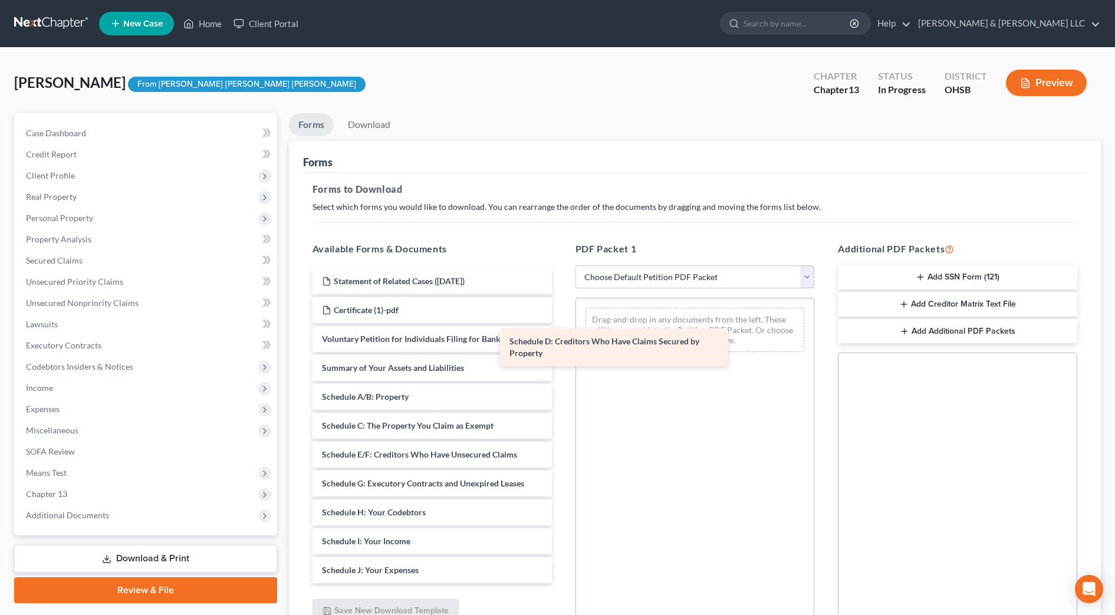
drag, startPoint x: 455, startPoint y: 455, endPoint x: 643, endPoint y: 343, distance: 218.8
click at [561, 343] on div "Schedule D: Creditors Who Have Claims Secured by Property Statement of Related …" at bounding box center [432, 538] width 258 height 541
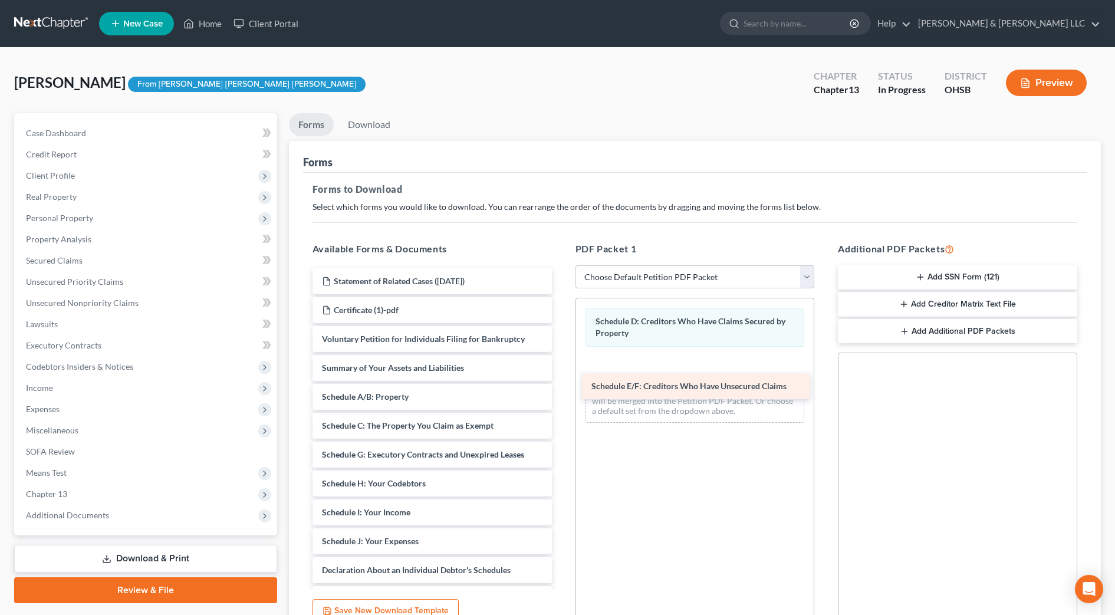
drag, startPoint x: 445, startPoint y: 455, endPoint x: 715, endPoint y: 386, distance: 278.8
click at [561, 386] on div "Schedule E/F: Creditors Who Have Unsecured Claims Statement of Related Cases (1…" at bounding box center [432, 524] width 258 height 512
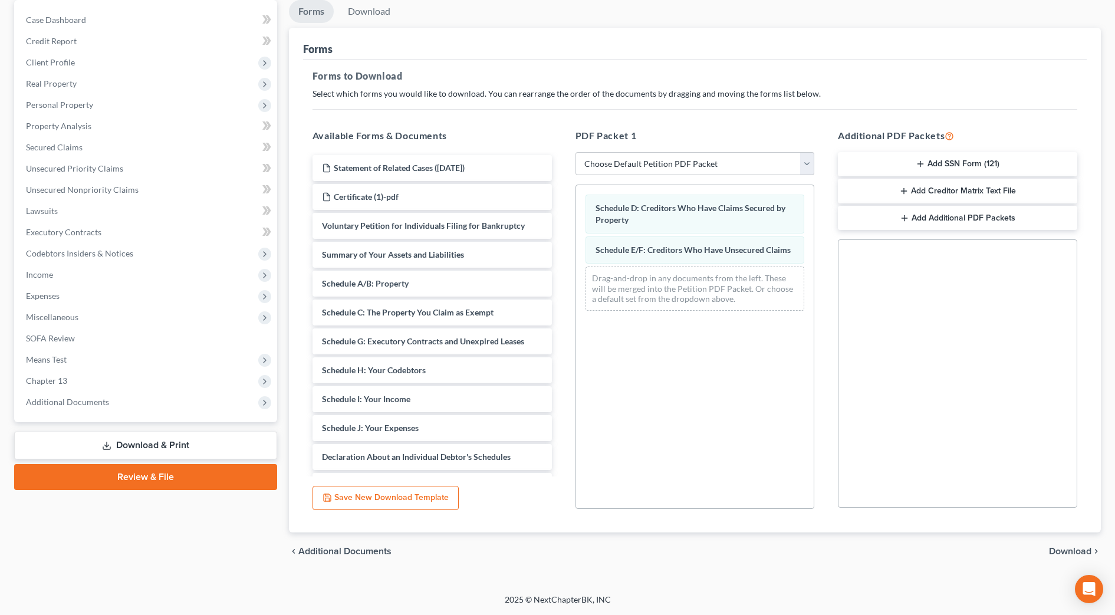
click at [1067, 550] on span "Download" at bounding box center [1070, 551] width 42 height 9
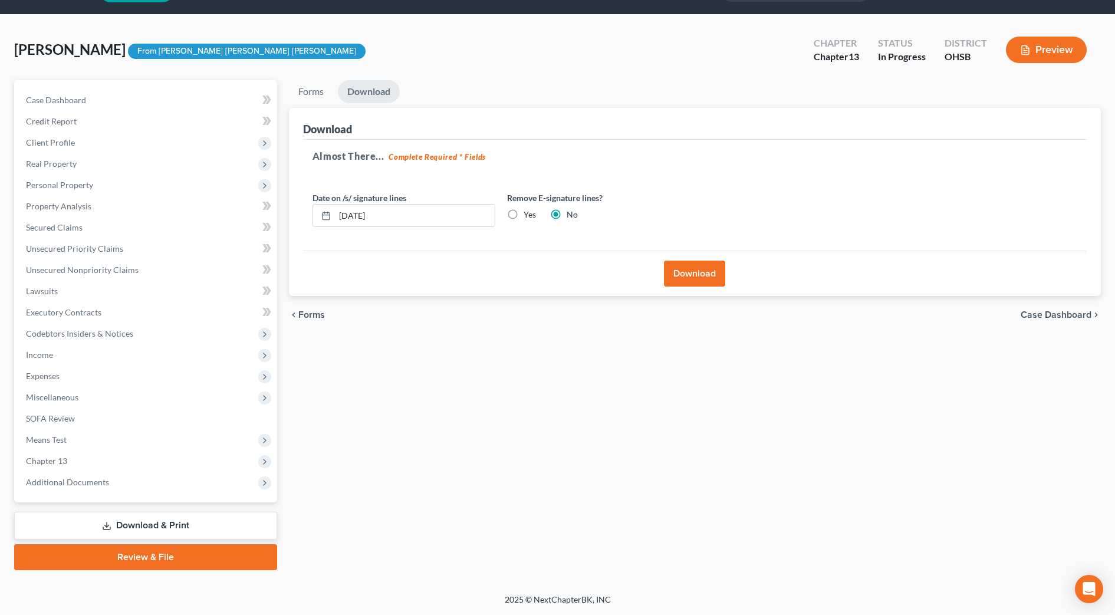
click at [630, 428] on div "Forms Download Forms Forms to Download Select which forms you would like to dow…" at bounding box center [695, 325] width 824 height 490
click at [28, 291] on span "Lawsuits" at bounding box center [42, 291] width 32 height 10
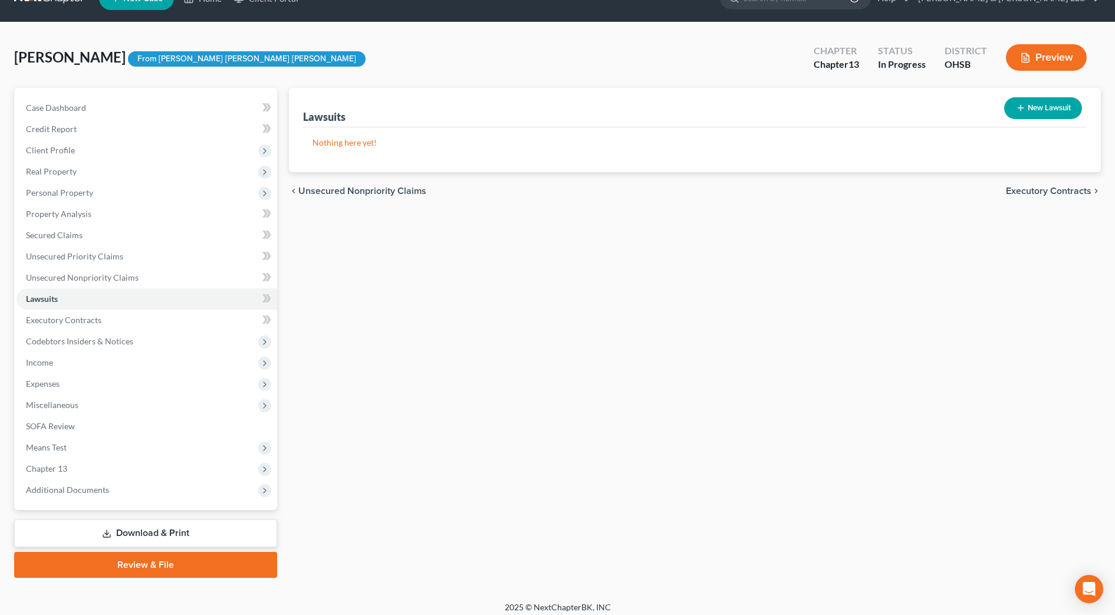
scroll to position [33, 0]
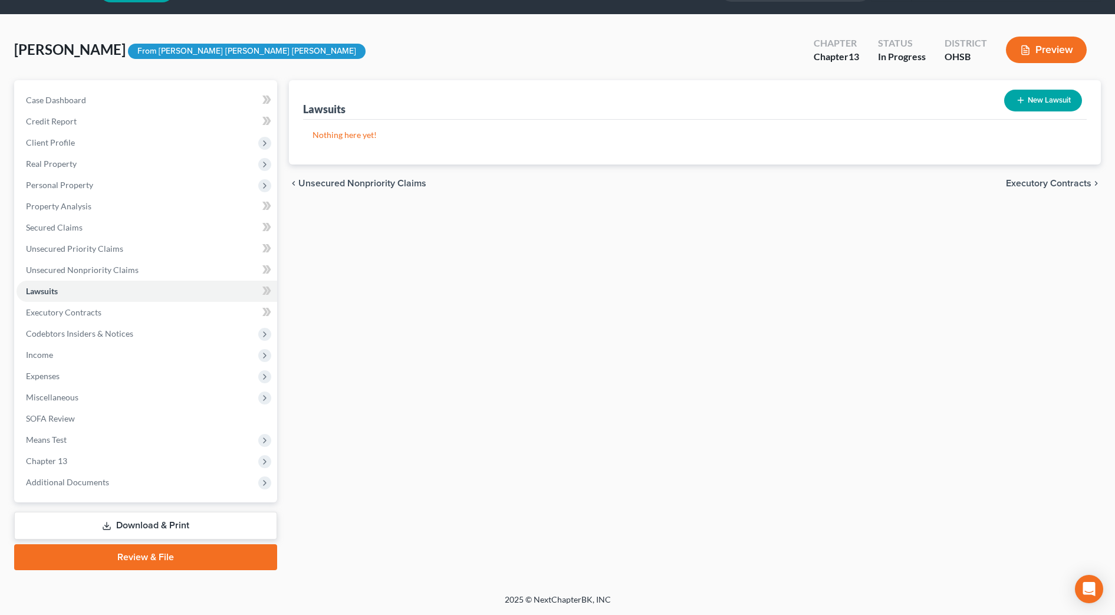
click at [185, 530] on link "Download & Print" at bounding box center [145, 526] width 263 height 28
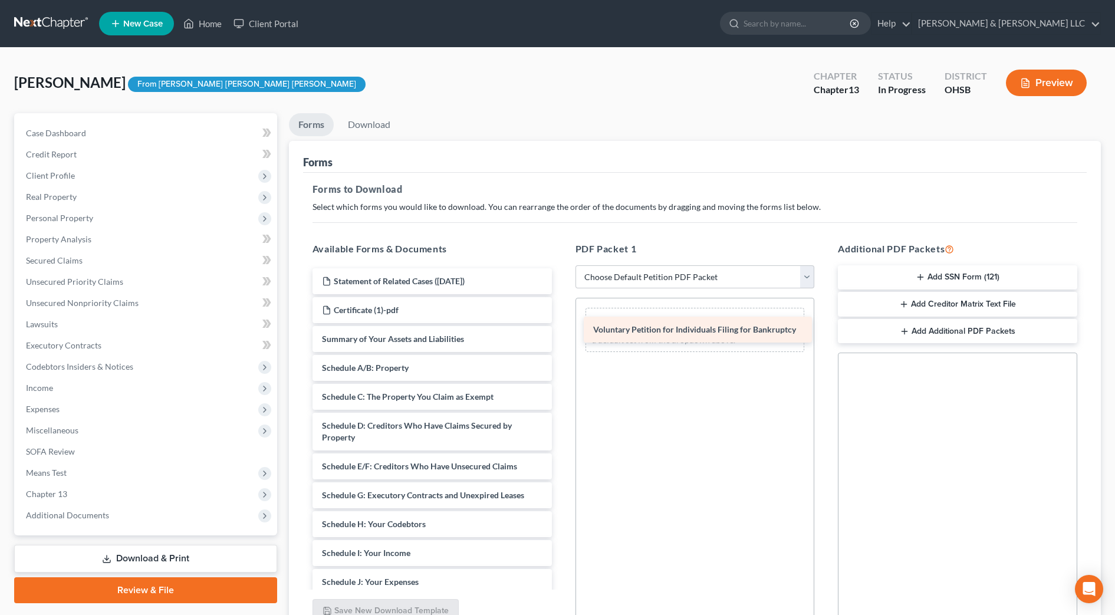
drag, startPoint x: 460, startPoint y: 343, endPoint x: 731, endPoint y: 332, distance: 270.9
click at [561, 331] on div "Voluntary Petition for Individuals Filing for Bankruptcy Statement of Related C…" at bounding box center [432, 544] width 258 height 553
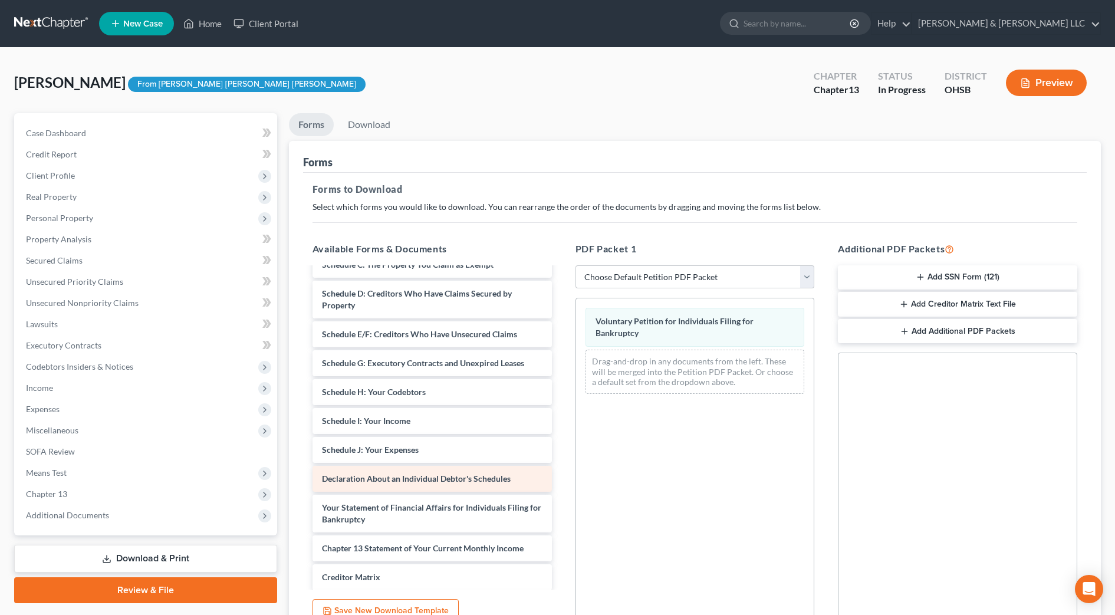
scroll to position [147, 0]
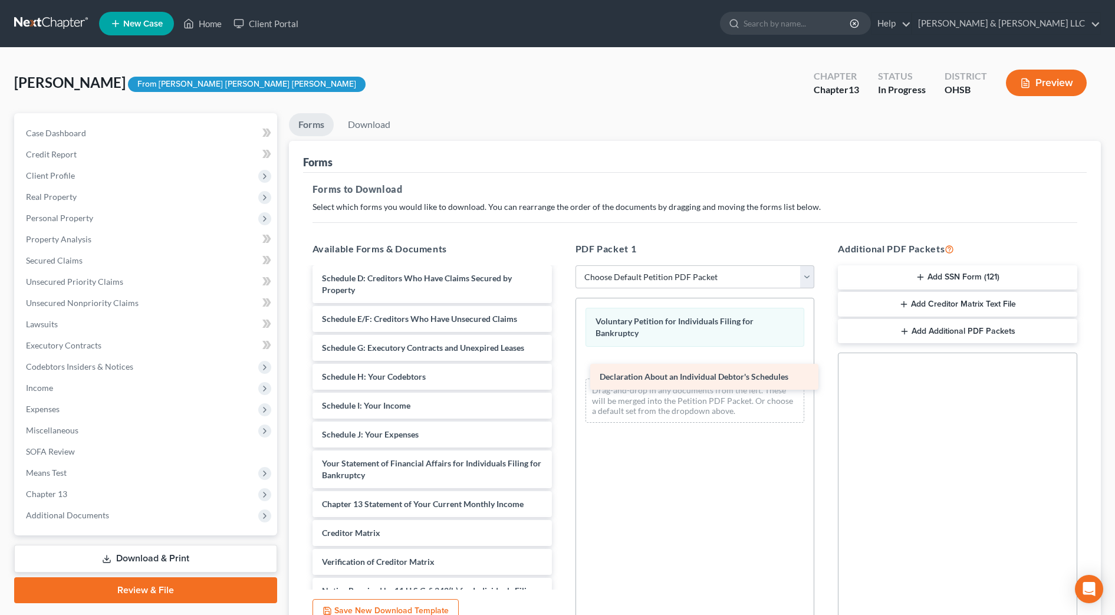
drag, startPoint x: 454, startPoint y: 465, endPoint x: 732, endPoint y: 379, distance: 291.0
click at [561, 379] on div "Declaration About an Individual Debtor's Schedules Statement of Related Cases (…" at bounding box center [432, 383] width 258 height 524
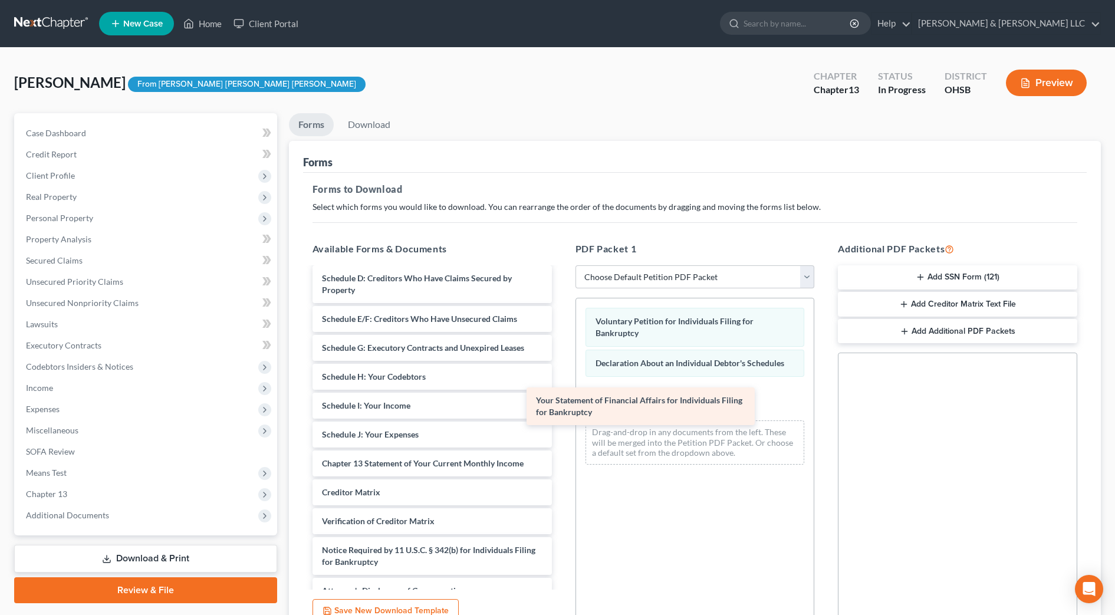
drag, startPoint x: 465, startPoint y: 464, endPoint x: 686, endPoint y: 399, distance: 230.6
click at [561, 399] on div "Your Statement of Financial Affairs for Individuals Filing for Bankruptcy State…" at bounding box center [432, 362] width 258 height 483
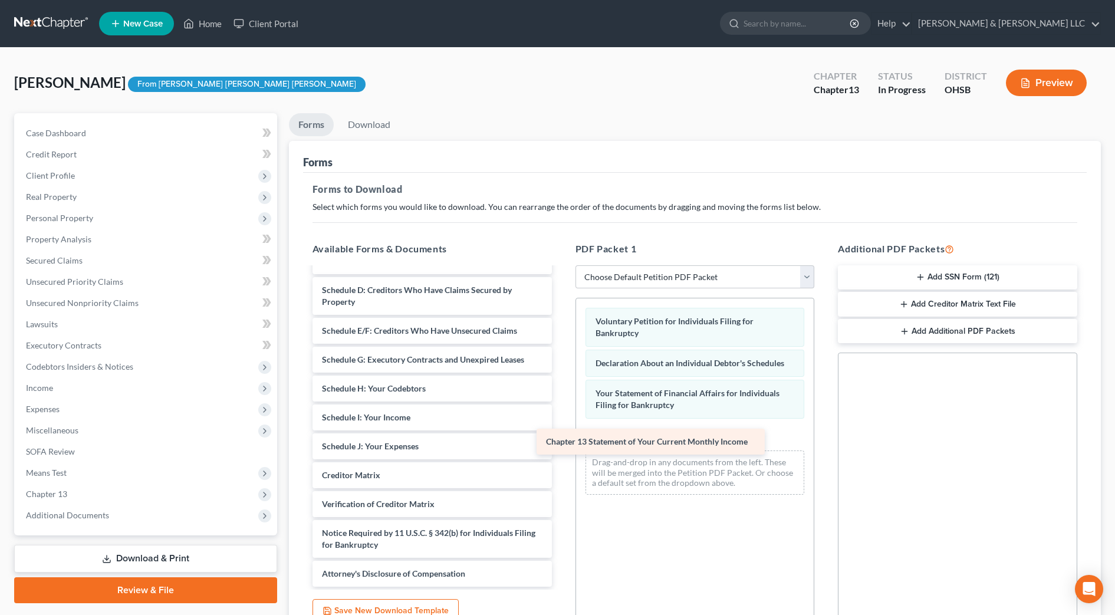
scroll to position [136, 0]
drag, startPoint x: 445, startPoint y: 467, endPoint x: 615, endPoint y: 452, distance: 170.5
click at [561, 444] on div "Chapter 13 Statement of Your Current Monthly Income Statement of Related Cases …" at bounding box center [432, 360] width 258 height 454
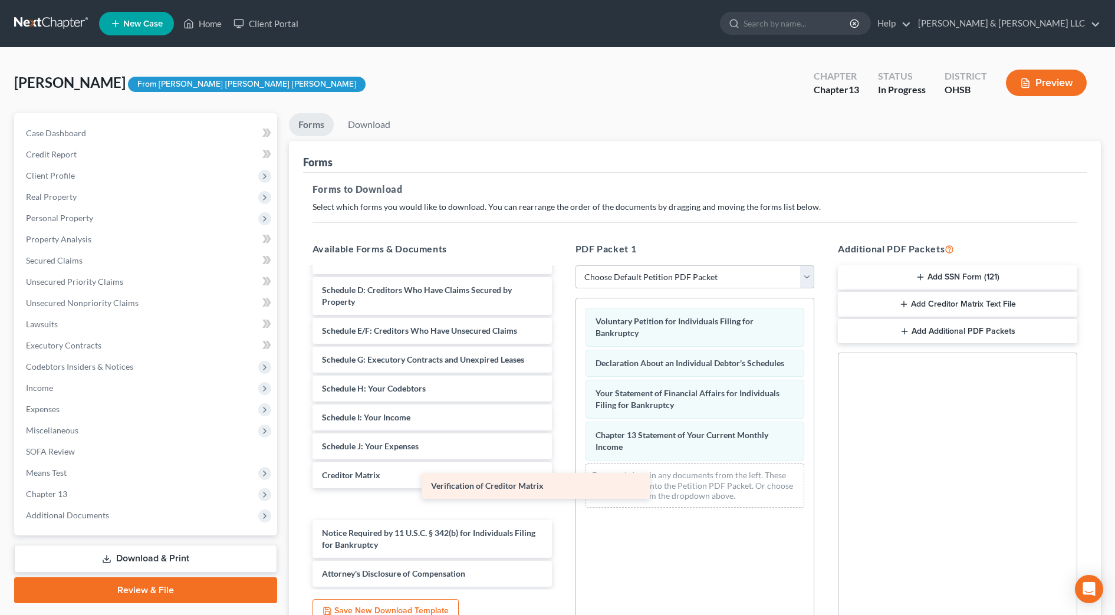
scroll to position [107, 0]
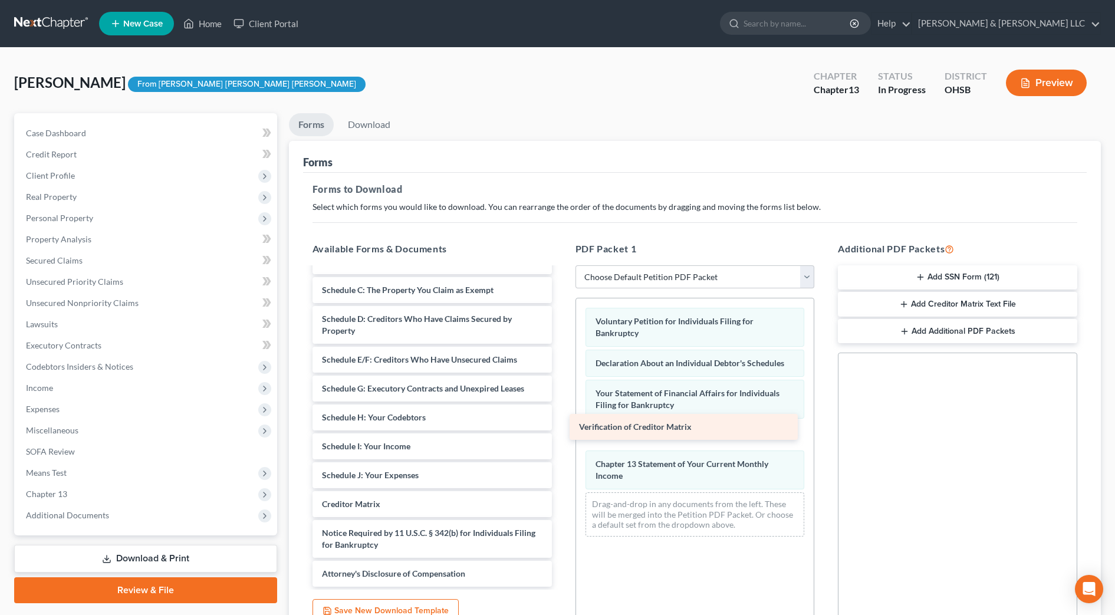
drag, startPoint x: 433, startPoint y: 501, endPoint x: 691, endPoint y: 424, distance: 268.5
click at [561, 424] on div "Verification of Creditor Matrix Statement of Related Cases (10/10/2025) Certifi…" at bounding box center [432, 374] width 258 height 425
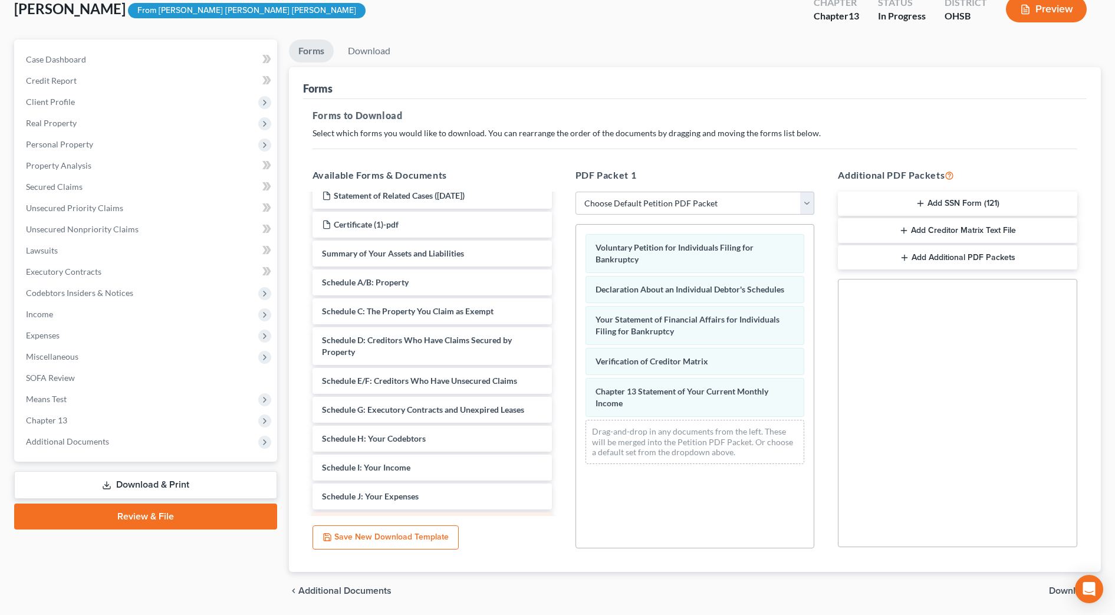
scroll to position [0, 0]
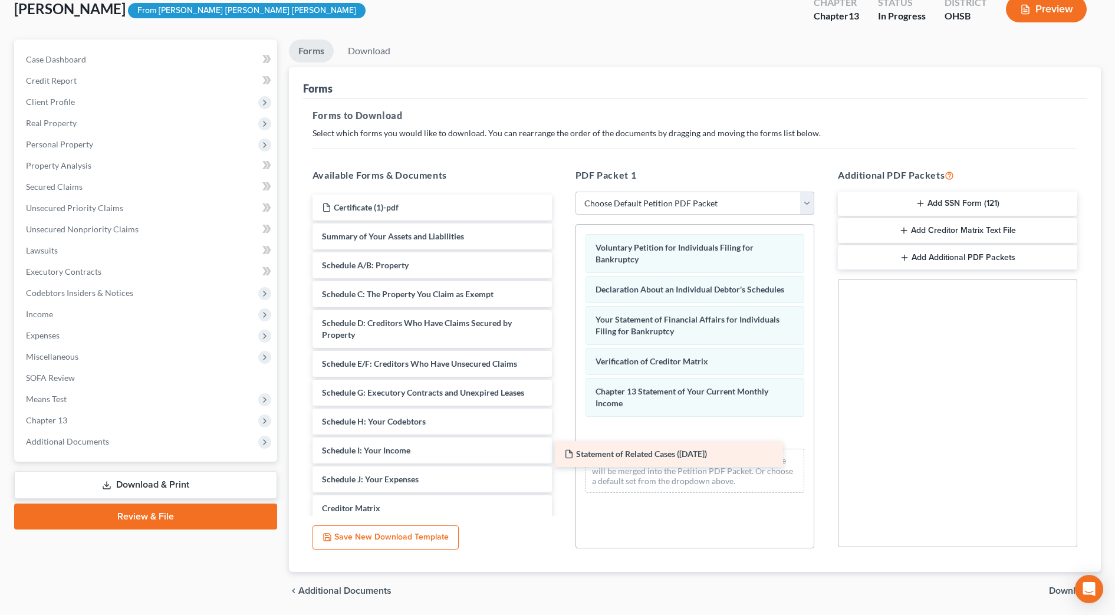
drag, startPoint x: 491, startPoint y: 210, endPoint x: 786, endPoint y: 449, distance: 379.9
click at [561, 441] on div "Statement of Related Cases (10/10/2025) Statement of Related Cases (10/10/2025)…" at bounding box center [432, 393] width 258 height 396
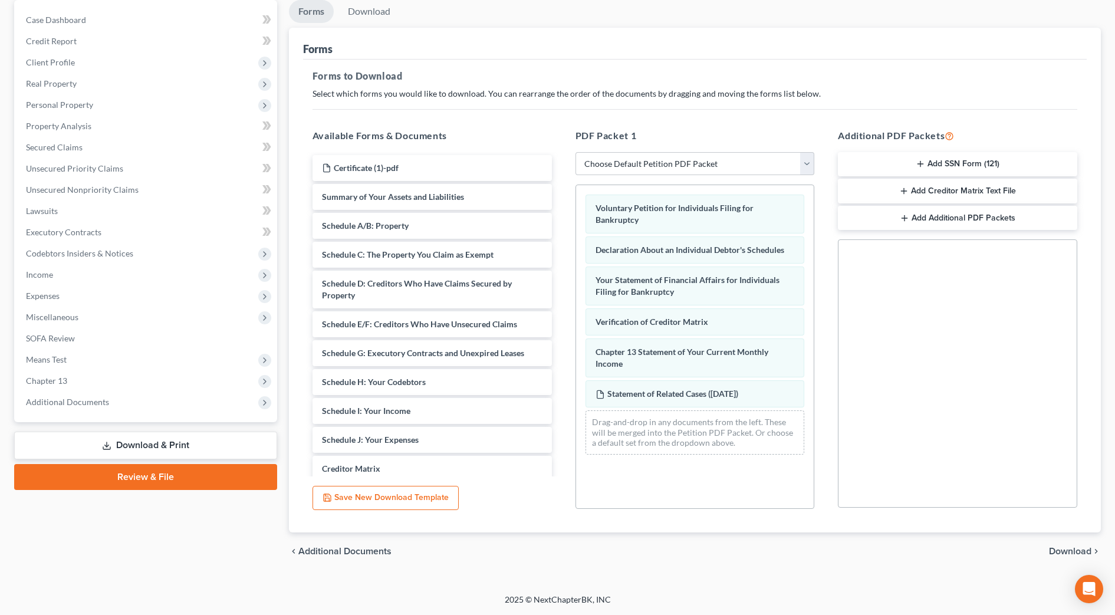
click at [1082, 550] on span "Download" at bounding box center [1070, 551] width 42 height 9
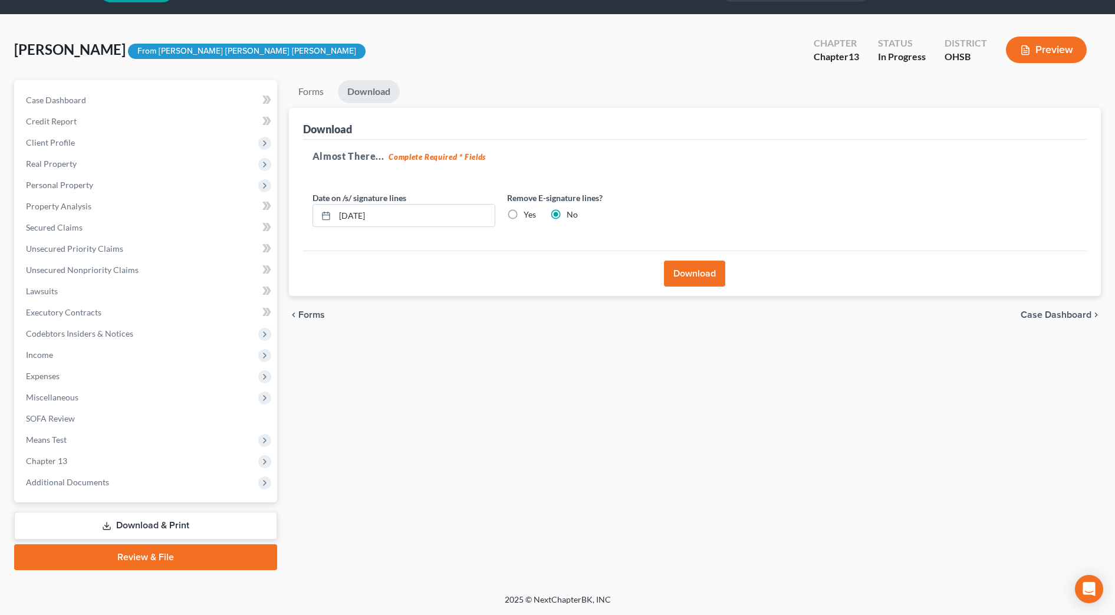
scroll to position [33, 0]
drag, startPoint x: 361, startPoint y: 216, endPoint x: 354, endPoint y: 215, distance: 6.6
click at [354, 215] on input "[DATE]" at bounding box center [415, 216] width 160 height 22
type input "10/13/2025"
click at [682, 275] on button "Download" at bounding box center [694, 274] width 61 height 26
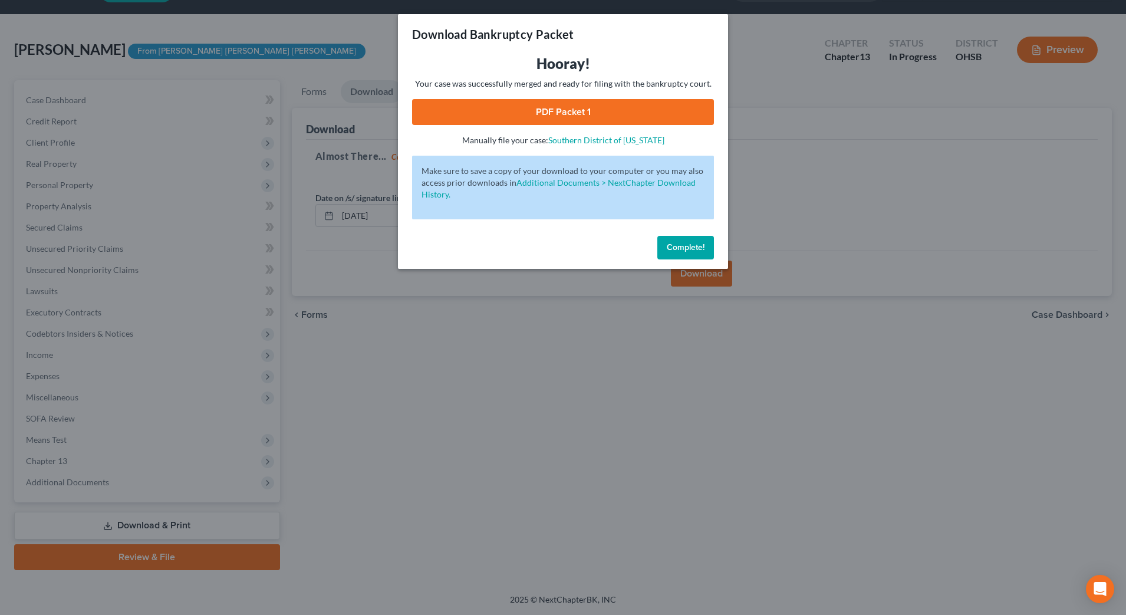
click at [630, 109] on link "PDF Packet 1" at bounding box center [563, 112] width 302 height 26
drag, startPoint x: 705, startPoint y: 252, endPoint x: 524, endPoint y: 282, distance: 182.9
click at [705, 252] on button "Complete!" at bounding box center [686, 248] width 57 height 24
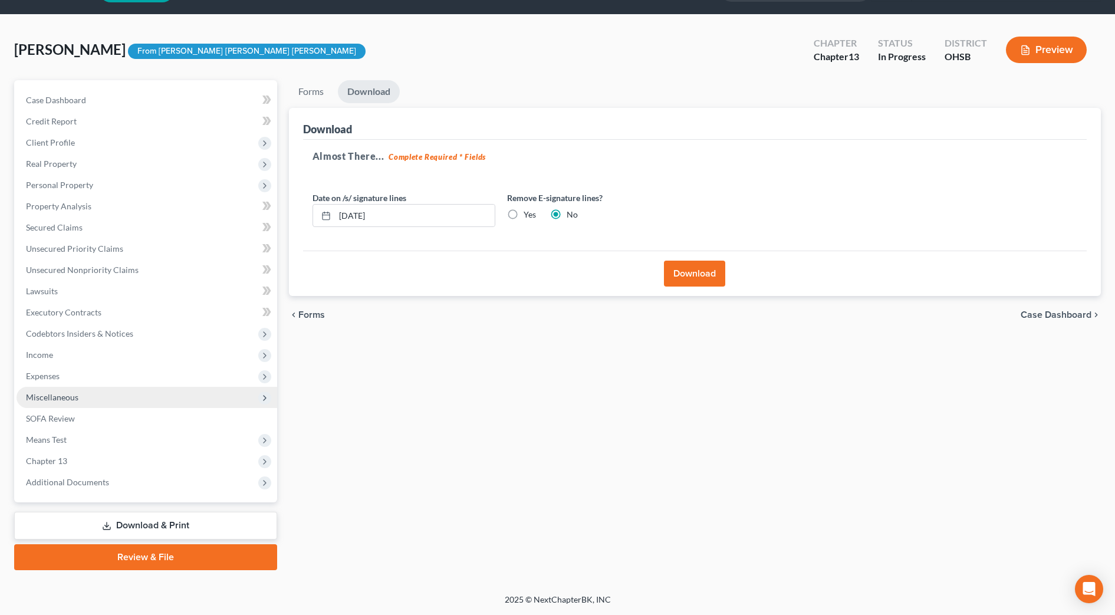
click at [62, 392] on span "Miscellaneous" at bounding box center [52, 397] width 52 height 10
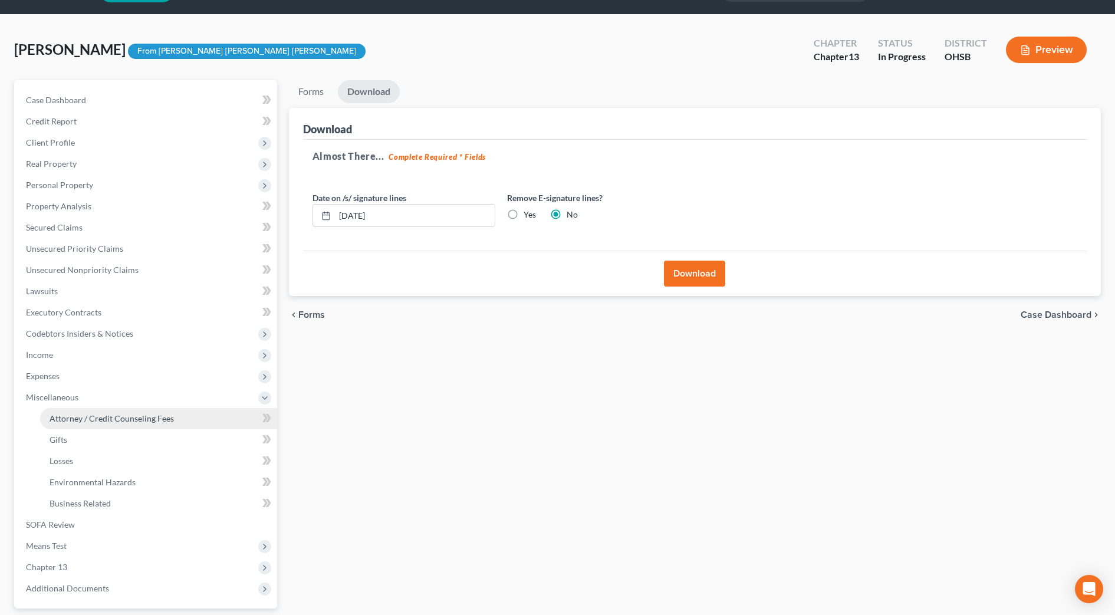
click at [75, 418] on span "Attorney / Credit Counseling Fees" at bounding box center [112, 418] width 124 height 10
select select "1"
select select "2"
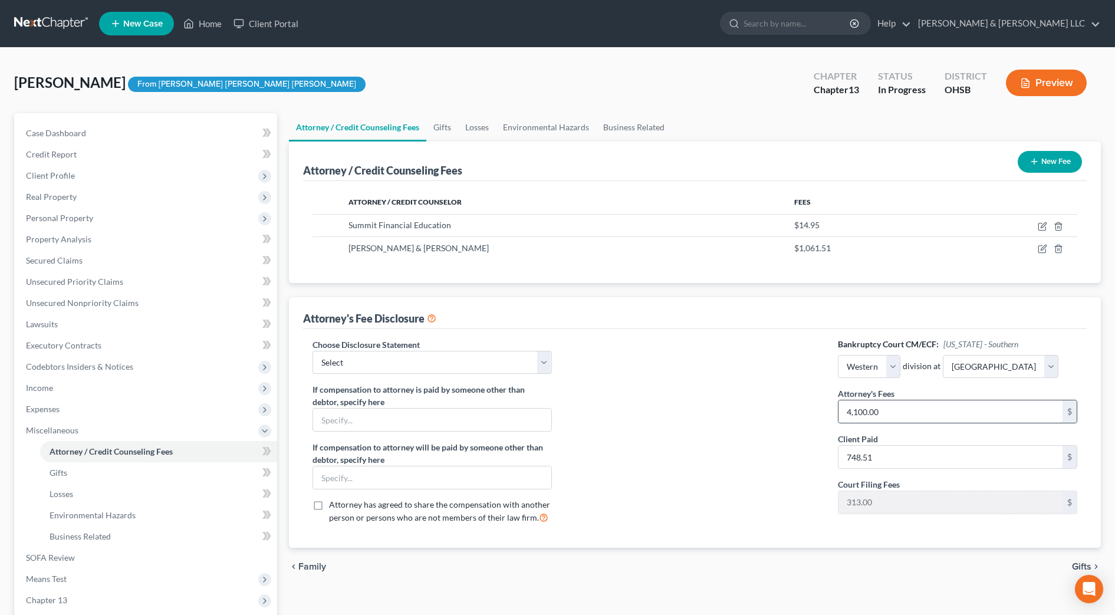
click at [906, 415] on input "4,100.00" at bounding box center [951, 411] width 224 height 22
click at [722, 557] on div "chevron_left Family Gifts chevron_right" at bounding box center [695, 567] width 812 height 38
click at [890, 415] on input "4,300" at bounding box center [951, 411] width 224 height 22
type input "4,350"
click at [130, 307] on span "Unsecured Nonpriority Claims" at bounding box center [82, 303] width 113 height 10
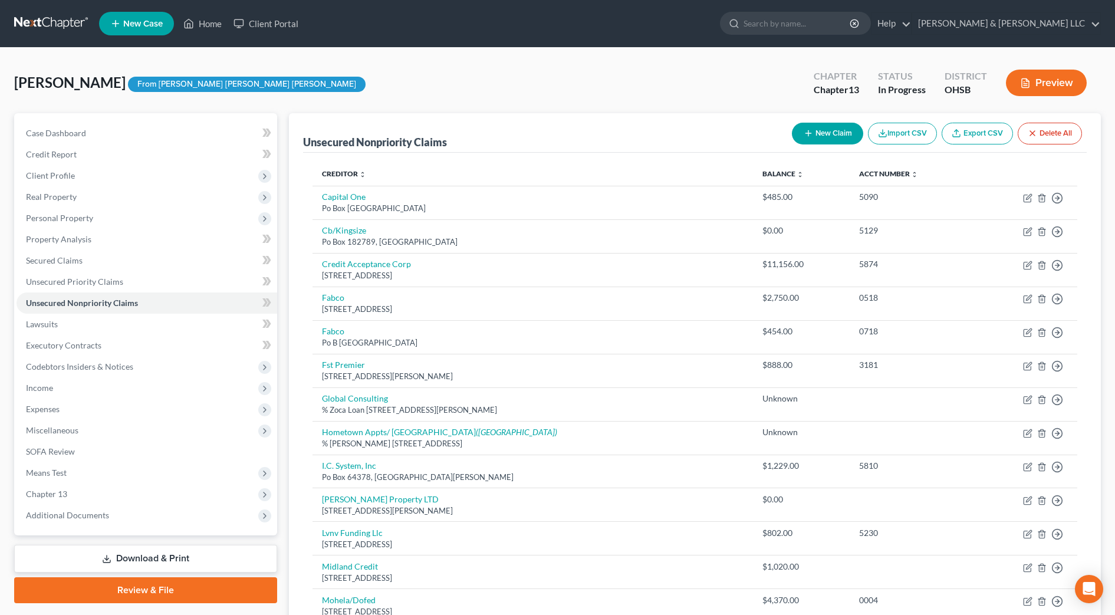
click at [1053, 78] on button "Preview" at bounding box center [1046, 83] width 81 height 27
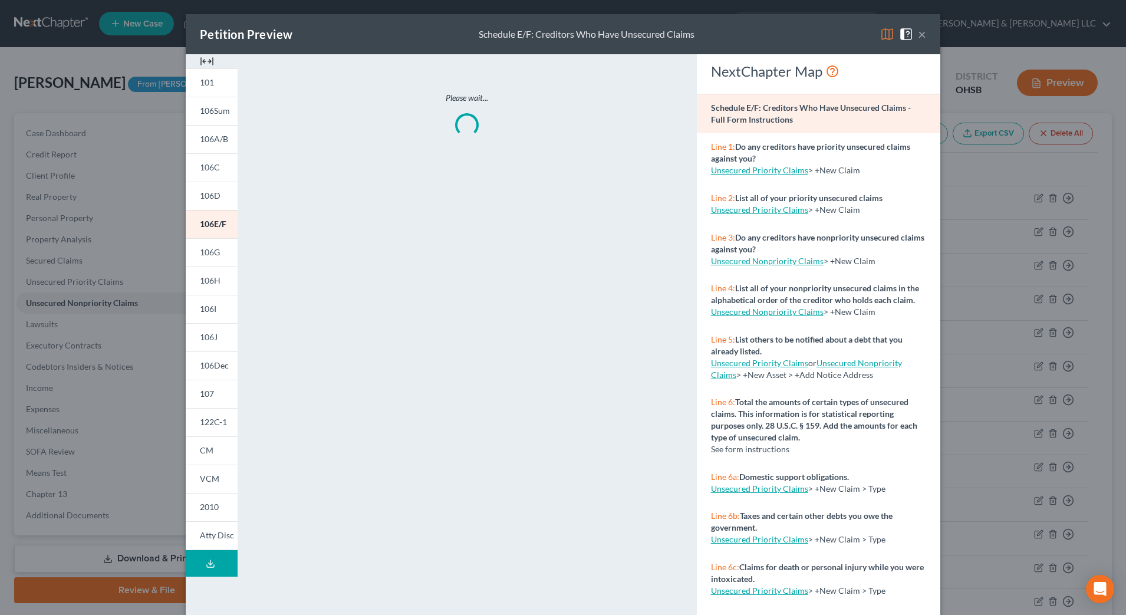
click at [201, 58] on img at bounding box center [207, 61] width 14 height 14
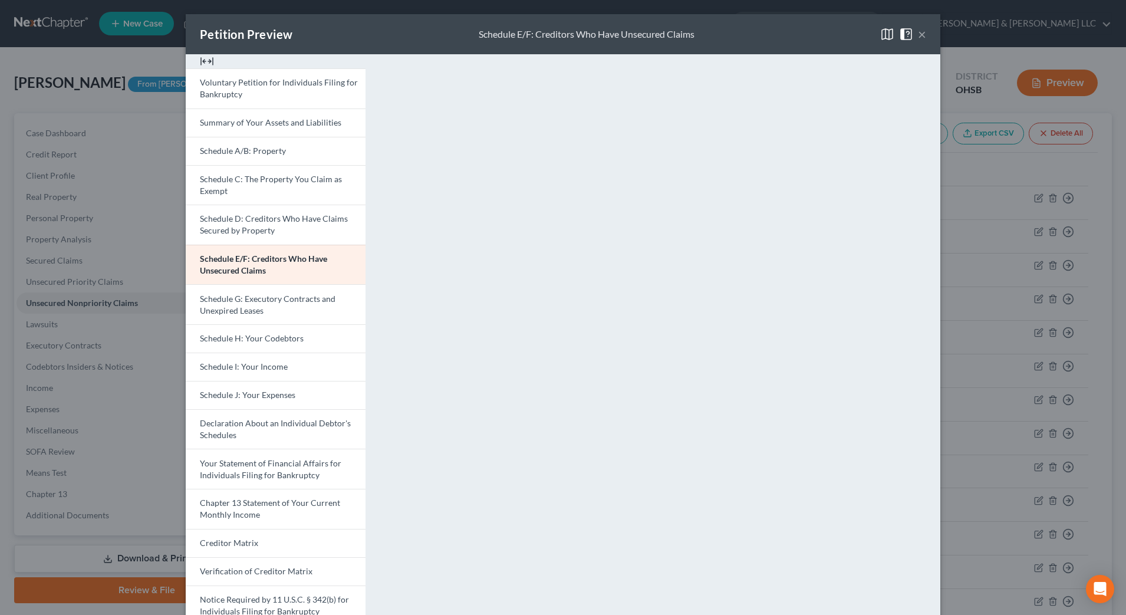
click at [31, 241] on div "Petition Preview Schedule E/F: Creditors Who Have Unsecured Claims × Voluntary …" at bounding box center [563, 307] width 1126 height 615
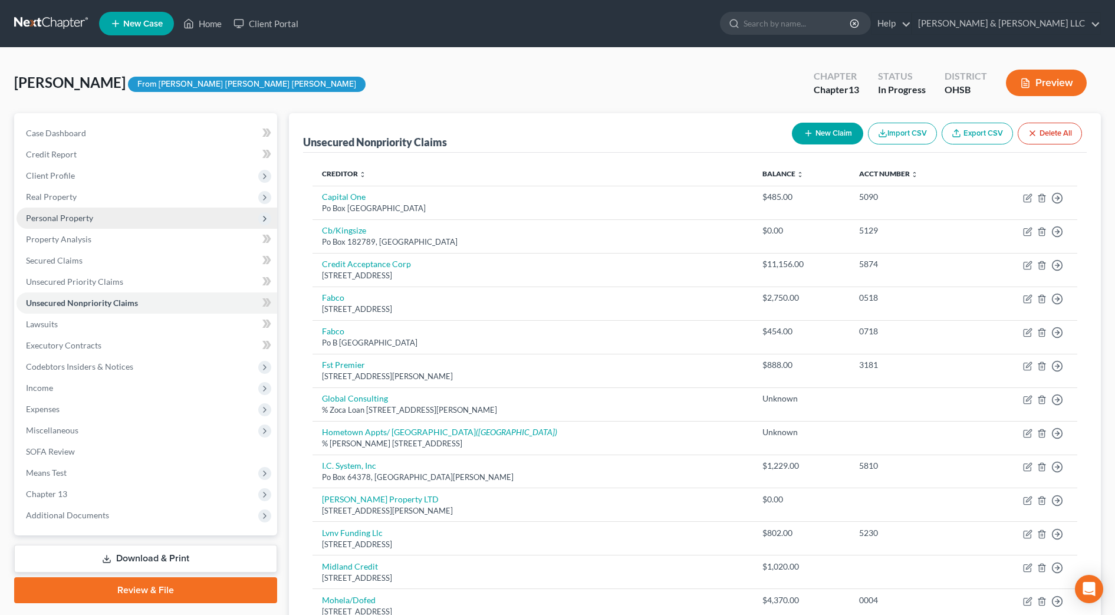
click at [44, 223] on span "Personal Property" at bounding box center [147, 218] width 261 height 21
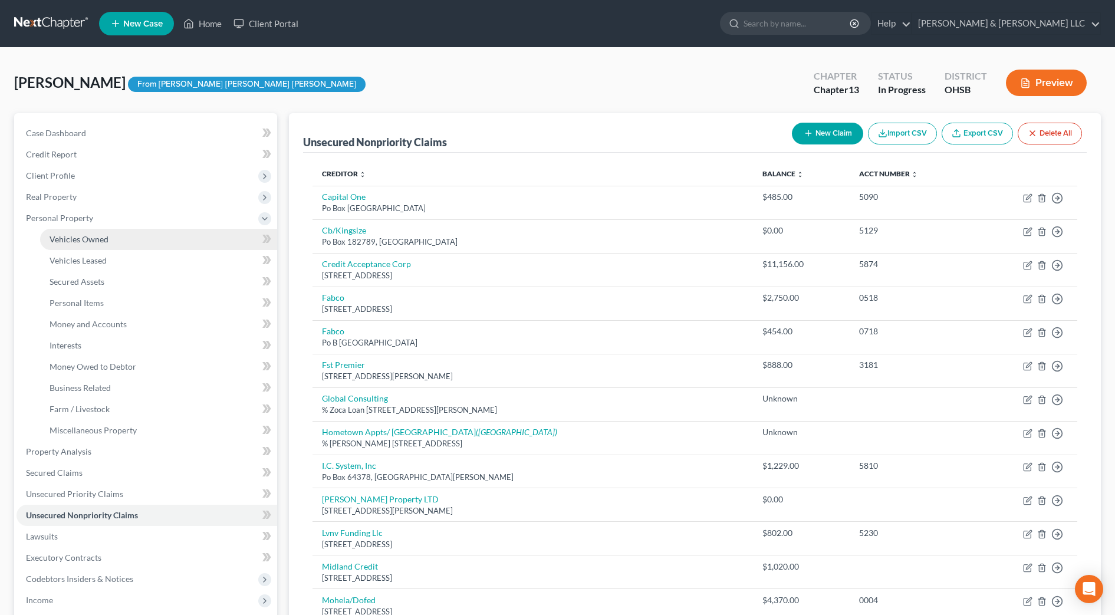
click at [51, 236] on span "Vehicles Owned" at bounding box center [79, 239] width 59 height 10
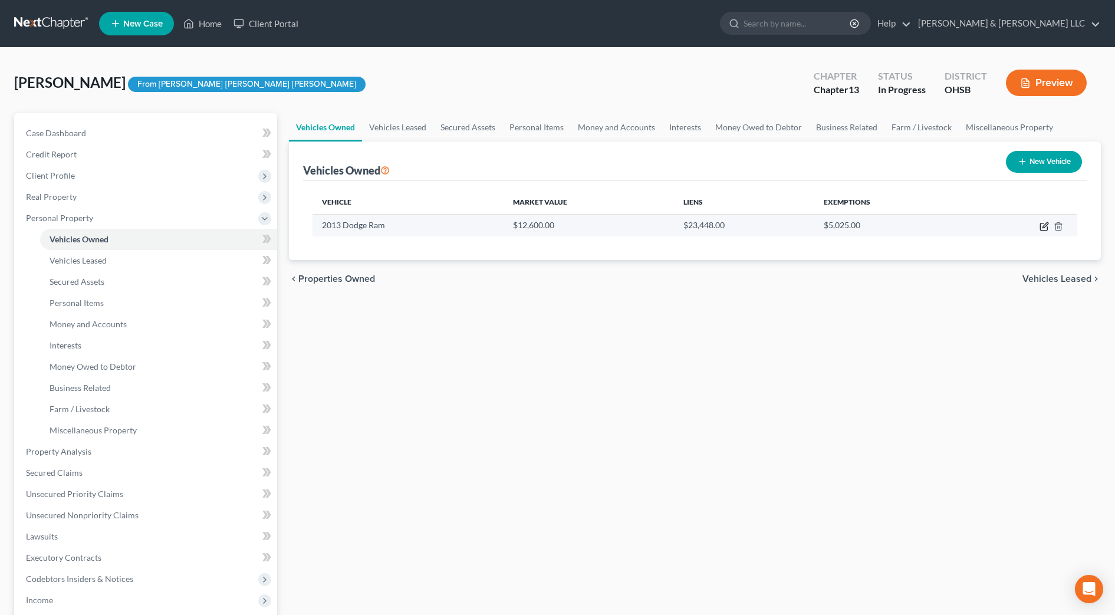
click at [1042, 222] on icon "button" at bounding box center [1044, 226] width 9 height 9
select select "0"
select select "13"
select select "2"
select select "0"
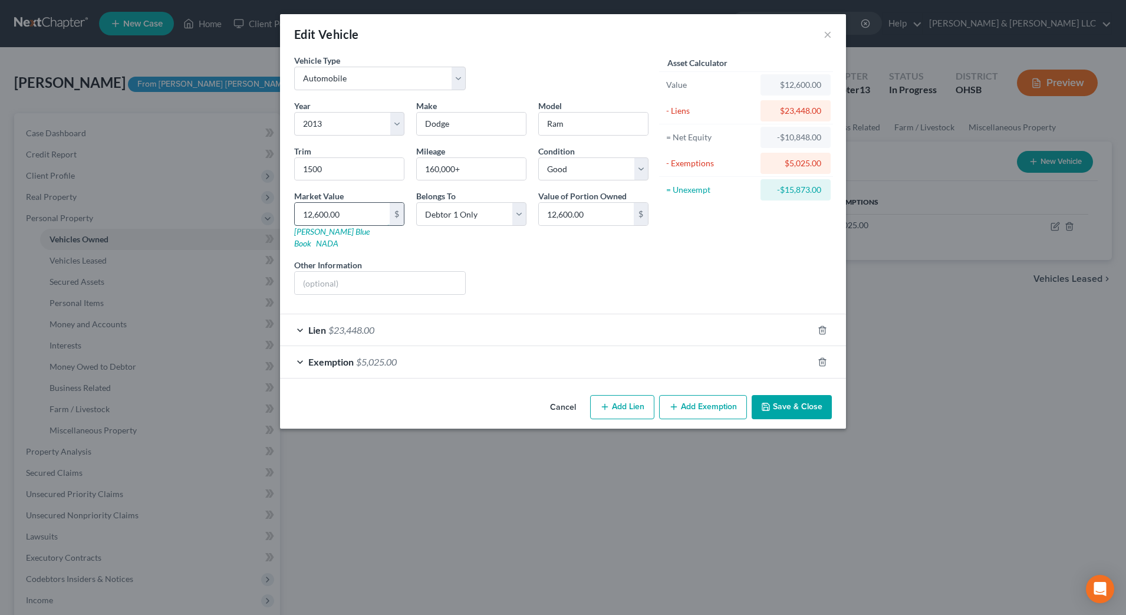
click at [341, 212] on input "12,600.00" at bounding box center [342, 214] width 95 height 22
type input "1"
type input "1.00"
type input "12"
type input "12.00"
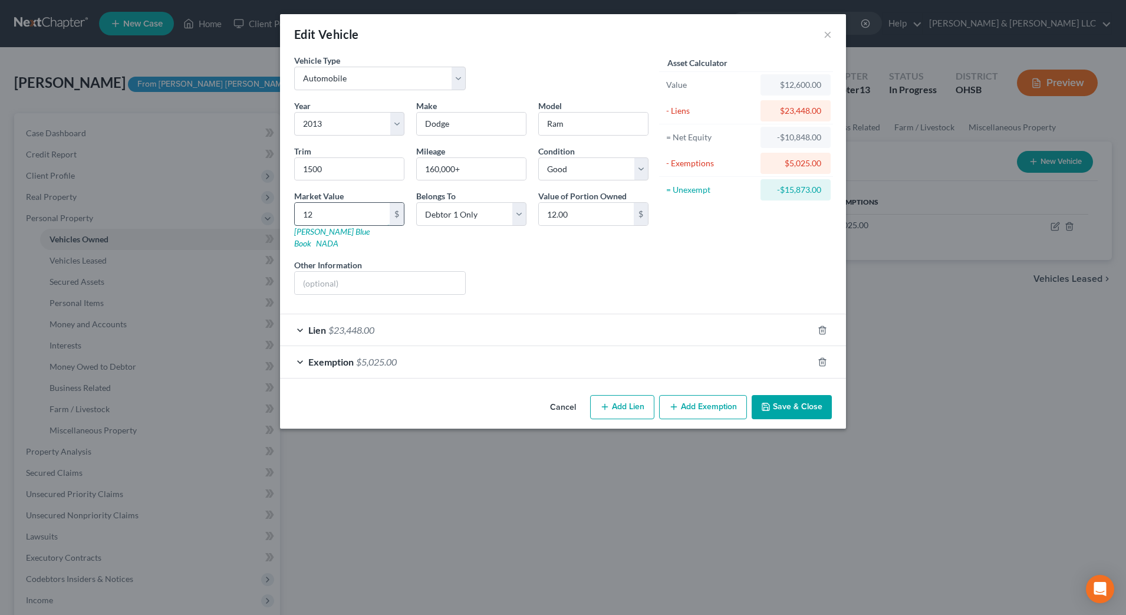
type input "120"
type input "120.00"
type input "1200"
type input "1,200.00"
type input "1,2000"
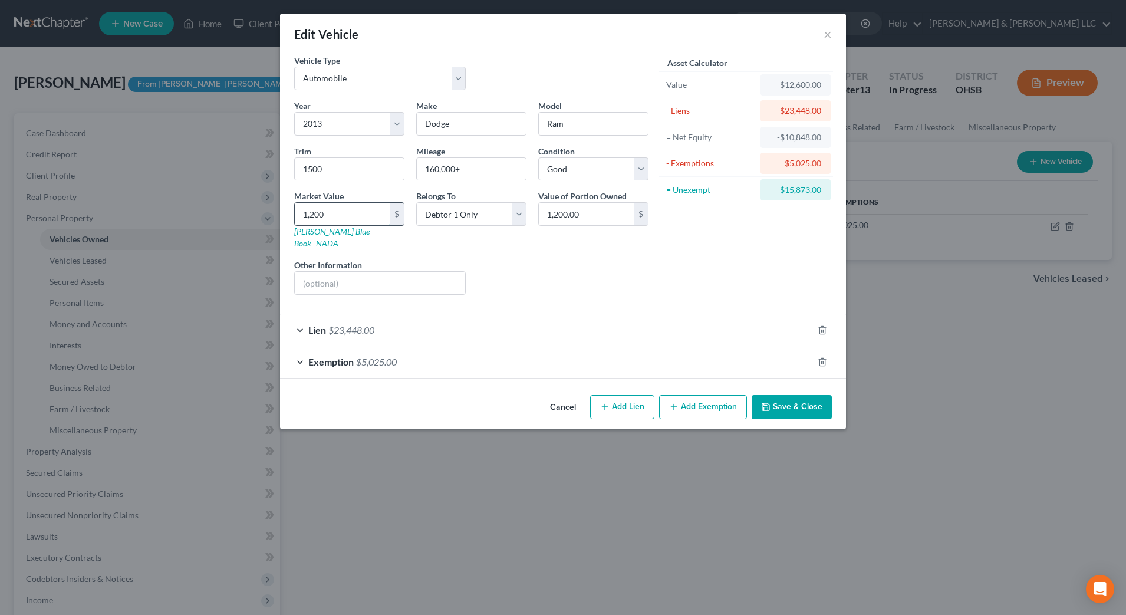
type input "12,000.00"
type input "12,000"
click at [811, 395] on button "Save & Close" at bounding box center [792, 407] width 80 height 25
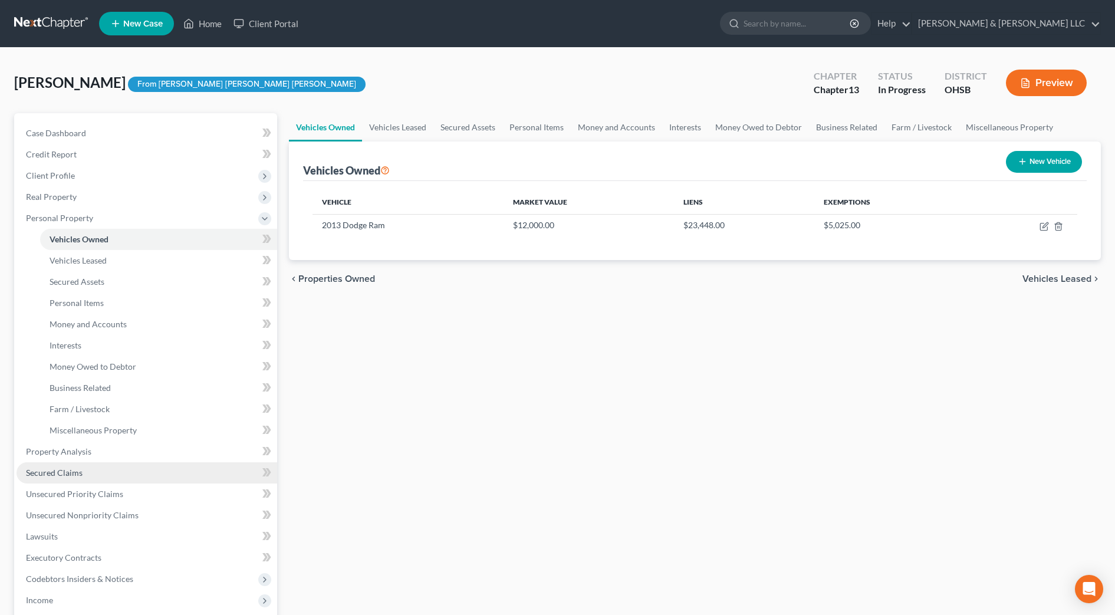
click at [93, 469] on link "Secured Claims" at bounding box center [147, 472] width 261 height 21
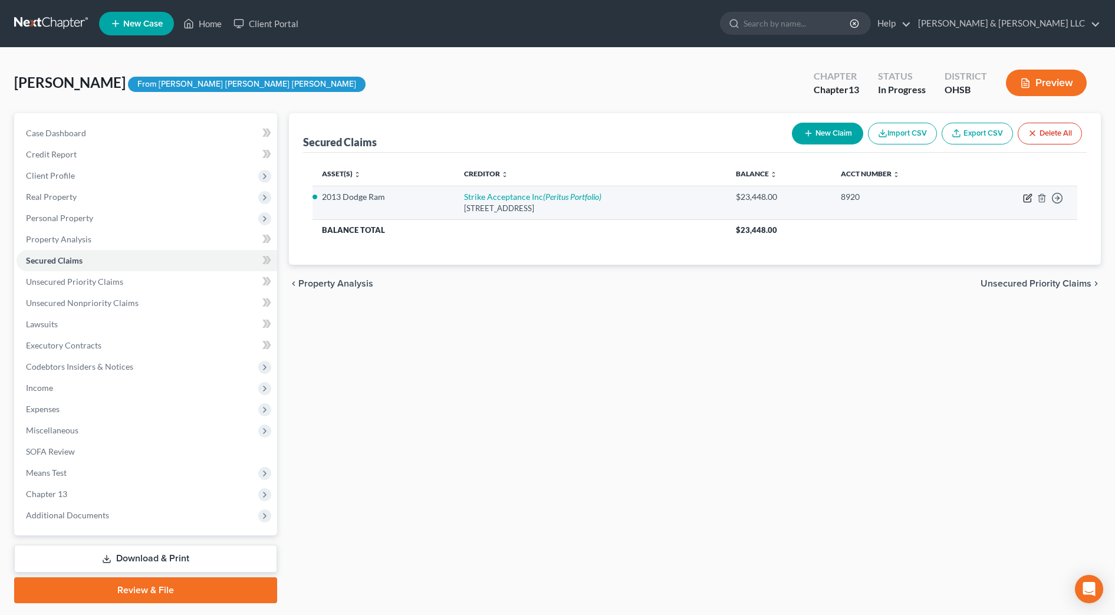
click at [1023, 198] on icon "button" at bounding box center [1027, 197] width 9 height 9
select select "4"
select select "0"
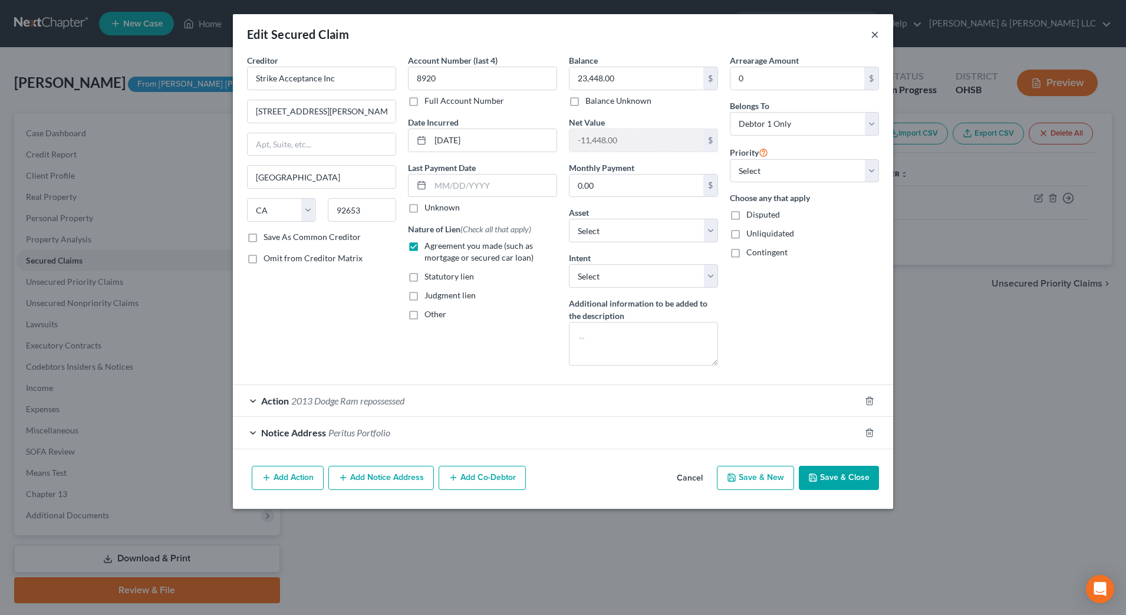
click at [875, 35] on button "×" at bounding box center [875, 34] width 8 height 14
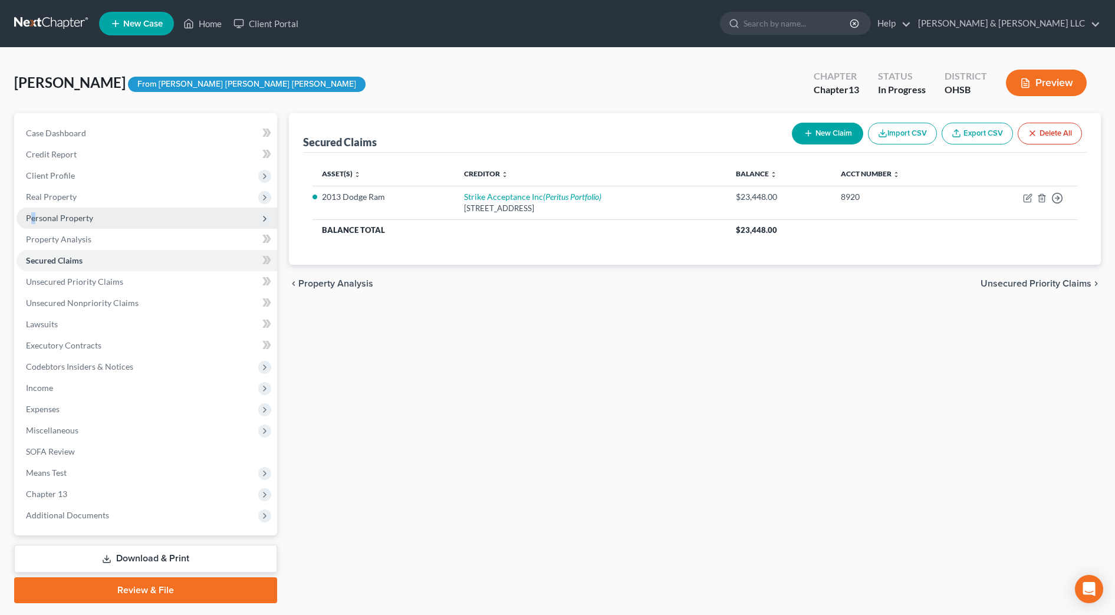
click at [35, 213] on span "Personal Property" at bounding box center [59, 218] width 67 height 10
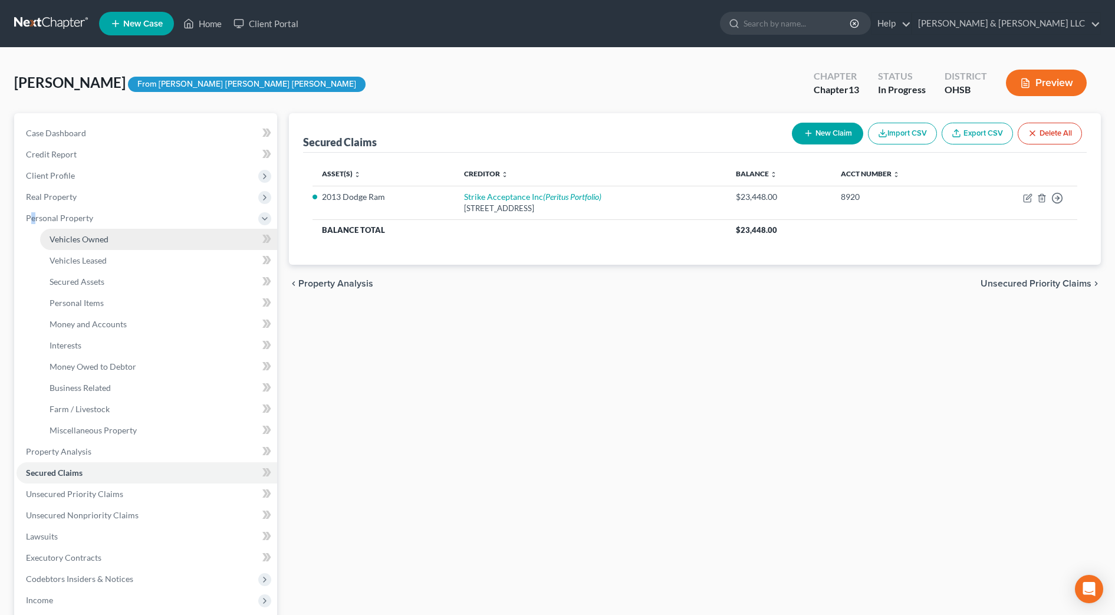
drag, startPoint x: 35, startPoint y: 213, endPoint x: 72, endPoint y: 244, distance: 48.2
click at [72, 244] on span "Vehicles Owned" at bounding box center [79, 239] width 59 height 10
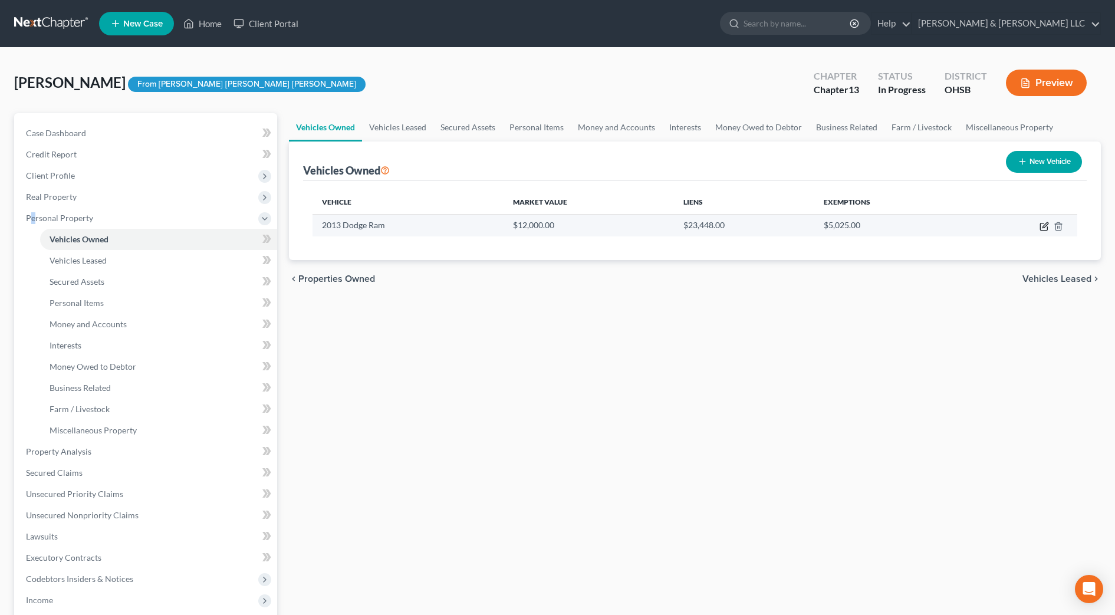
click at [1045, 226] on icon "button" at bounding box center [1045, 224] width 5 height 5
select select "0"
select select "13"
select select "2"
select select "0"
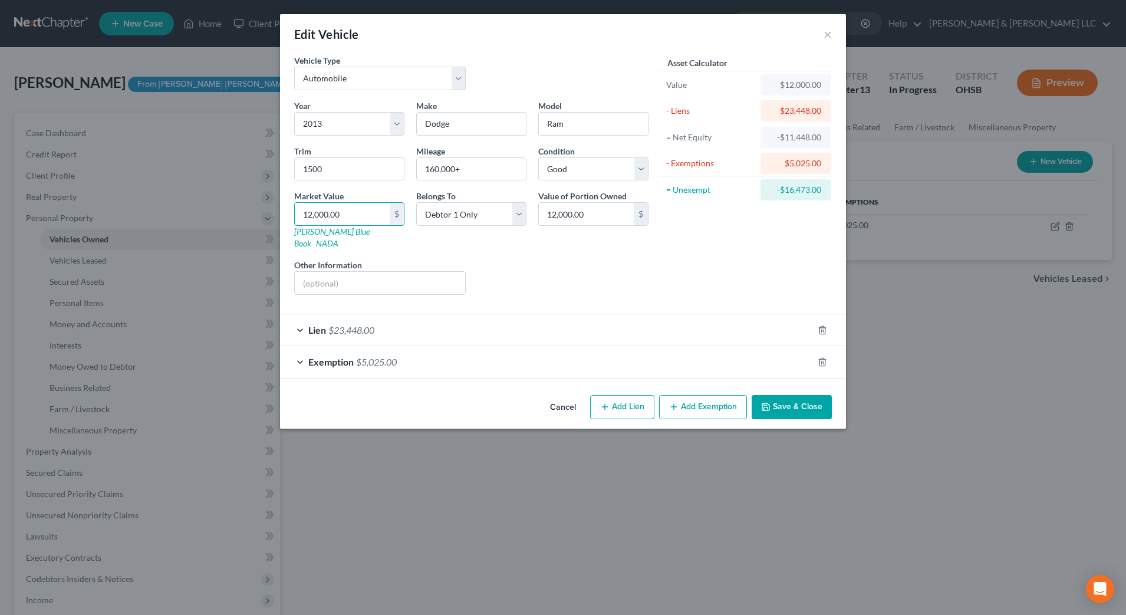
type input "1"
type input "1.00"
type input "11"
type input "11.00"
type input "115"
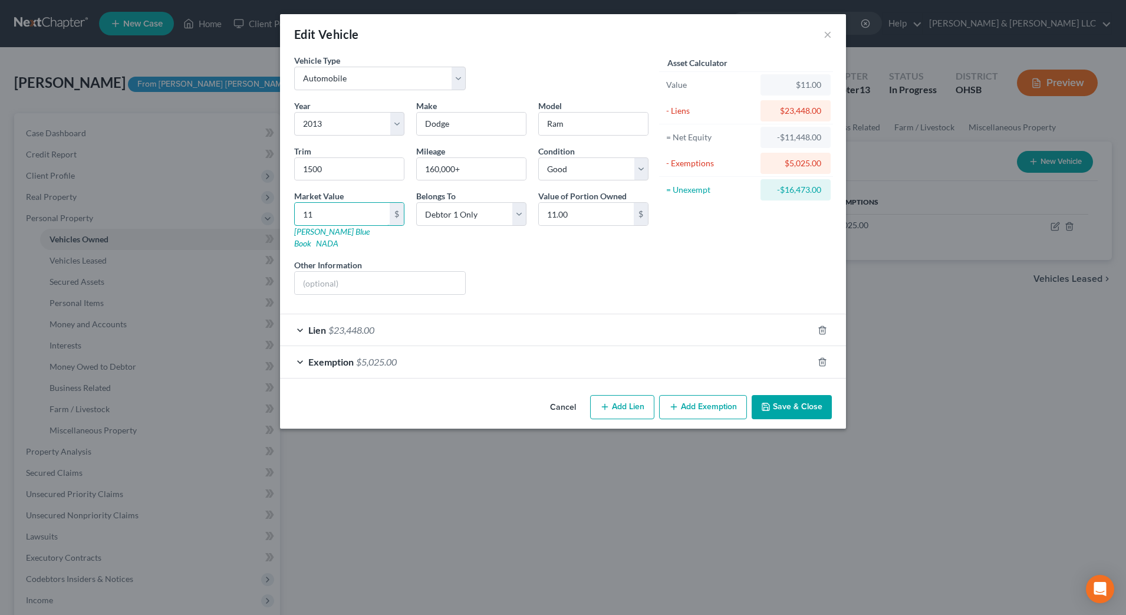
type input "115.00"
type input "1150"
type input "1,150.00"
type input "1,1500"
type input "11,500.00"
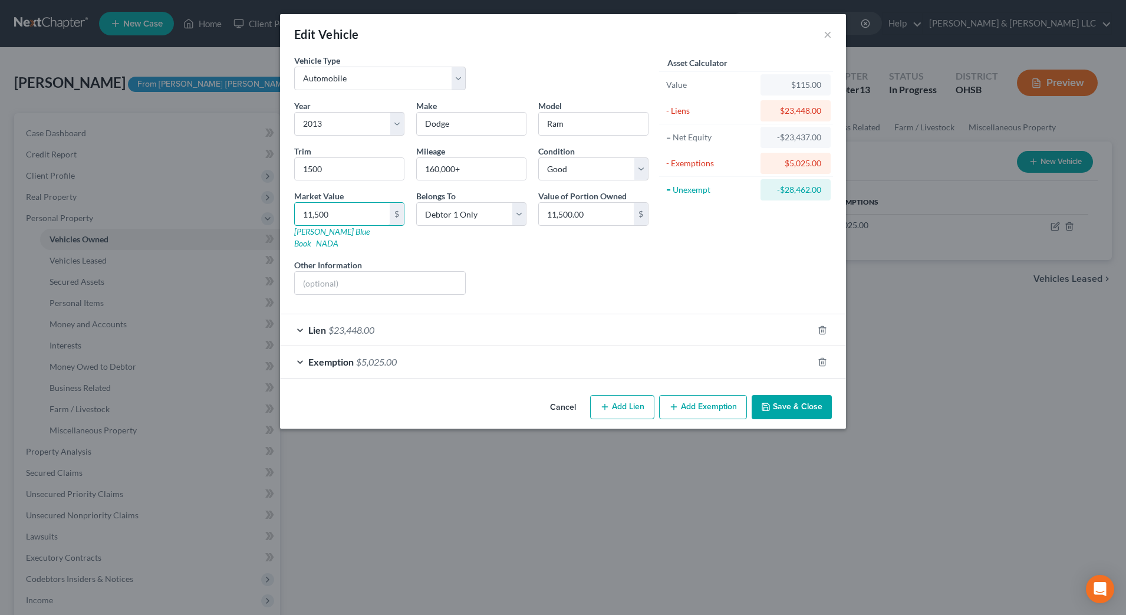
type input "11,500"
click at [773, 396] on button "Save & Close" at bounding box center [792, 407] width 80 height 25
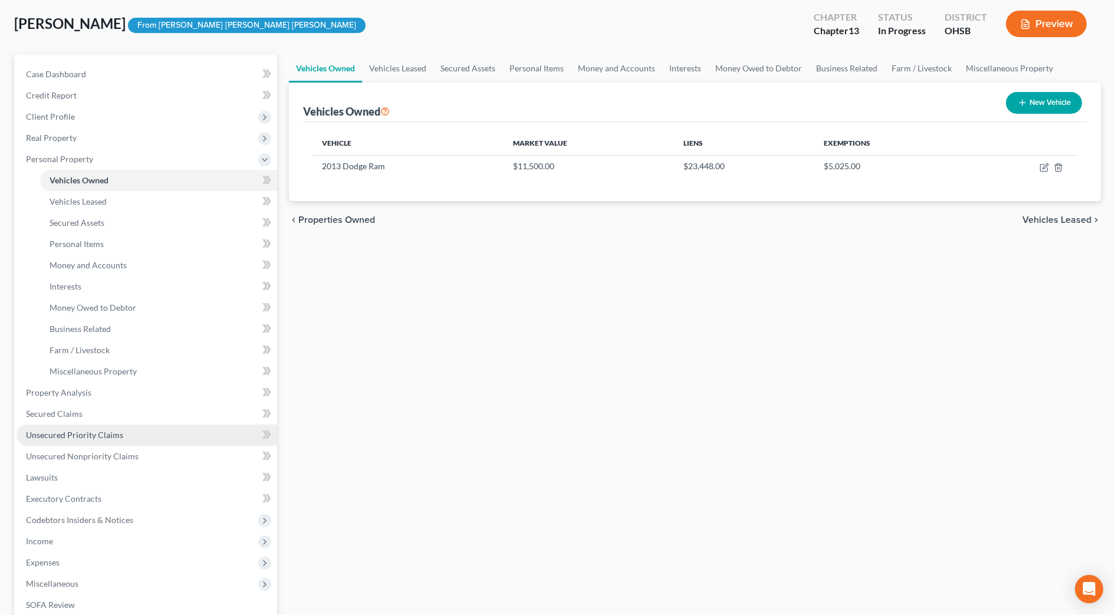
scroll to position [74, 0]
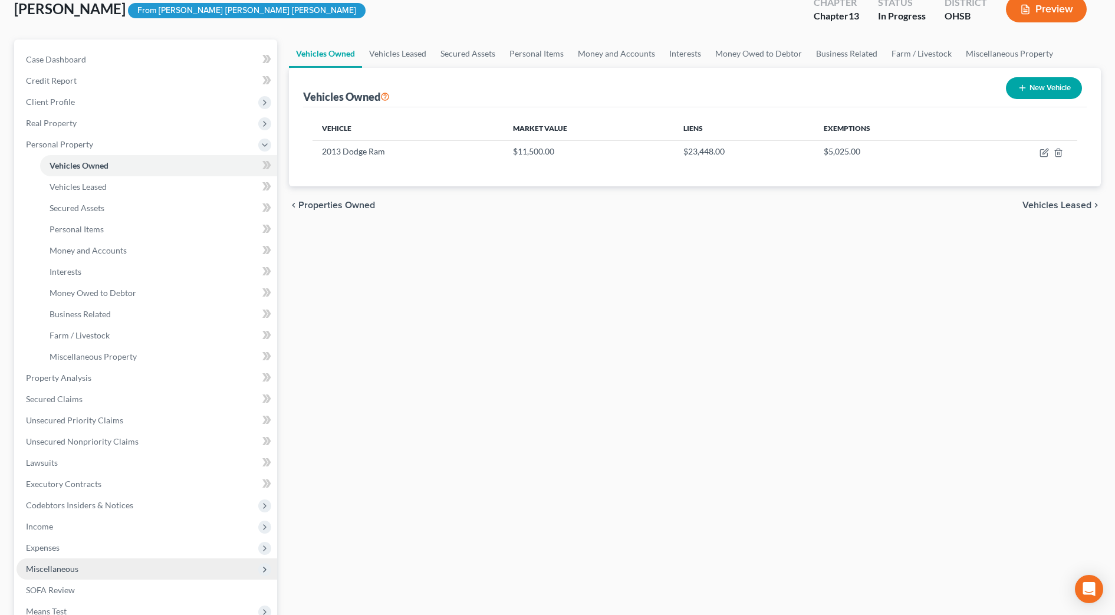
click at [68, 567] on span "Miscellaneous" at bounding box center [52, 569] width 52 height 10
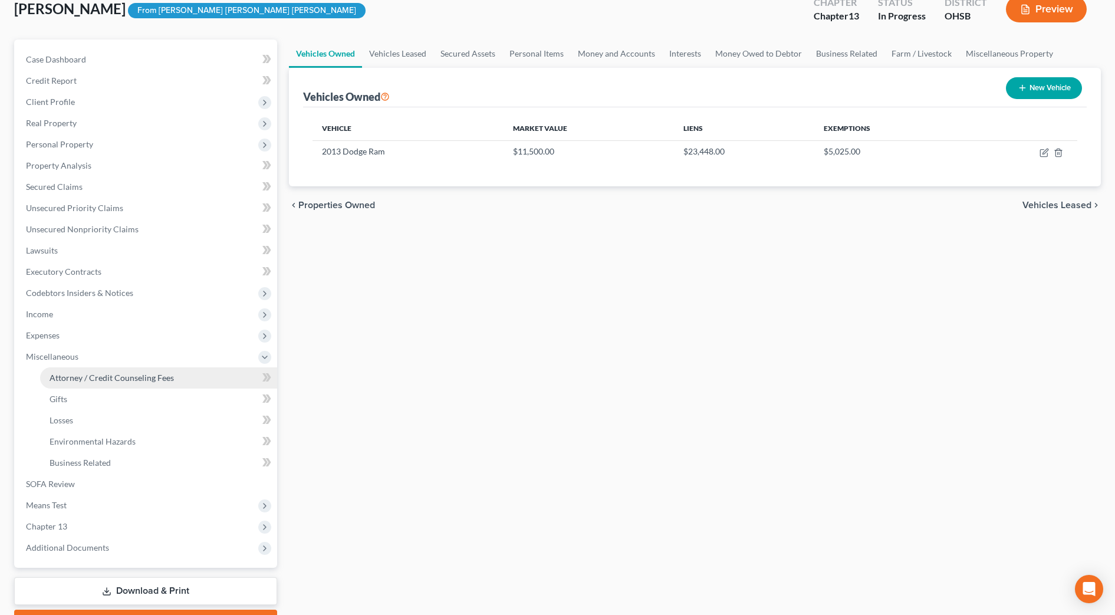
click at [97, 380] on span "Attorney / Credit Counseling Fees" at bounding box center [112, 378] width 124 height 10
select select "1"
select select "2"
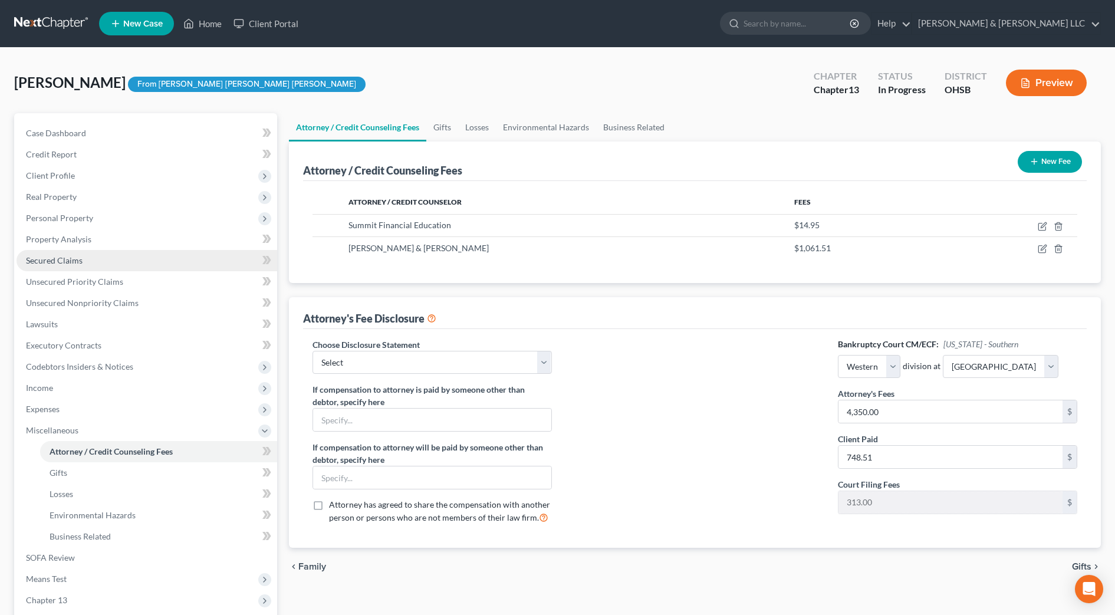
click at [65, 260] on span "Secured Claims" at bounding box center [54, 260] width 57 height 10
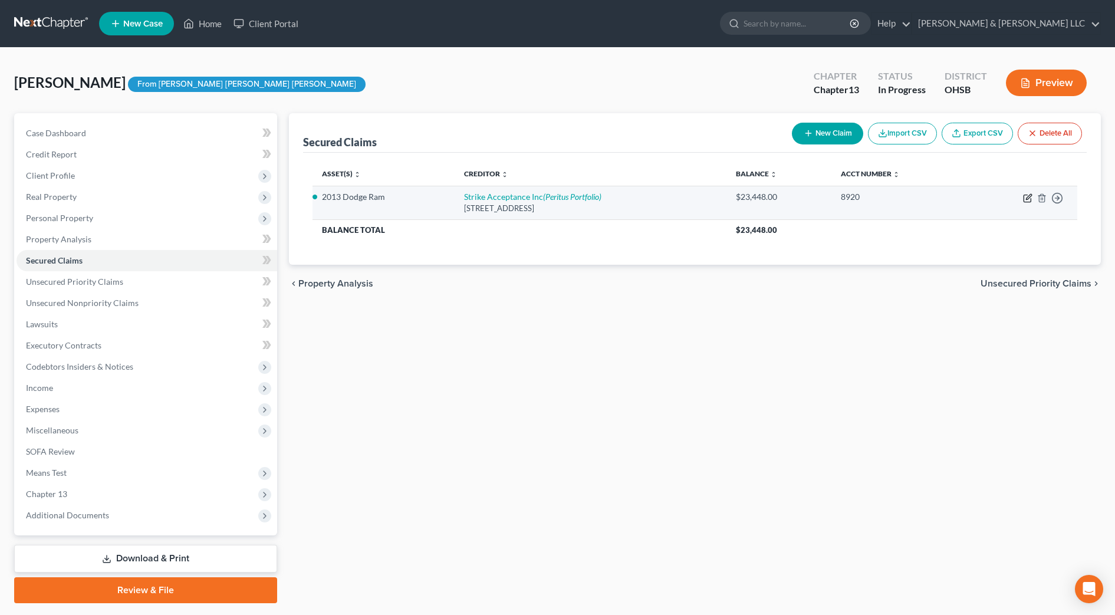
click at [1029, 197] on icon "button" at bounding box center [1027, 197] width 9 height 9
select select "4"
select select "0"
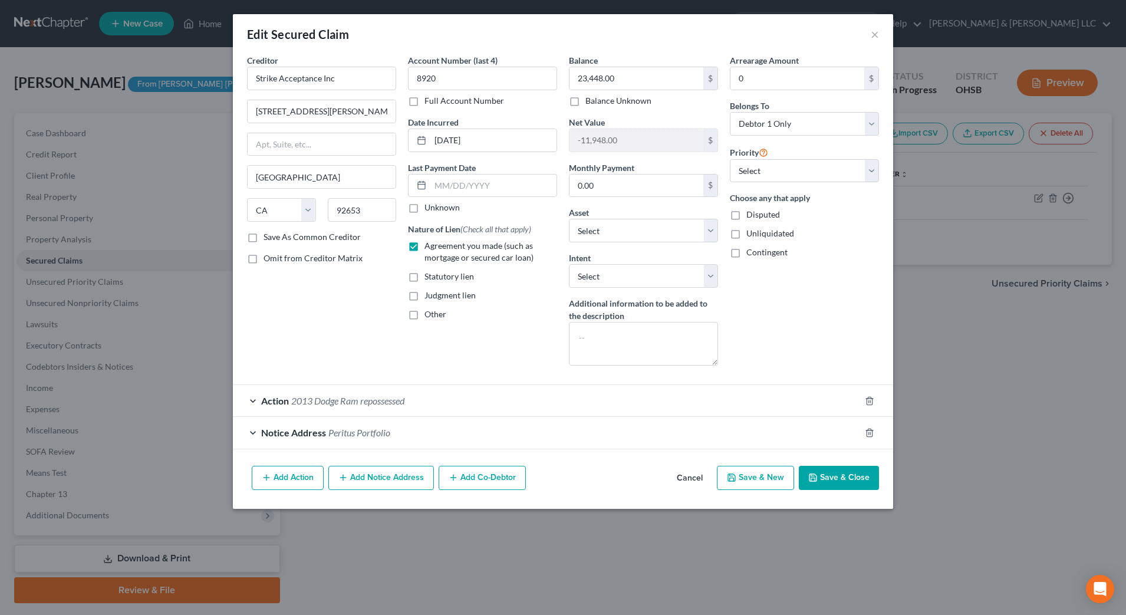
click at [833, 474] on button "Save & Close" at bounding box center [839, 478] width 80 height 25
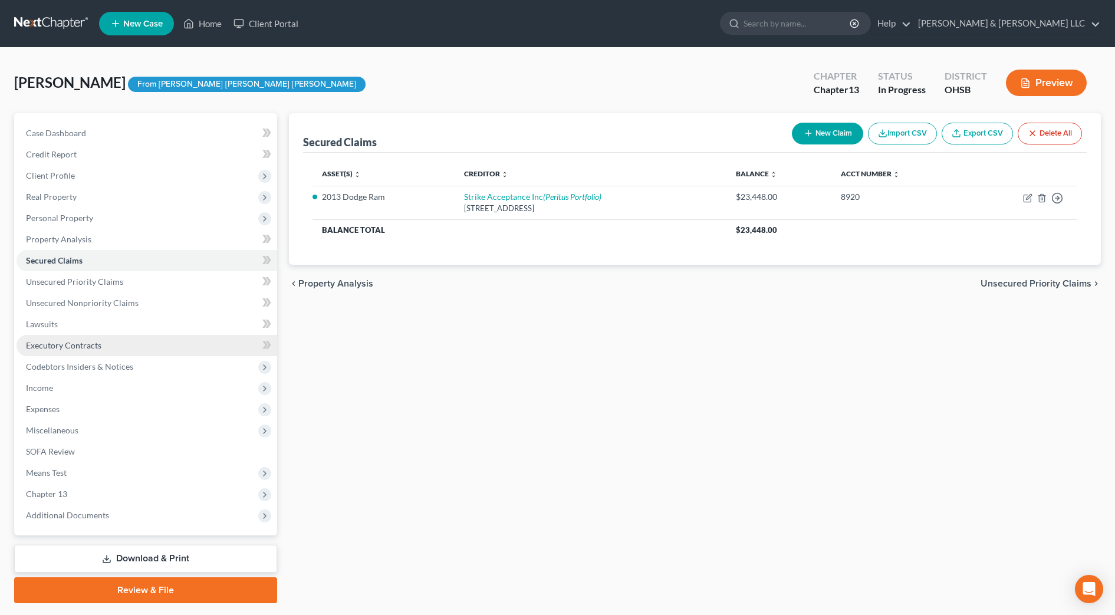
click at [103, 340] on link "Executory Contracts" at bounding box center [147, 345] width 261 height 21
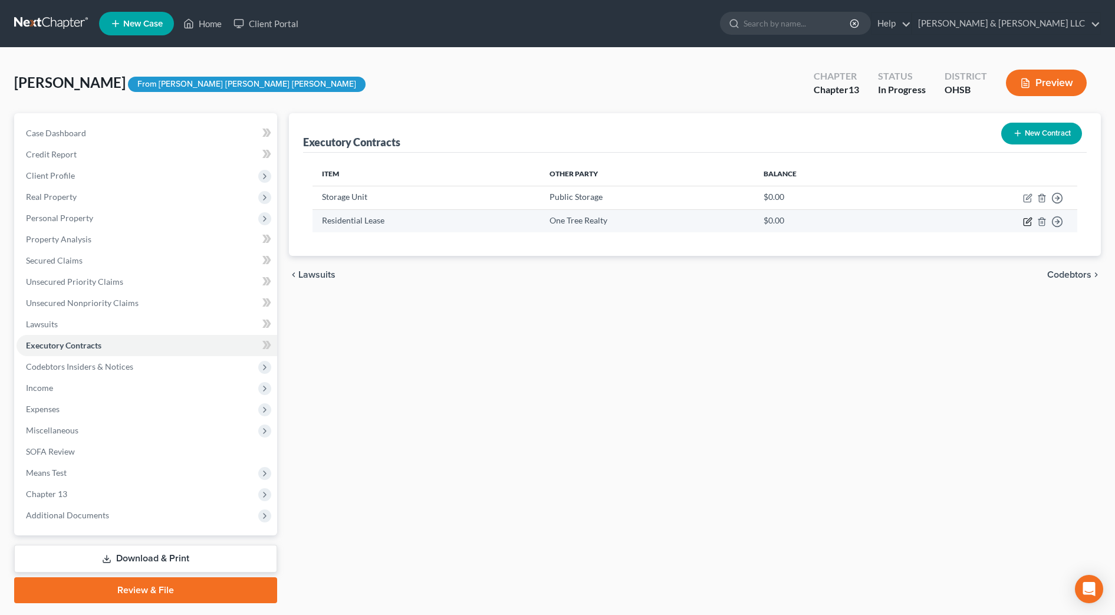
click at [1025, 219] on icon "button" at bounding box center [1027, 221] width 9 height 9
select select "3"
select select "36"
select select "0"
